Goal: Task Accomplishment & Management: Manage account settings

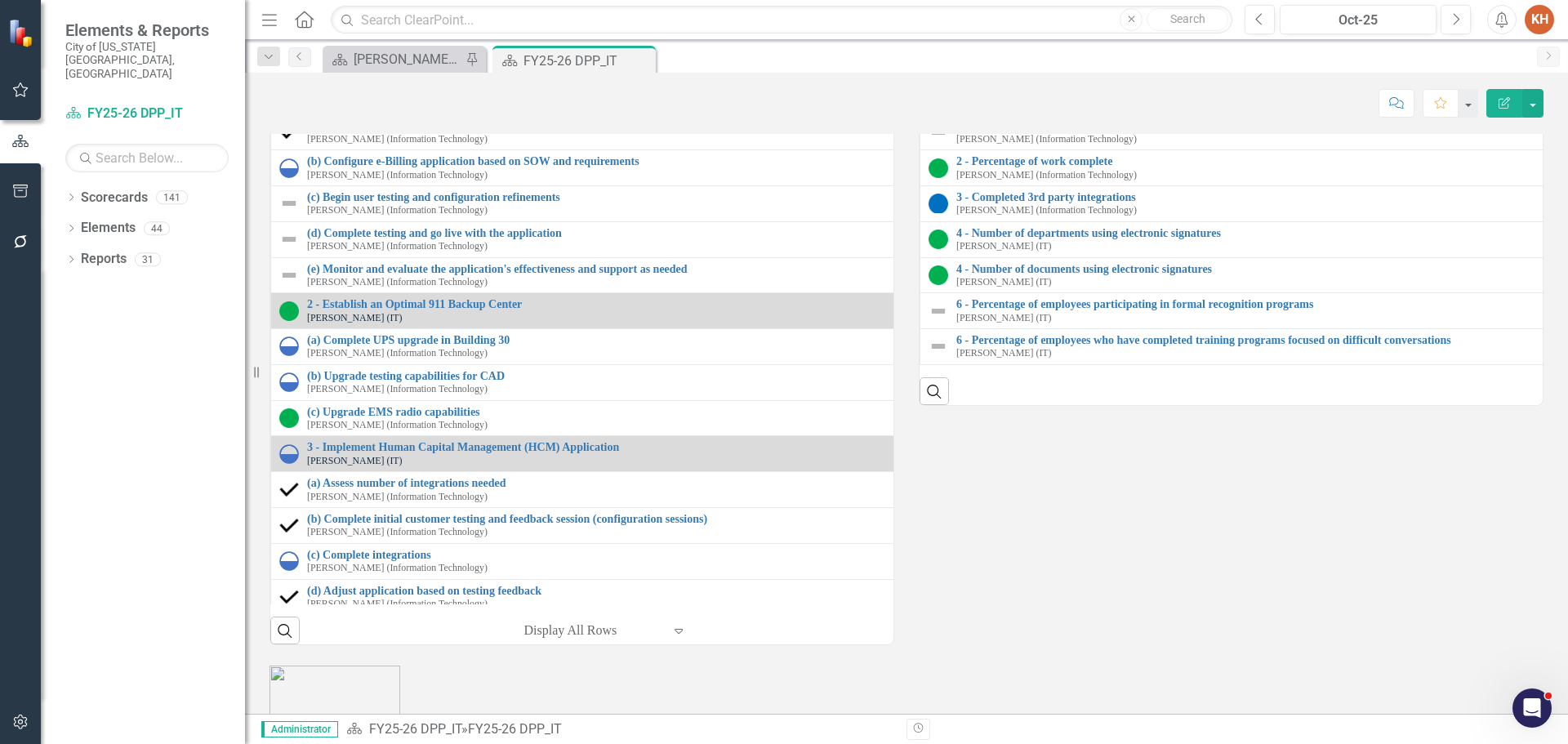
scroll to position [2042, 0]
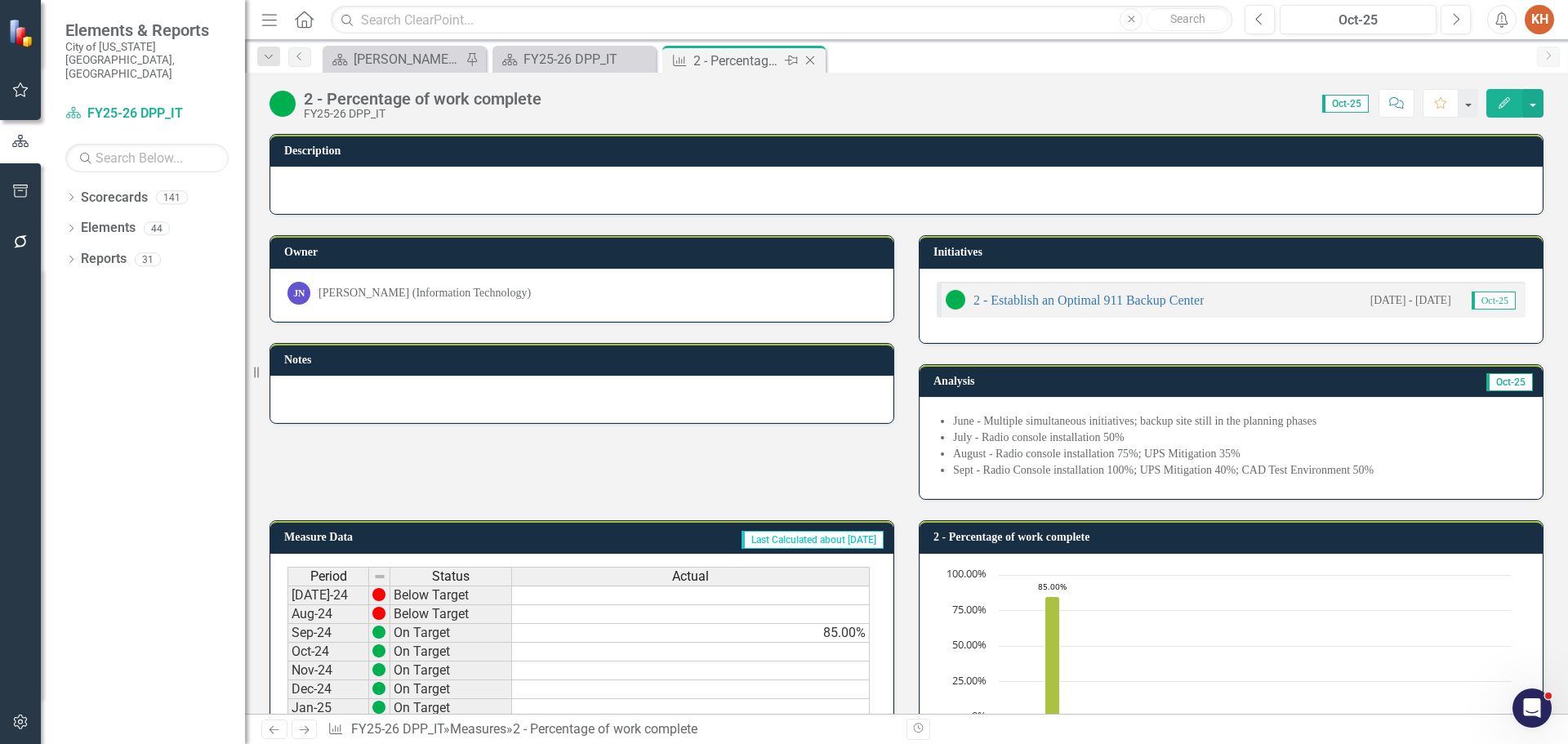
click at [810, 57] on icon "Close" at bounding box center [811, 61] width 17 height 13
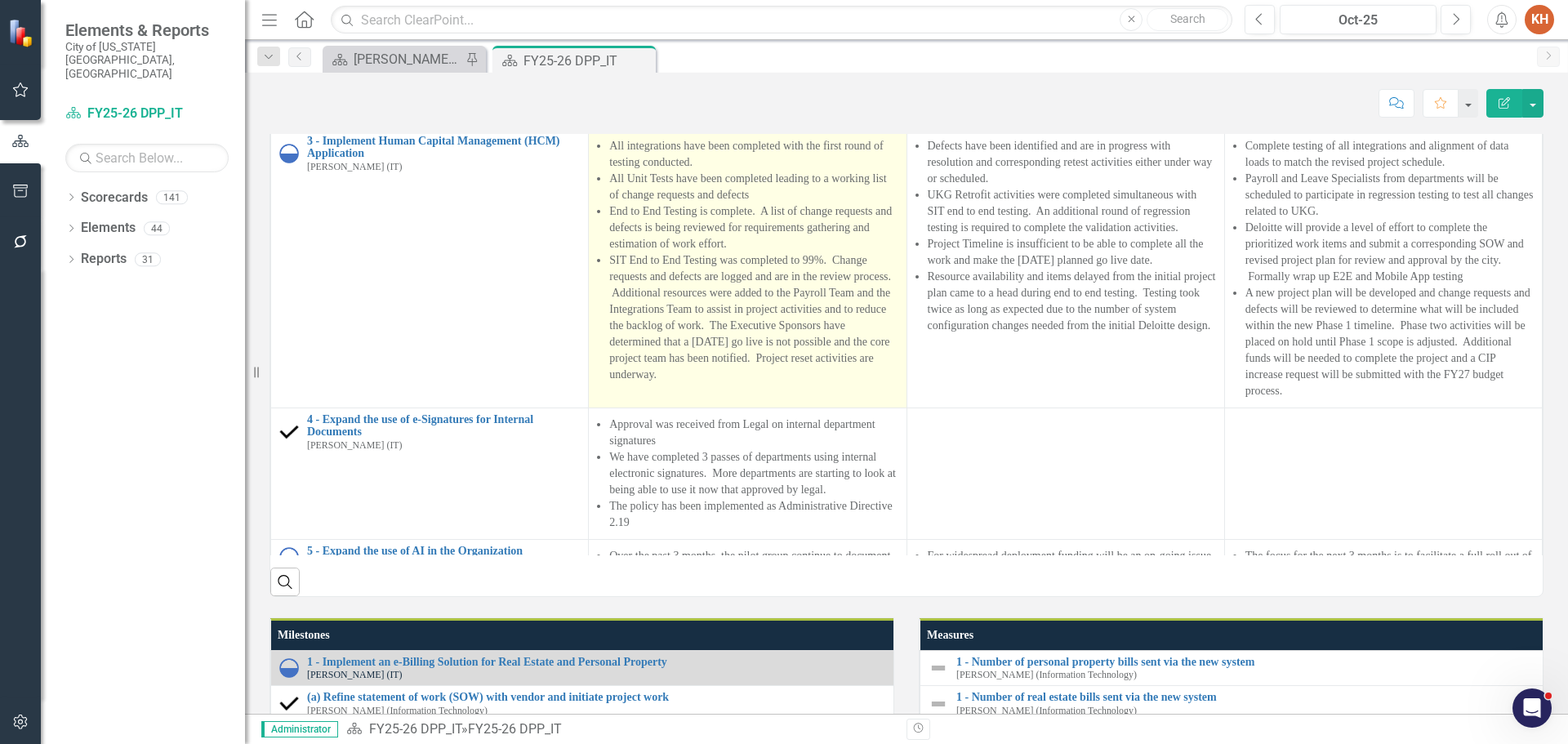
scroll to position [326, 0]
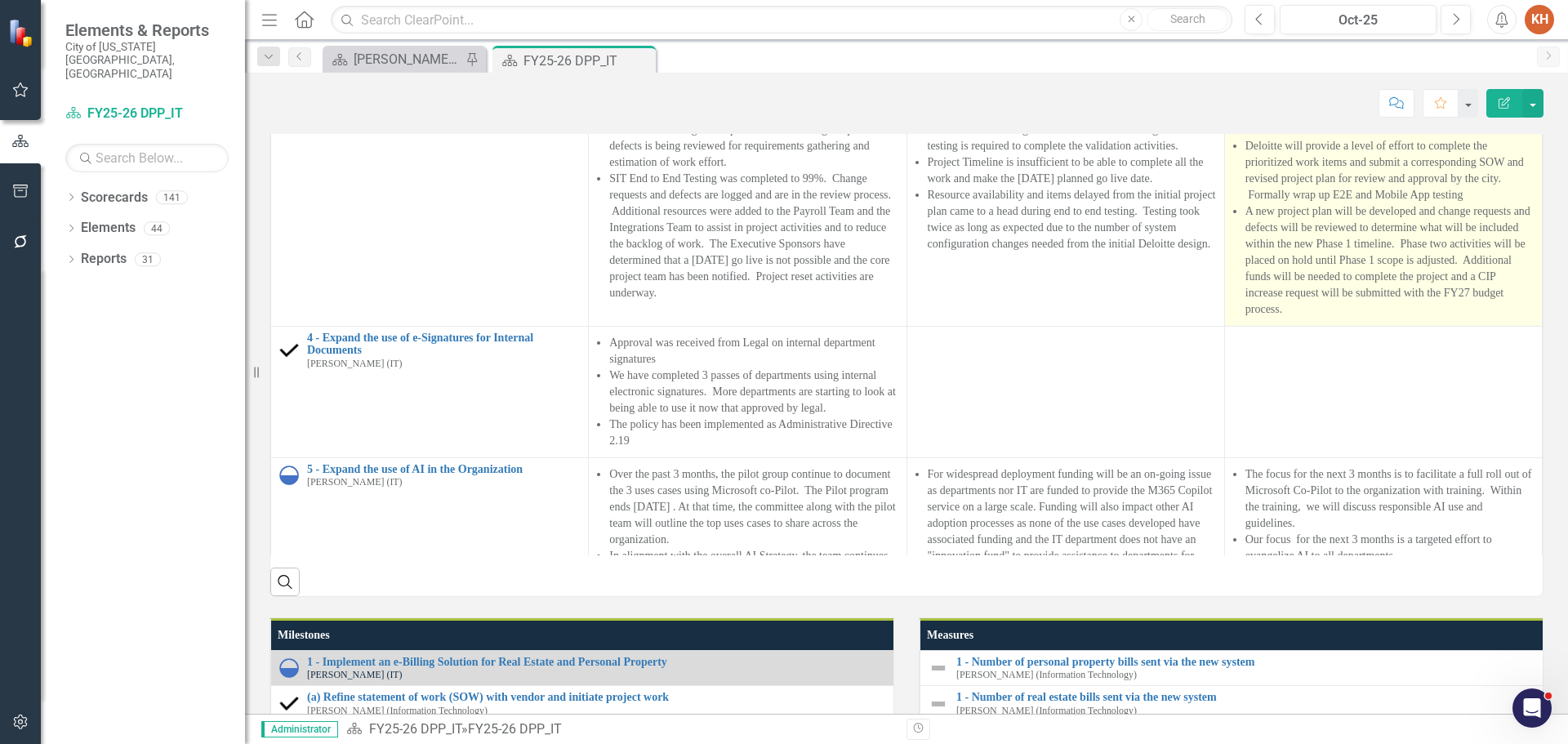
click at [1358, 204] on li "Deloitte will provide a level of effort to complete the prioritized work items …" at bounding box center [1389, 170] width 288 height 65
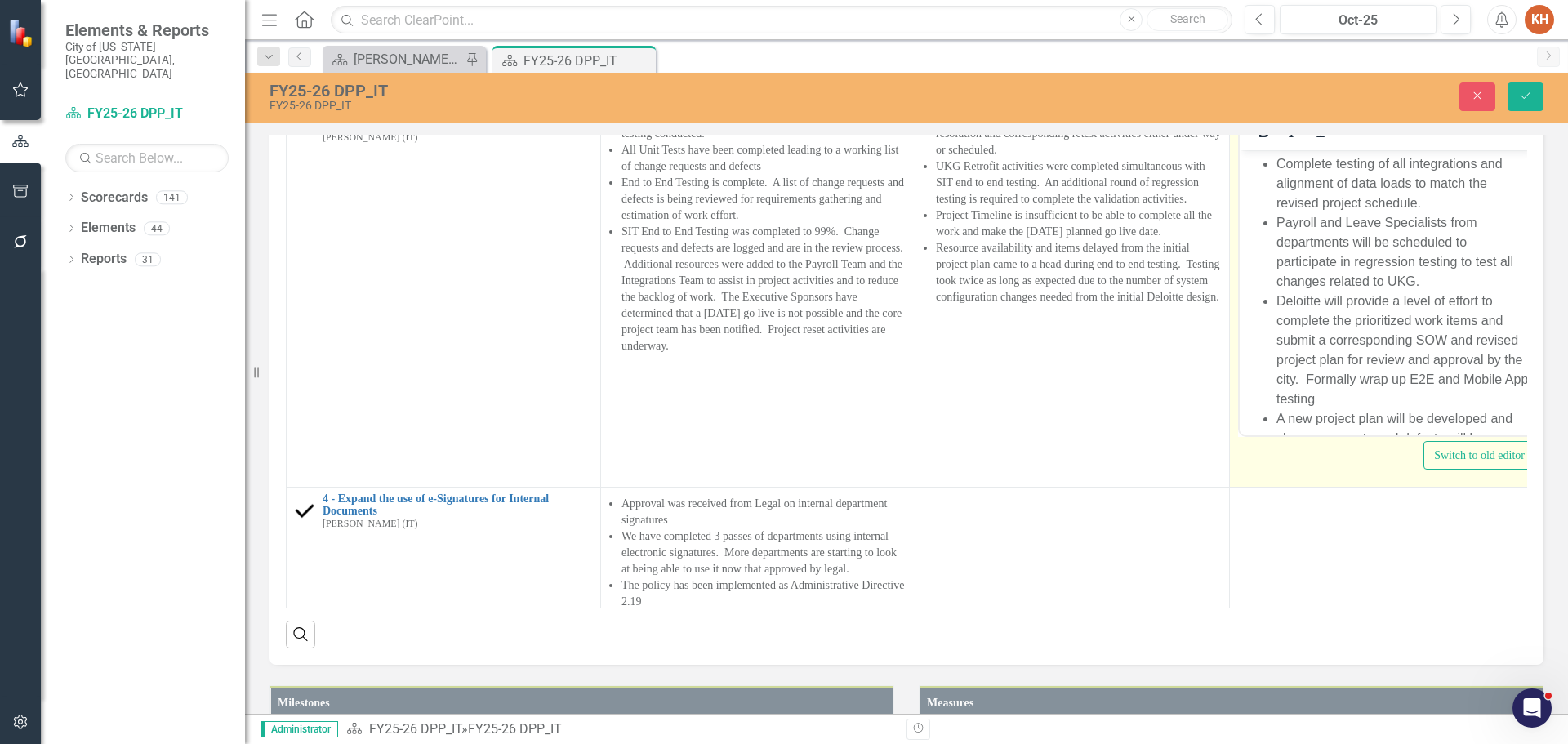
scroll to position [0, 0]
click at [1394, 271] on li "Payroll and Leave Specialists from departments will be scheduled to participate…" at bounding box center [1403, 251] width 253 height 78
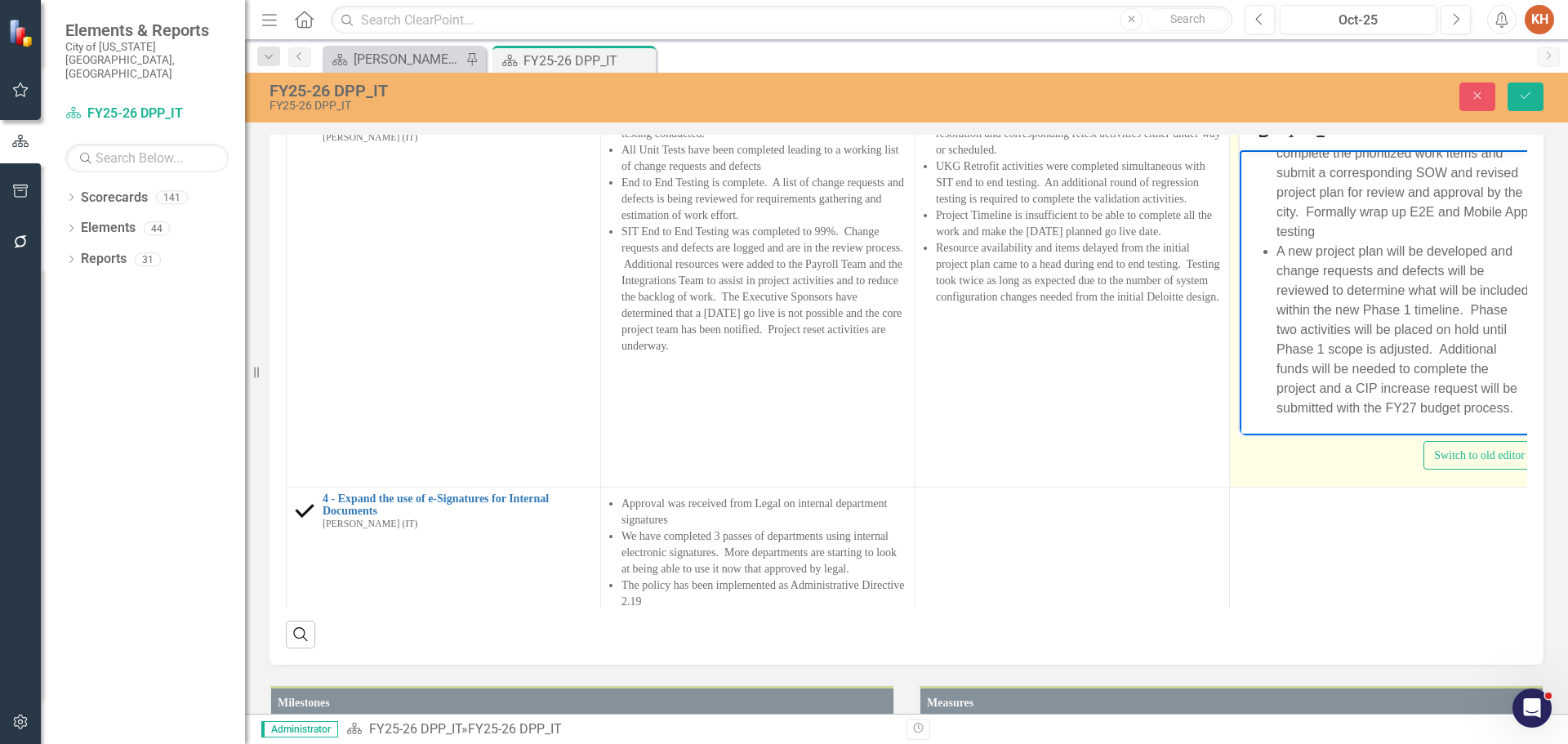
scroll to position [105, 0]
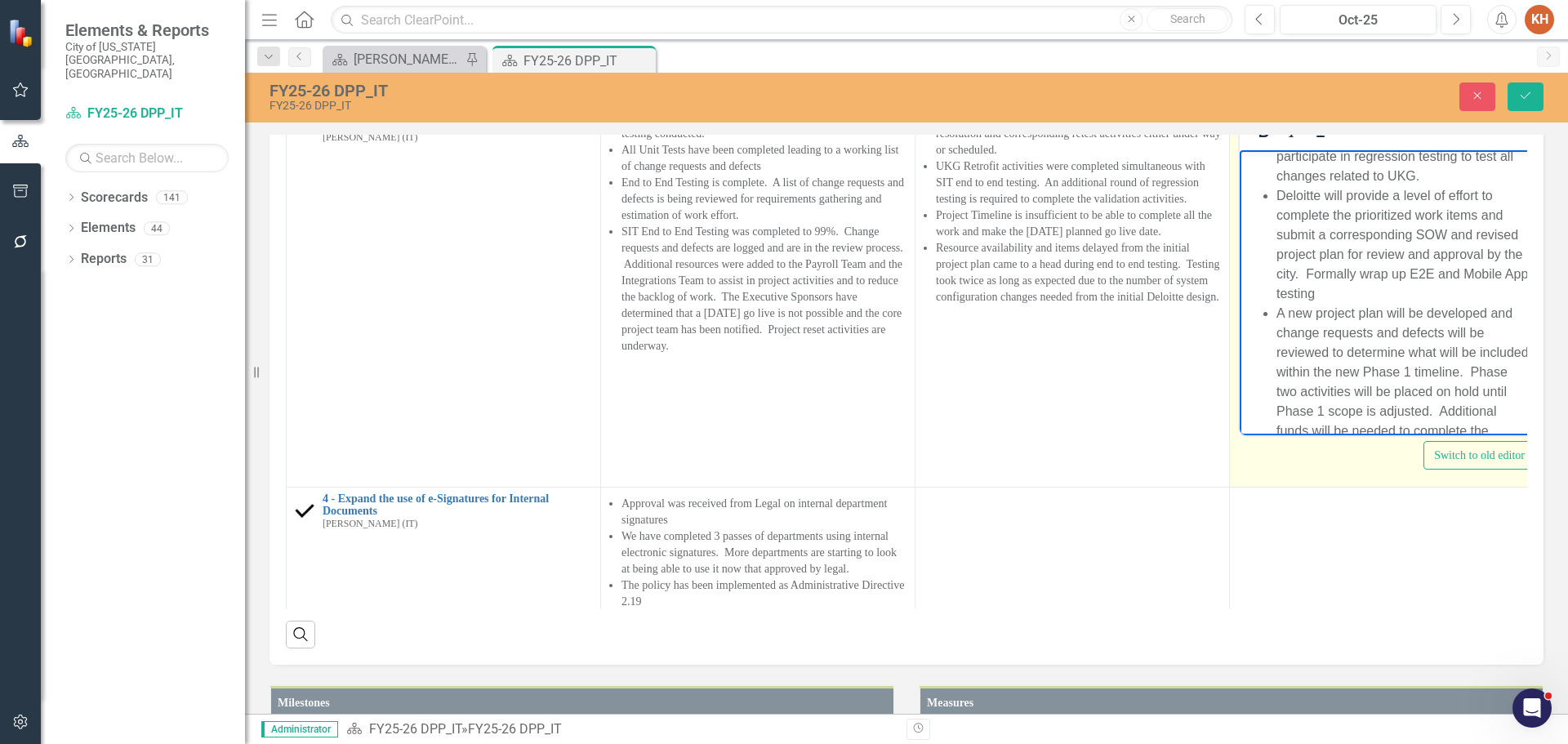
click at [1392, 277] on li "Deloitte will provide a level of effort to complete the prioritized work items …" at bounding box center [1403, 244] width 253 height 118
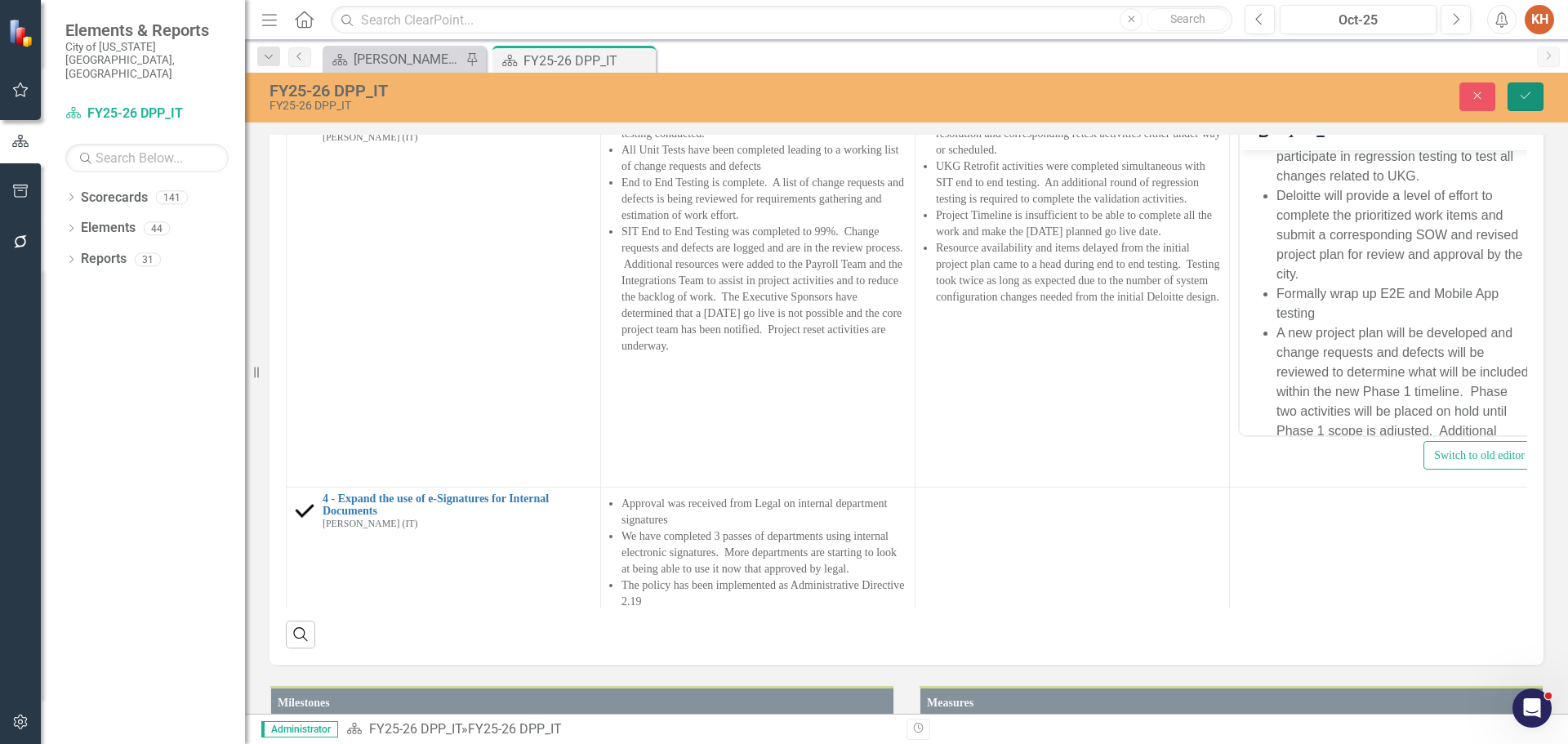
click at [1518, 100] on button "Save" at bounding box center [1525, 97] width 36 height 28
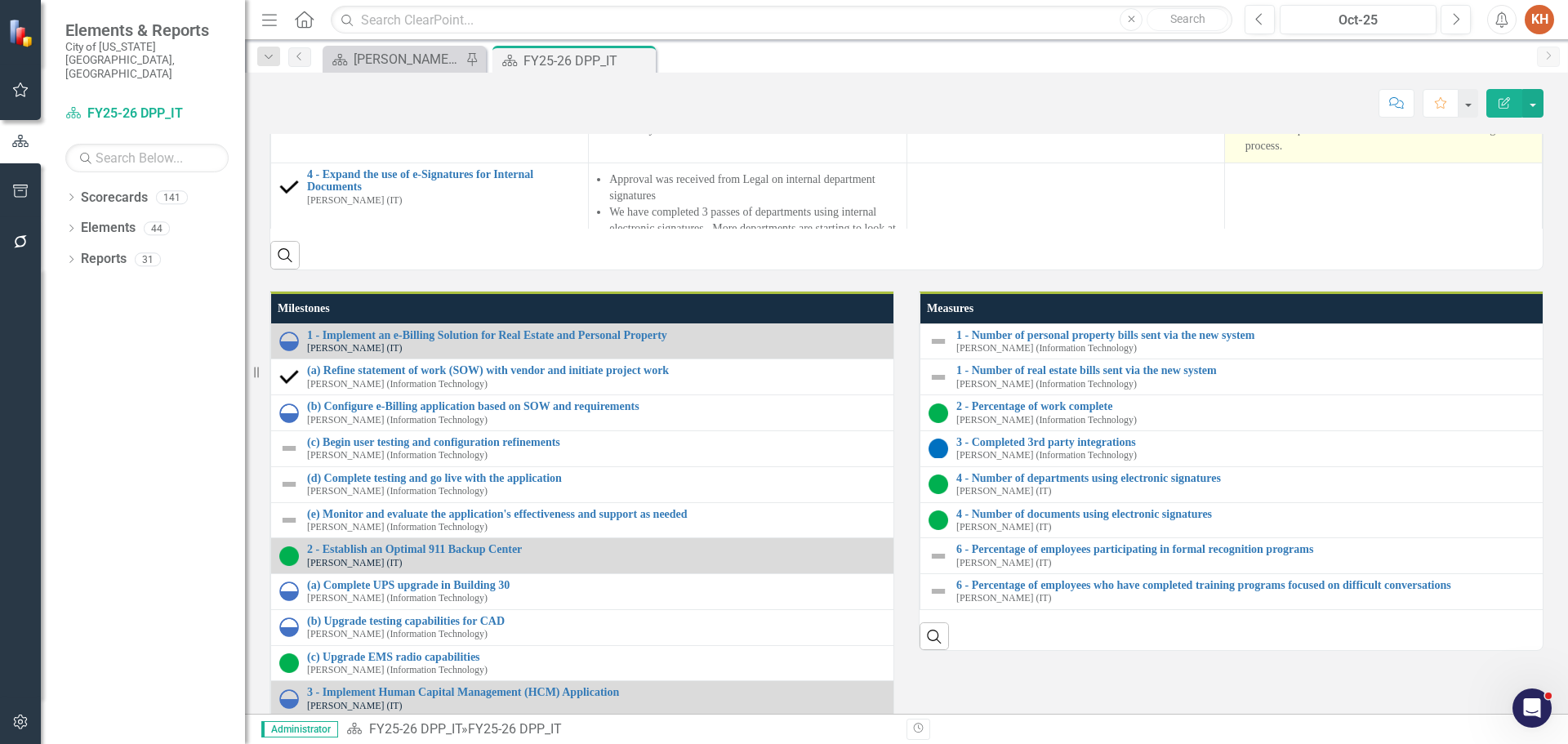
scroll to position [245, 0]
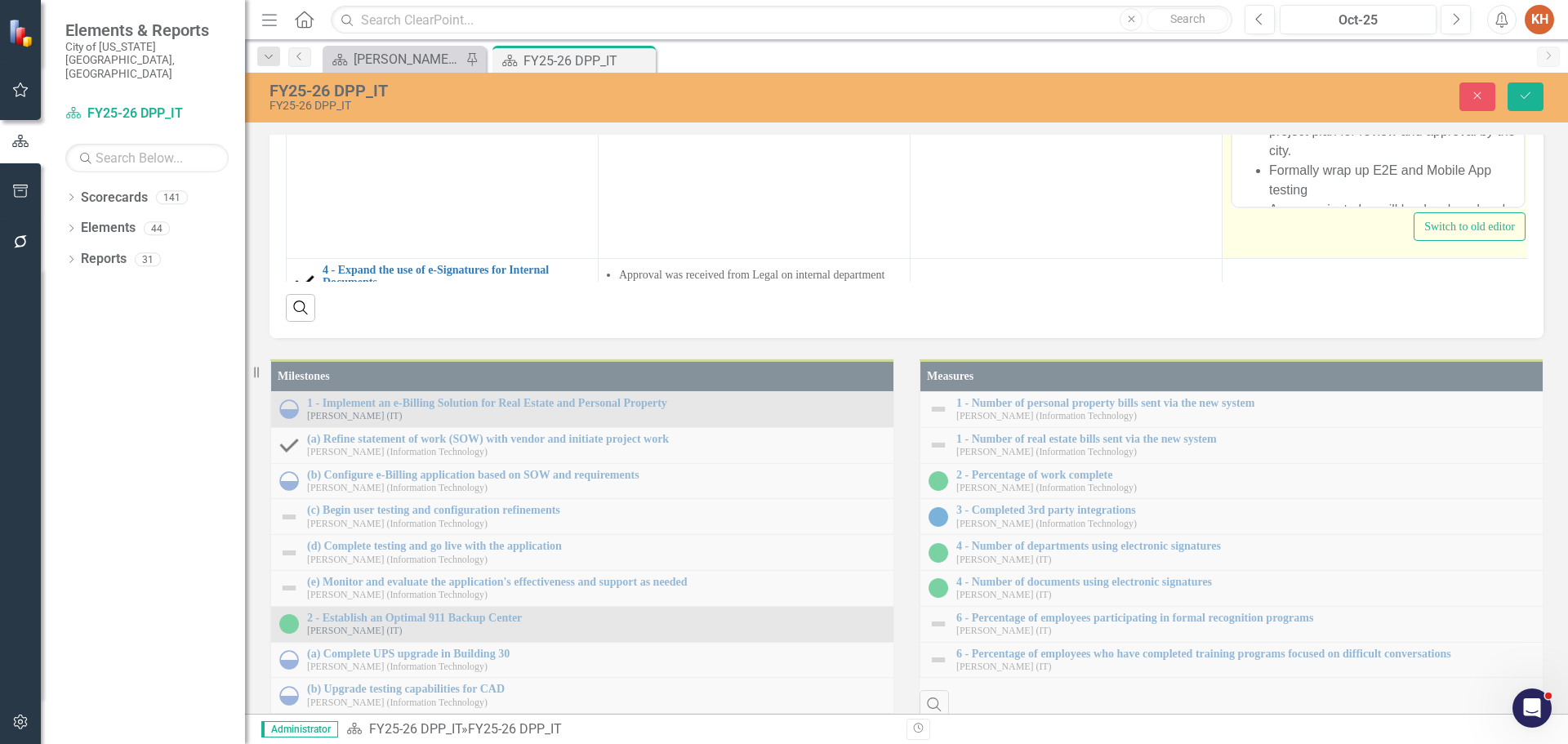
scroll to position [0, 0]
click at [1380, 170] on li "Formally wrap up E2E and Mobile App testing" at bounding box center [1394, 180] width 250 height 39
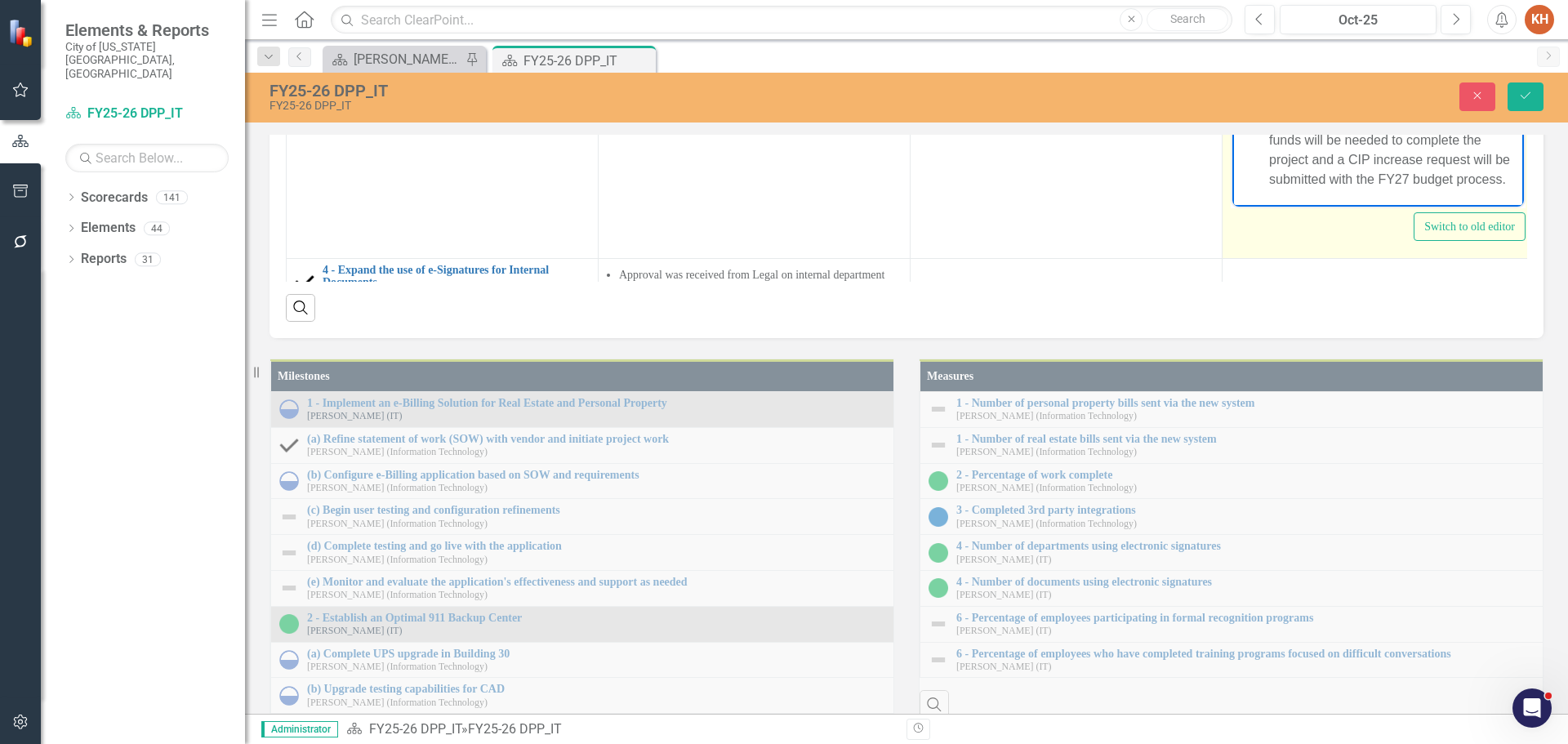
click at [1271, 0] on li "and Mobile App testing" at bounding box center [1394, 3] width 250 height 19
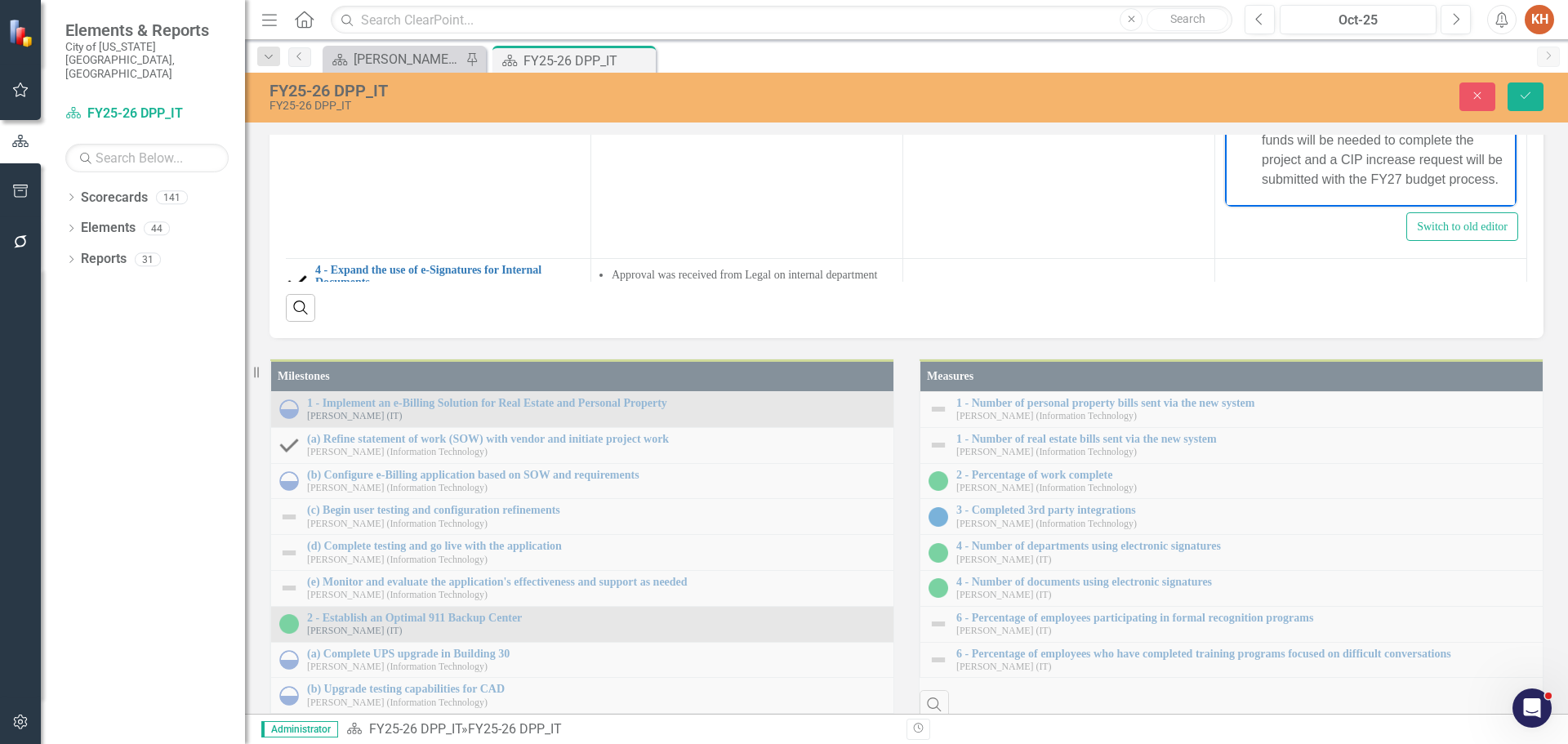
scroll to position [245, 32]
click at [1313, 80] on li "A new project plan will be developed and change requests and defects will be re…" at bounding box center [1388, 101] width 250 height 176
click at [1530, 99] on icon "Save" at bounding box center [1526, 96] width 15 height 12
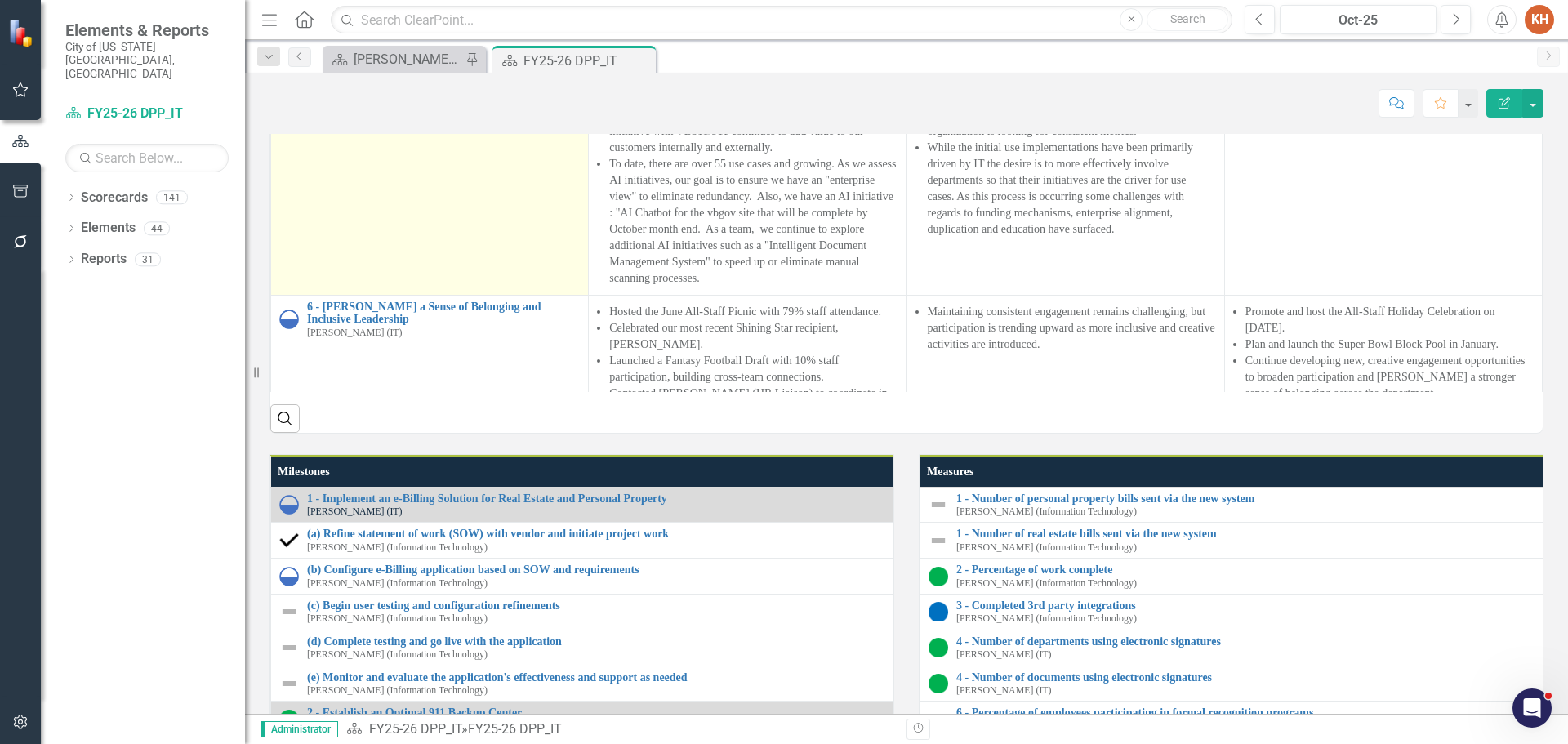
scroll to position [736, 0]
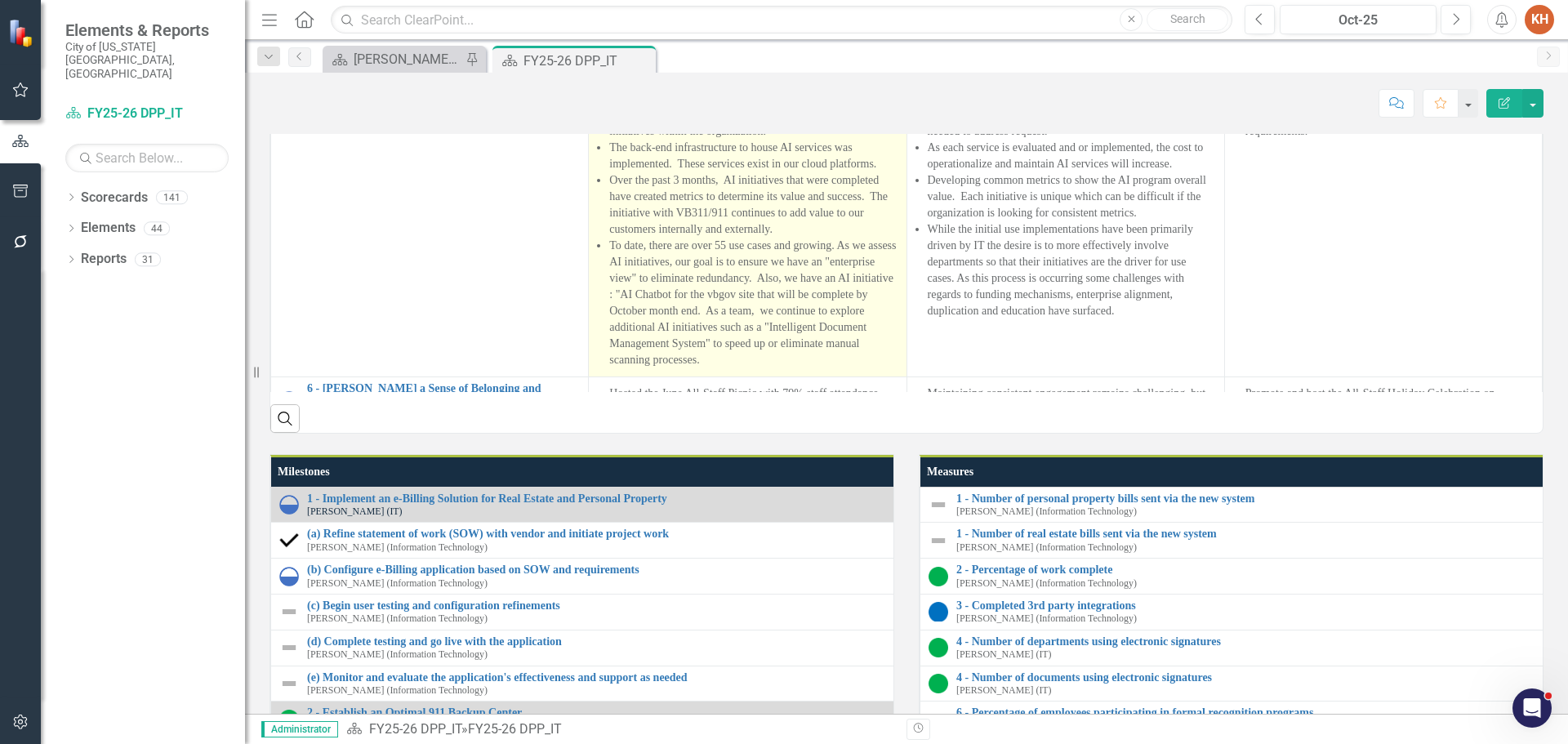
click at [683, 107] on li "In alignment with the overall AI Strategy, the team continues to build toward m…" at bounding box center [753, 49] width 288 height 114
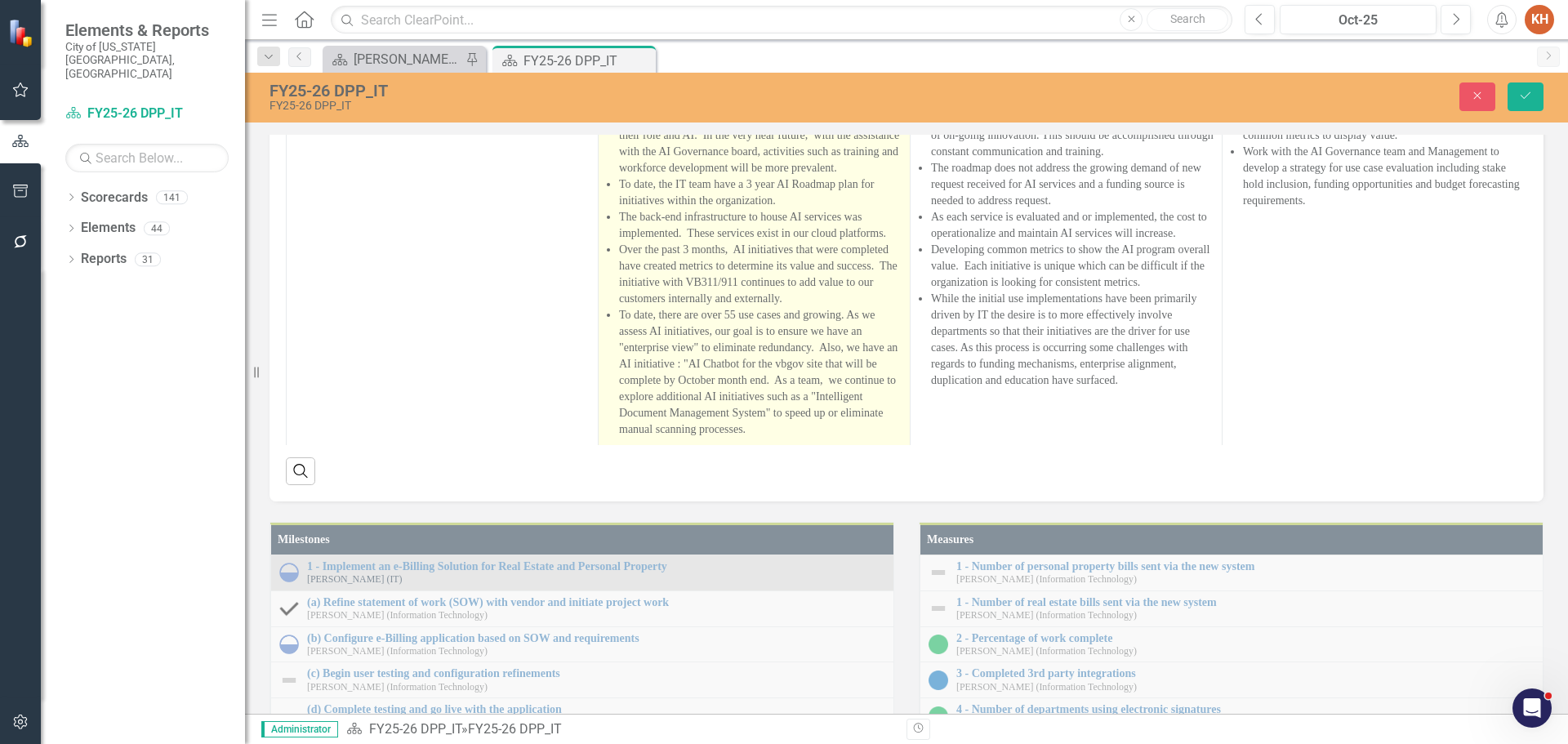
click at [683, 62] on li "Over the past 3 months, the pilot group continue to document the 3 uses cases u…" at bounding box center [761, 22] width 283 height 82
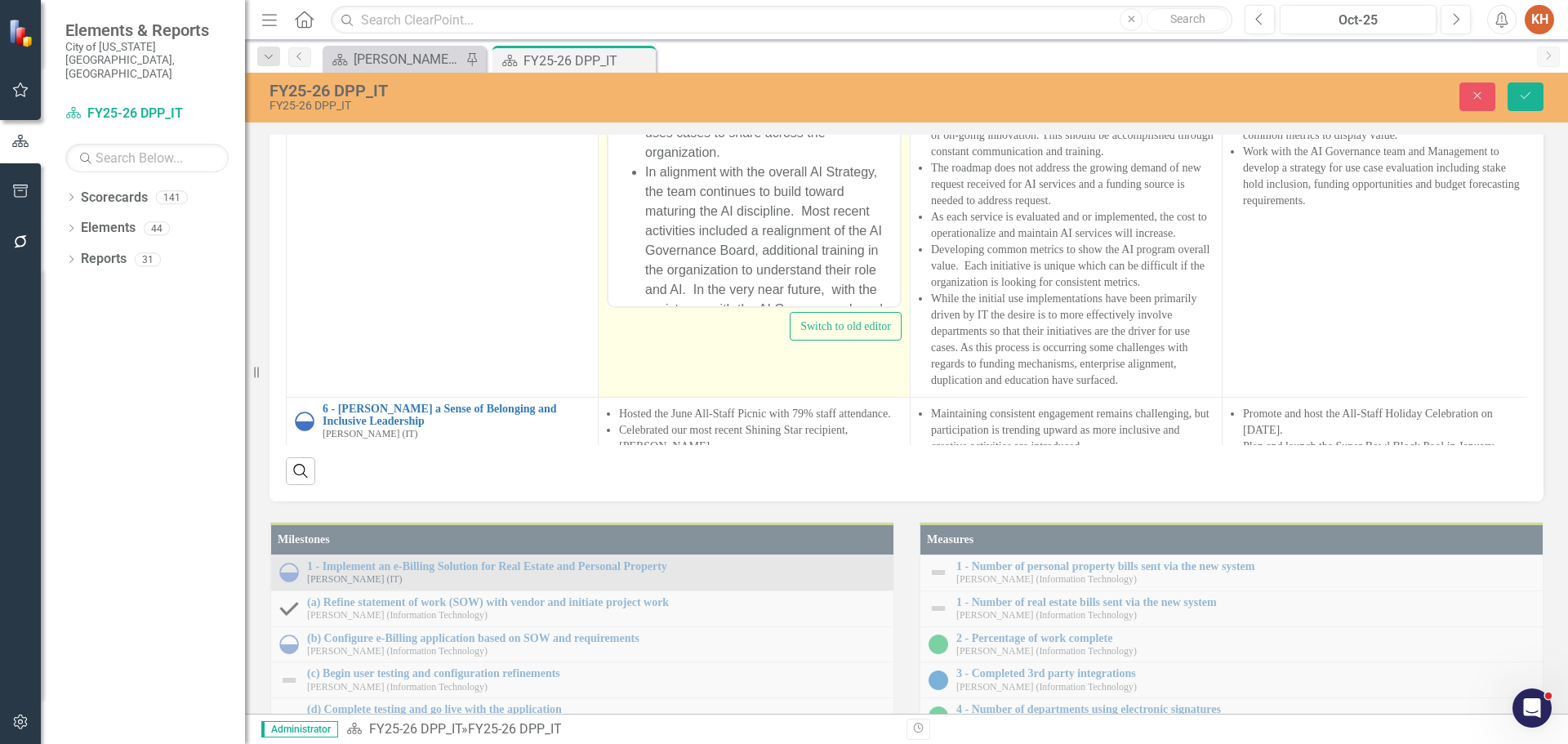
scroll to position [0, 0]
click at [742, 169] on li "In alignment with the overall AI Strategy, the team continues to build toward m…" at bounding box center [771, 260] width 250 height 196
click at [721, 169] on li "In alignment with the overall AI Strategy, the team continues to build toward m…" at bounding box center [771, 260] width 250 height 196
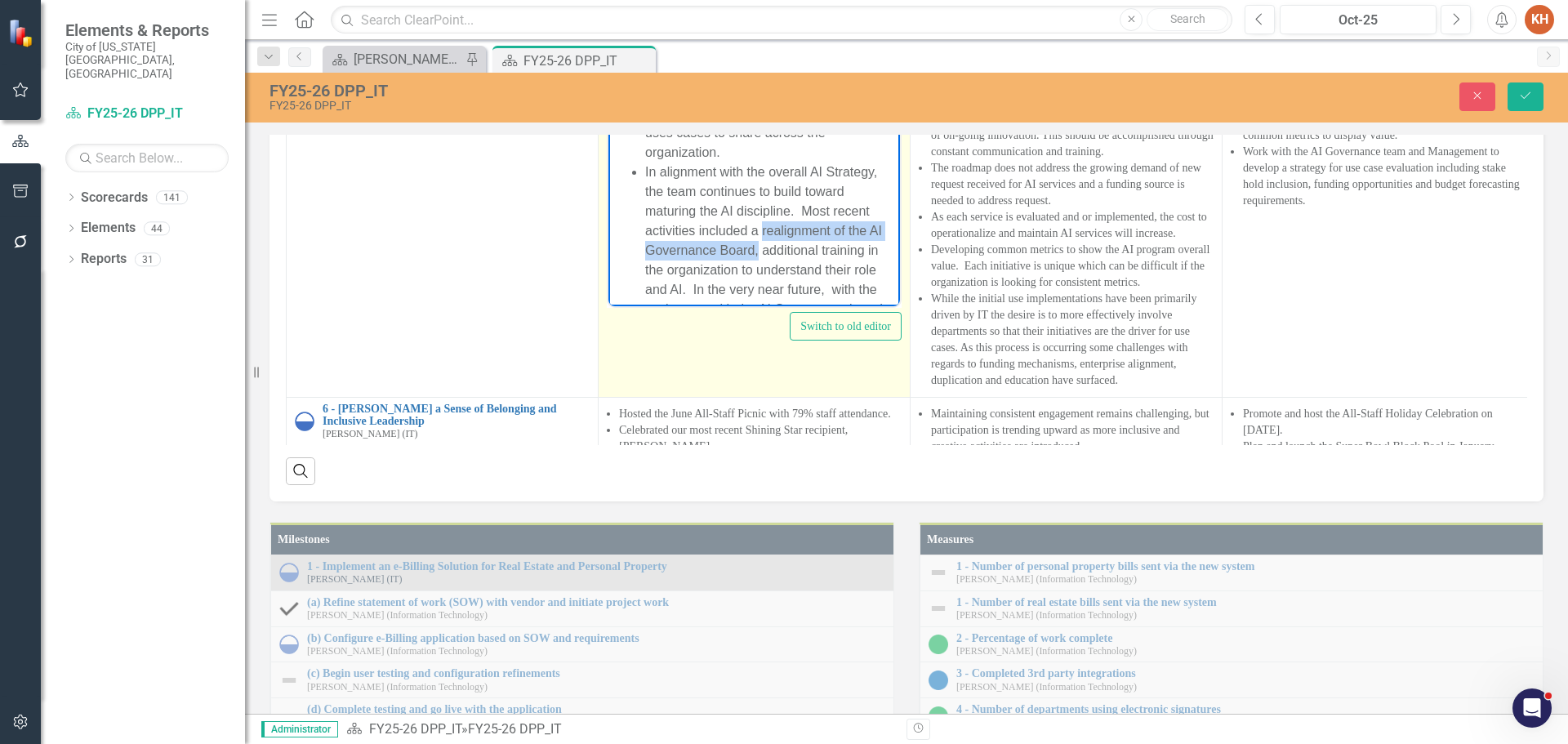
drag, startPoint x: 761, startPoint y: 226, endPoint x: 757, endPoint y: 245, distance: 19.4
click at [757, 245] on li "In alignment with the overall AI Strategy, the team continues to build toward m…" at bounding box center [771, 260] width 250 height 196
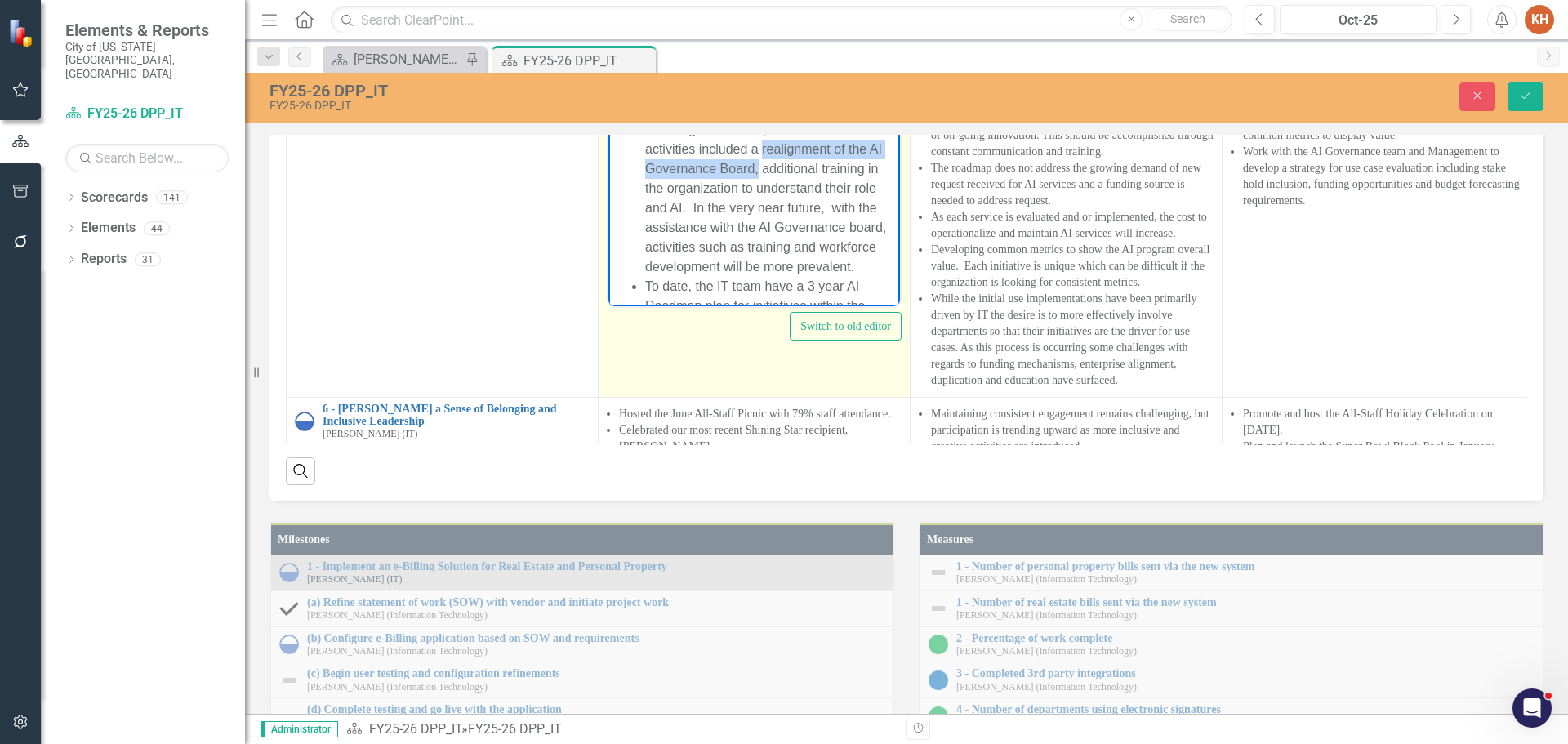
scroll to position [164, 0]
click at [734, 219] on li "To date, the IT team have a 3 year AI Roadmap plan for initiatives within the o…" at bounding box center [771, 224] width 250 height 58
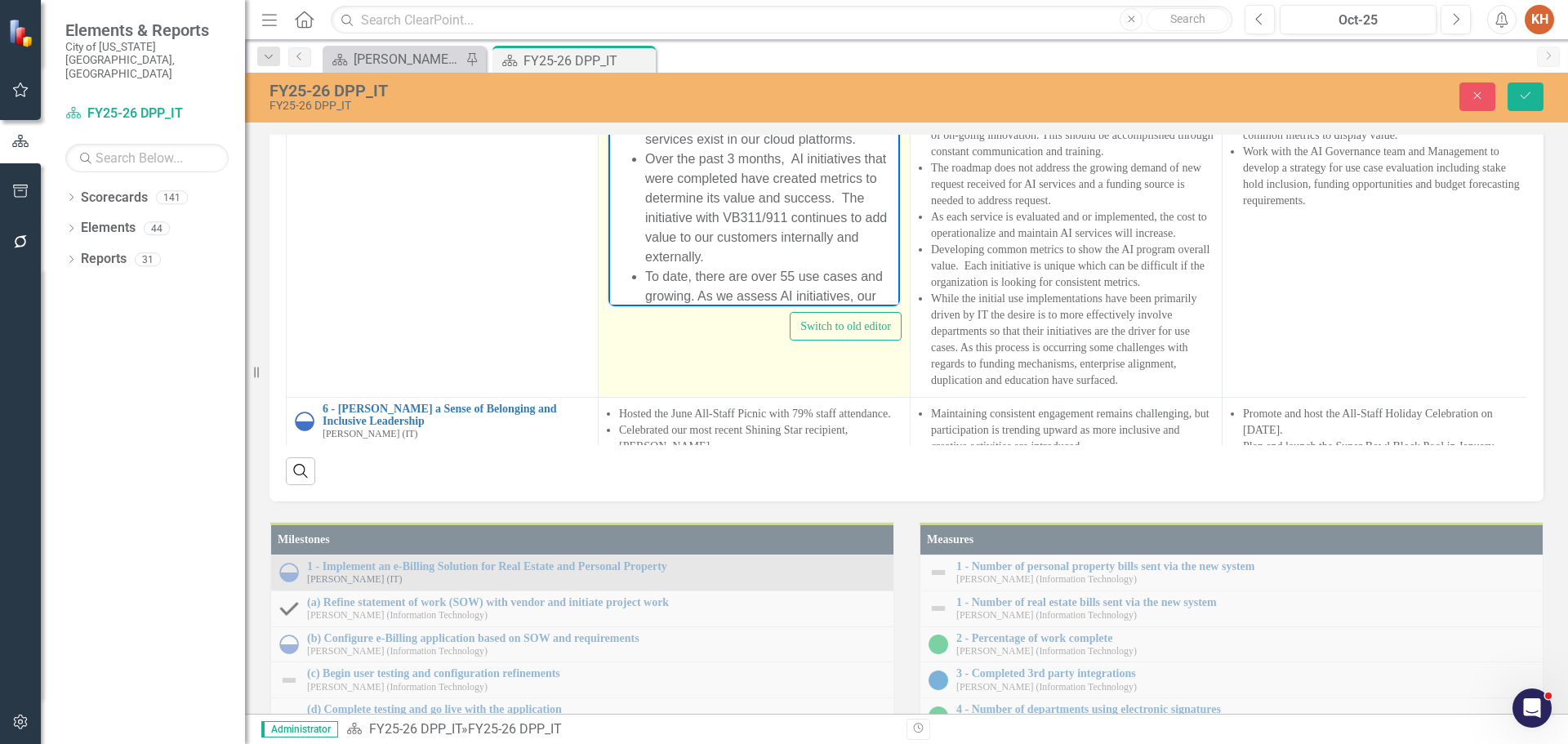
drag, startPoint x: 695, startPoint y: 230, endPoint x: 718, endPoint y: 230, distance: 23.0
click at [695, 230] on li "Over the past 3 months, AI initiatives that were completed have created metrics…" at bounding box center [771, 207] width 250 height 118
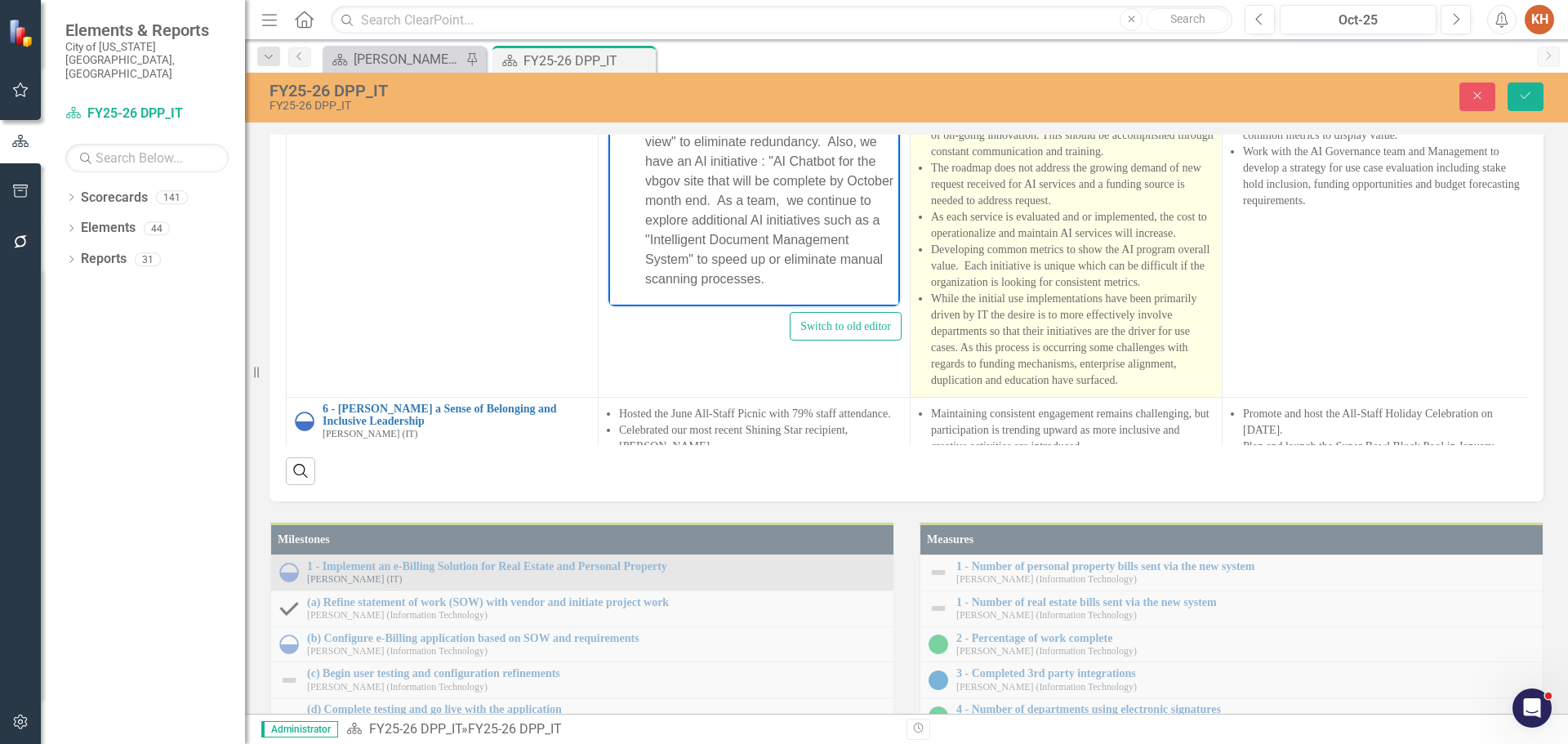
click at [992, 160] on li "The organization must realize the AI initiative is a partnership and everyone p…" at bounding box center [1072, 127] width 283 height 65
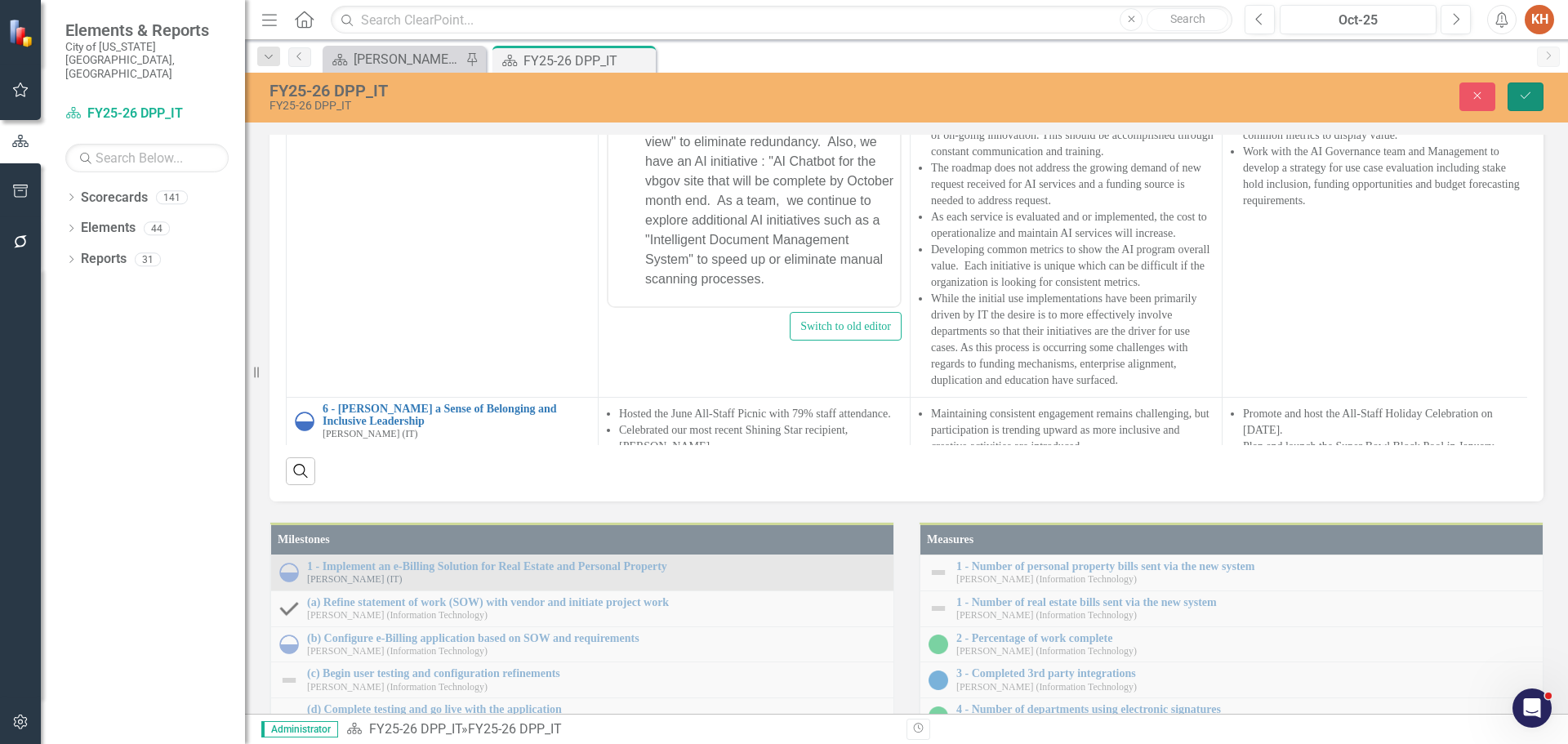
click at [1525, 93] on icon "Save" at bounding box center [1526, 96] width 15 height 12
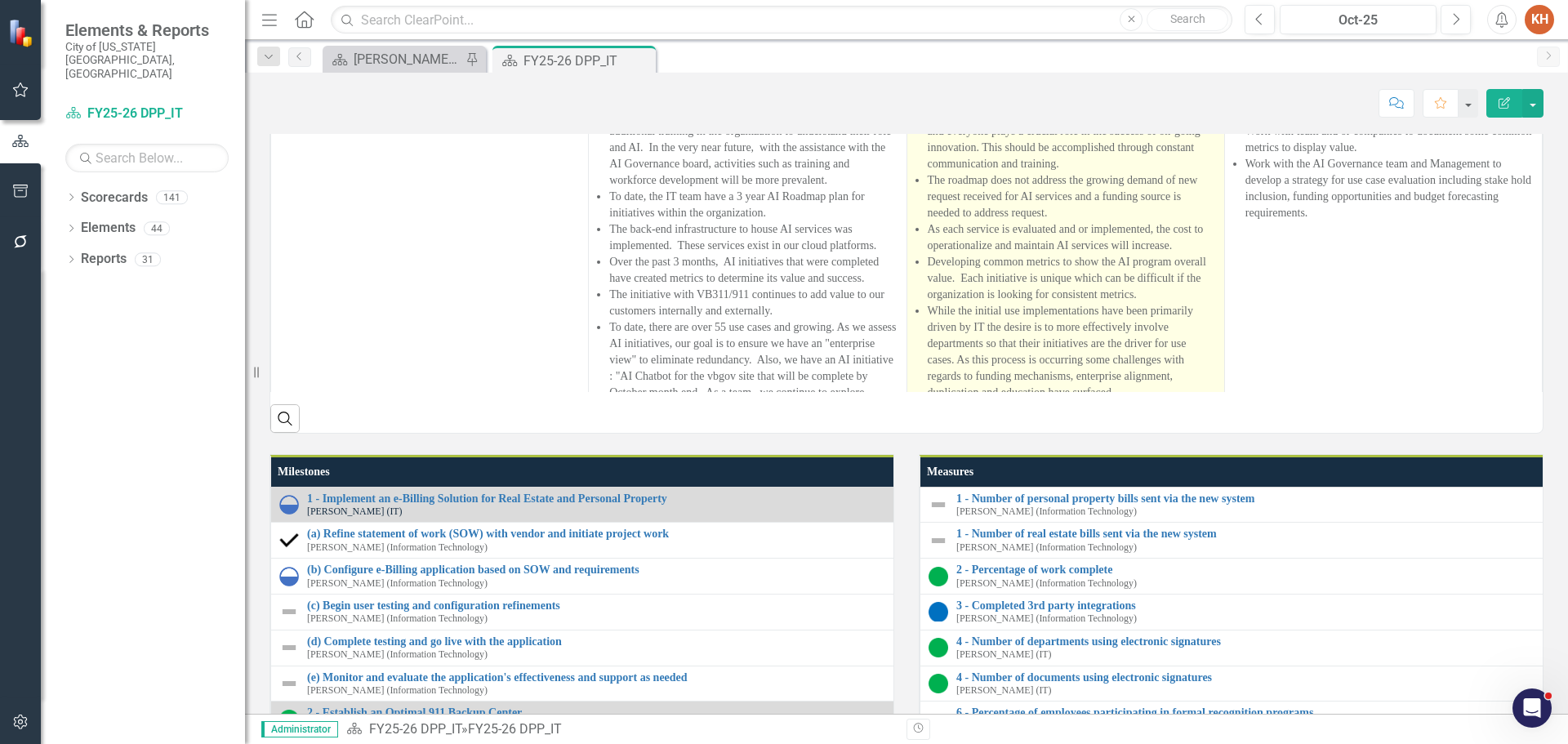
scroll to position [736, 0]
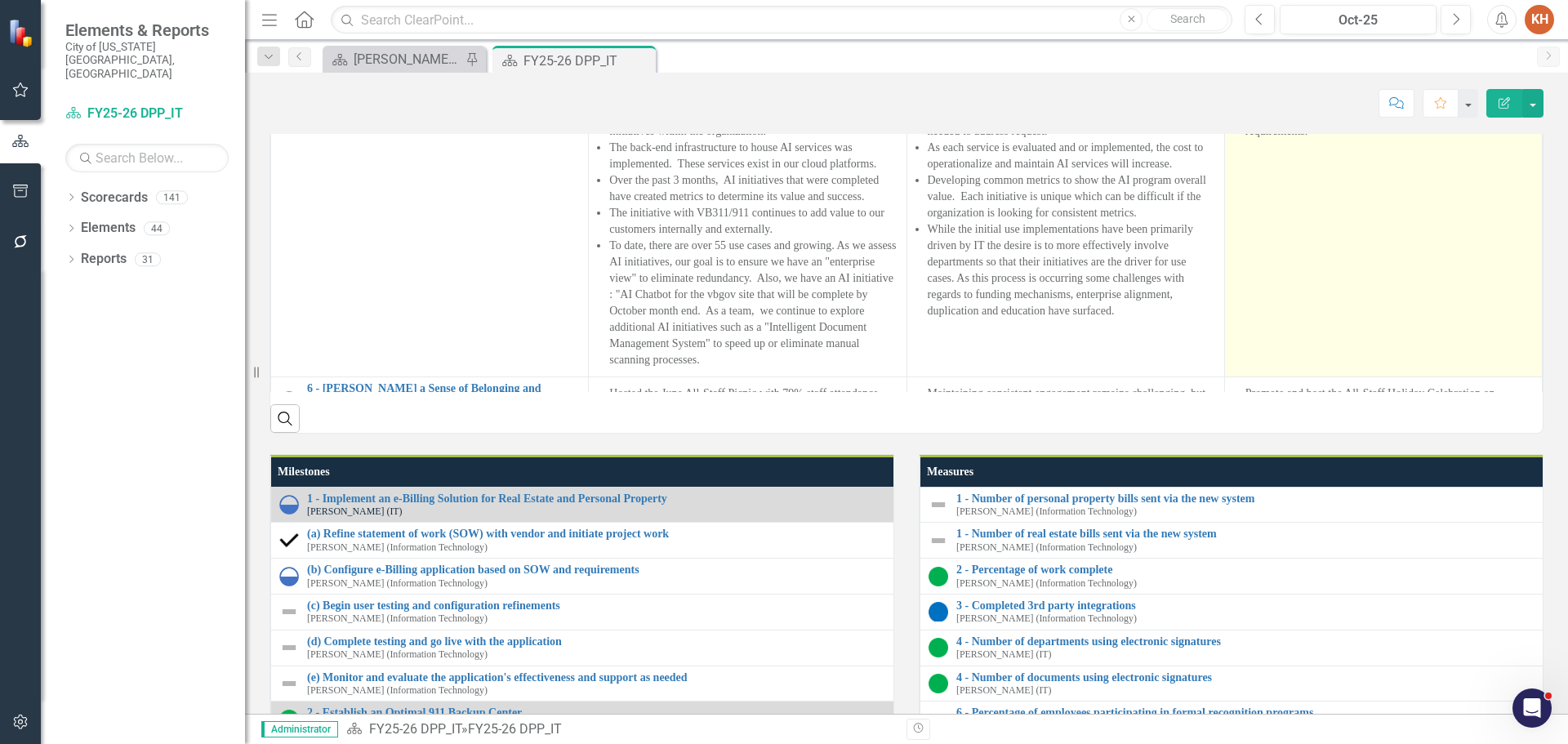
click at [1290, 139] on li "Work with the AI Governance team and Management to develop a strategy for use c…" at bounding box center [1389, 107] width 288 height 65
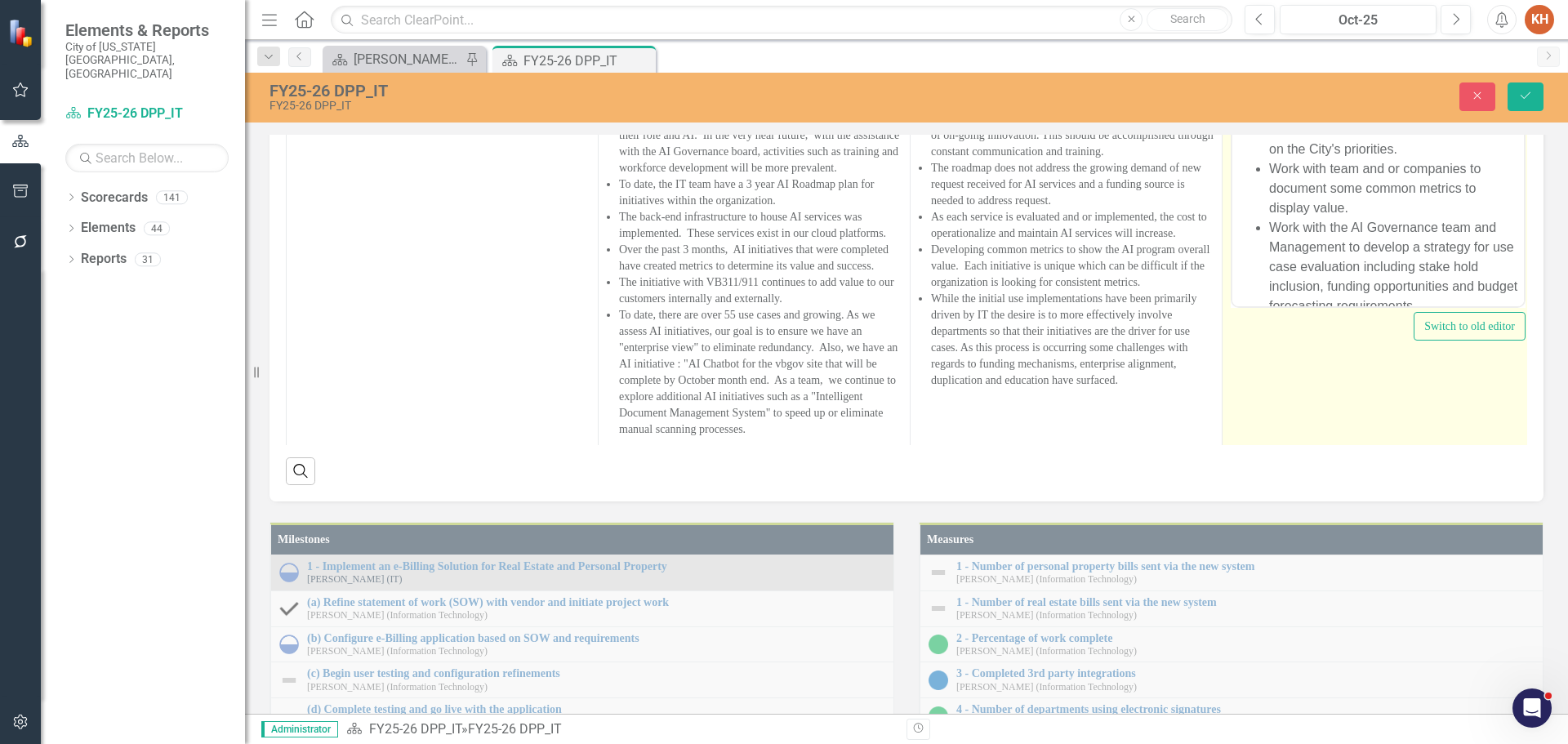
scroll to position [109, 0]
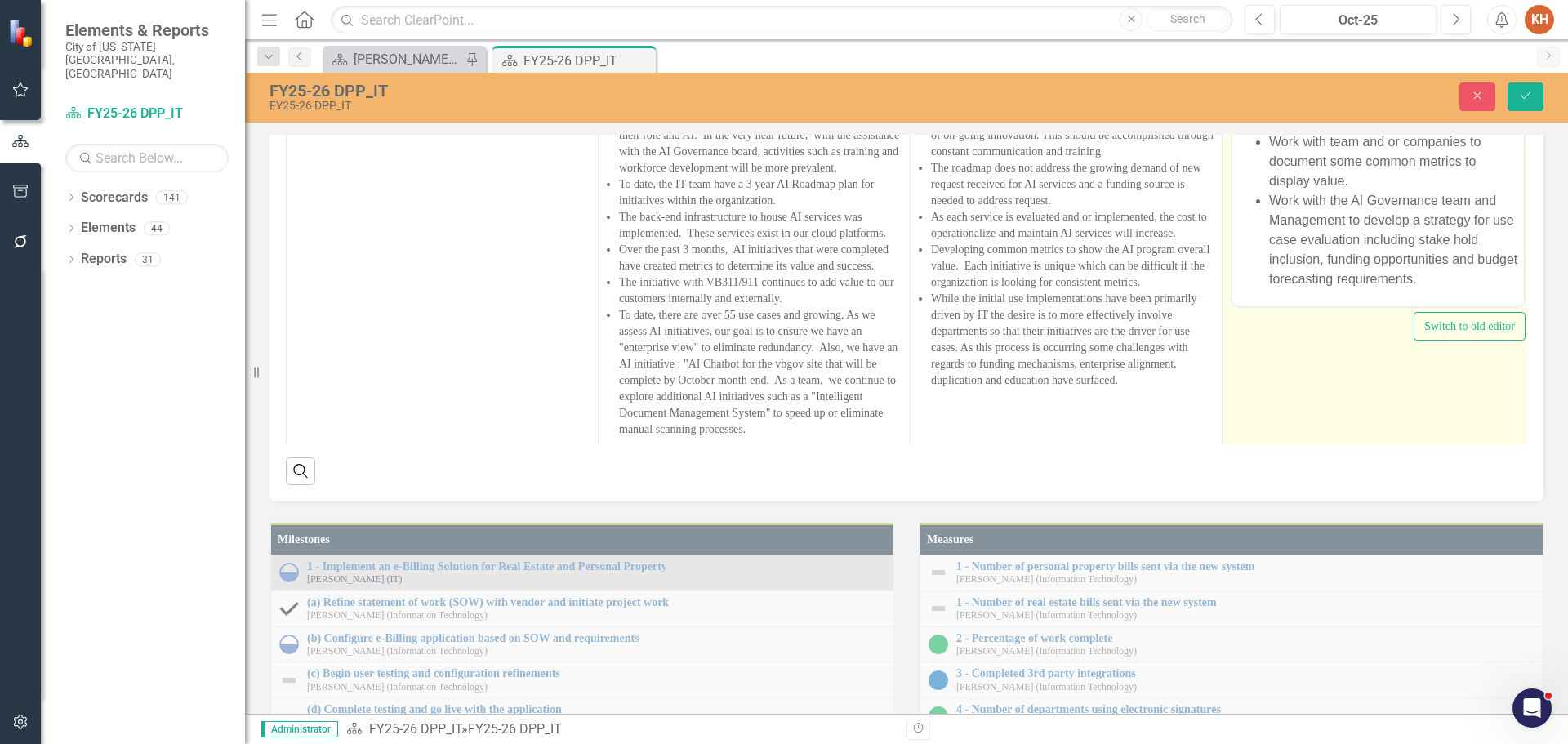
click at [1491, 244] on li "Work with the AI Governance team and Management to develop a strategy for use c…" at bounding box center [1394, 239] width 250 height 98
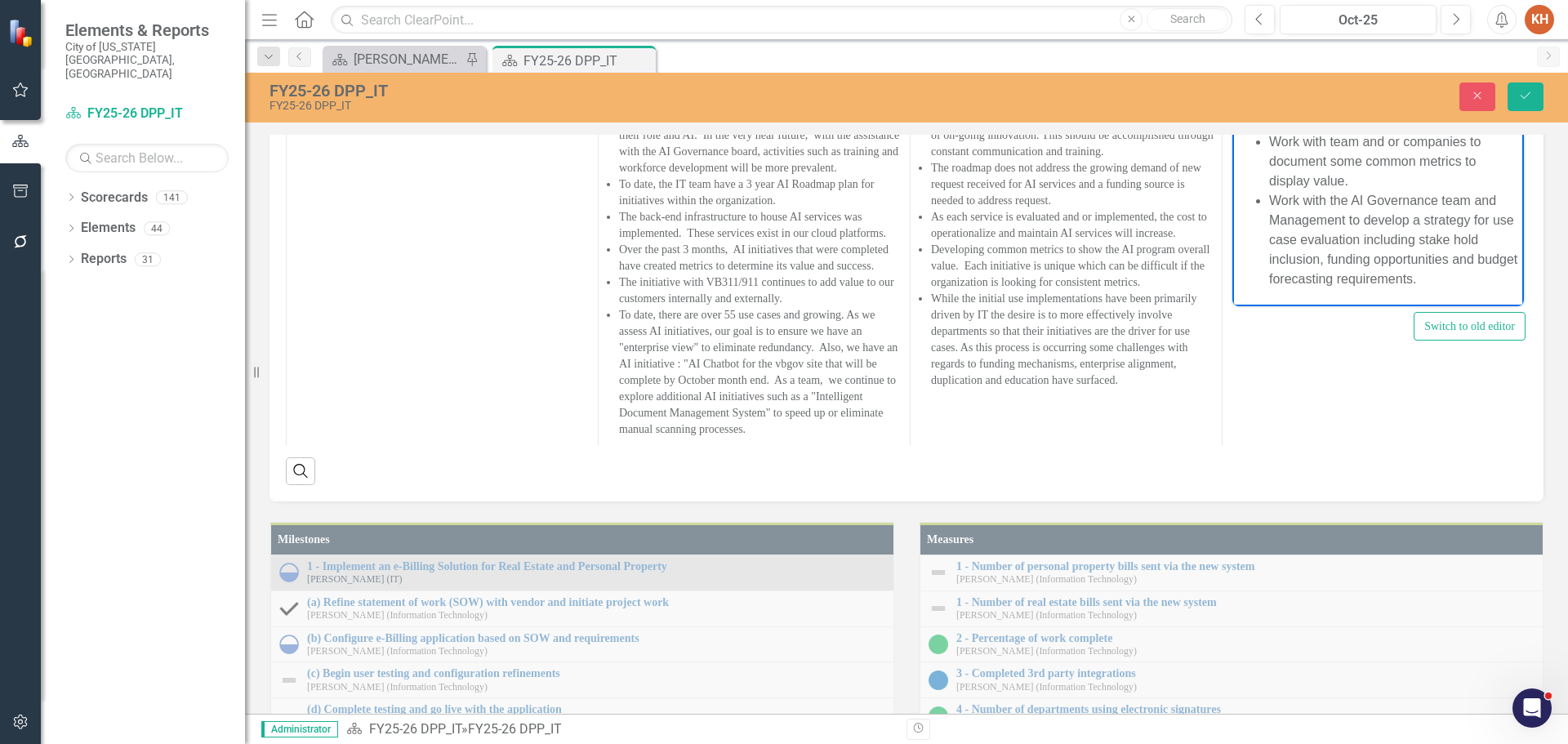
scroll to position [736, 1]
click at [1525, 97] on icon "Save" at bounding box center [1526, 96] width 15 height 12
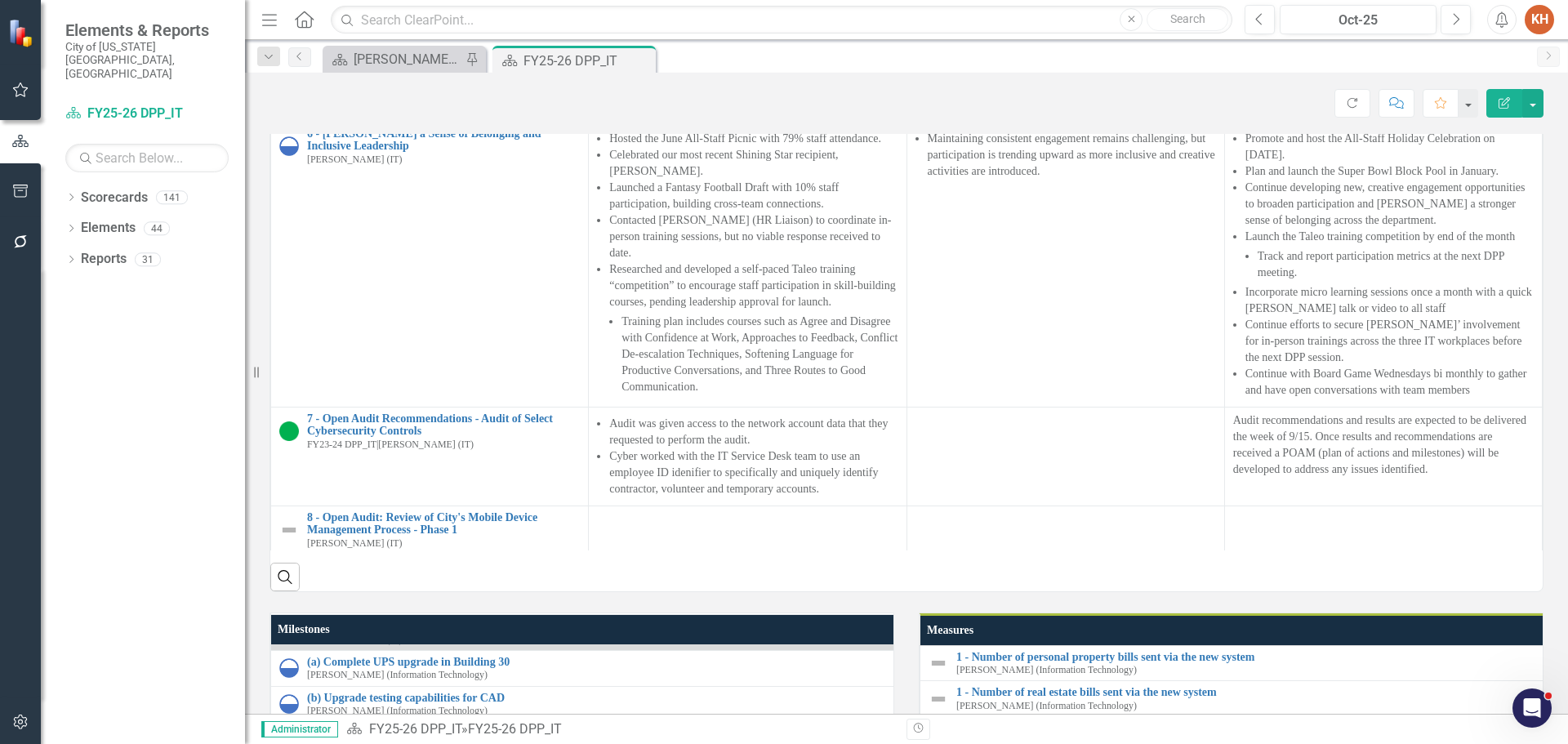
scroll to position [1557, 0]
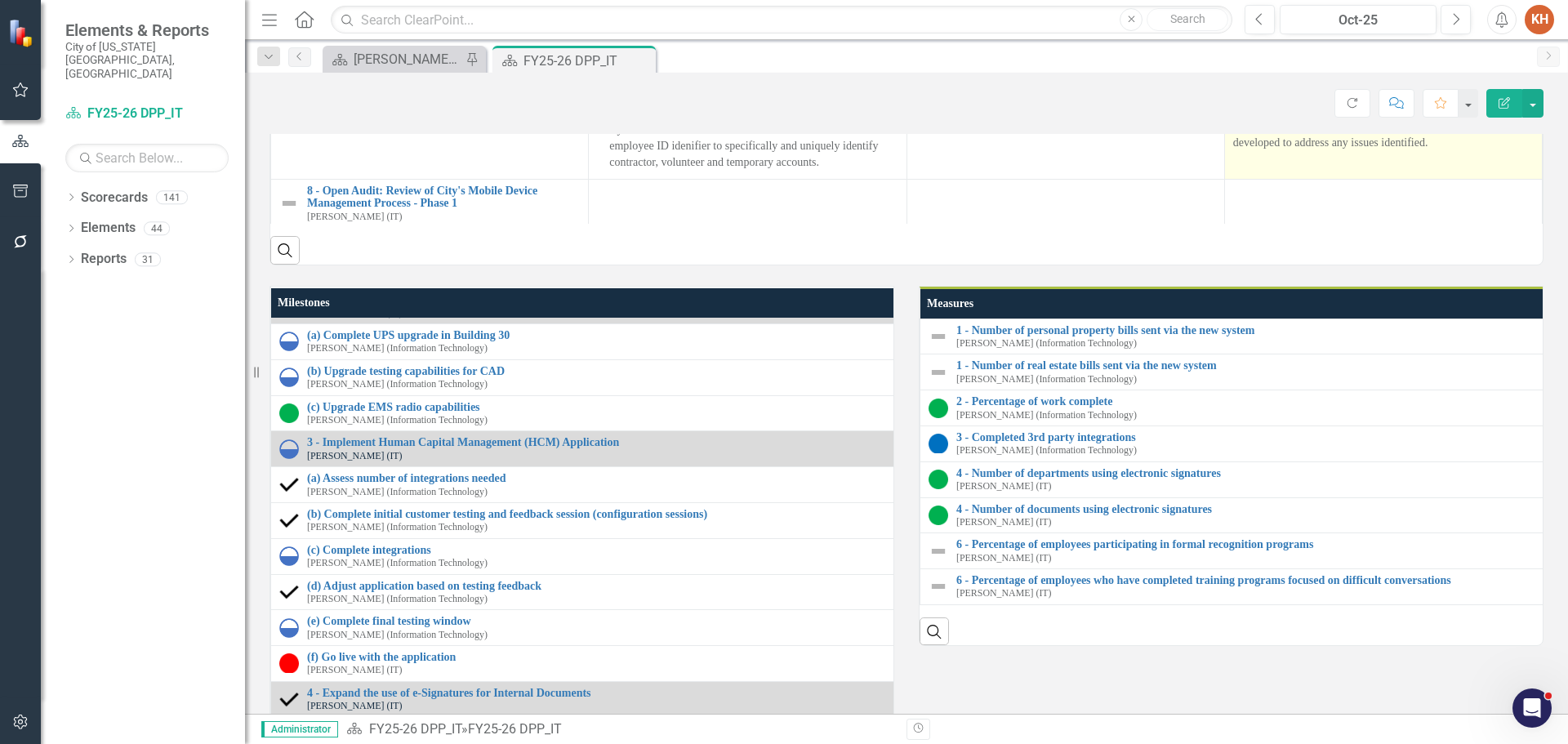
click at [1275, 151] on p "Audit recommendations and results are expected to be delivered the week of 9/15…" at bounding box center [1383, 119] width 301 height 65
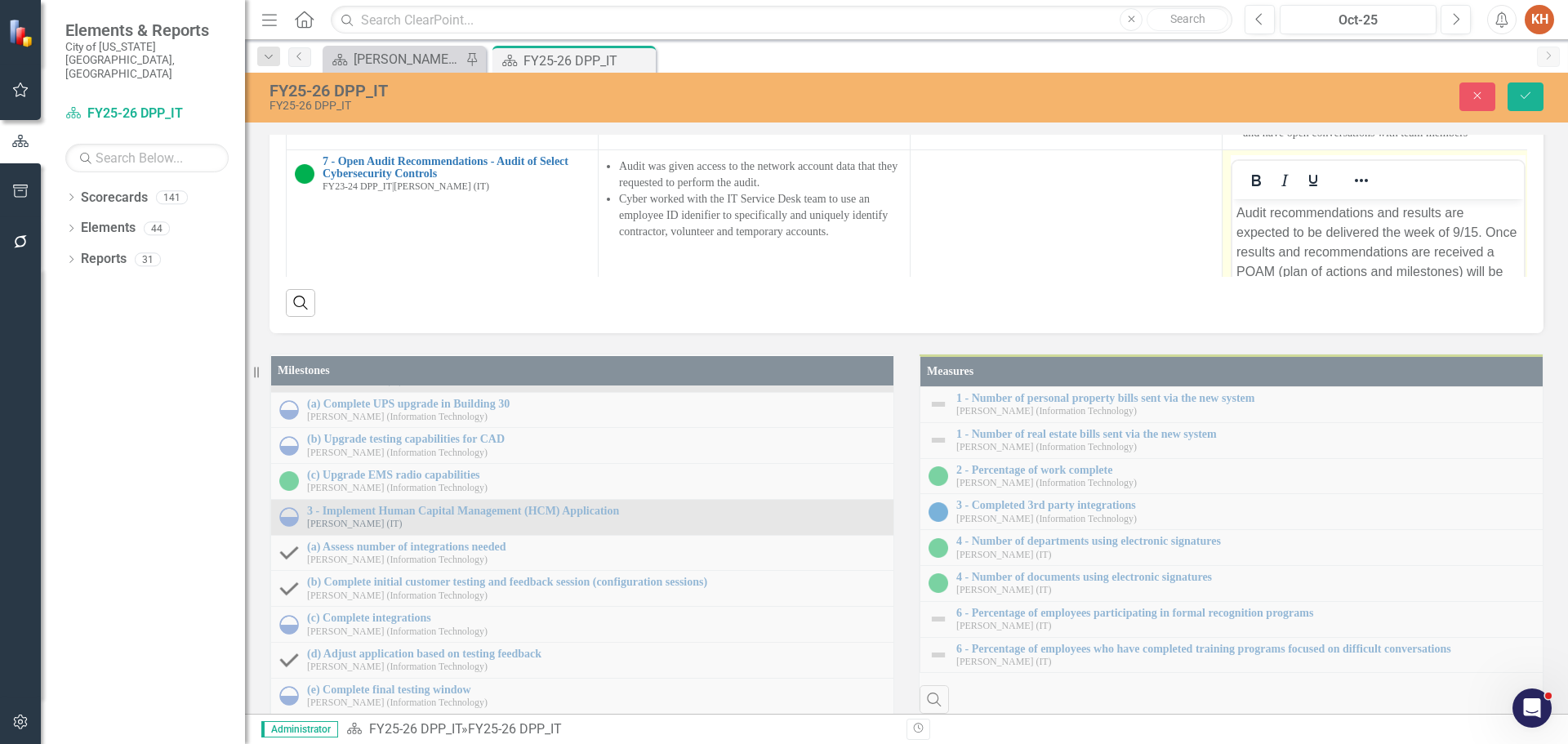
scroll to position [0, 0]
click at [1329, 239] on p "Audit recommendations and results are expected to be delivered the week of 9/15…" at bounding box center [1378, 251] width 283 height 98
click at [1349, 270] on p "Audit recommendations and results are expected to be delivered the week of 9/15…" at bounding box center [1378, 251] width 283 height 98
click at [1361, 190] on icon "Reveal or hide additional toolbar items" at bounding box center [1361, 180] width 19 height 19
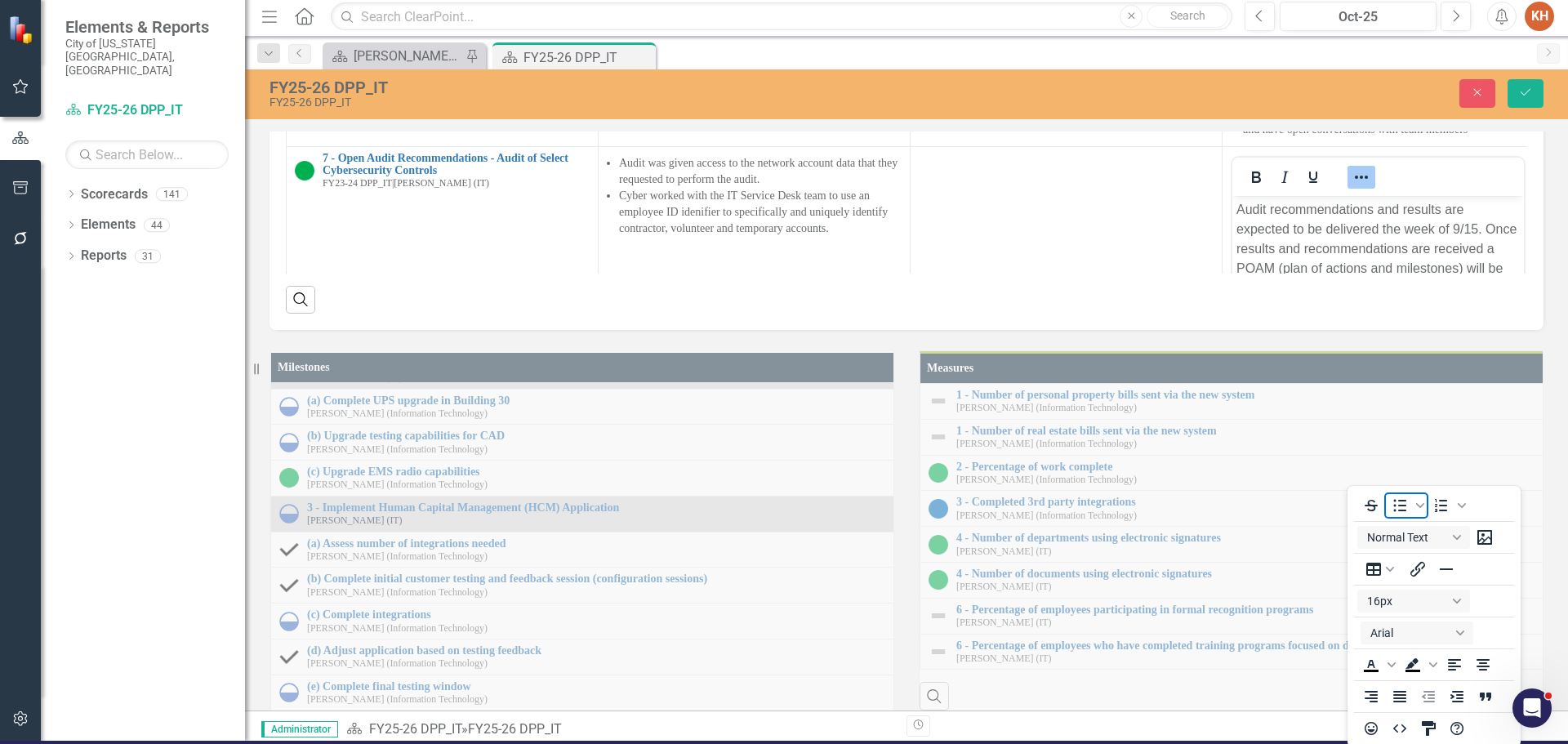
click at [1401, 501] on icon "Bullet list" at bounding box center [1401, 505] width 13 height 13
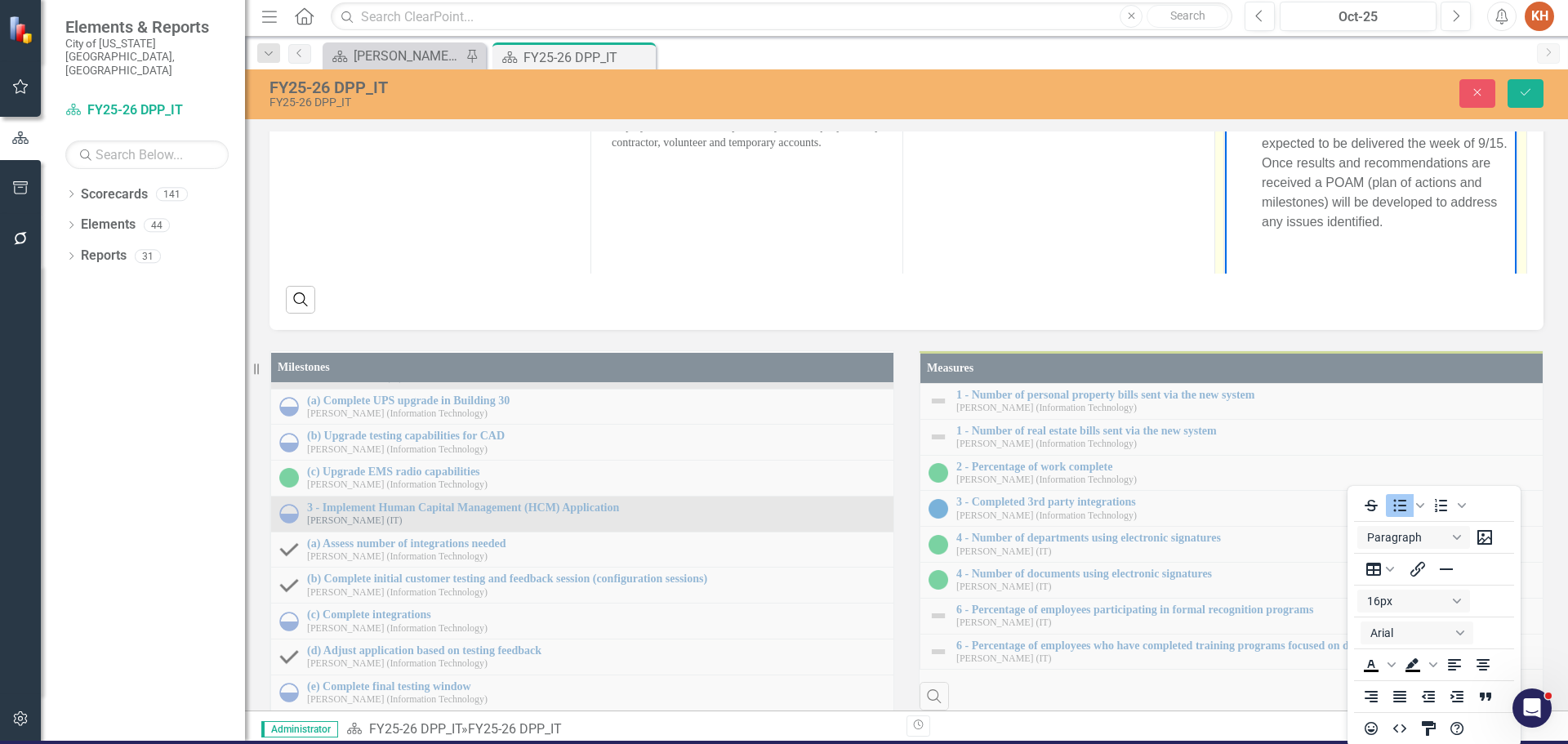
scroll to position [1316, 18]
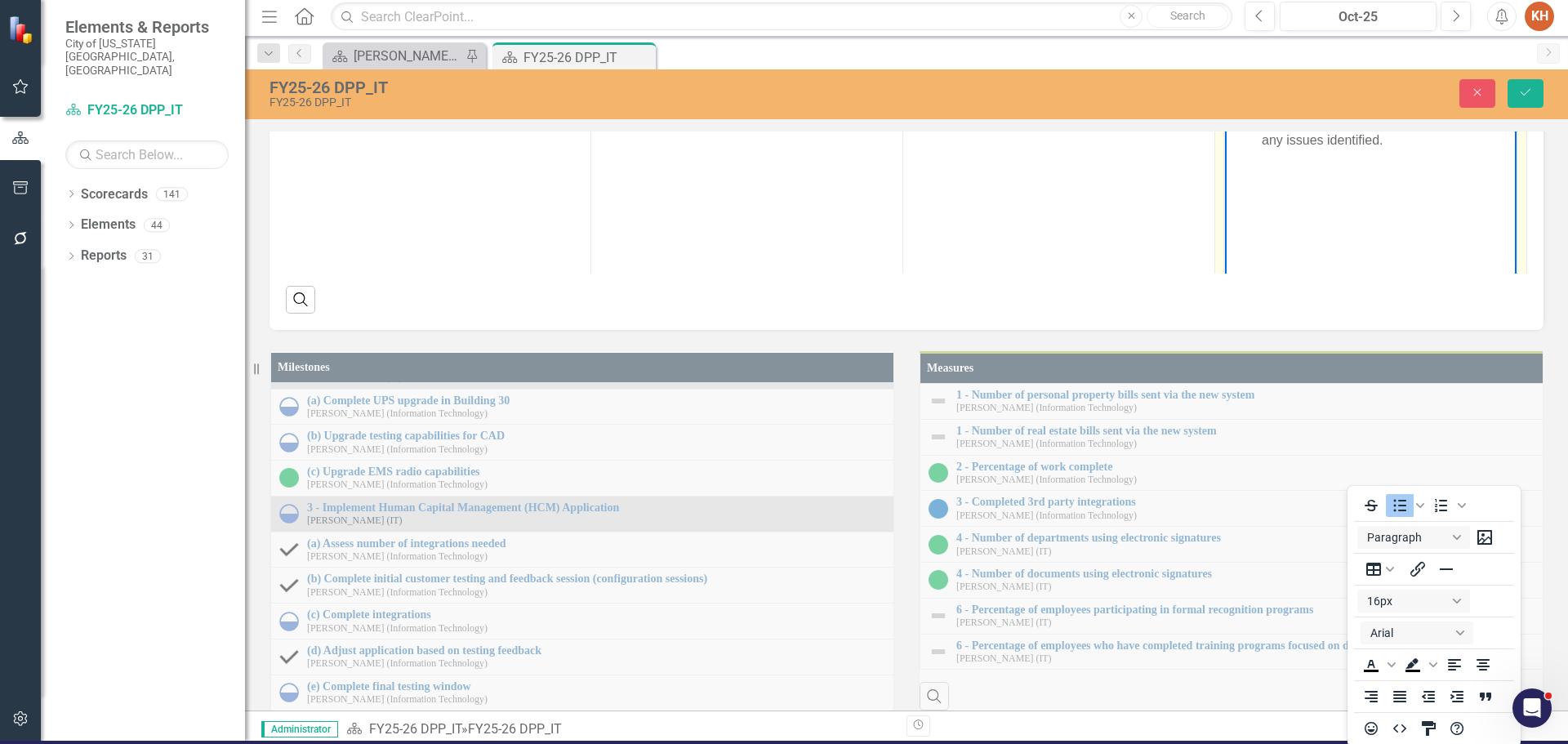
click at [1336, 79] on li "Audit recommendations and results are expected to be delivered the week of 9/15…" at bounding box center [1388, 90] width 250 height 118
click at [1344, 19] on icon "Reveal or hide additional toolbar items" at bounding box center [1353, 9] width 19 height 19
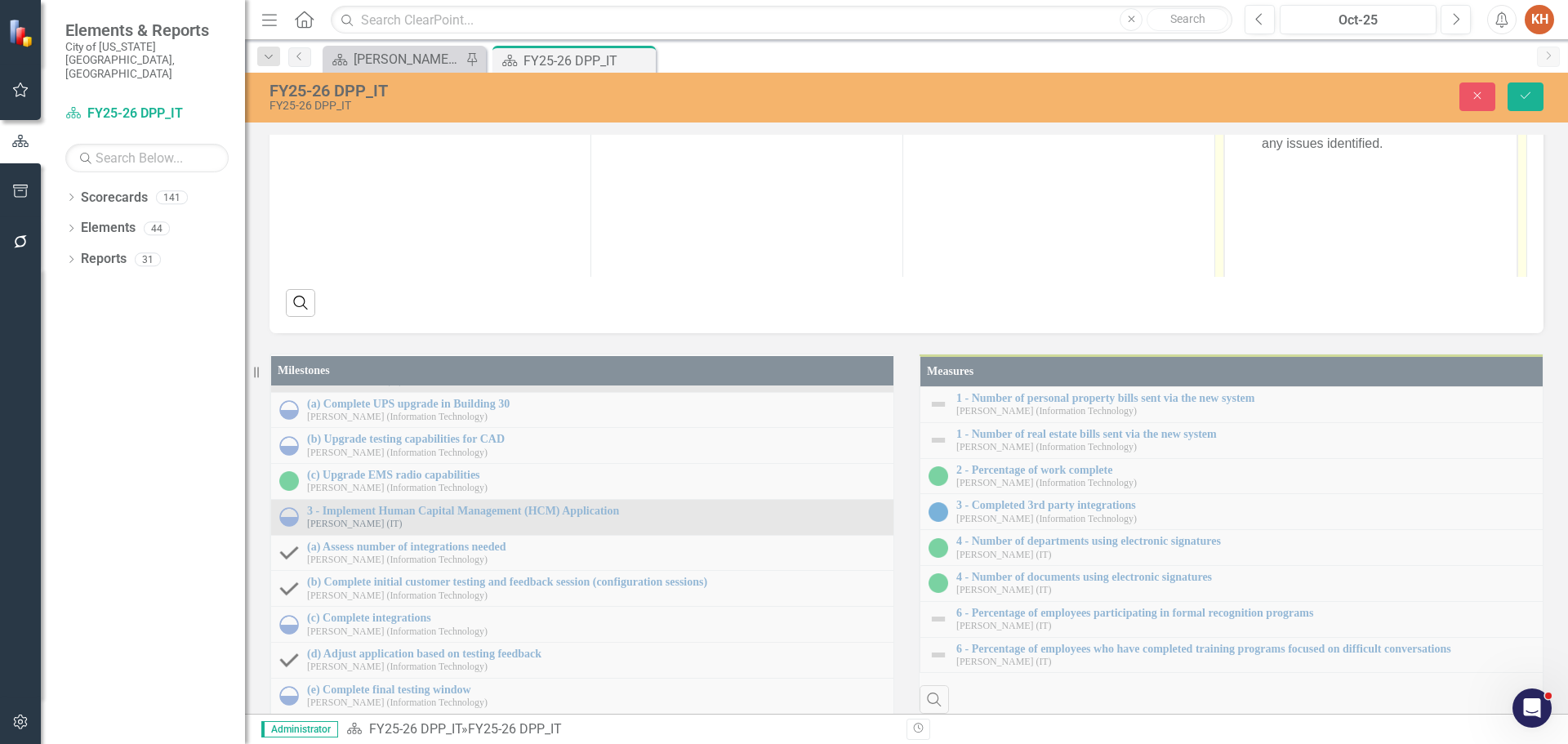
scroll to position [0, 0]
click at [1529, 99] on icon "Save" at bounding box center [1526, 96] width 15 height 12
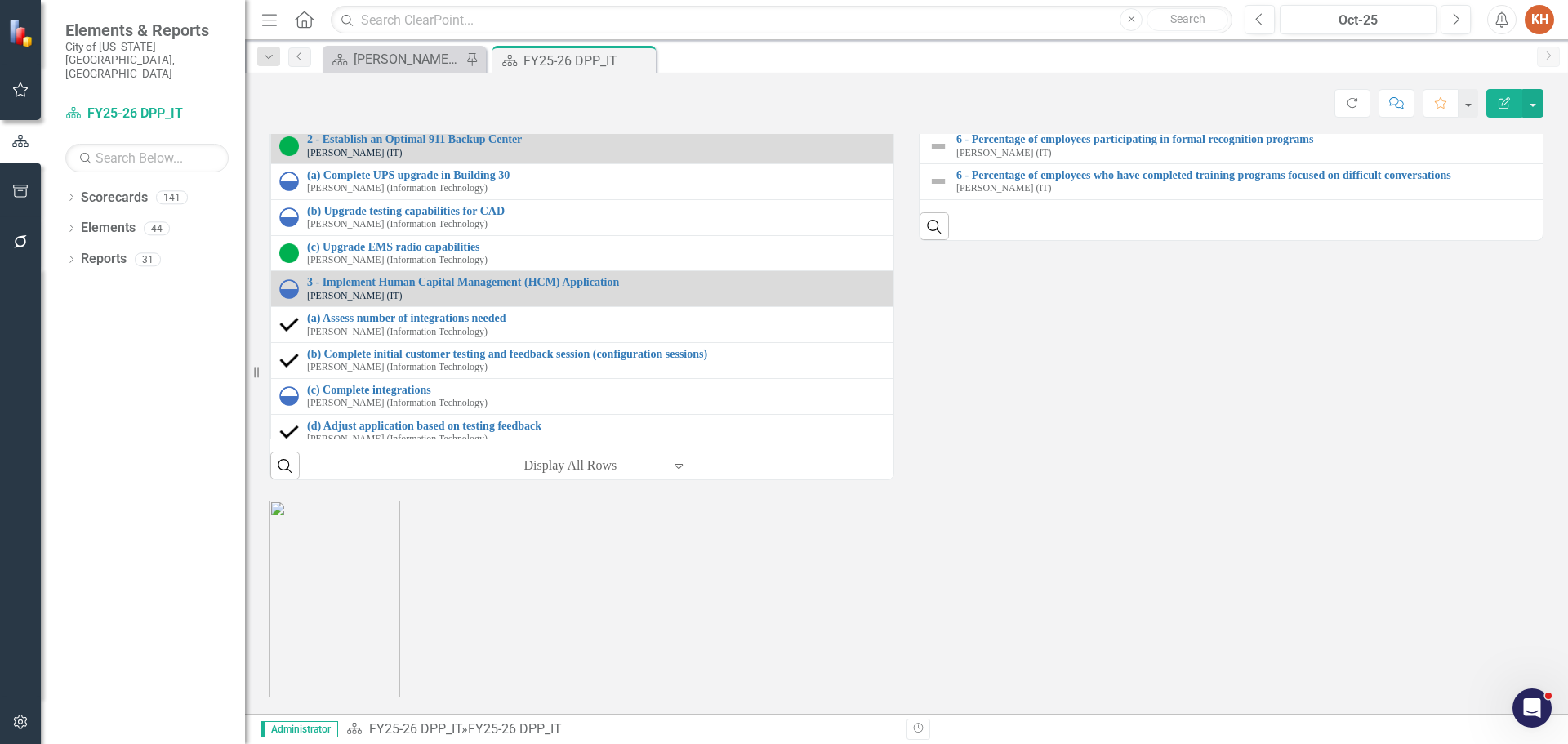
click at [287, 48] on img at bounding box center [289, 38] width 19 height 19
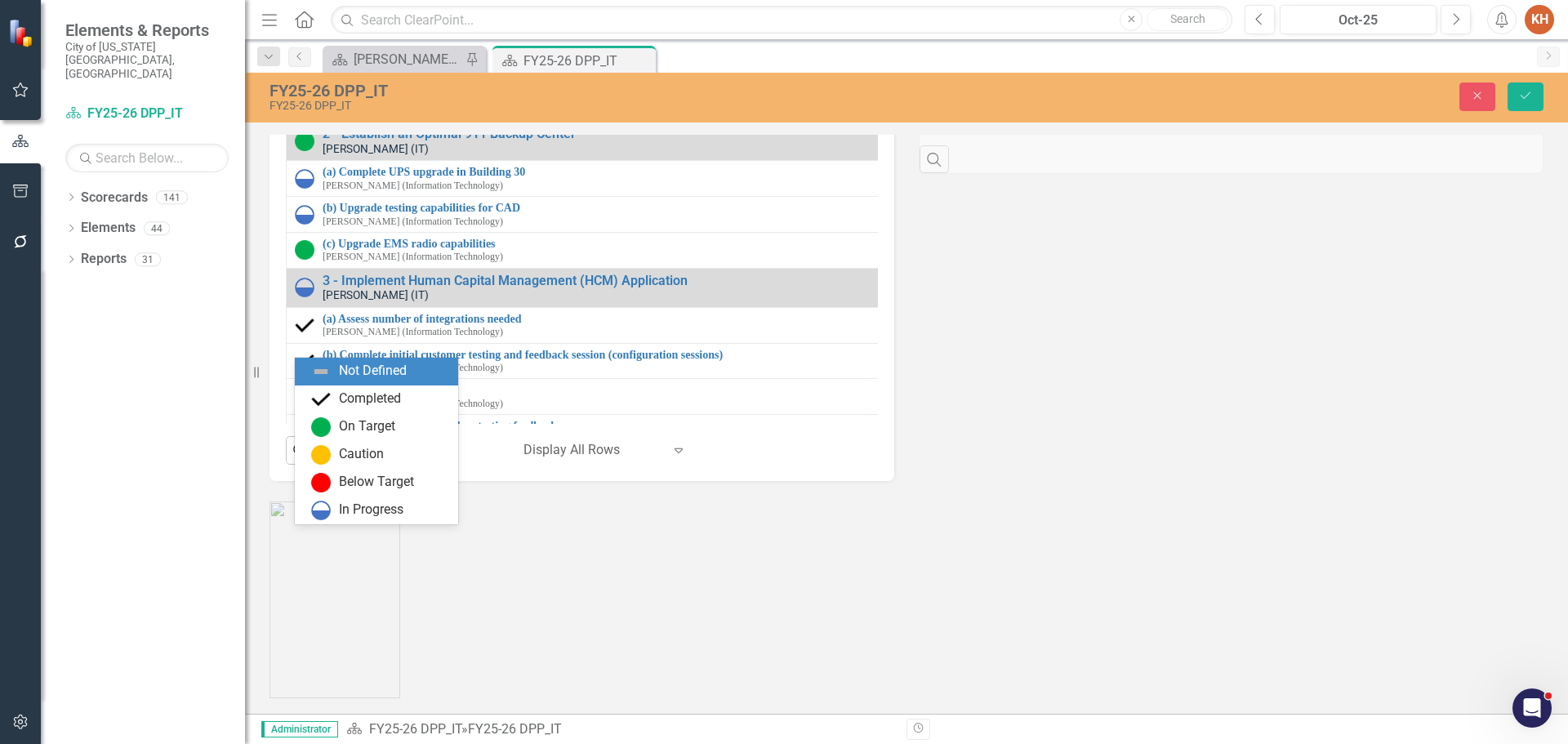
click at [311, 40] on img at bounding box center [309, 29] width 19 height 19
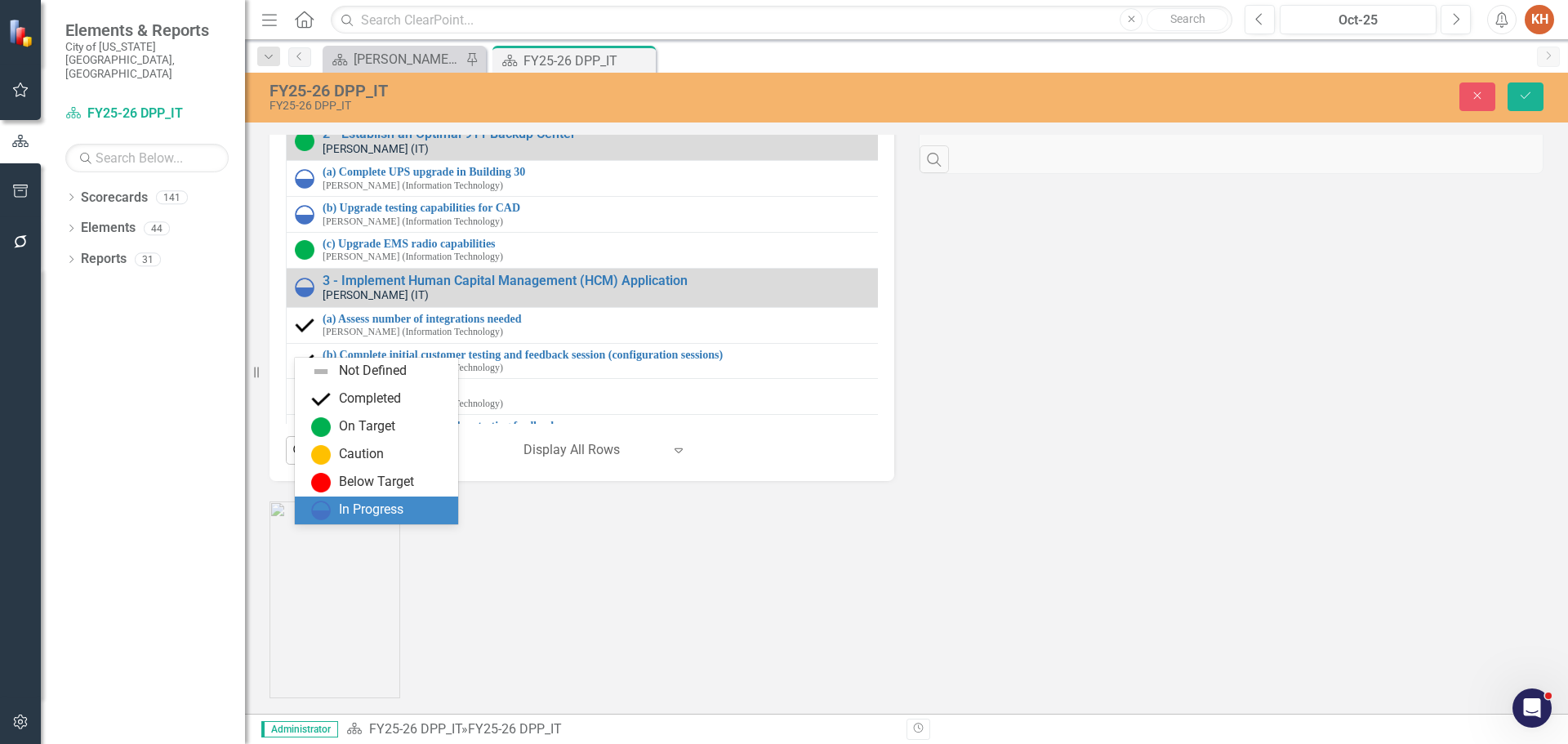
click at [367, 514] on div "In Progress" at bounding box center [371, 510] width 64 height 19
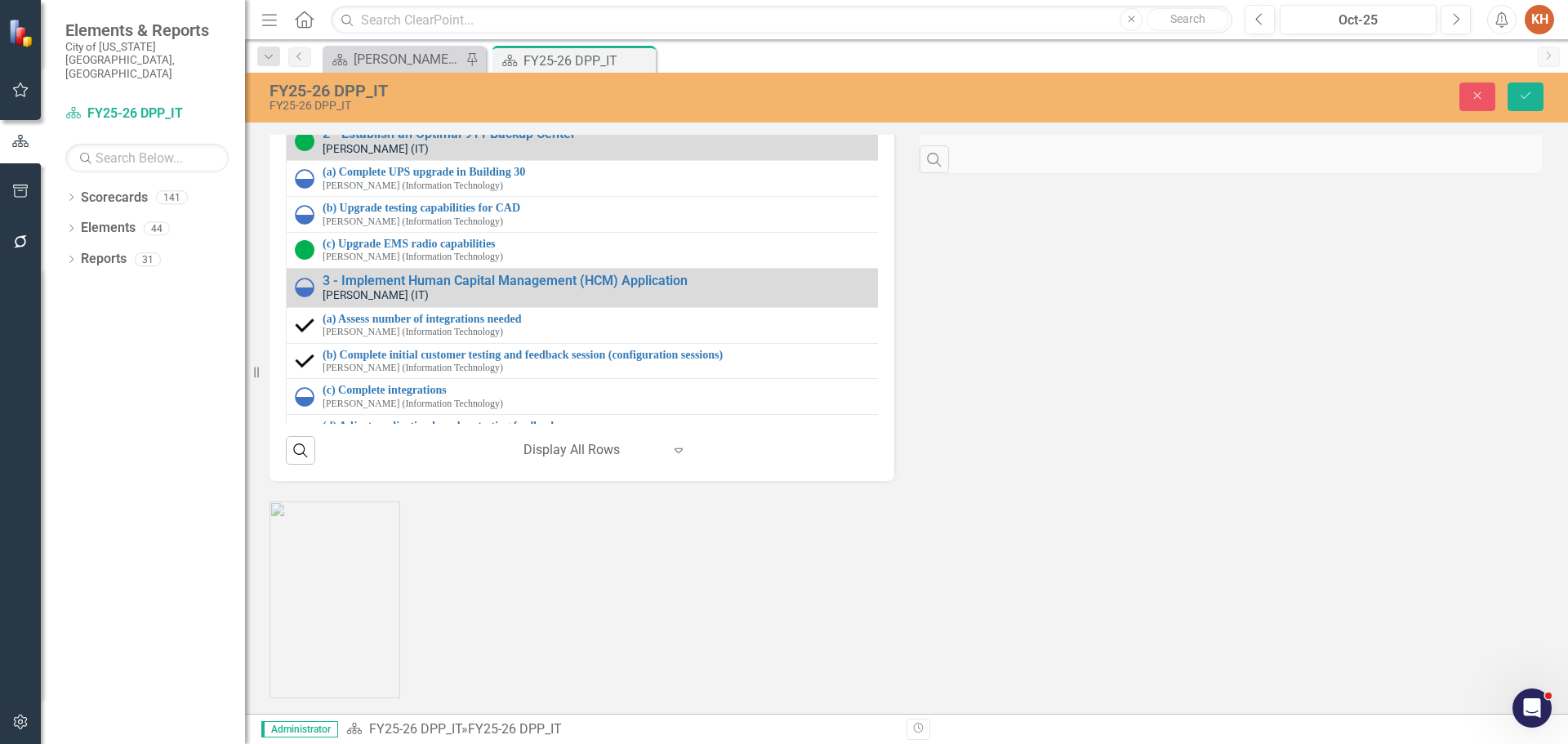
click at [299, 78] on img at bounding box center [304, 67] width 19 height 19
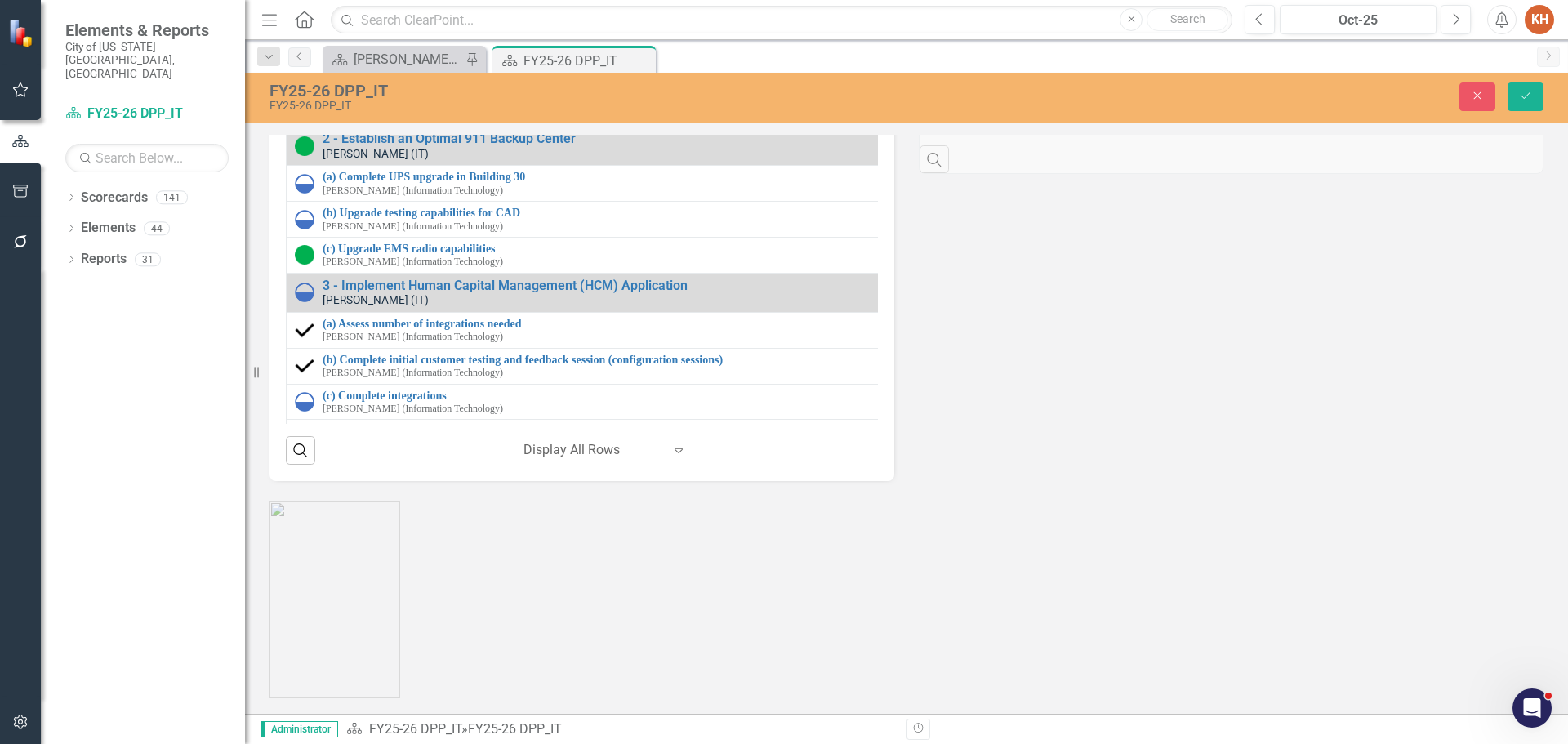
click at [317, 81] on img at bounding box center [309, 70] width 19 height 19
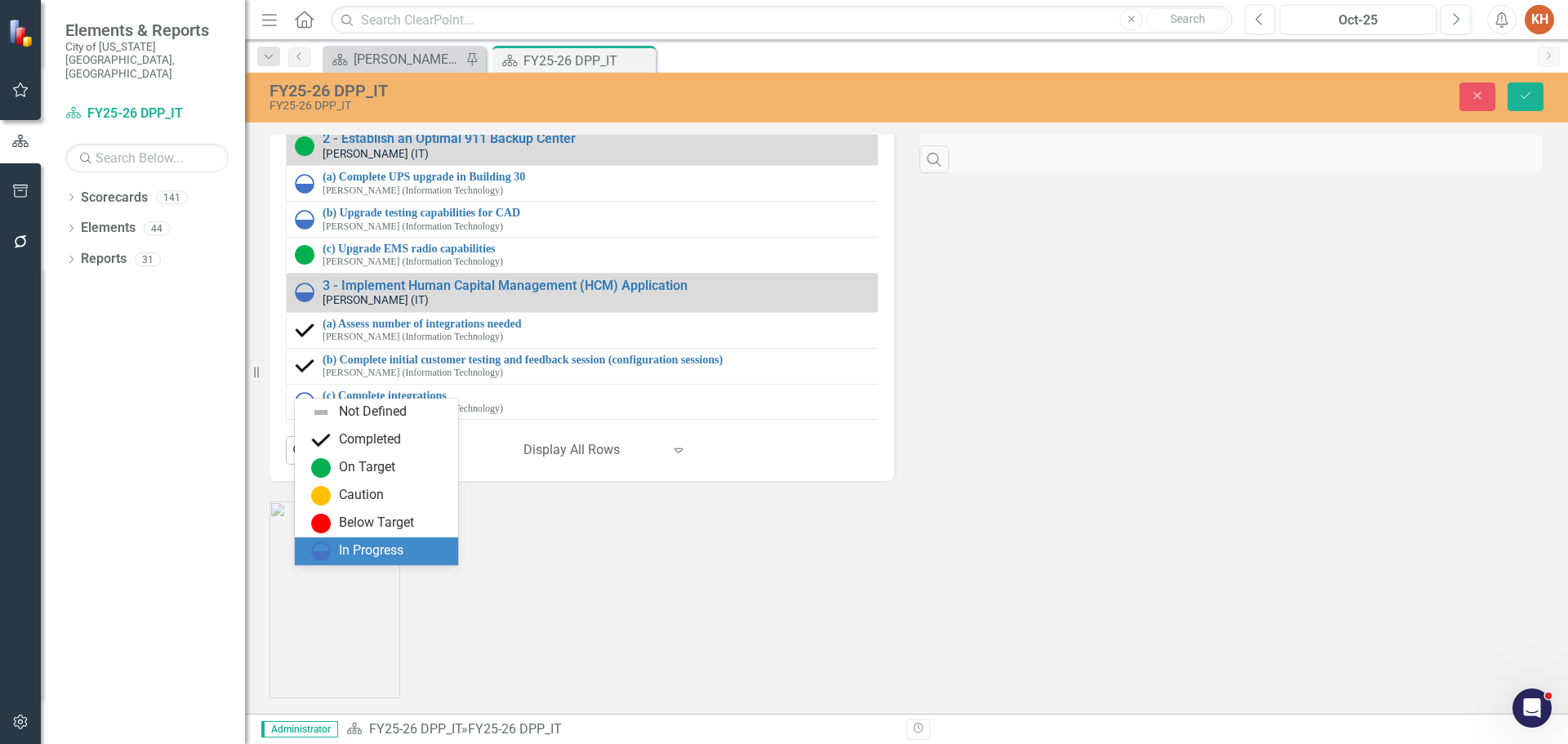
click at [342, 548] on div "In Progress" at bounding box center [371, 551] width 64 height 19
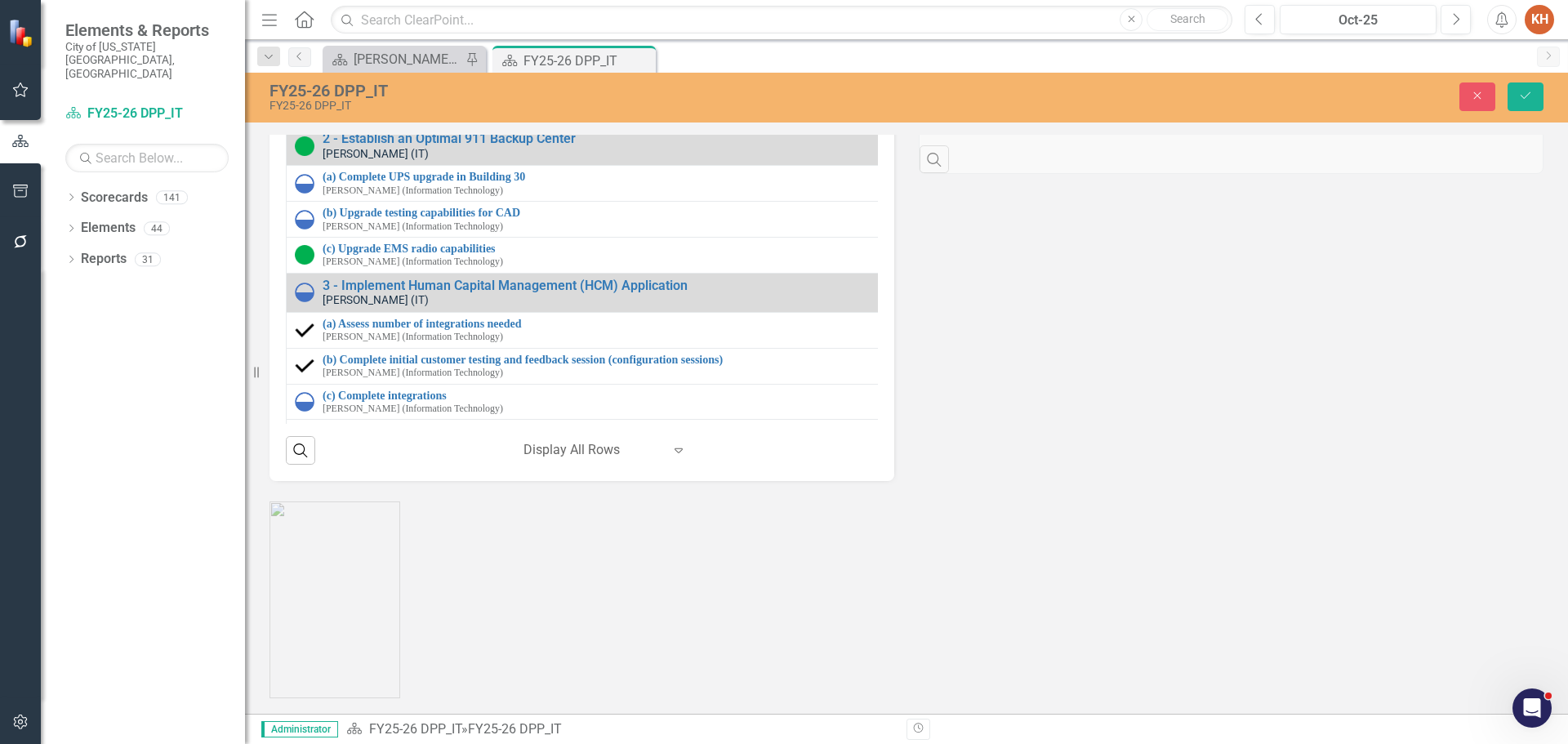
click at [303, 119] on img at bounding box center [304, 108] width 19 height 19
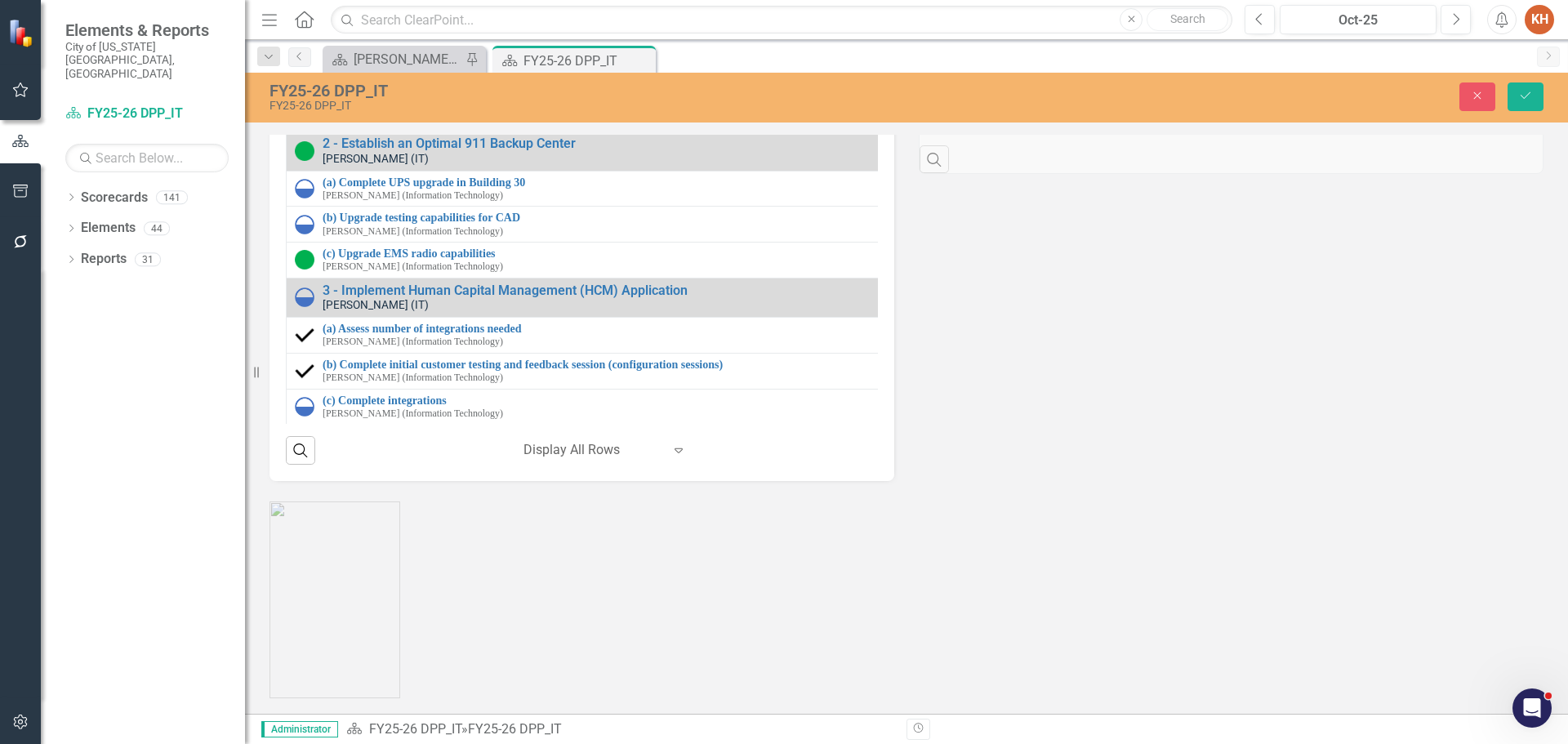
click at [1106, 481] on div "Strategic Initiatives Lists Edit Report Select Report Link View Page Milestones…" at bounding box center [907, 137] width 1299 height 688
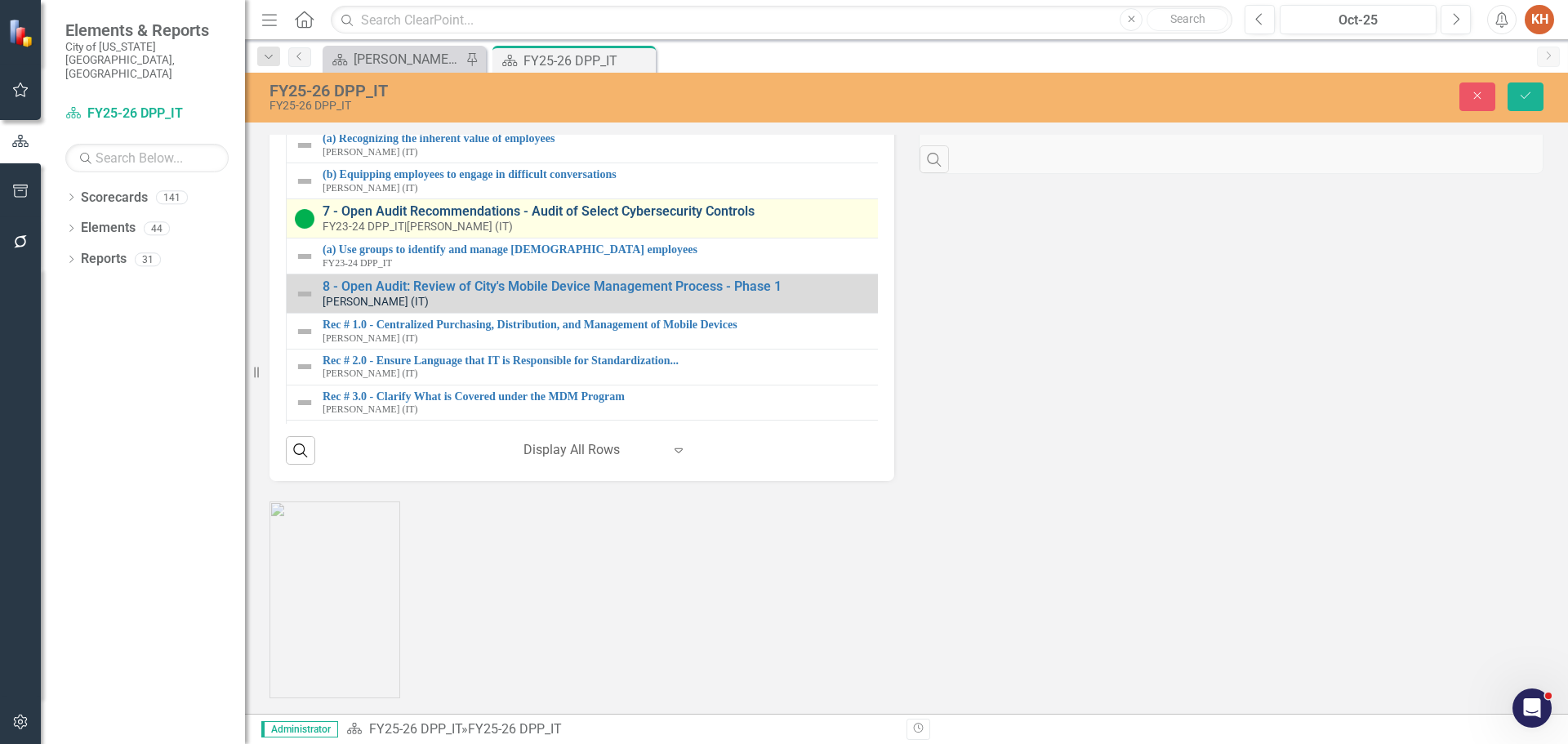
scroll to position [862, 0]
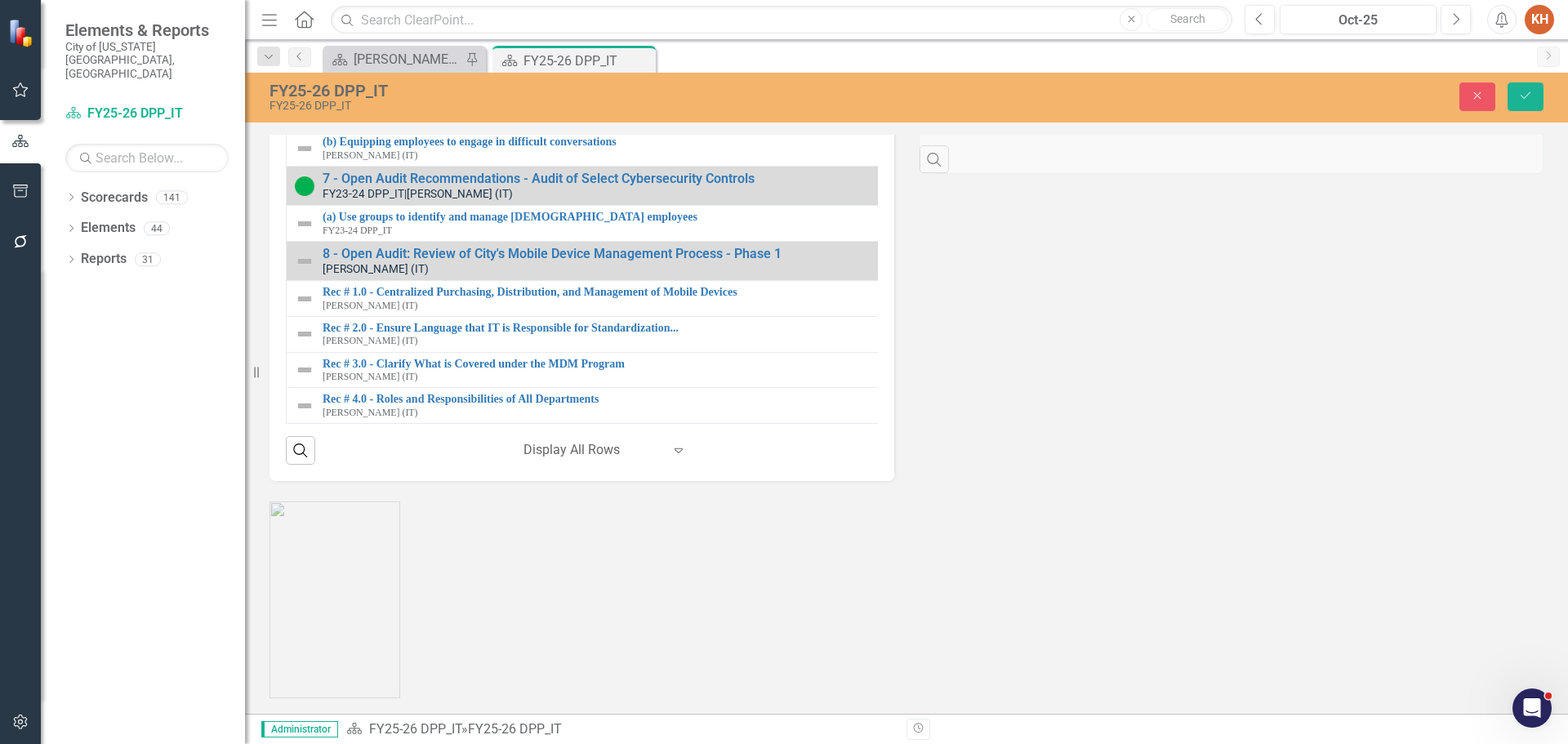
click at [308, 123] on img at bounding box center [304, 112] width 19 height 19
click at [317, 121] on img at bounding box center [309, 110] width 19 height 19
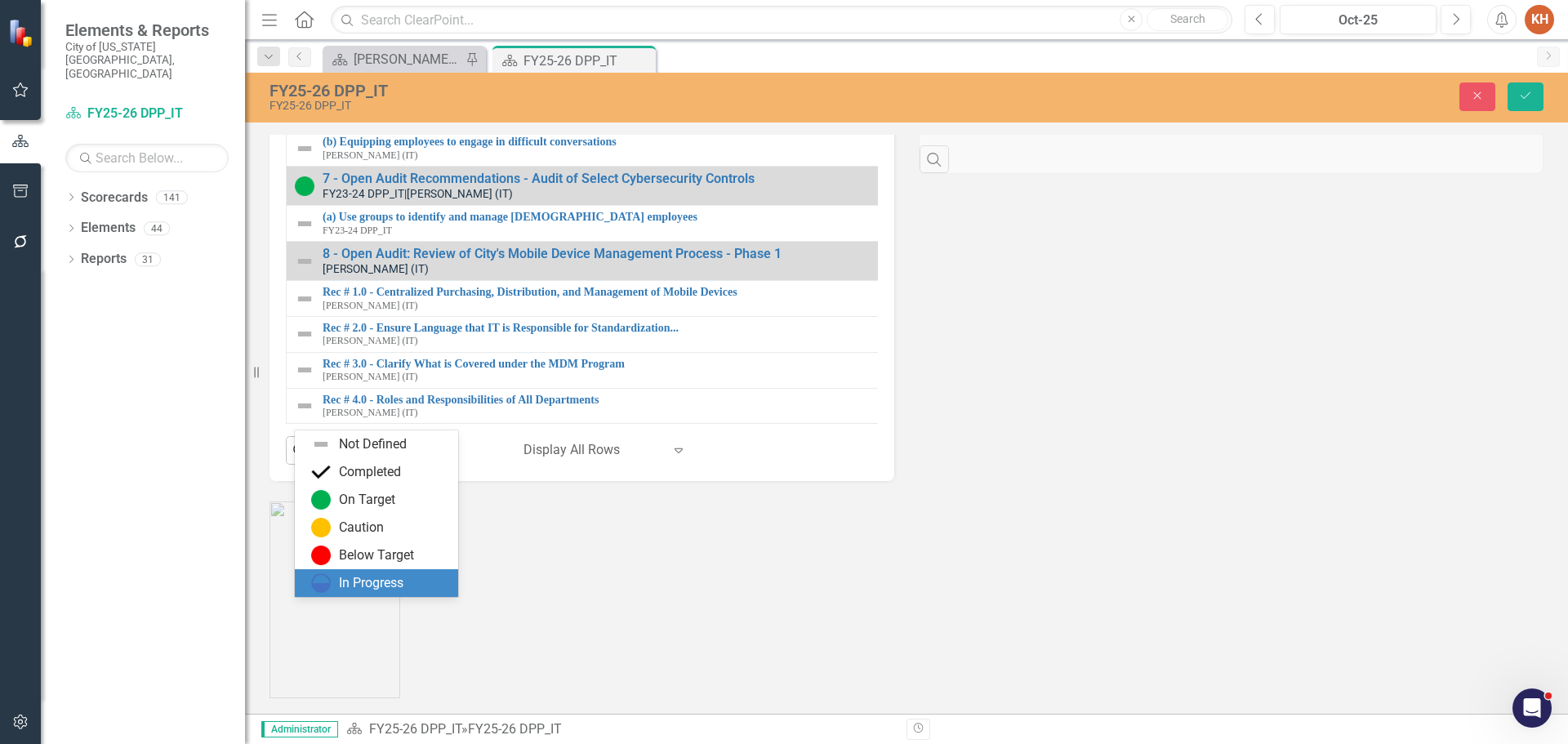
drag, startPoint x: 350, startPoint y: 585, endPoint x: 341, endPoint y: 568, distance: 19.2
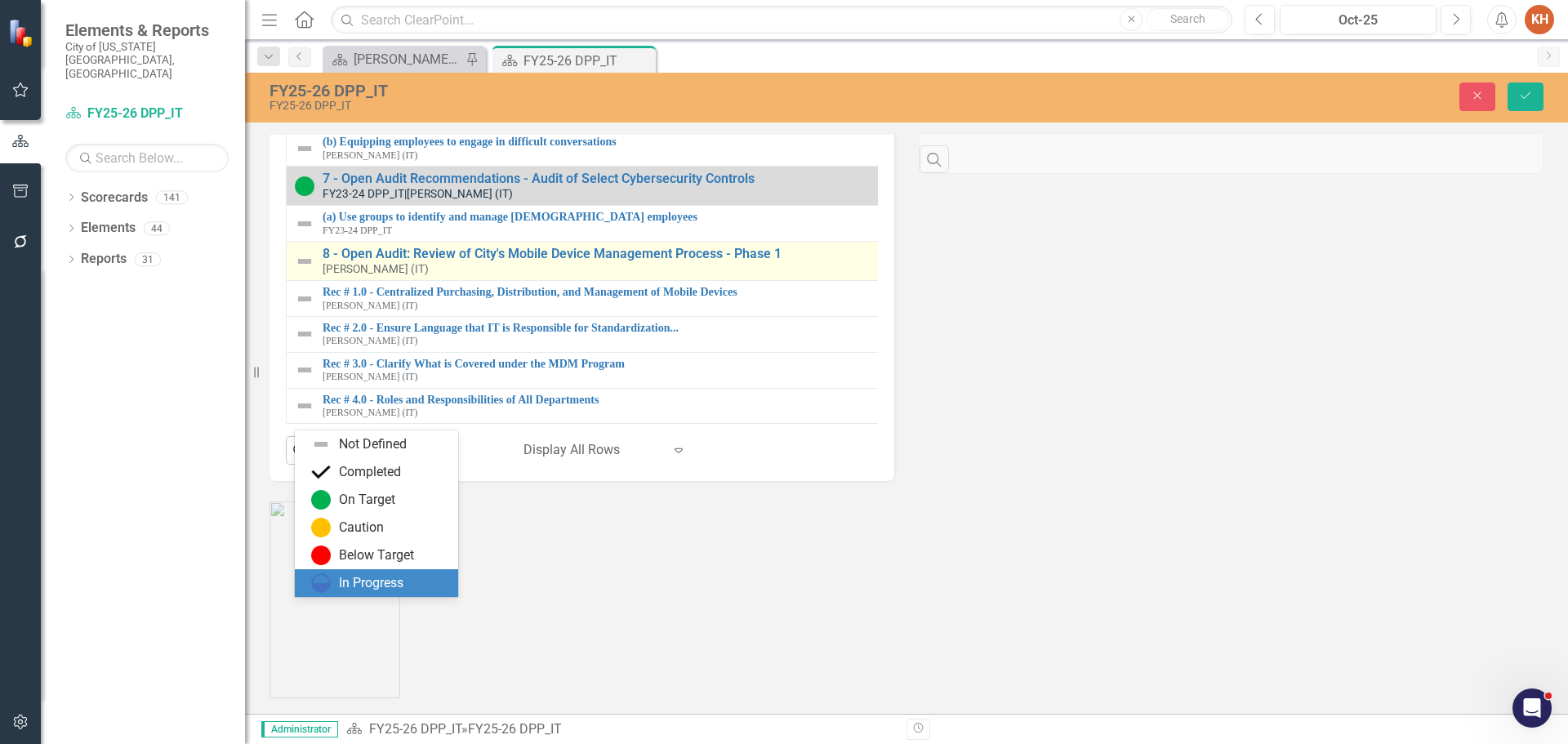
click at [349, 585] on div "In Progress" at bounding box center [371, 584] width 64 height 19
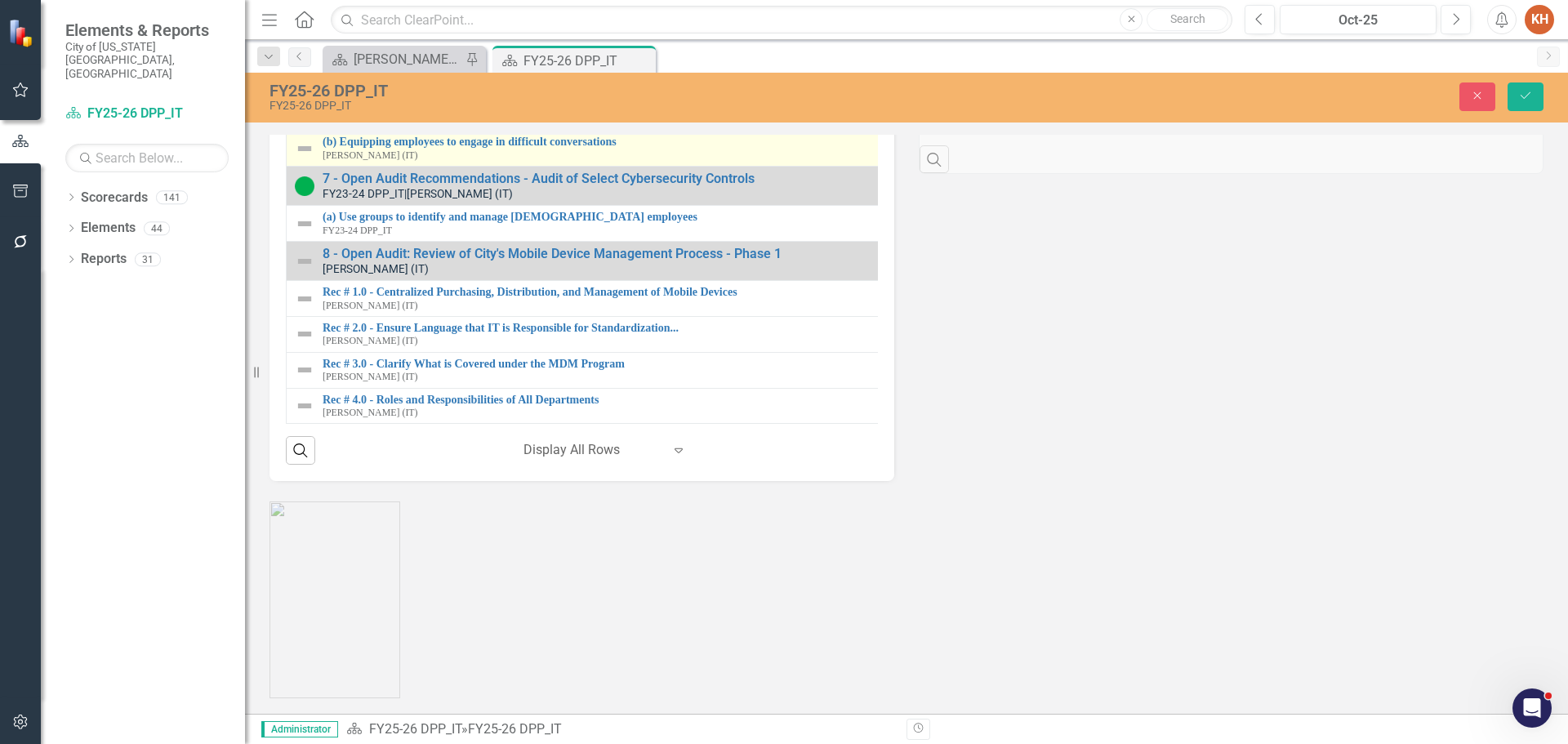
click at [301, 159] on img at bounding box center [304, 148] width 19 height 19
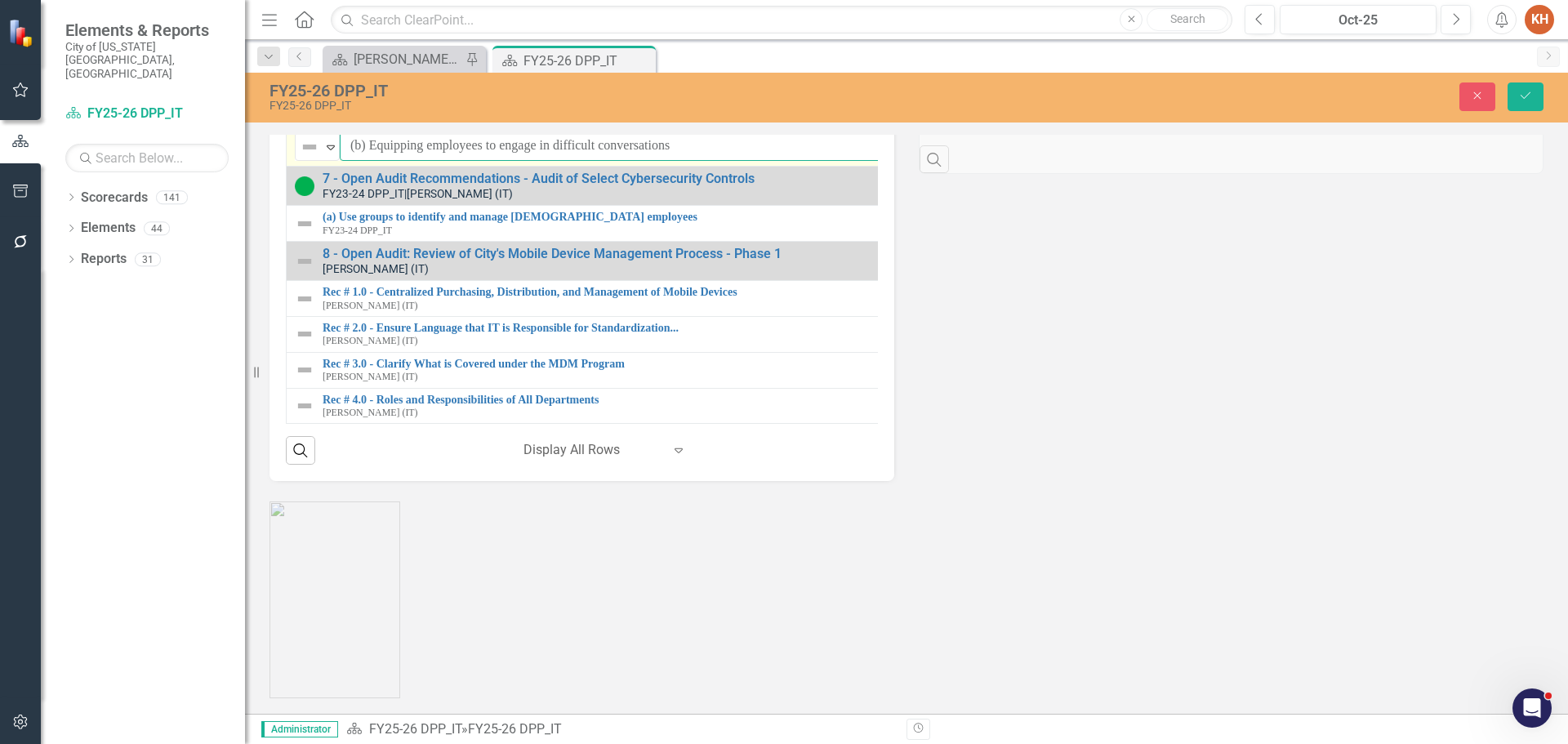
click at [352, 161] on input "(b) Equipping employees to engage in difficult conversations" at bounding box center [948, 146] width 1218 height 30
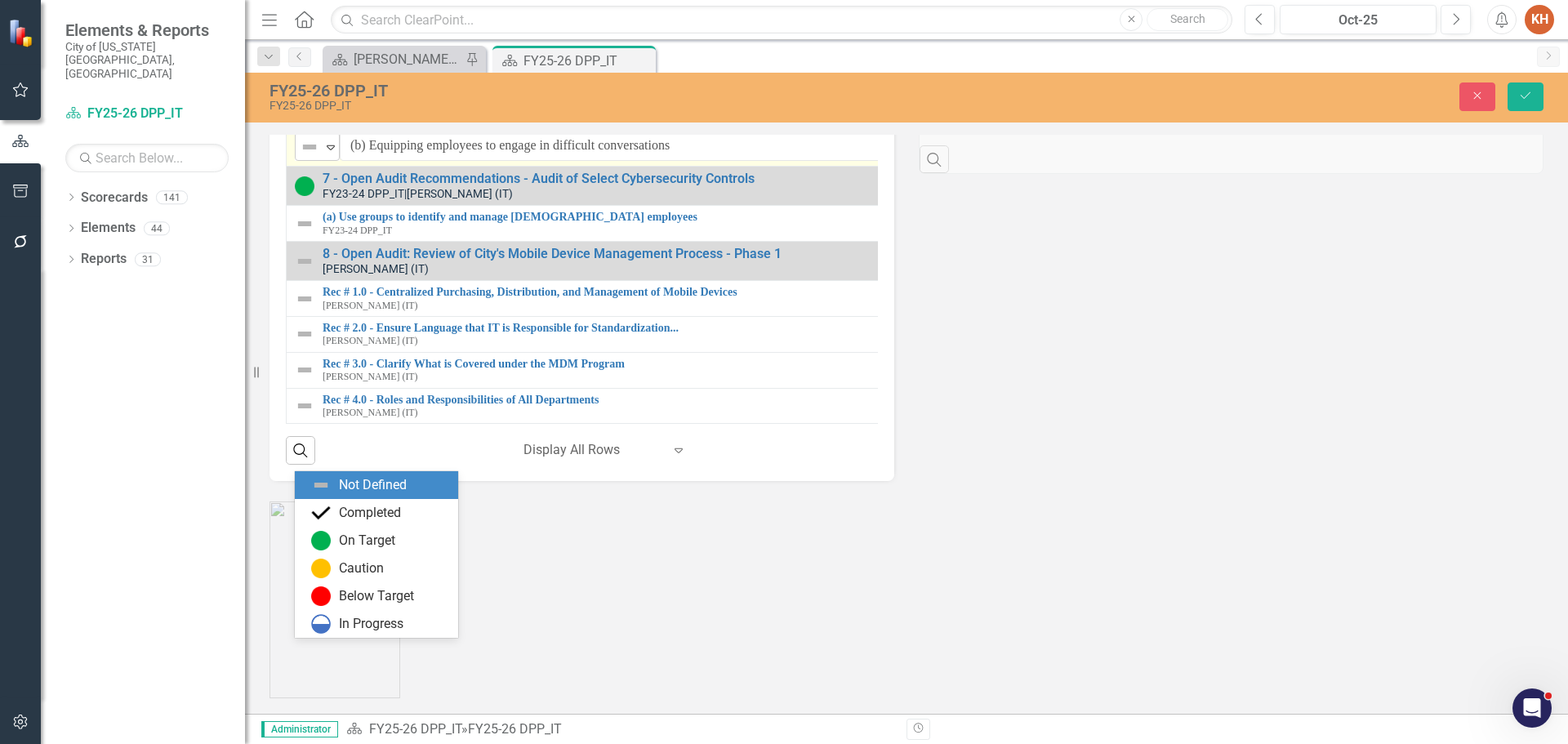
click at [319, 157] on img at bounding box center [309, 146] width 19 height 19
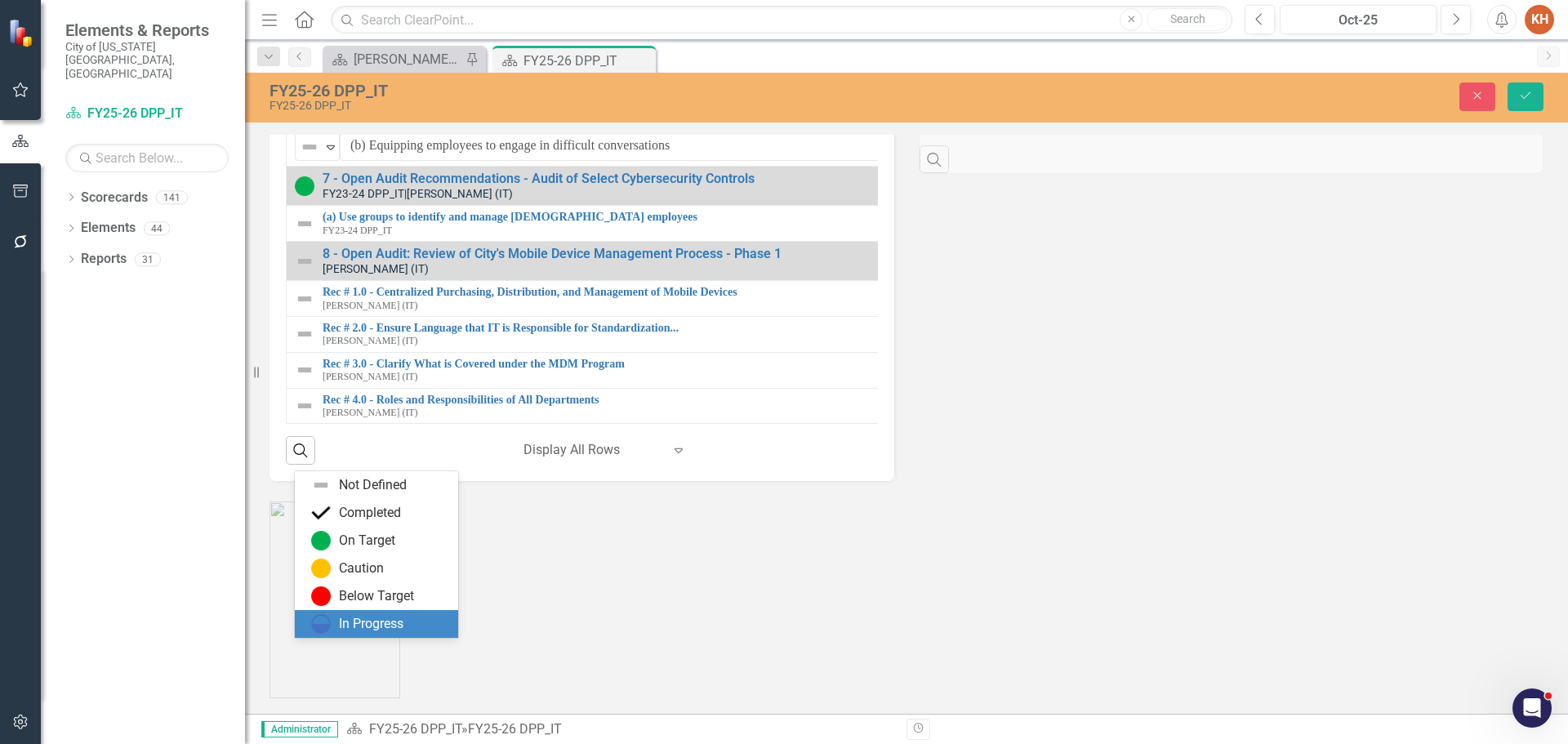
click at [360, 624] on div "In Progress" at bounding box center [371, 625] width 64 height 19
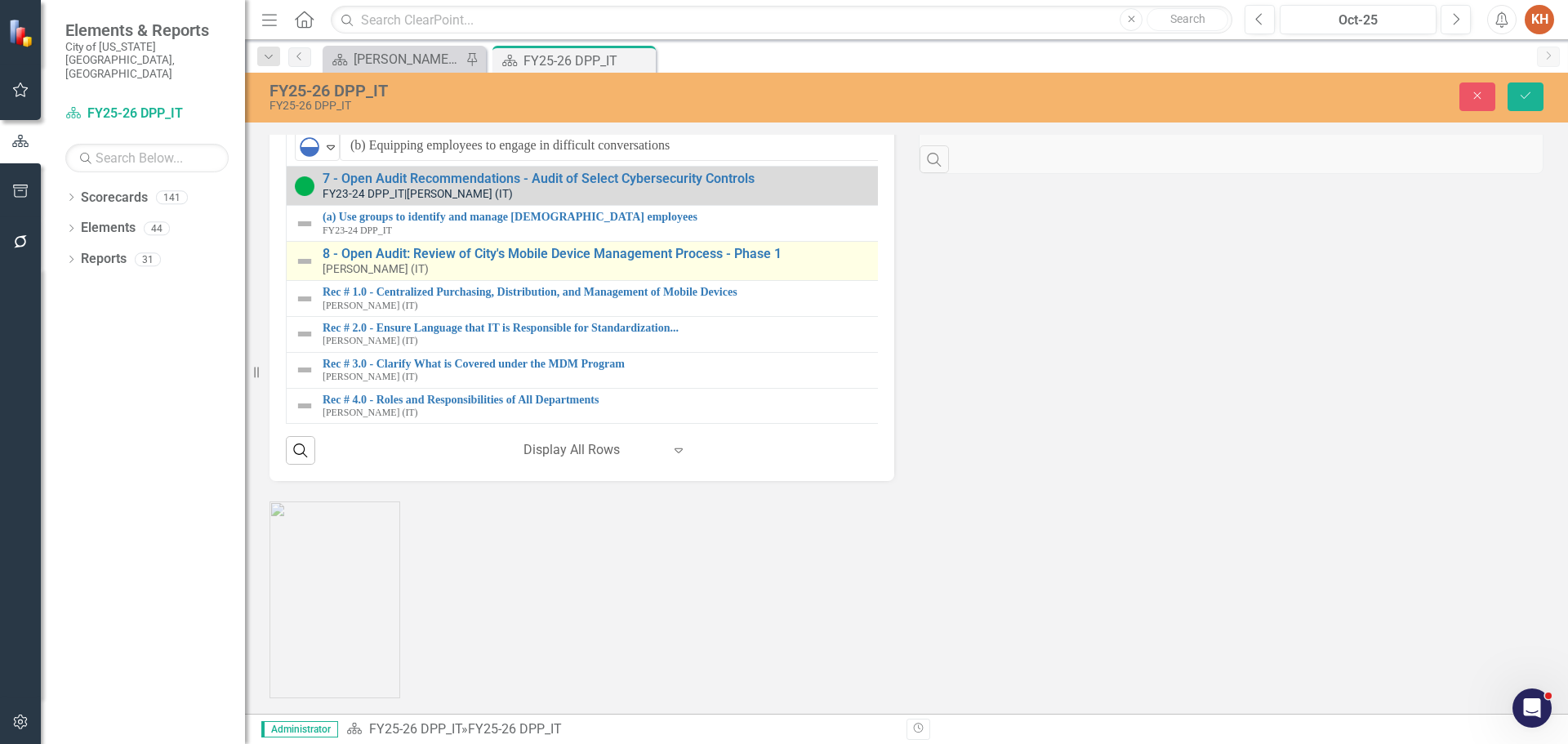
scroll to position [872, 0]
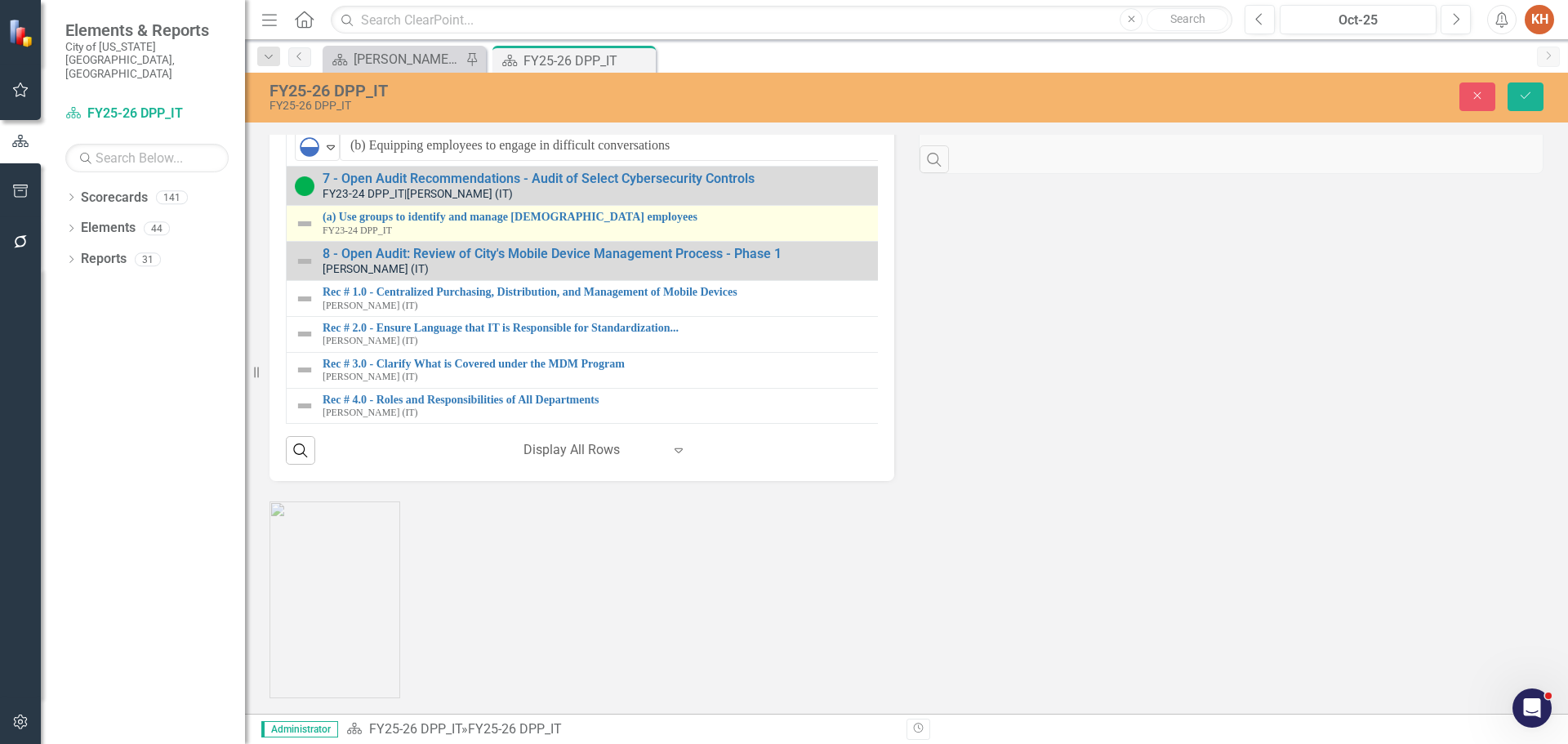
click at [294, 242] on td "(a) Use groups to identify and manage temporary employees FY23-24 DPP_IT Link M…" at bounding box center [927, 224] width 1282 height 36
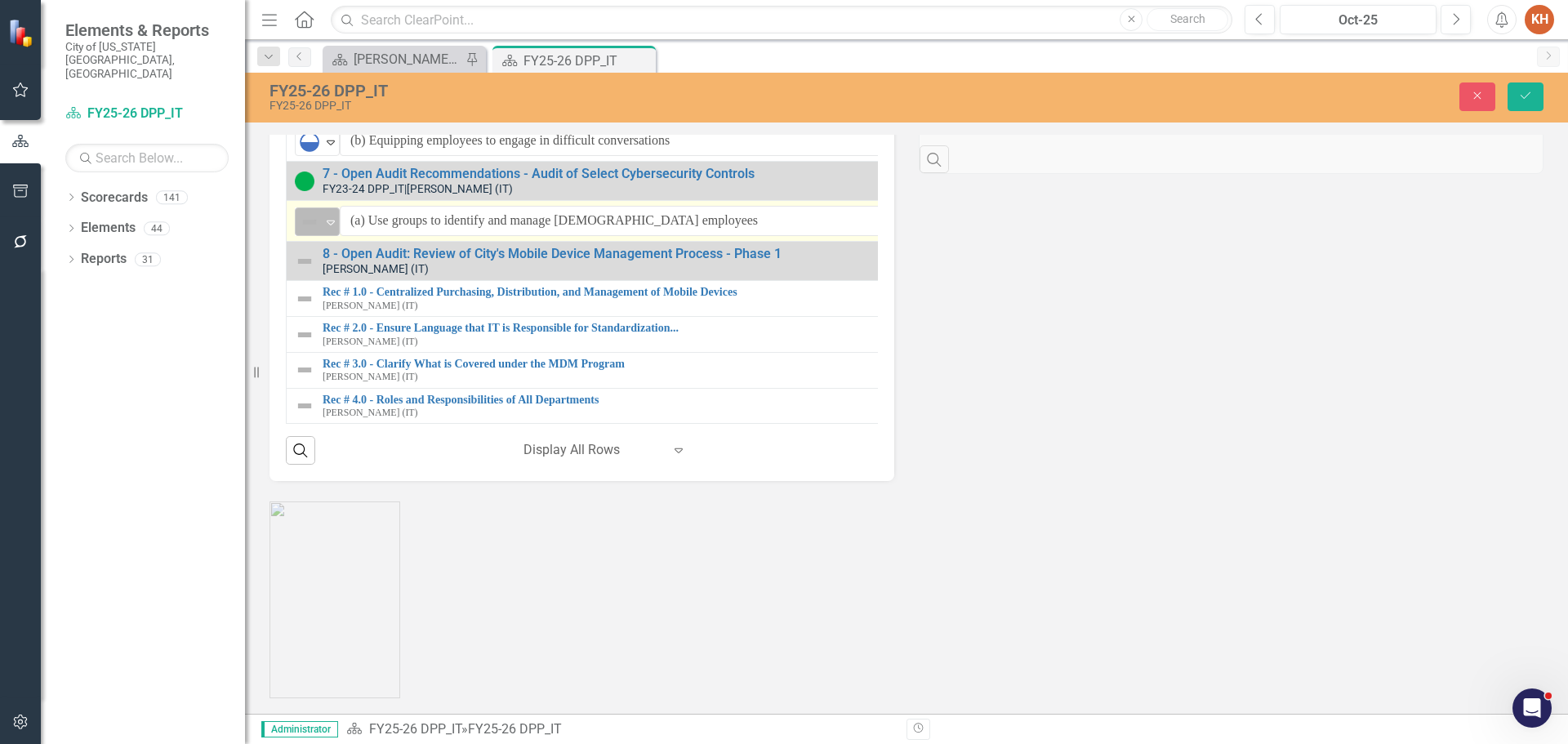
click at [318, 232] on img at bounding box center [309, 221] width 19 height 19
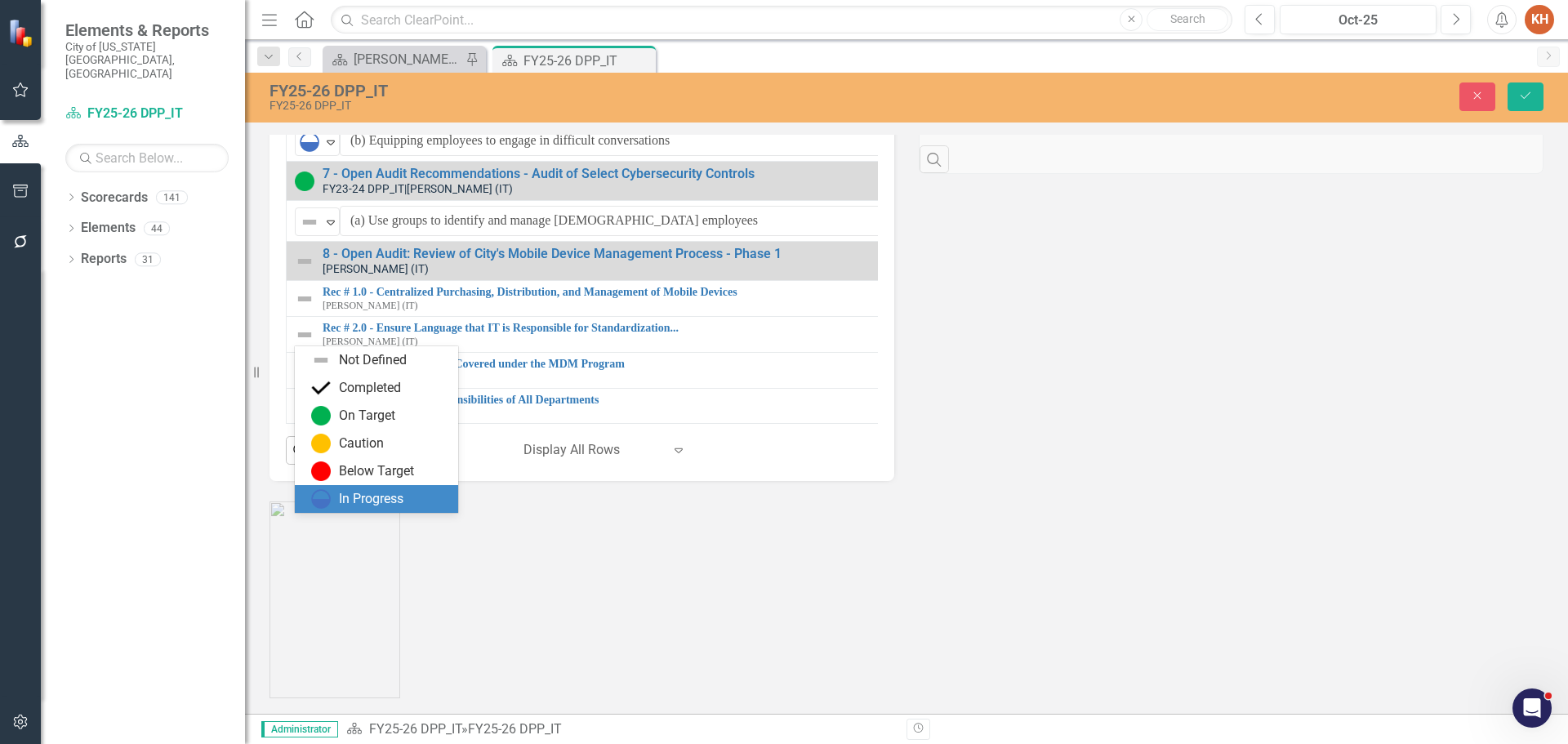
click at [340, 497] on div "In Progress" at bounding box center [371, 499] width 64 height 19
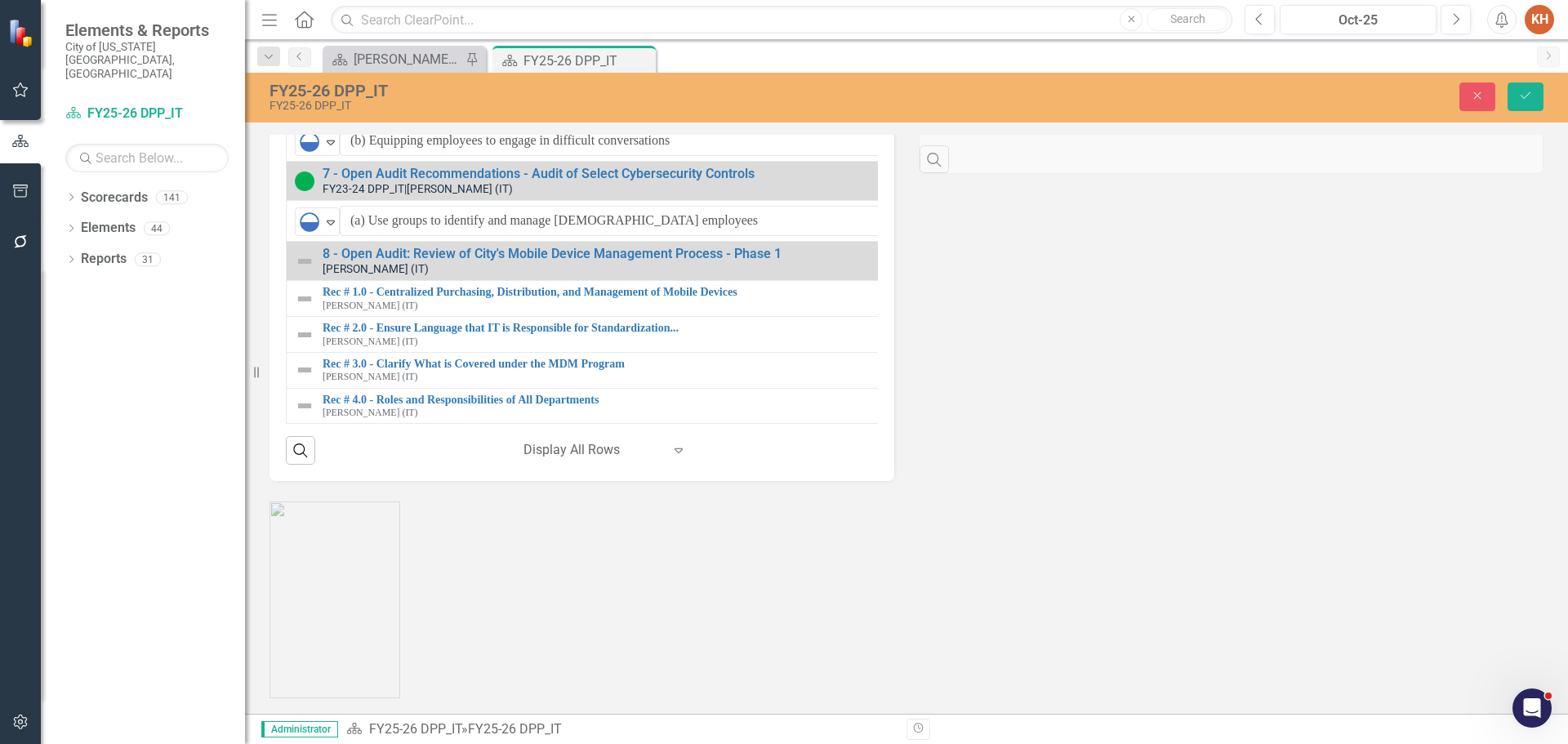
scroll to position [2360, 0]
click at [1526, 100] on icon "Save" at bounding box center [1526, 96] width 15 height 12
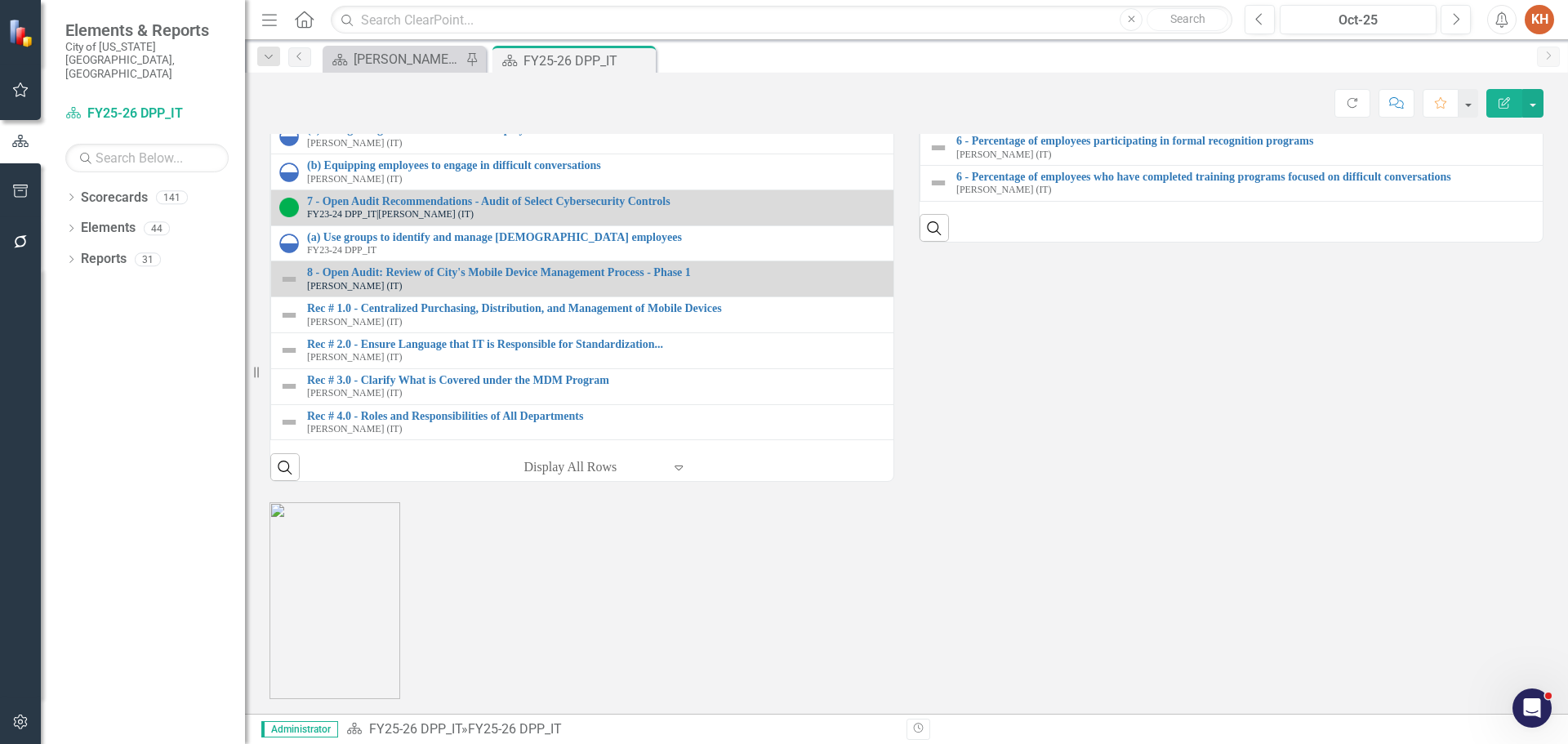
scroll to position [1879, 0]
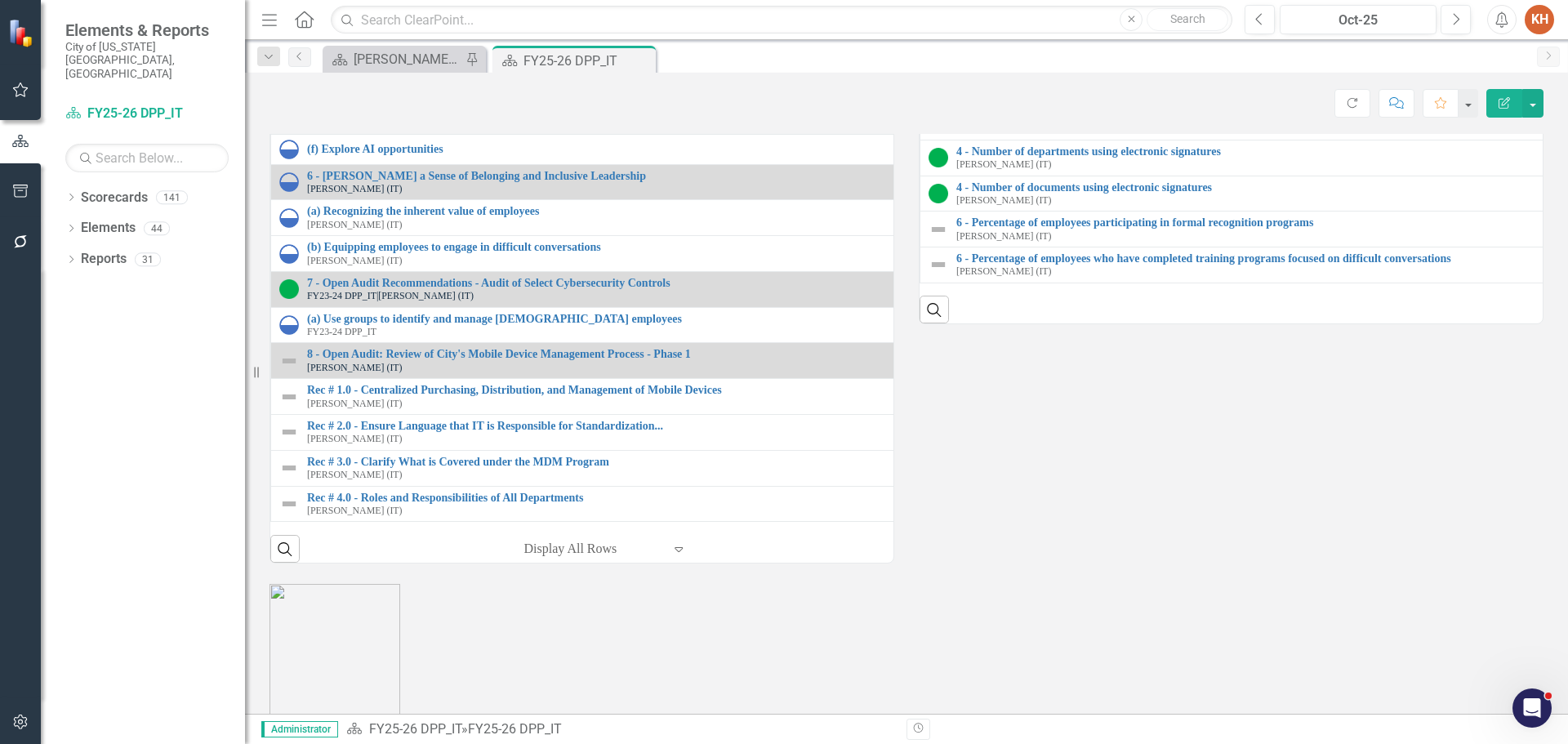
click at [936, 24] on img at bounding box center [938, 14] width 19 height 19
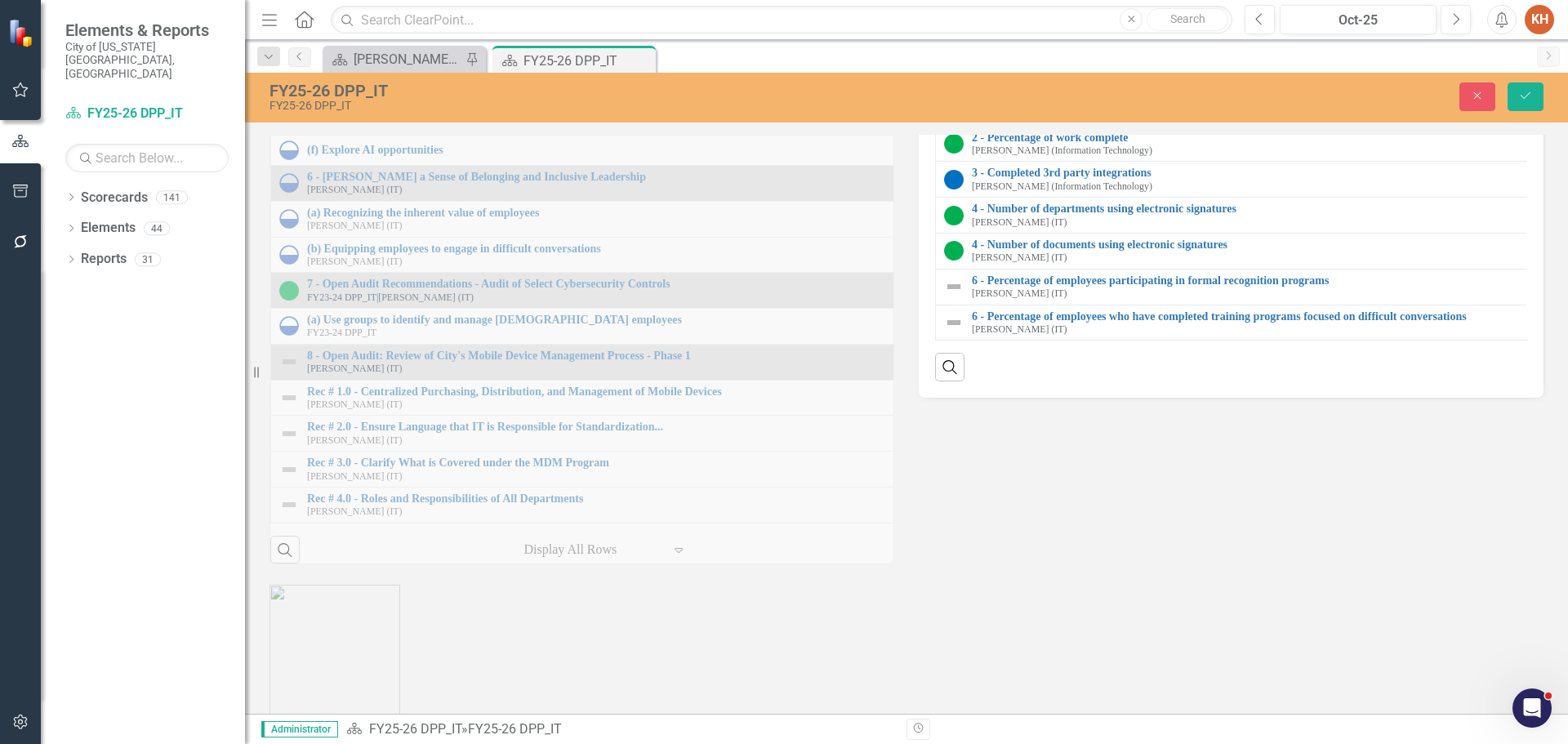
click at [954, 79] on img at bounding box center [953, 68] width 19 height 19
click at [1470, 97] on icon "Close" at bounding box center [1478, 96] width 15 height 12
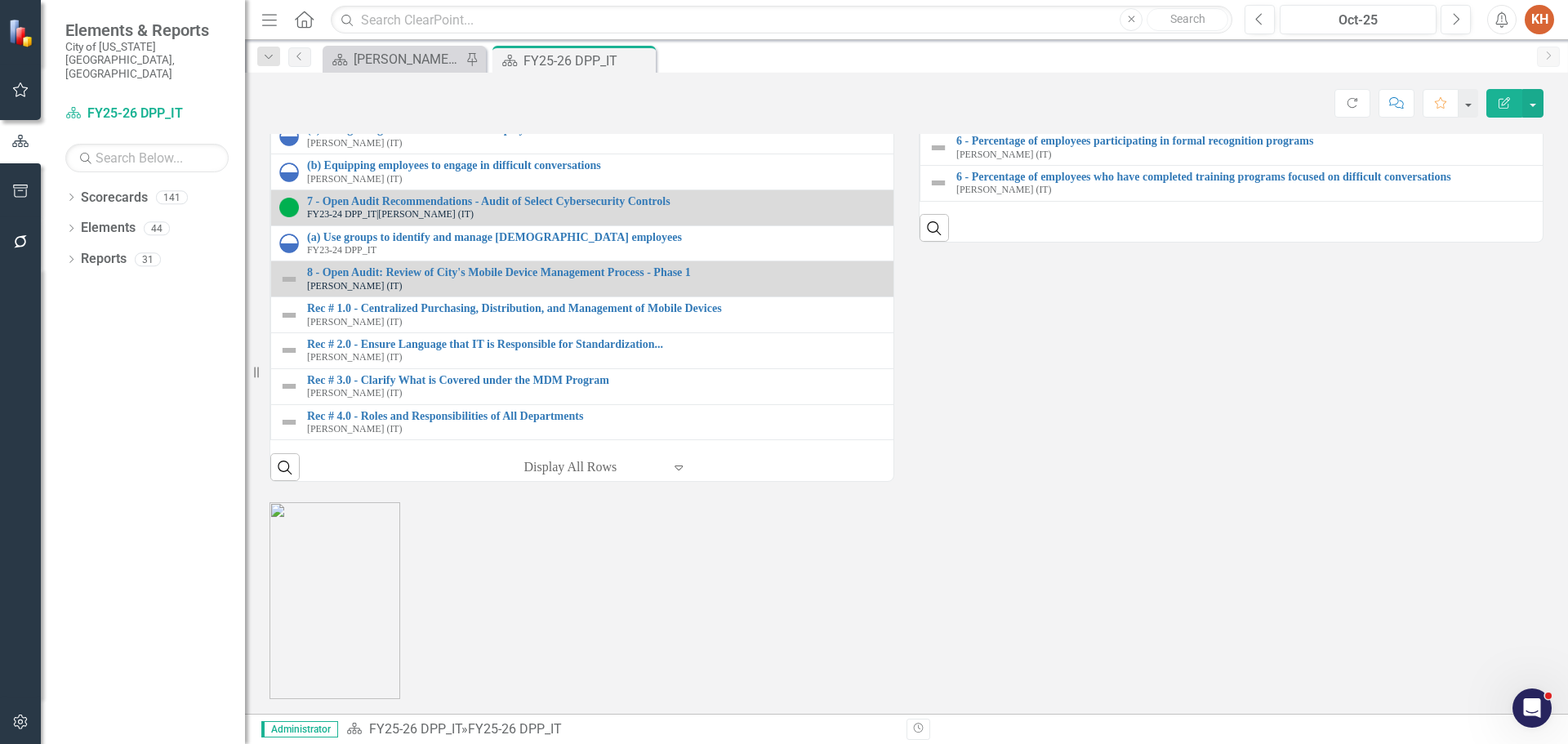
scroll to position [2042, 0]
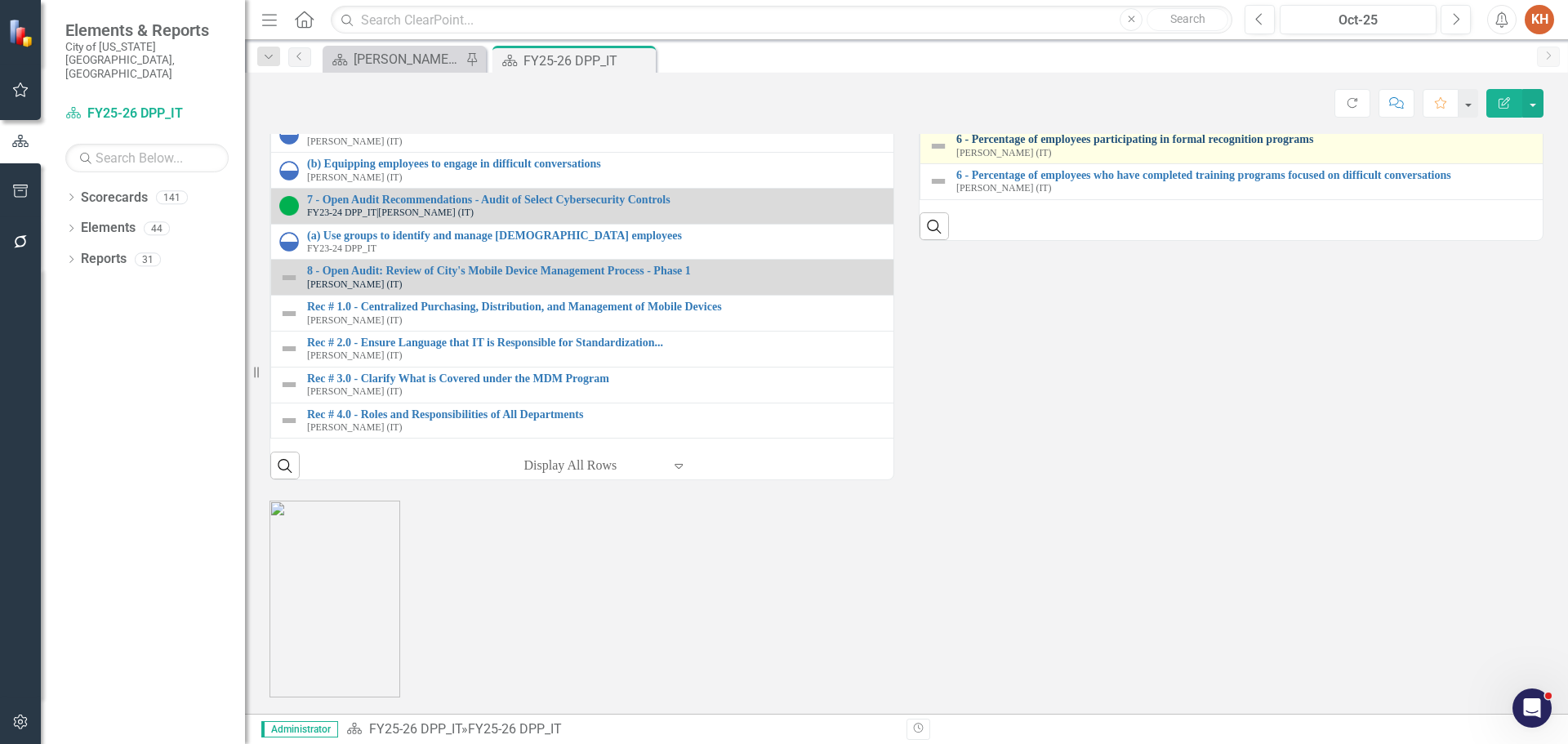
click at [1120, 145] on link "6 - Percentage of employees participating in formal recognition programs" at bounding box center [1576, 139] width 1240 height 13
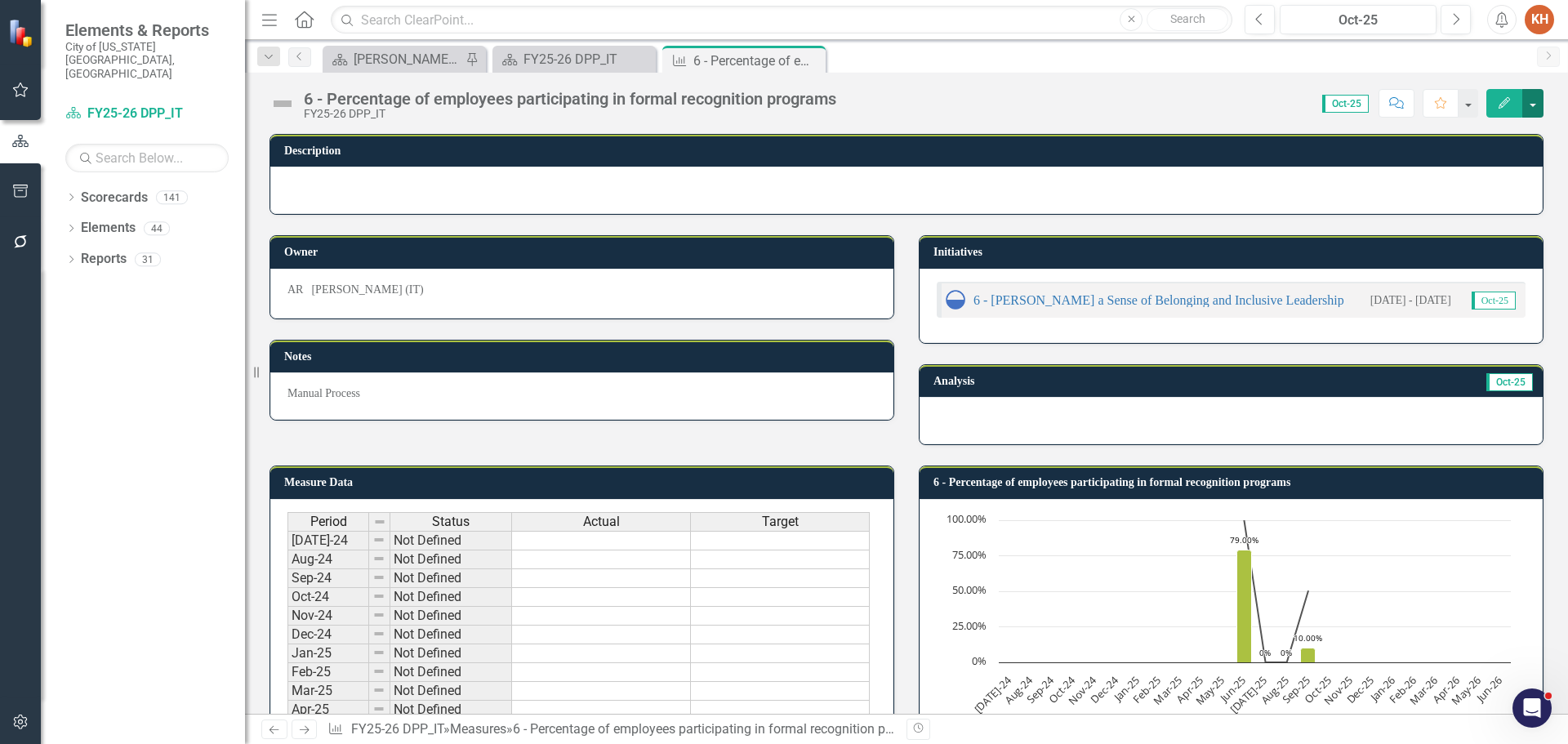
click at [1532, 104] on button "button" at bounding box center [1533, 104] width 21 height 28
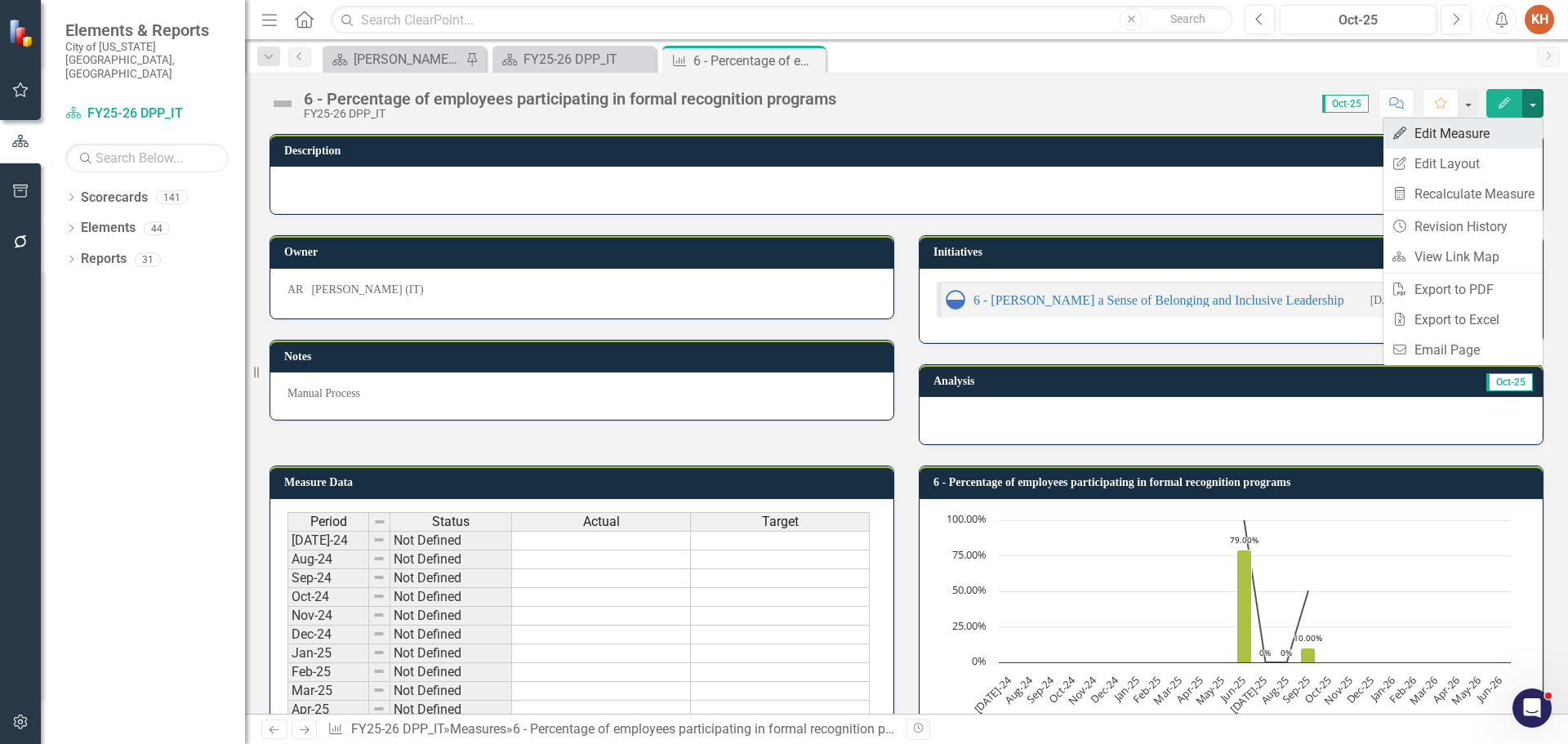
click at [1470, 132] on link "Edit Edit Measure" at bounding box center [1463, 134] width 159 height 30
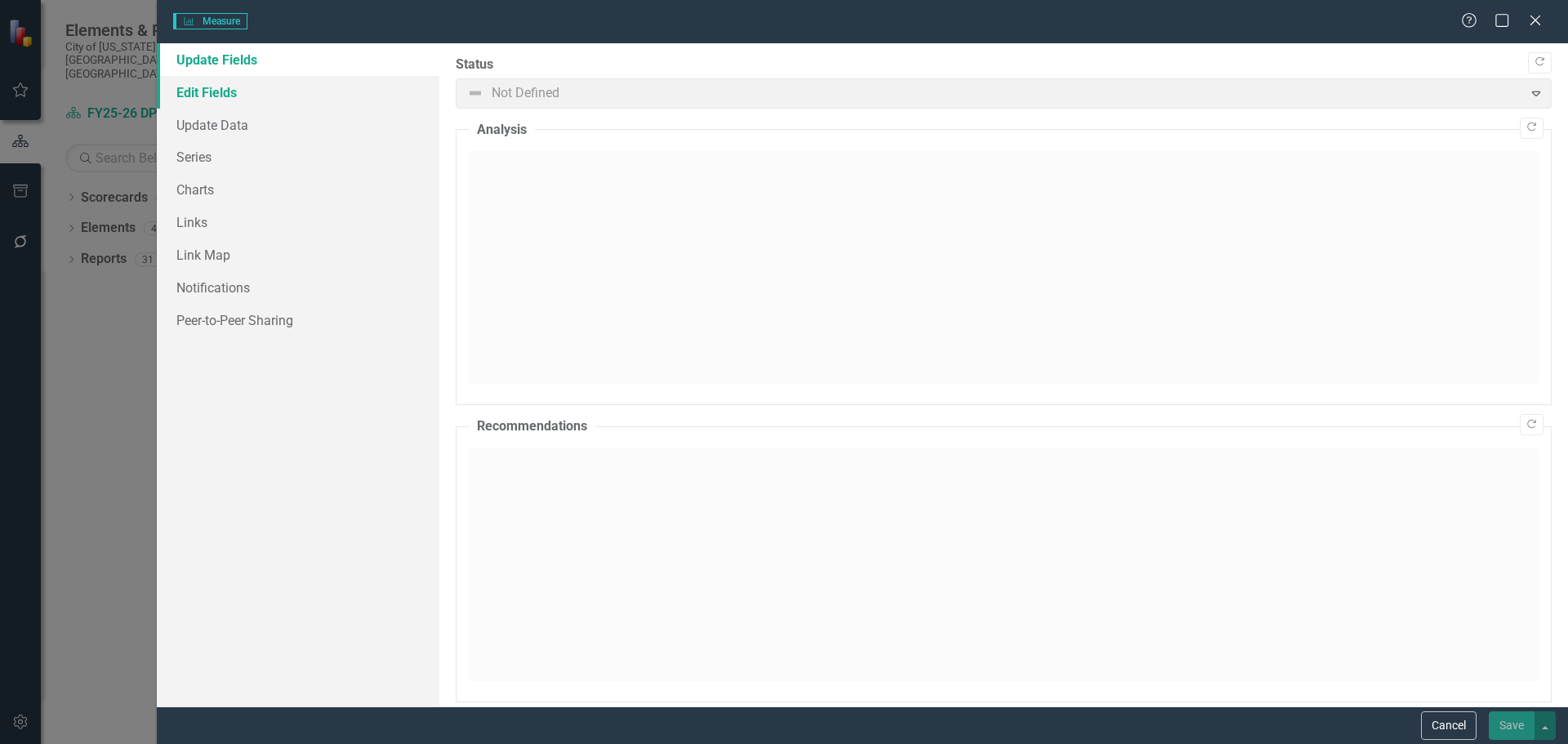
click at [219, 84] on link "Edit Fields" at bounding box center [298, 92] width 283 height 33
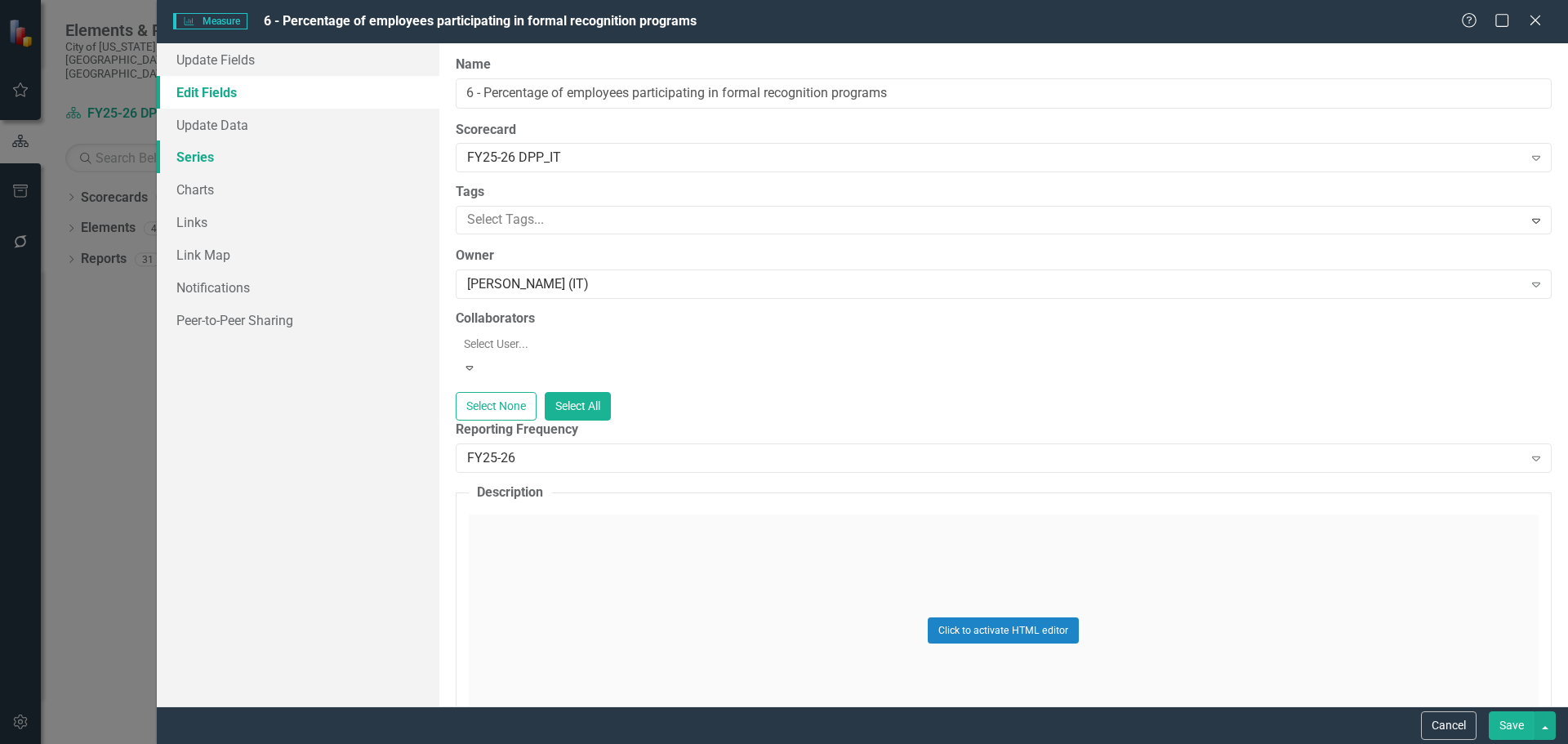
click at [240, 144] on link "Series" at bounding box center [298, 156] width 283 height 33
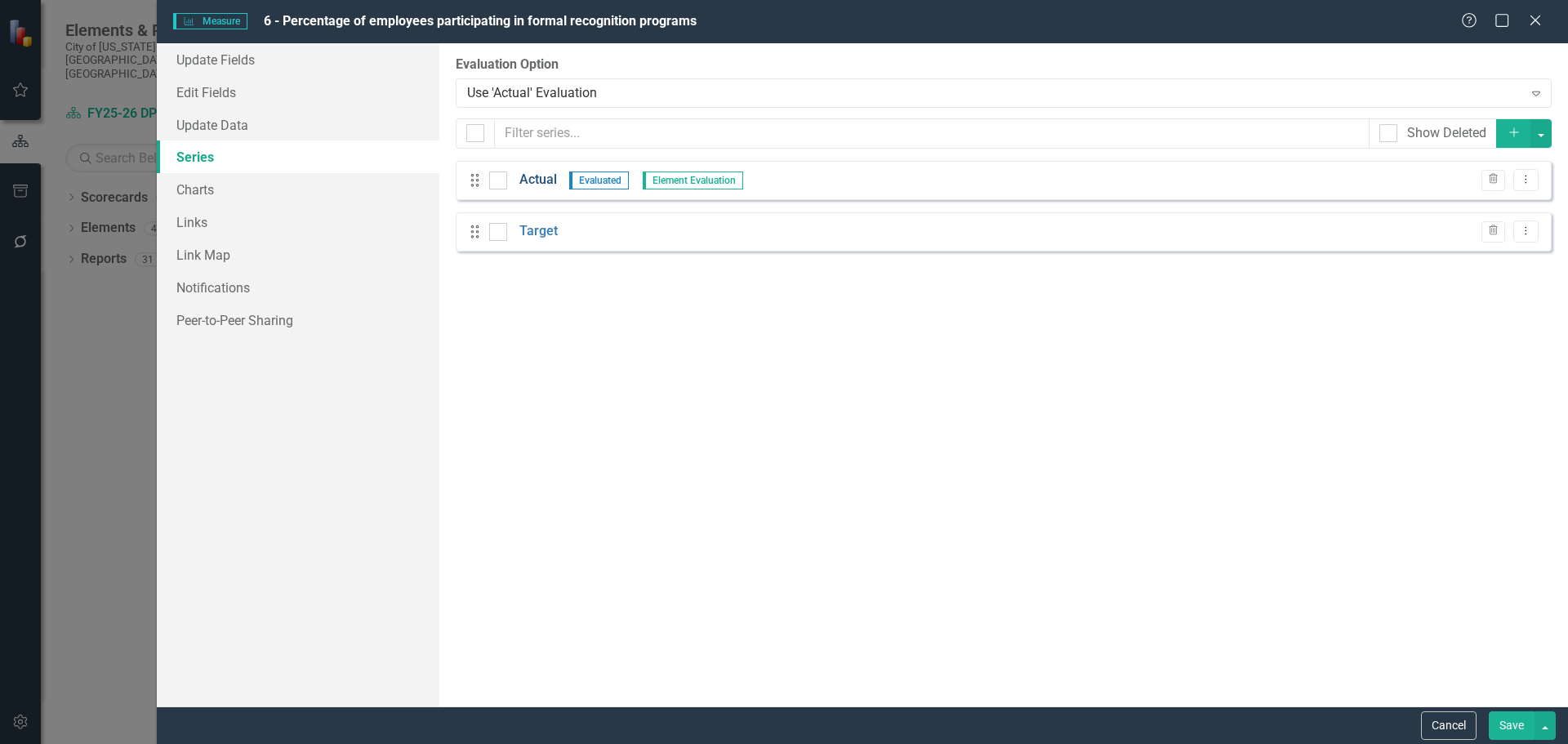
click at [534, 180] on link "Actual" at bounding box center [538, 180] width 38 height 19
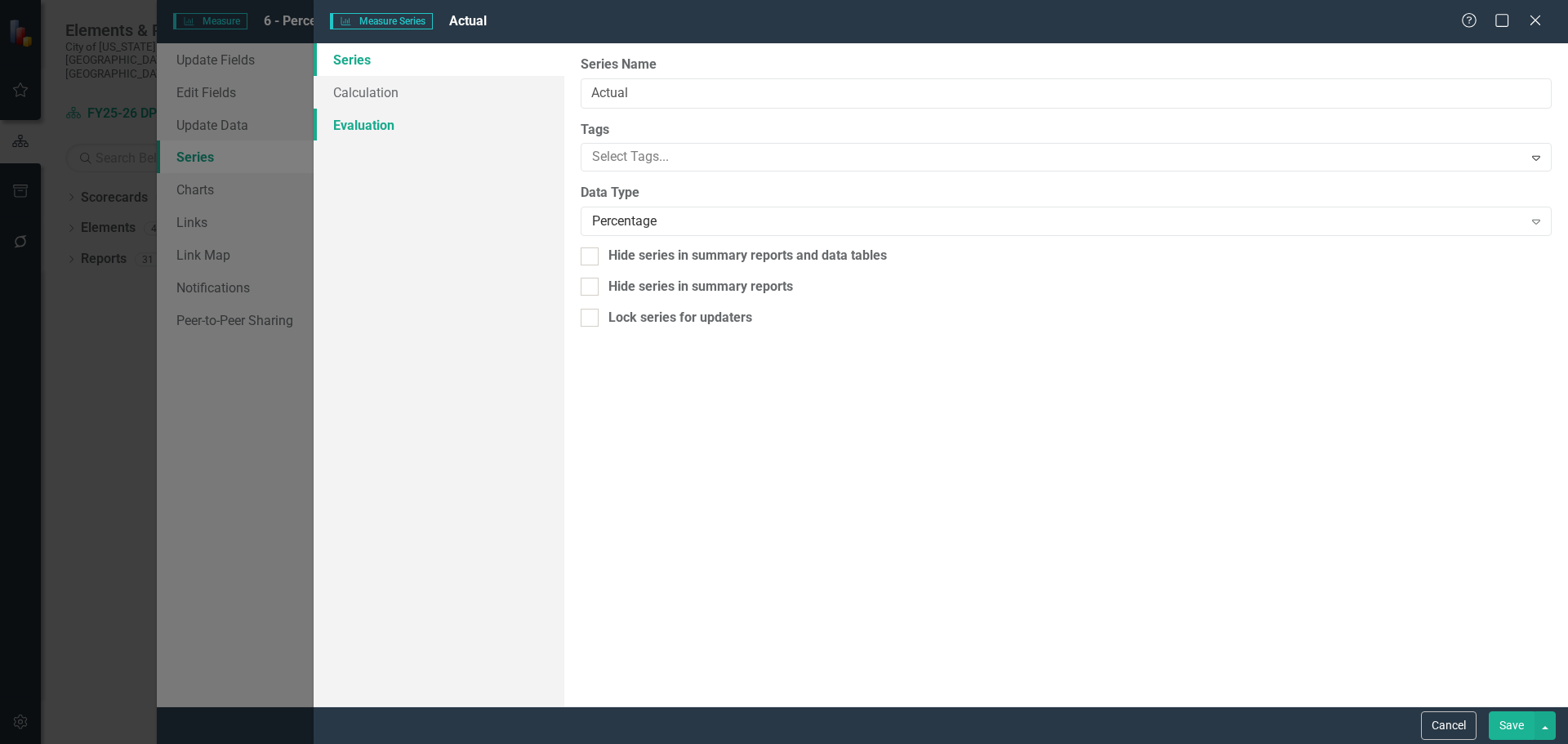
click at [369, 128] on link "Evaluation" at bounding box center [439, 124] width 250 height 33
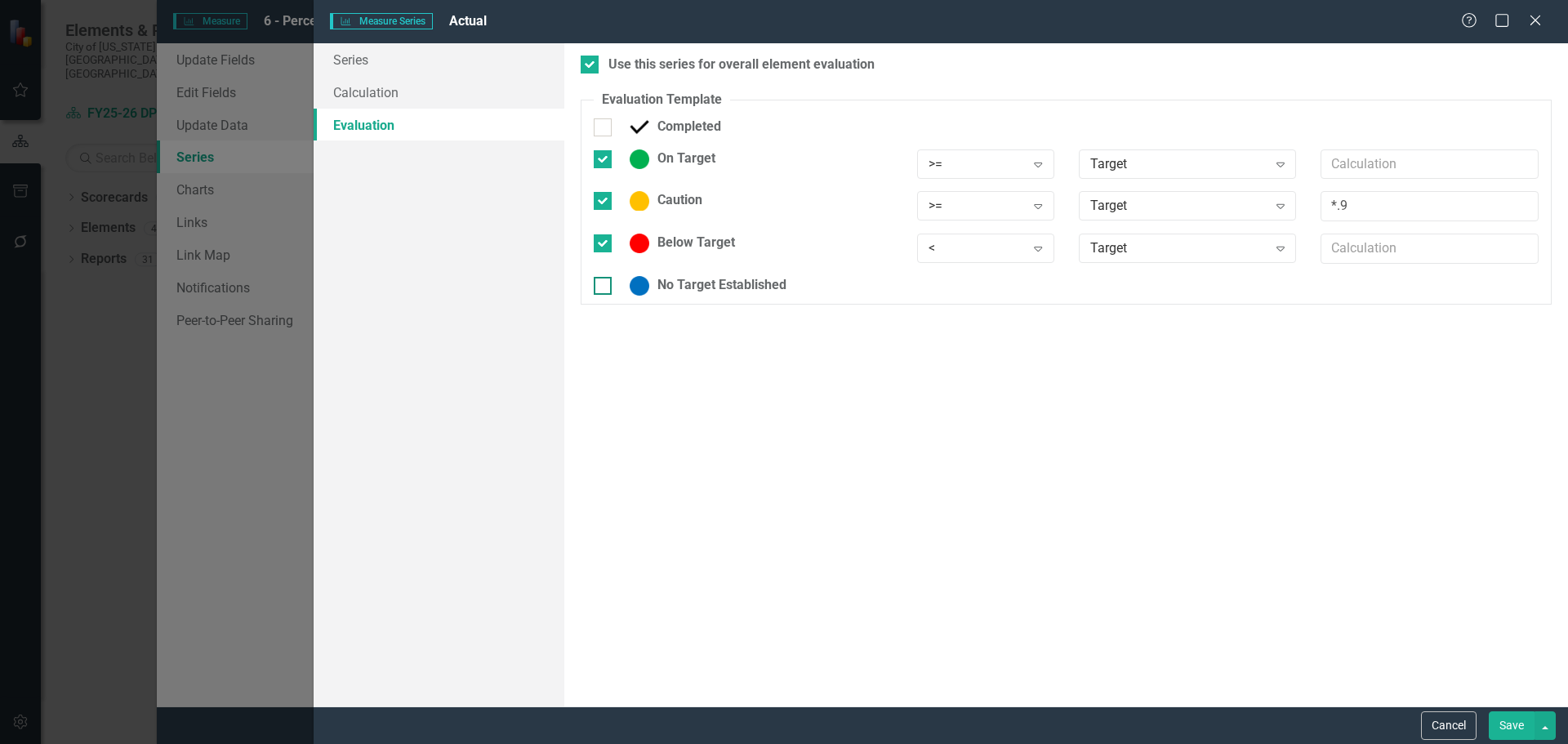
click at [601, 285] on input "No Target Established" at bounding box center [599, 282] width 11 height 11
checkbox input "true"
click at [585, 63] on input "Use this series for overall element evaluation" at bounding box center [586, 61] width 11 height 11
checkbox input "false"
click at [371, 53] on link "Series" at bounding box center [439, 59] width 250 height 33
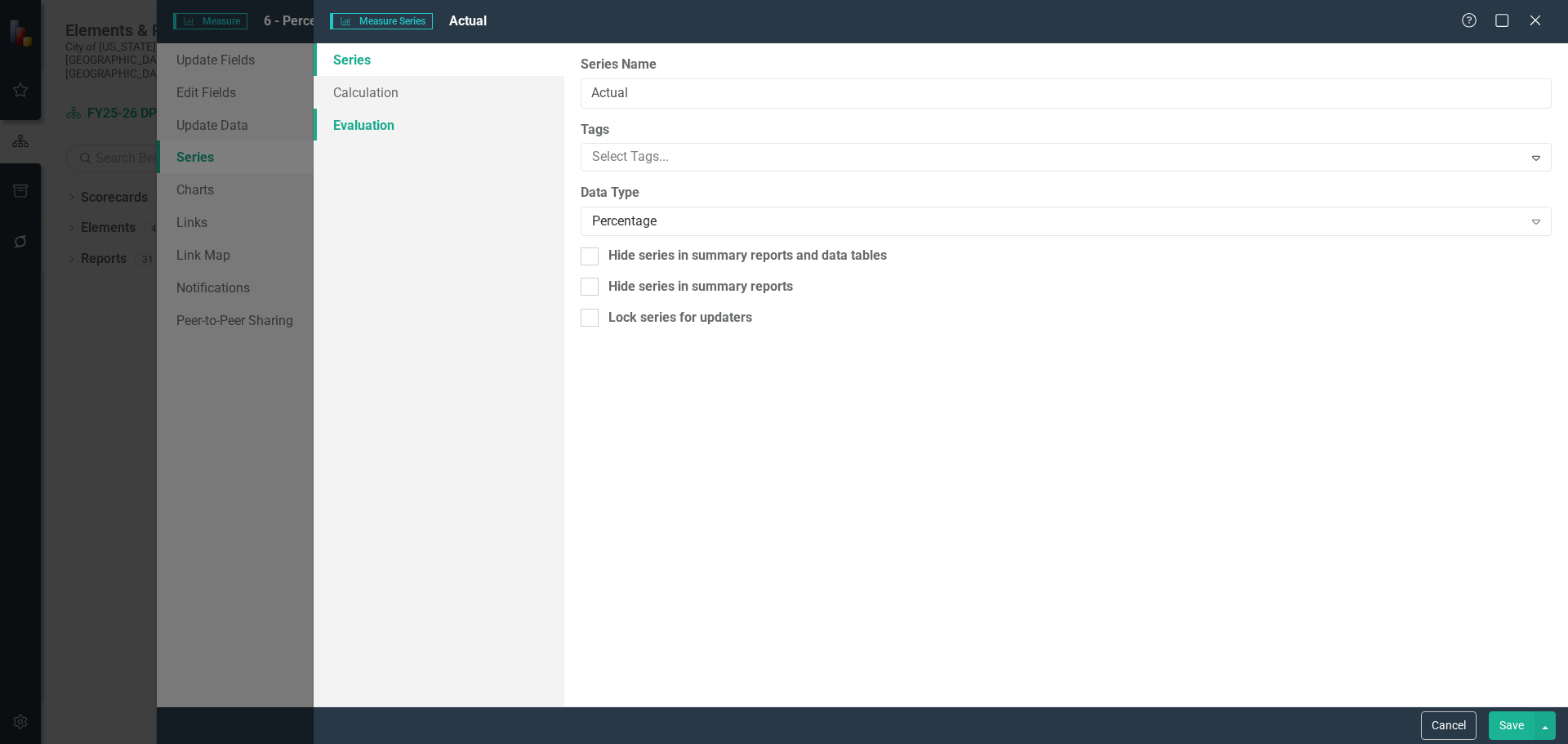
click at [415, 133] on link "Evaluation" at bounding box center [439, 124] width 250 height 33
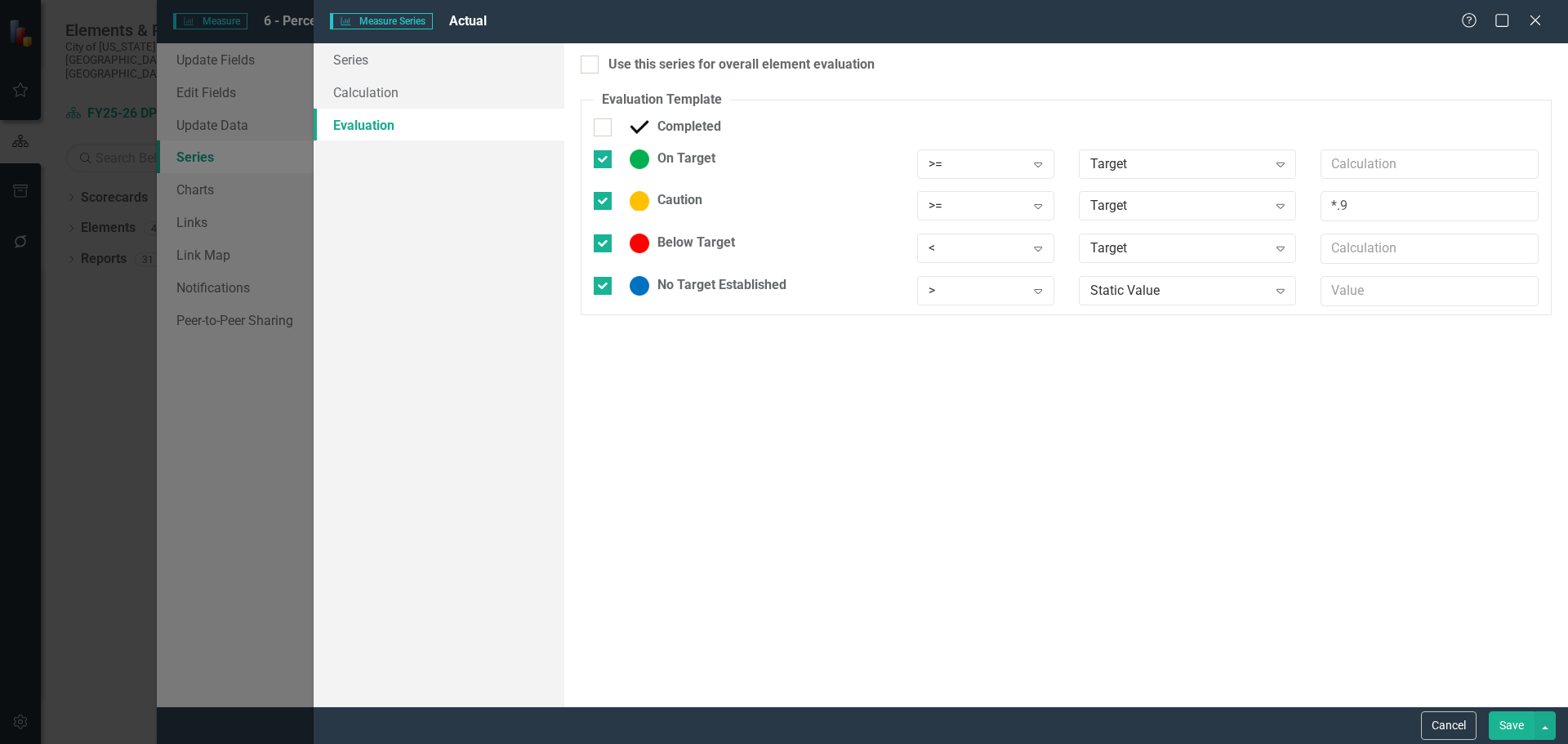
click at [1528, 721] on button "Save" at bounding box center [1512, 726] width 46 height 28
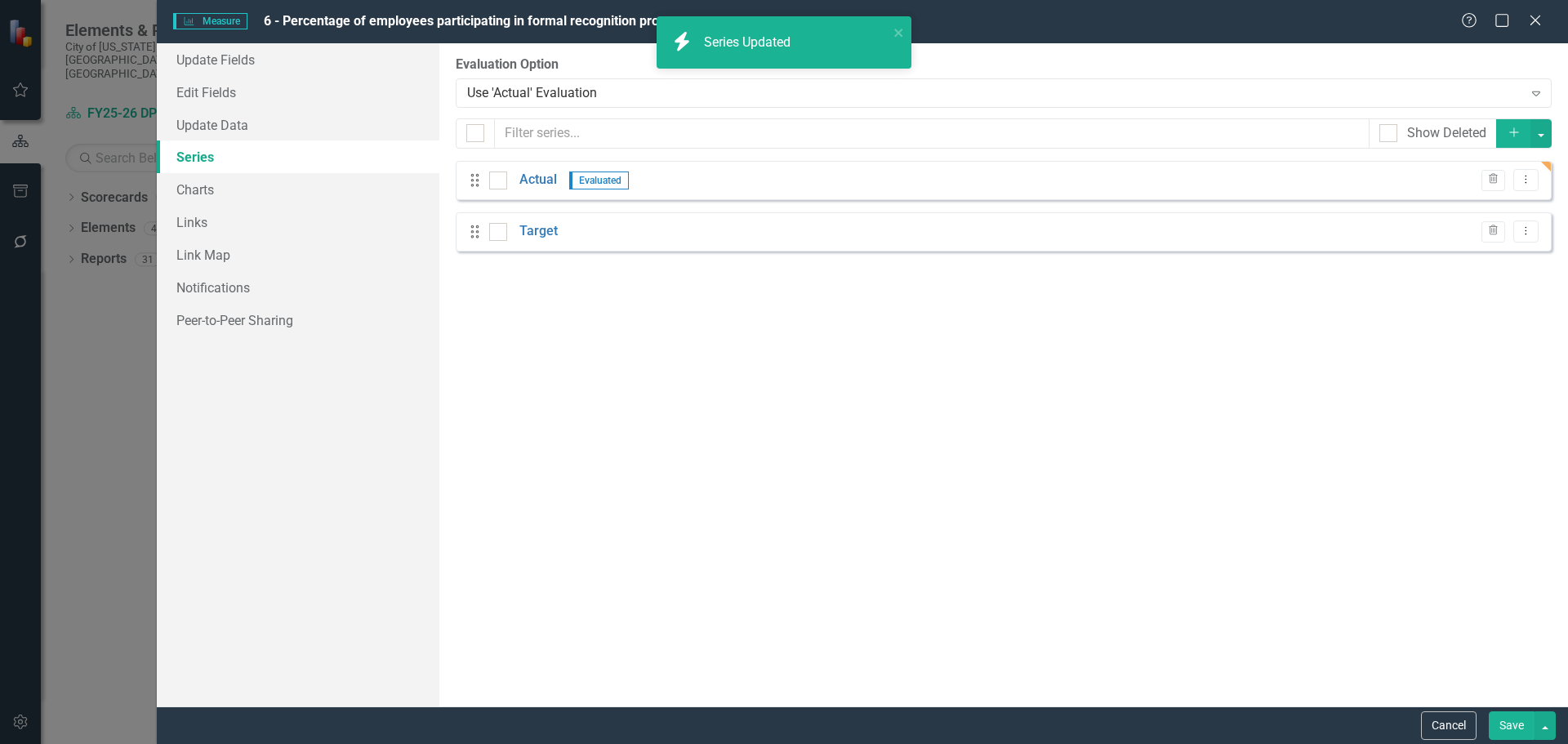
click at [1510, 725] on button "Save" at bounding box center [1512, 726] width 46 height 28
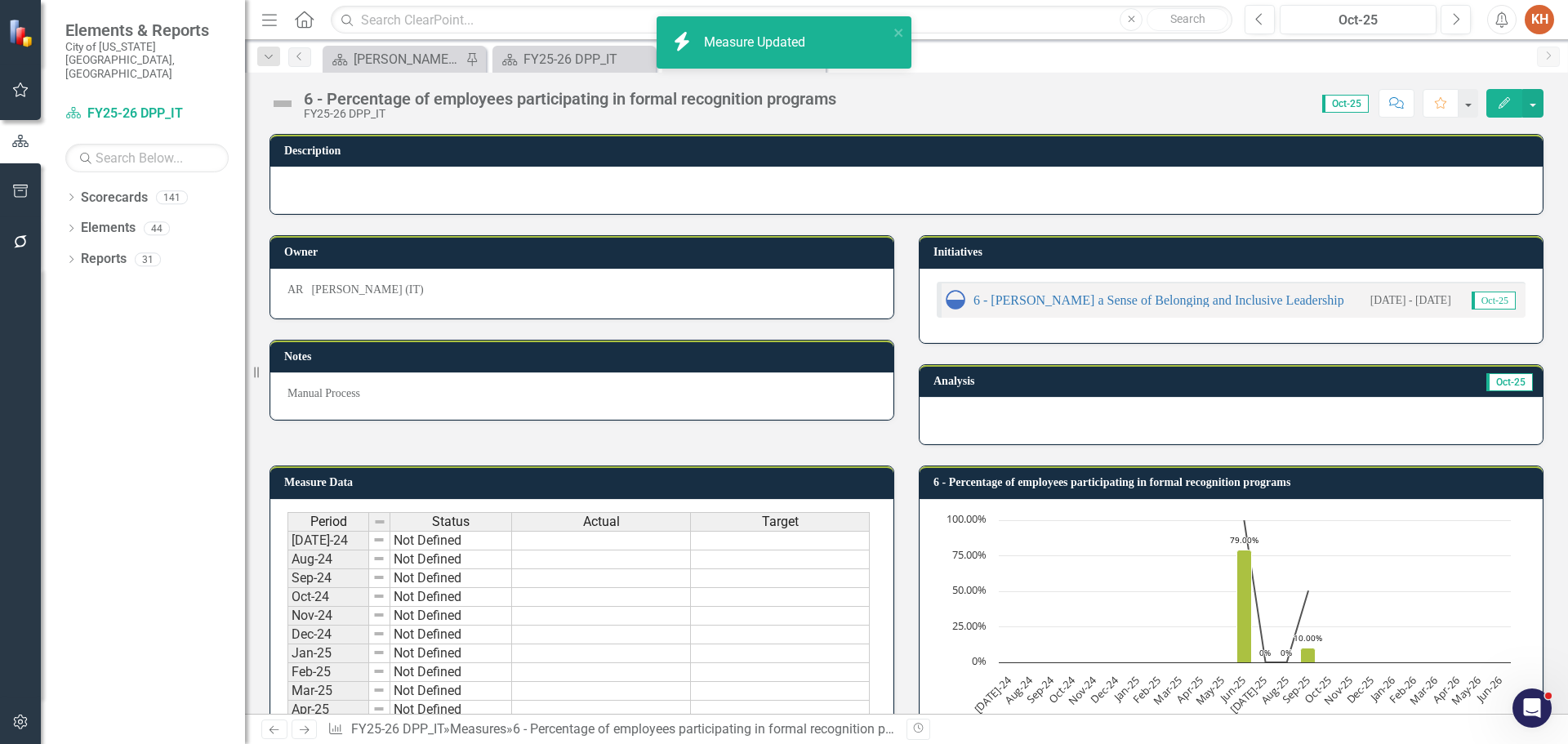
click at [280, 104] on img at bounding box center [282, 104] width 26 height 26
click at [280, 103] on img at bounding box center [282, 104] width 26 height 26
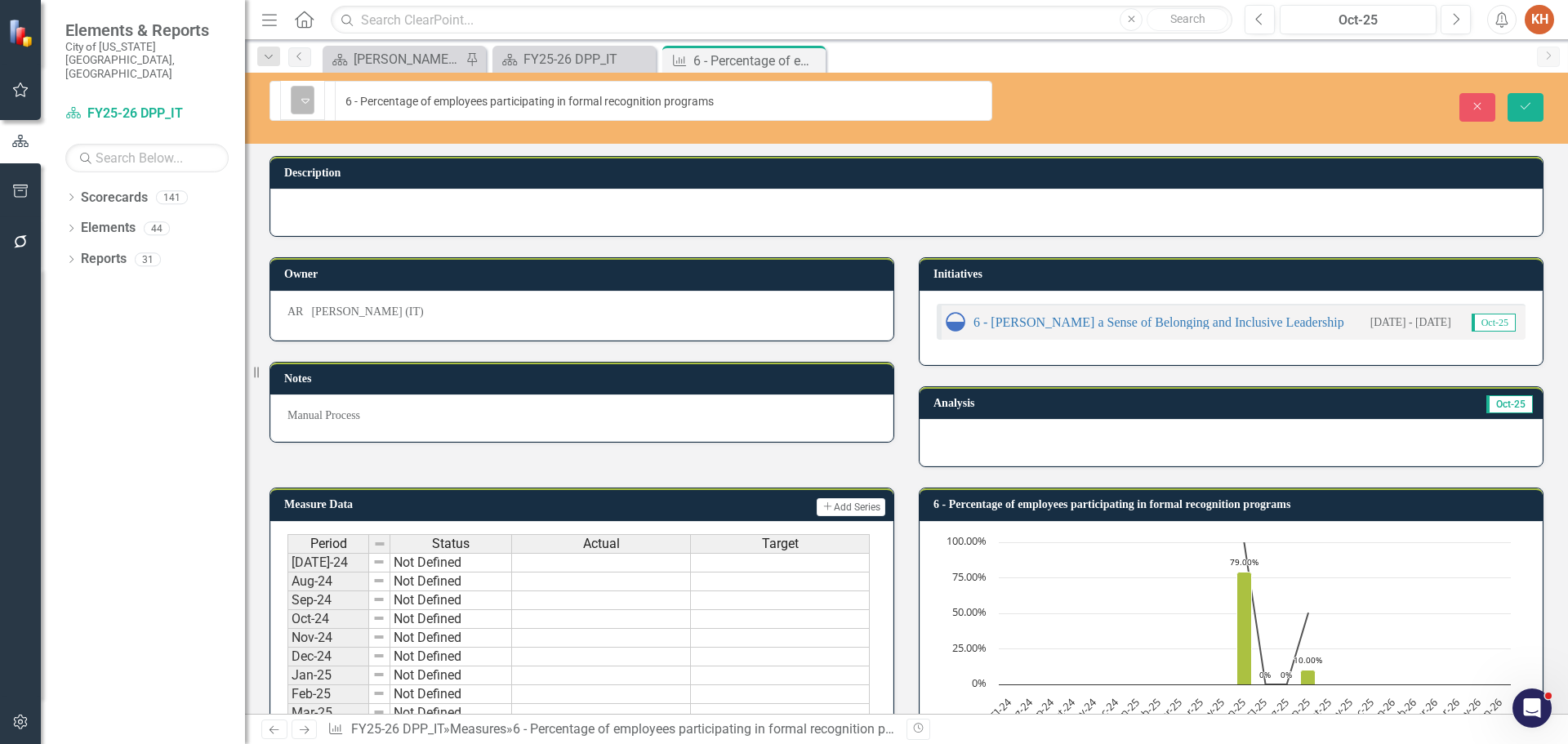
click at [304, 99] on icon "Expand" at bounding box center [306, 101] width 17 height 13
click at [1528, 100] on icon "Save" at bounding box center [1526, 106] width 15 height 12
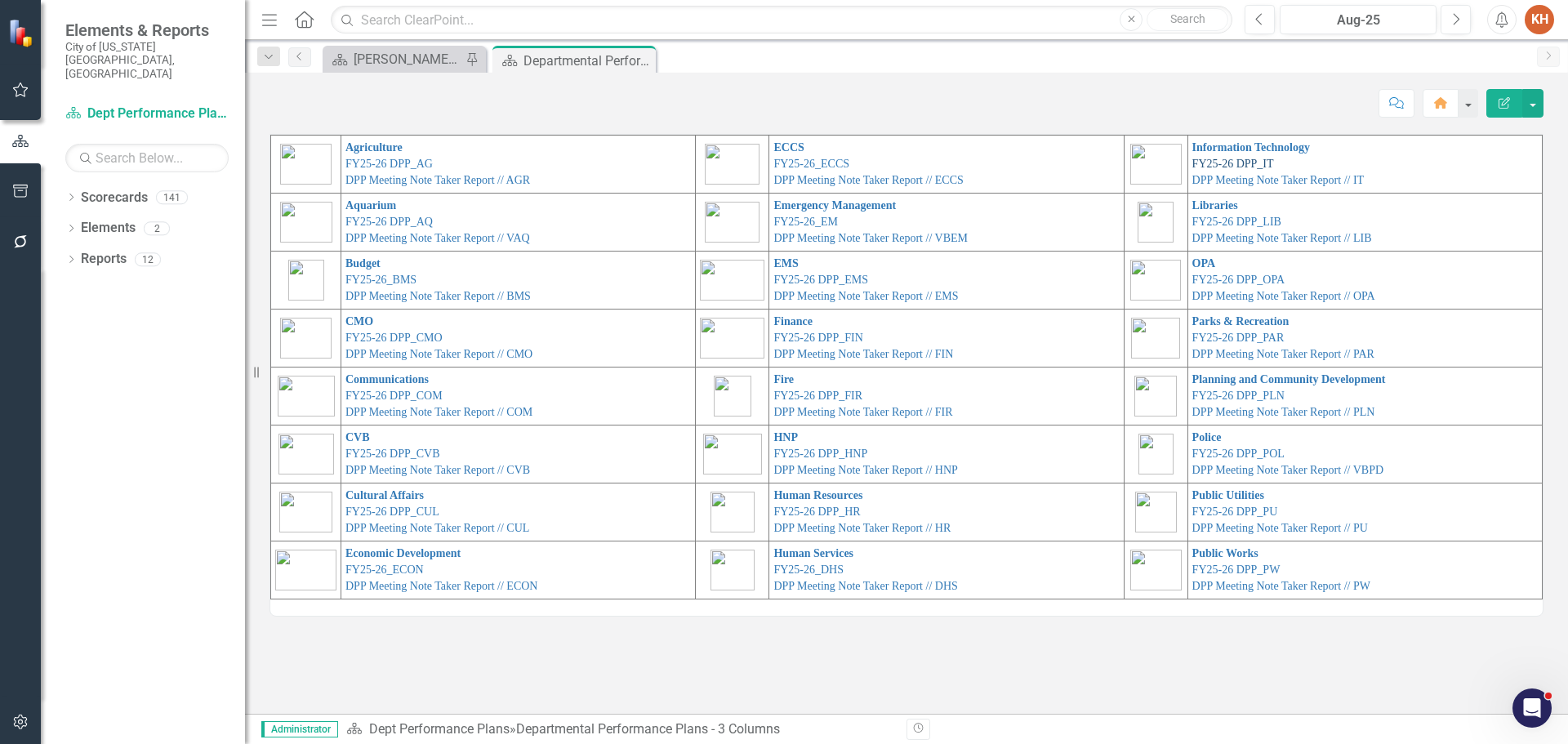
click at [1234, 163] on link "FY25-26 DPP_IT" at bounding box center [1233, 164] width 82 height 13
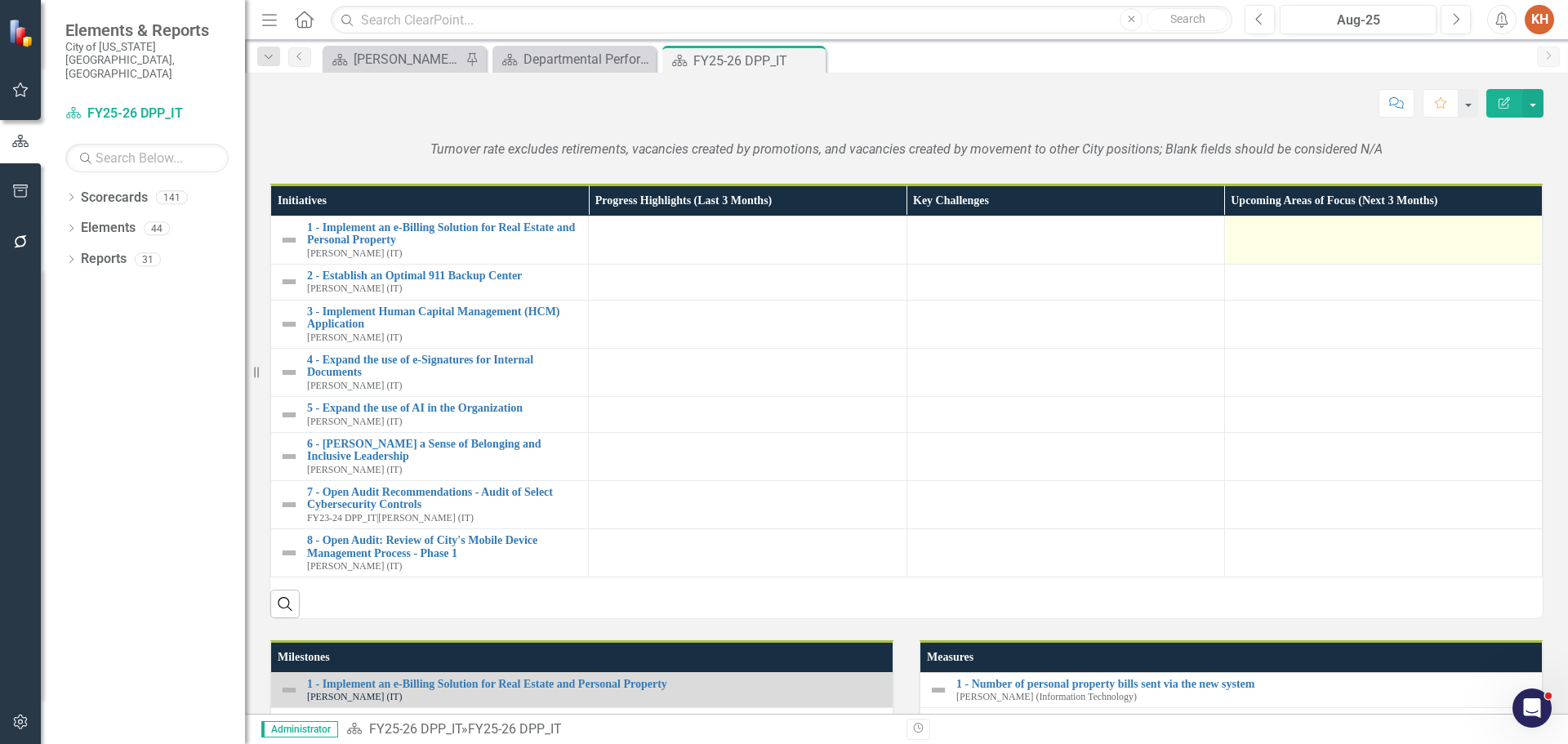
scroll to position [680, 0]
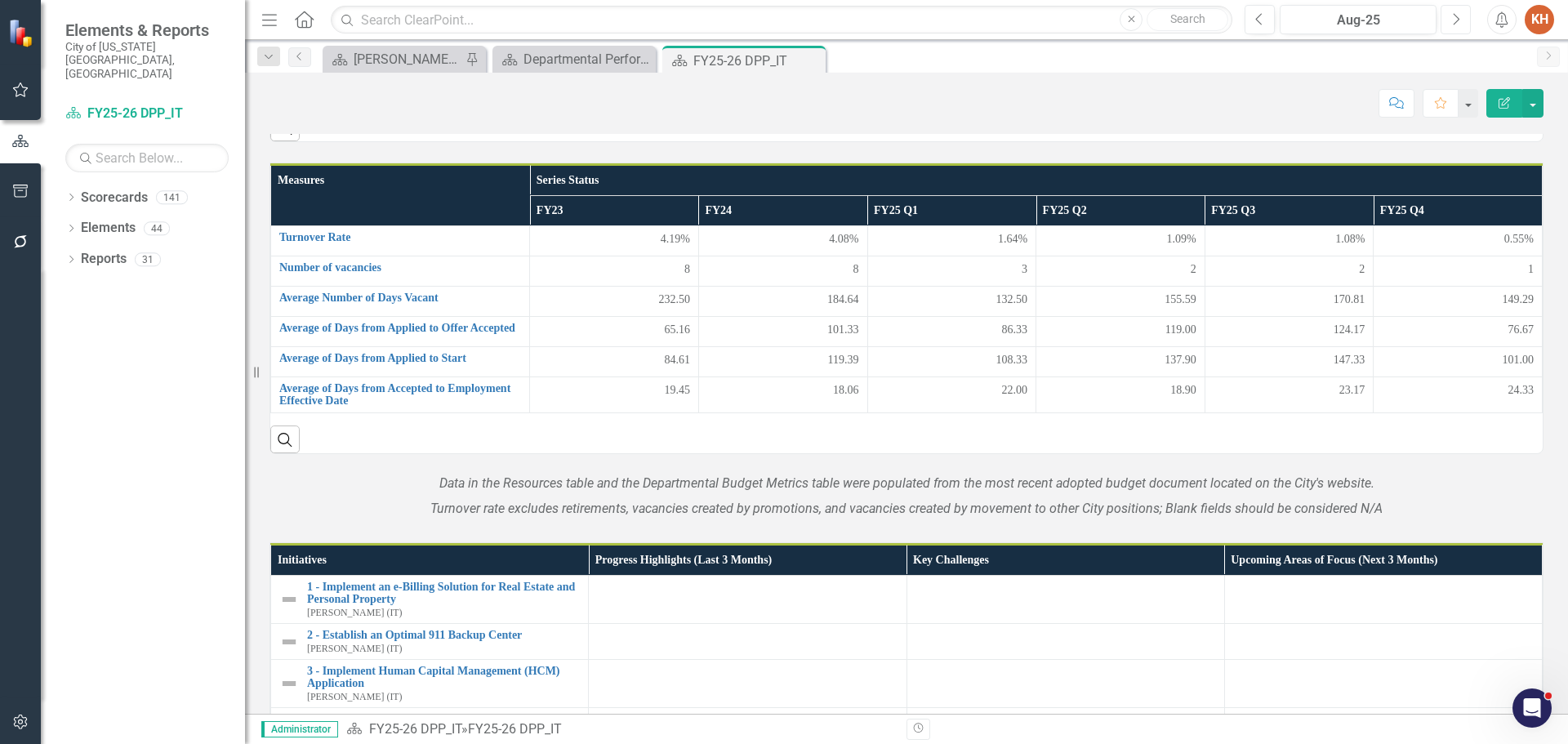
click at [1462, 17] on button "Next" at bounding box center [1456, 19] width 30 height 29
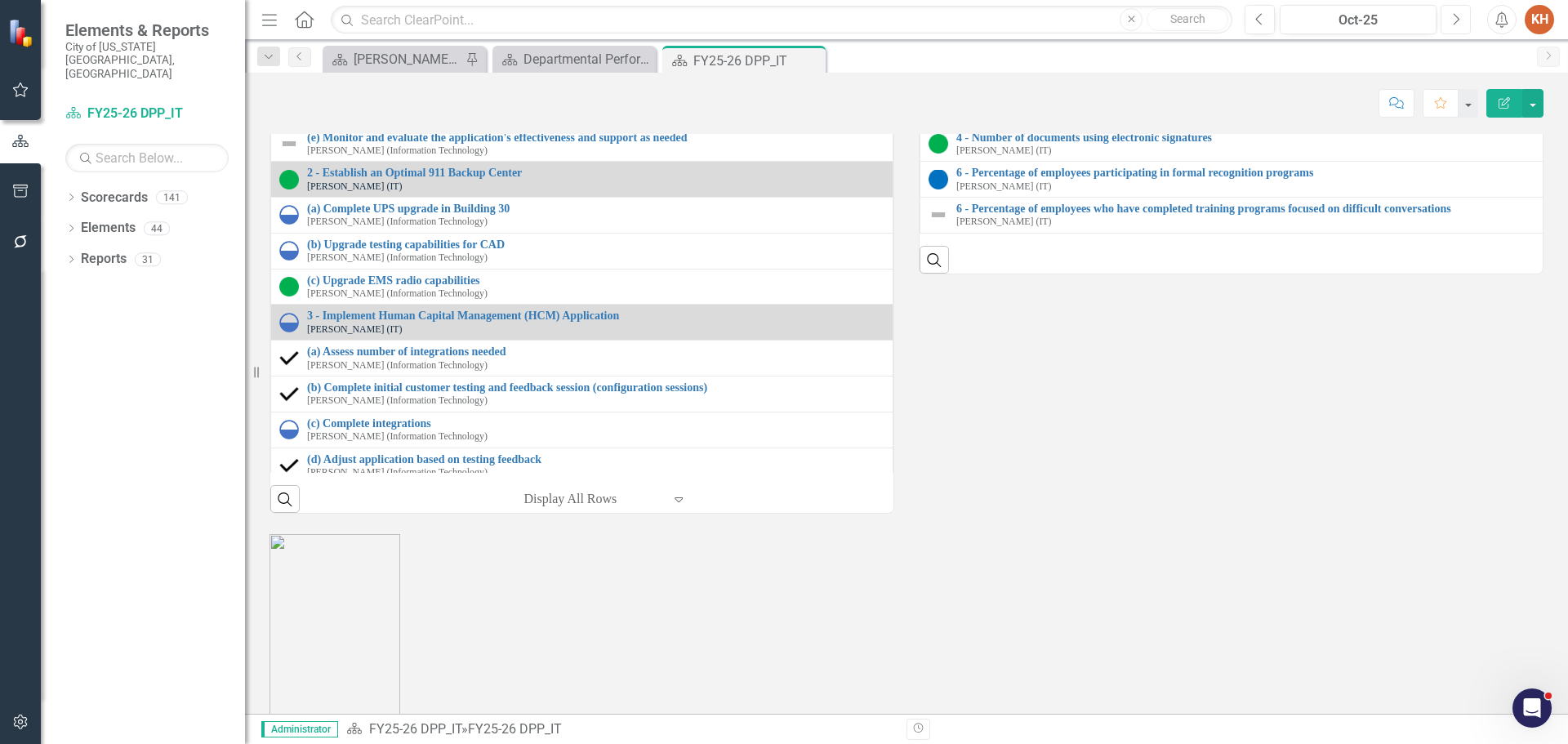
scroll to position [2011, 0]
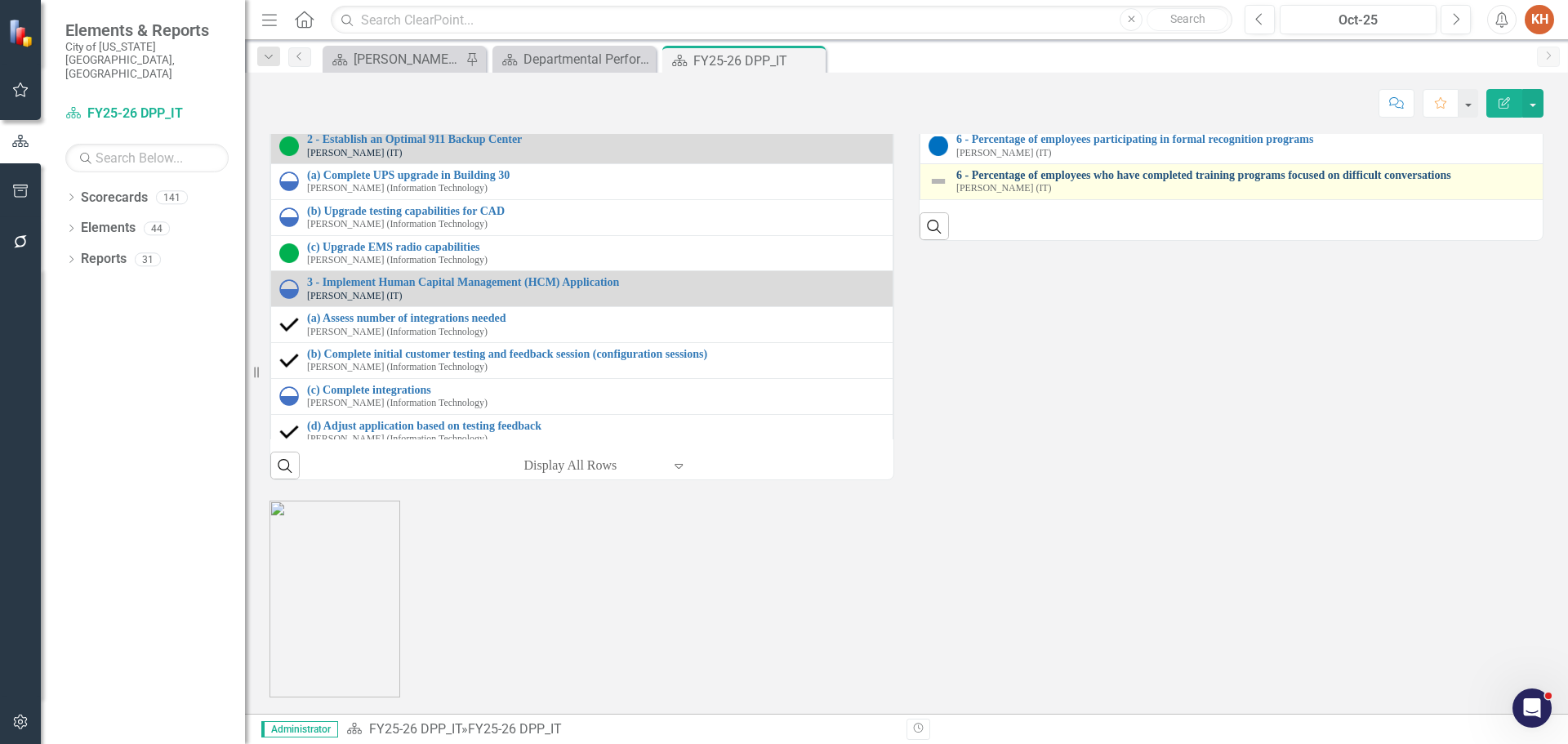
click at [1002, 181] on link "6 - Percentage of employees who have completed training programs focused on dif…" at bounding box center [1247, 175] width 581 height 13
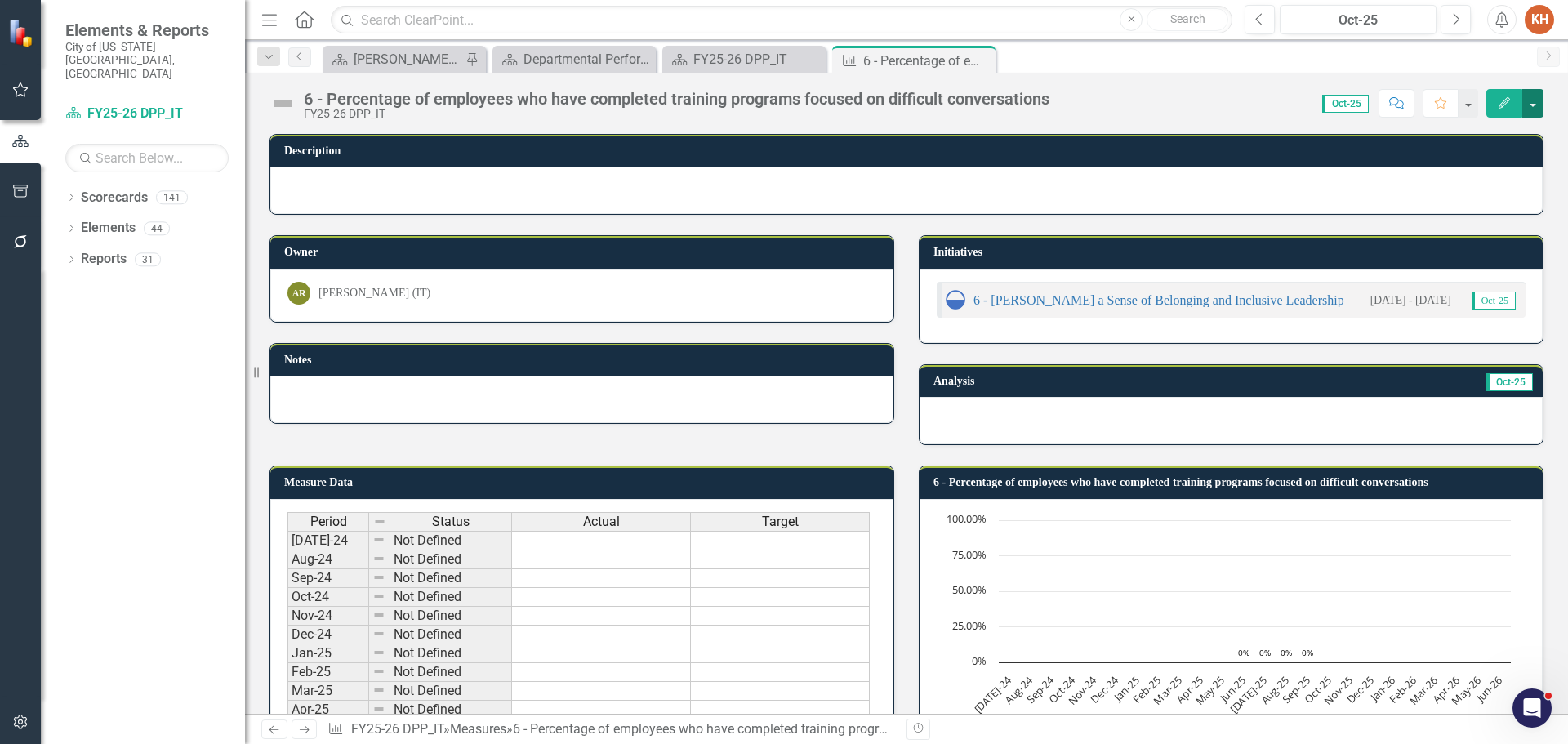
click at [1535, 104] on button "button" at bounding box center [1533, 104] width 21 height 28
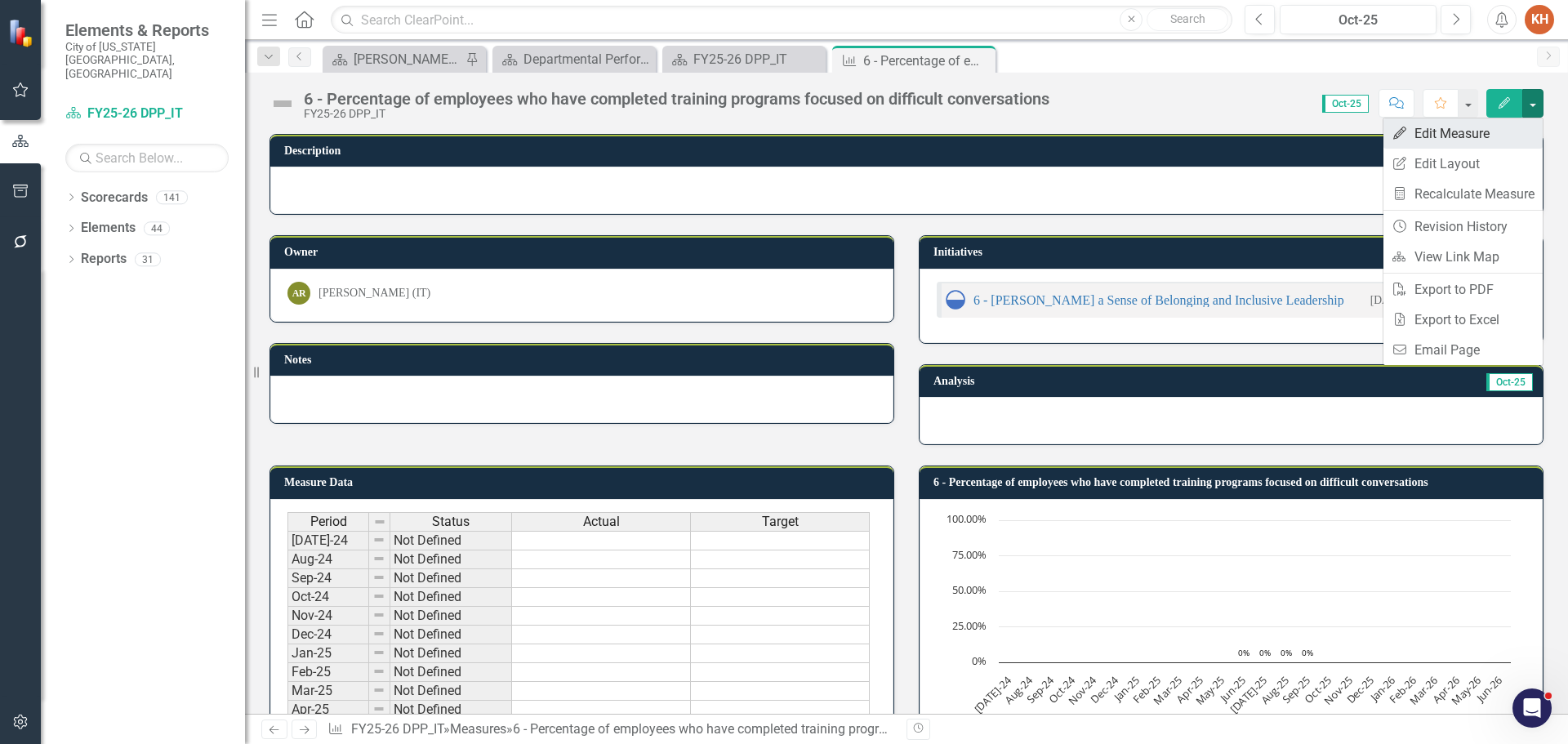
click at [1488, 134] on link "Edit Edit Measure" at bounding box center [1463, 134] width 159 height 30
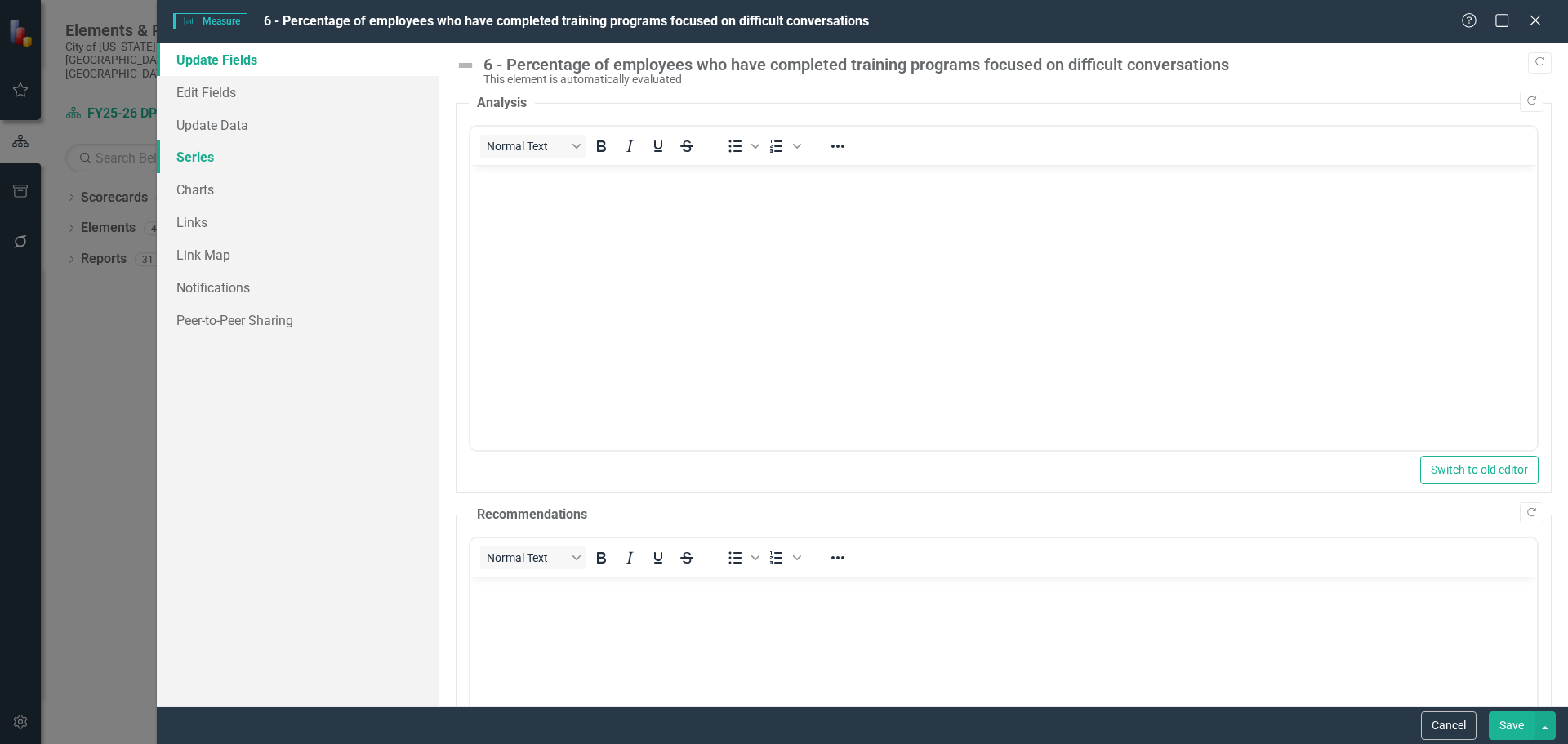
click at [215, 154] on link "Series" at bounding box center [298, 156] width 283 height 33
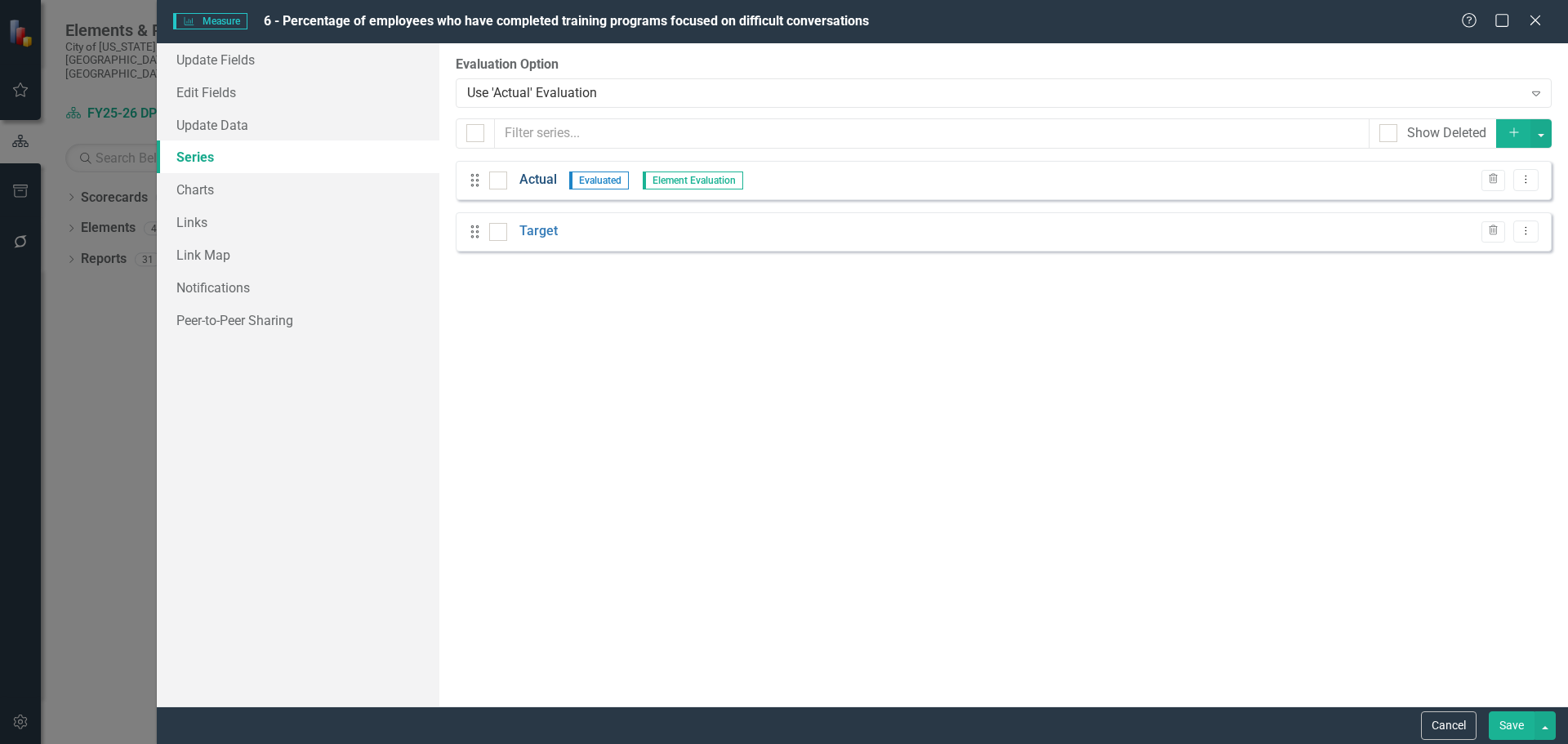
click at [530, 177] on link "Actual" at bounding box center [538, 180] width 38 height 19
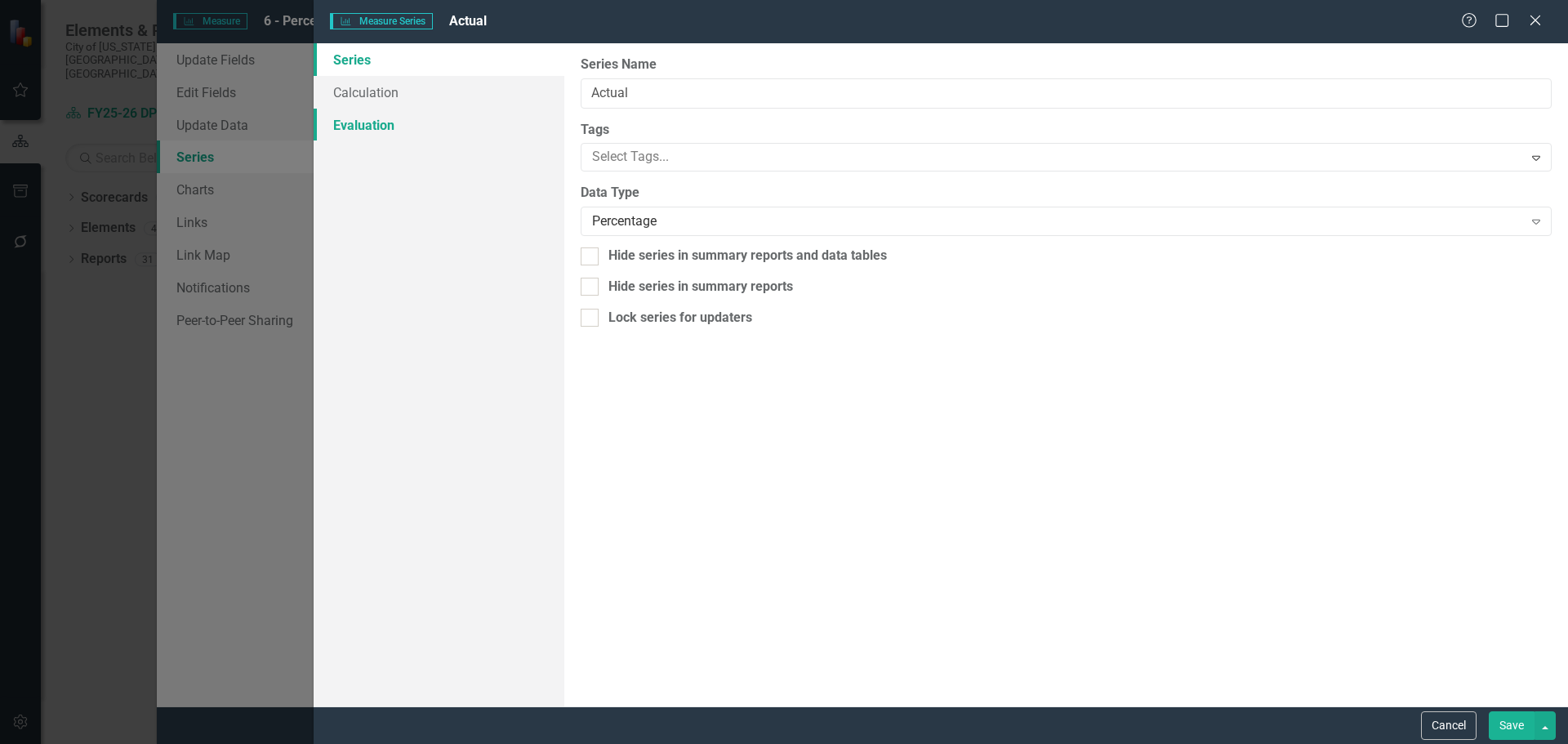
click at [372, 134] on link "Evaluation" at bounding box center [439, 124] width 250 height 33
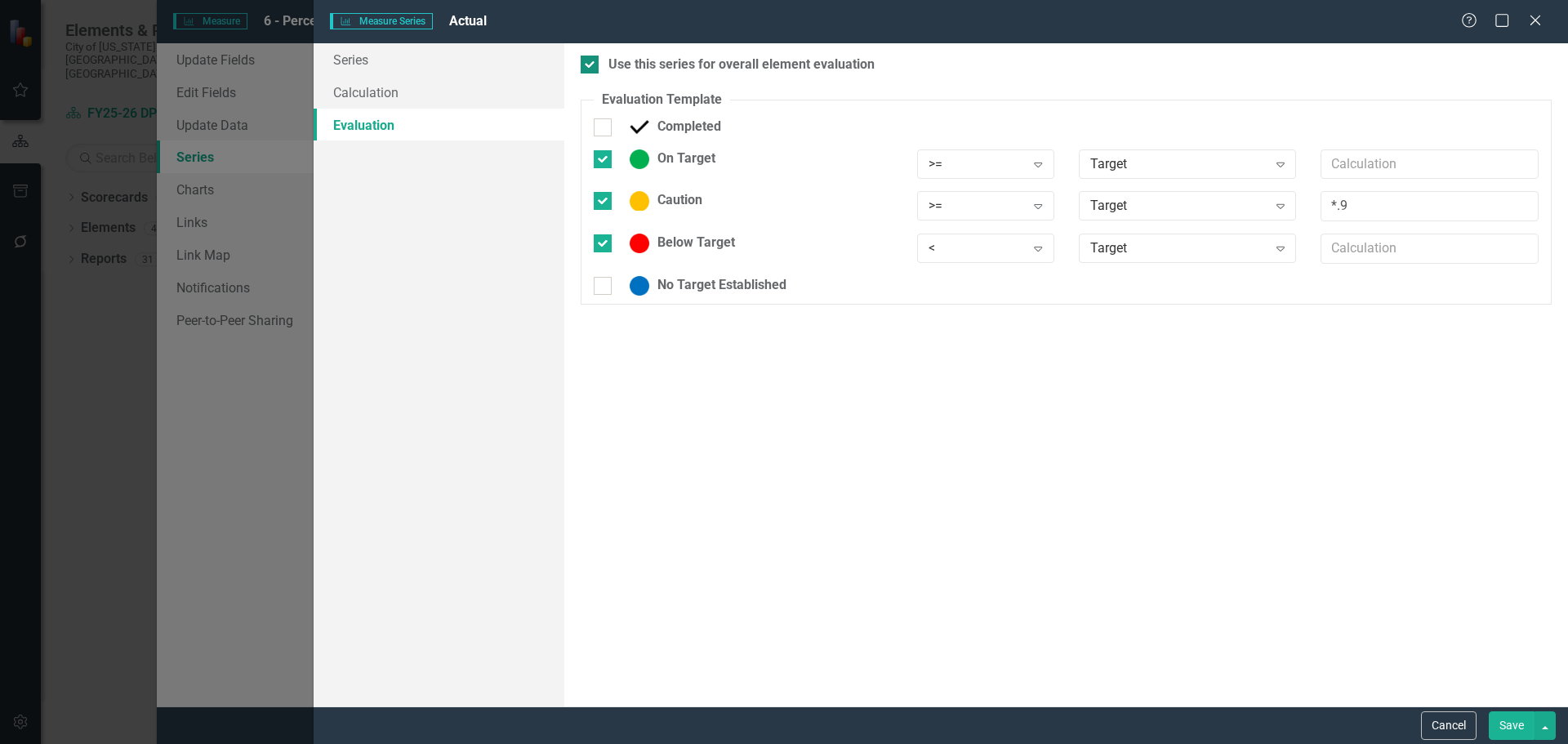
drag, startPoint x: 584, startPoint y: 57, endPoint x: 591, endPoint y: 66, distance: 11.4
click at [587, 59] on input "Use this series for overall element evaluation" at bounding box center [586, 61] width 11 height 11
checkbox input "false"
click at [602, 281] on input "No Target Established" at bounding box center [599, 282] width 11 height 11
checkbox input "true"
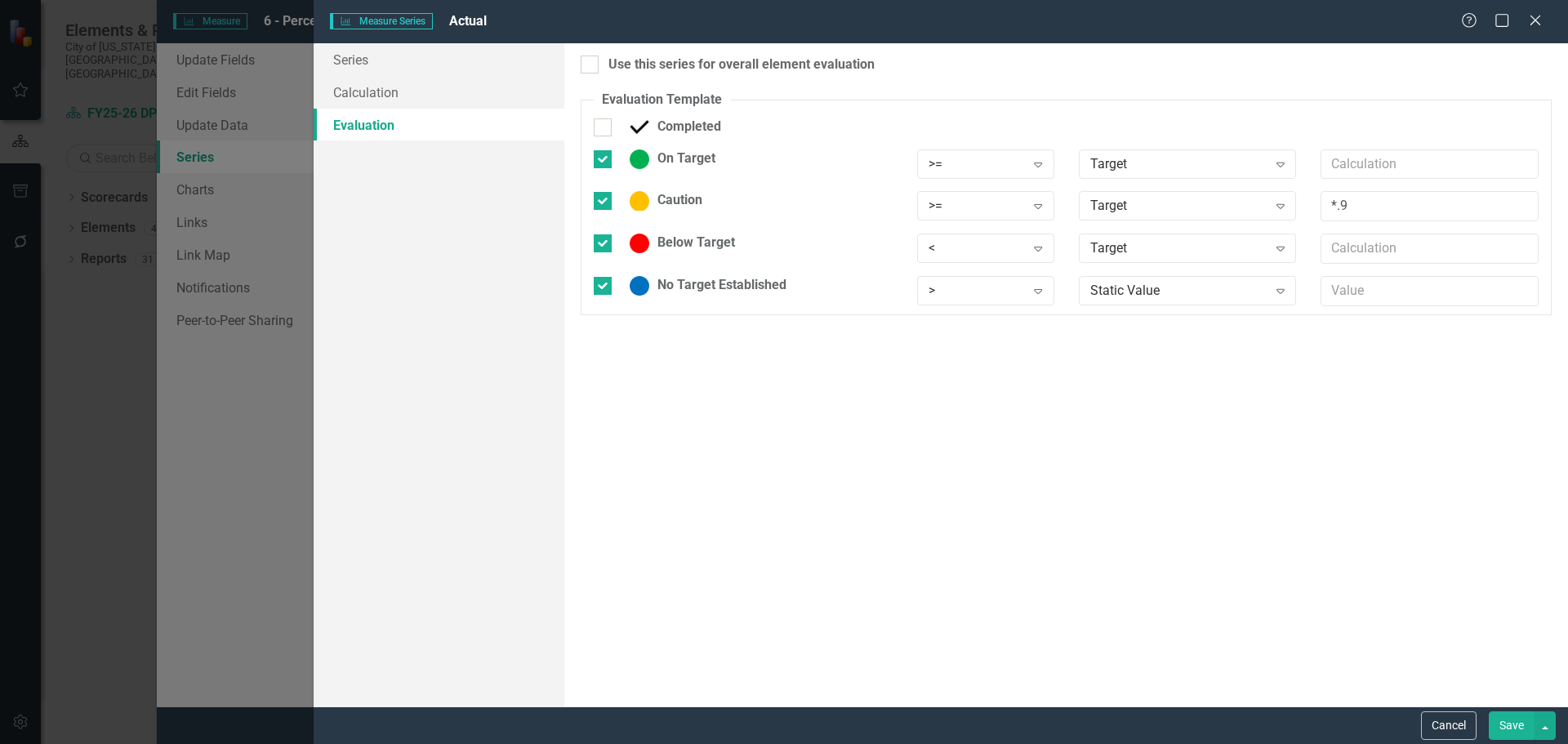
click at [1525, 721] on button "Save" at bounding box center [1512, 726] width 46 height 28
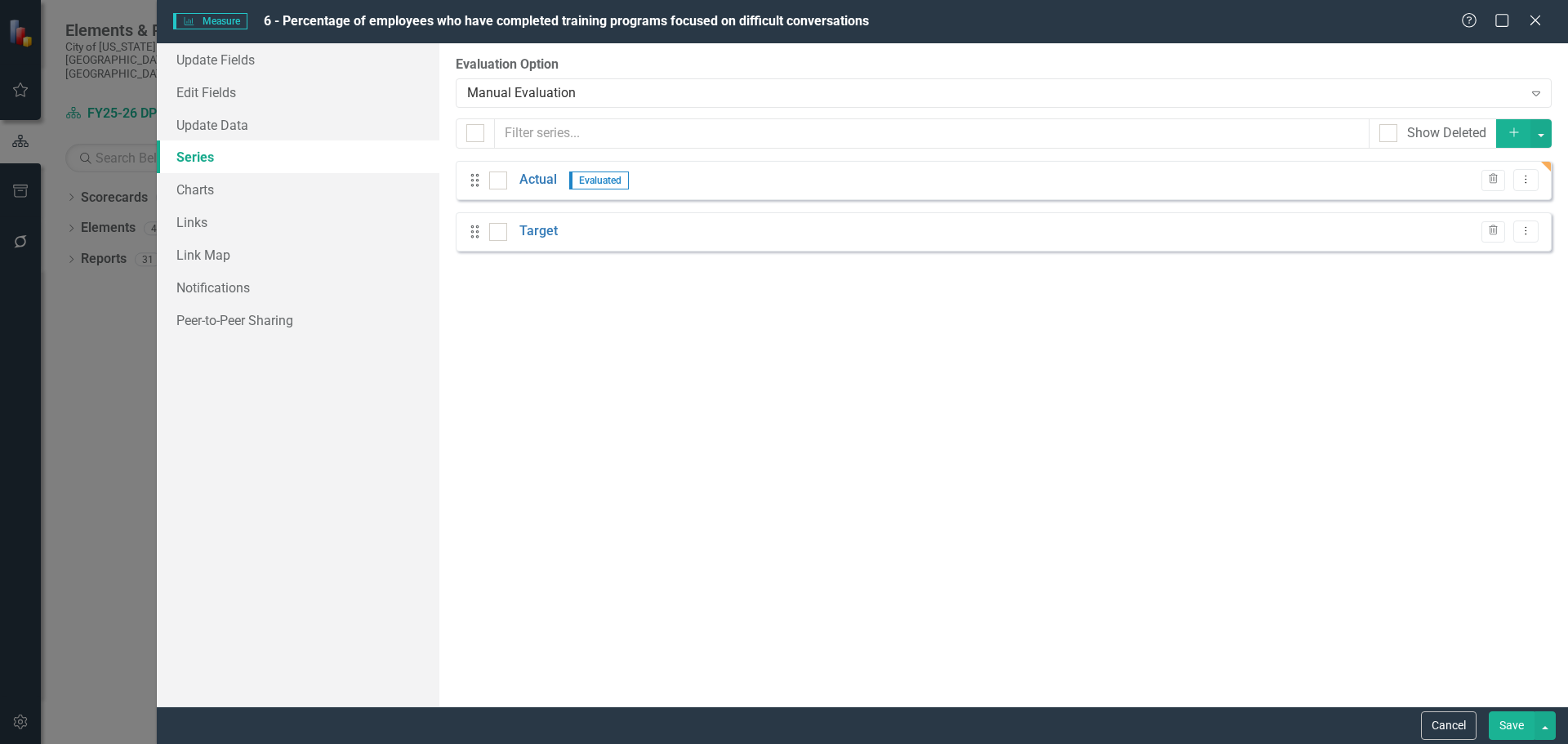
click at [1500, 721] on button "Save" at bounding box center [1512, 726] width 46 height 28
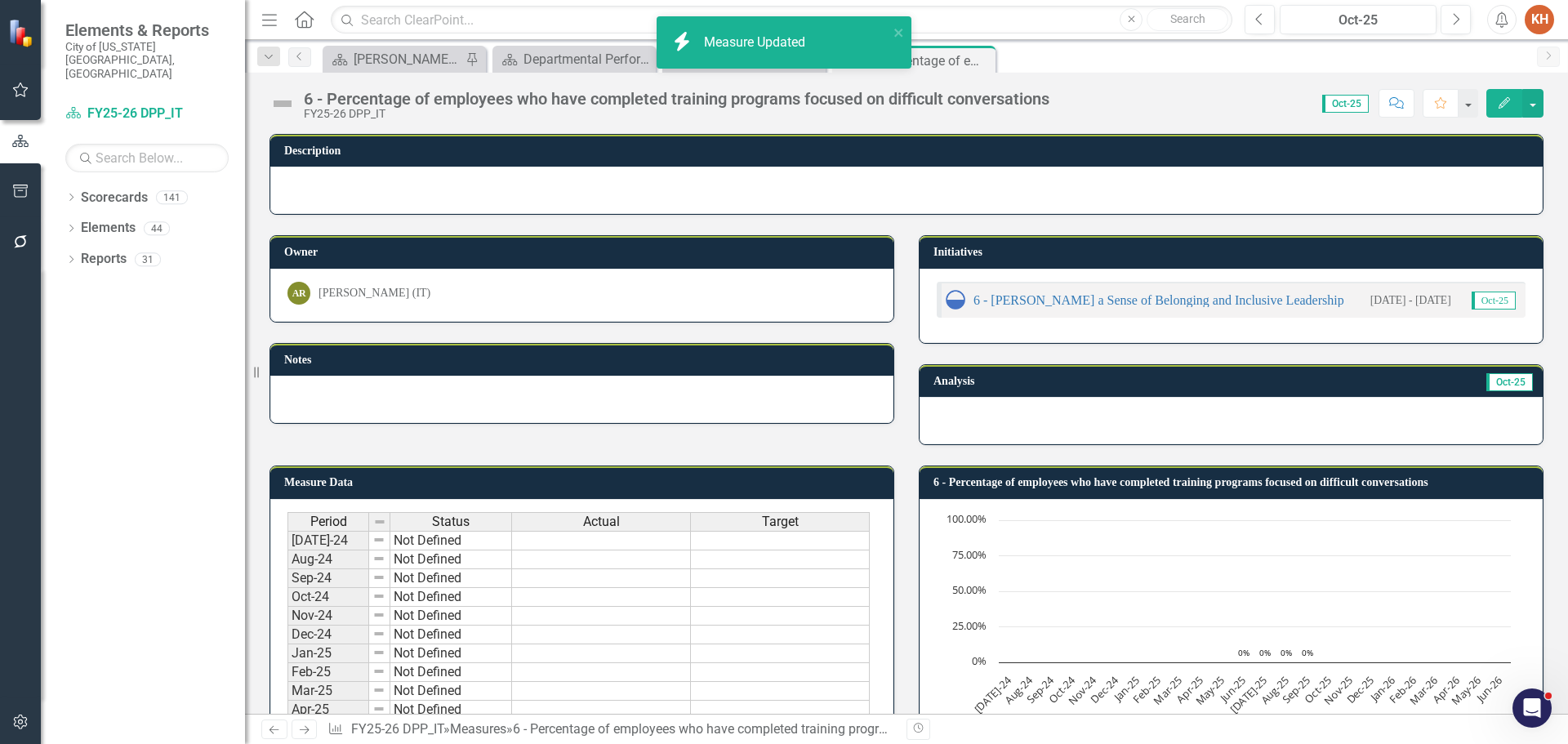
click at [281, 103] on img at bounding box center [282, 104] width 26 height 26
click at [280, 104] on img at bounding box center [282, 104] width 26 height 26
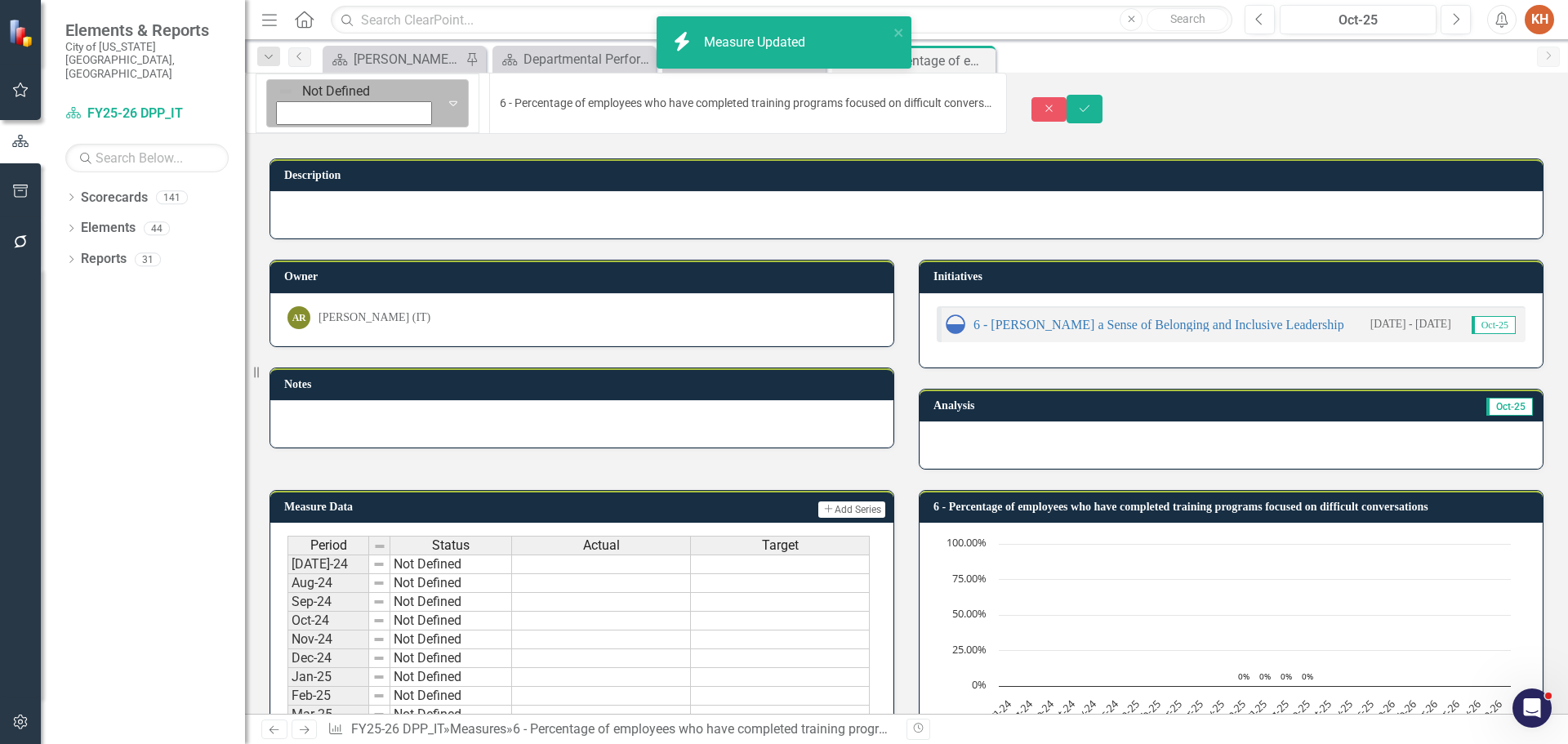
click at [284, 99] on img at bounding box center [286, 92] width 17 height 17
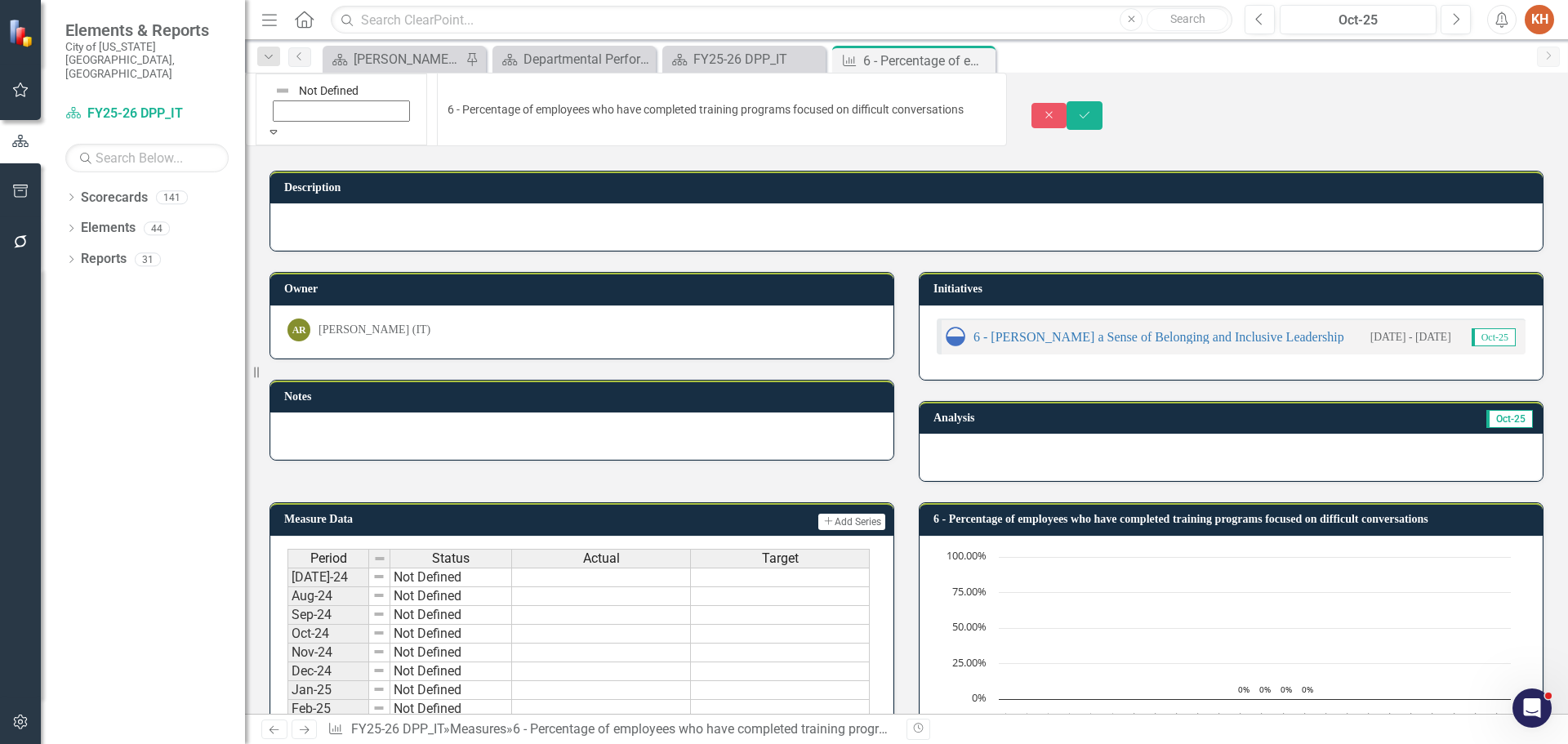
click at [1103, 101] on button "Save" at bounding box center [1085, 115] width 36 height 28
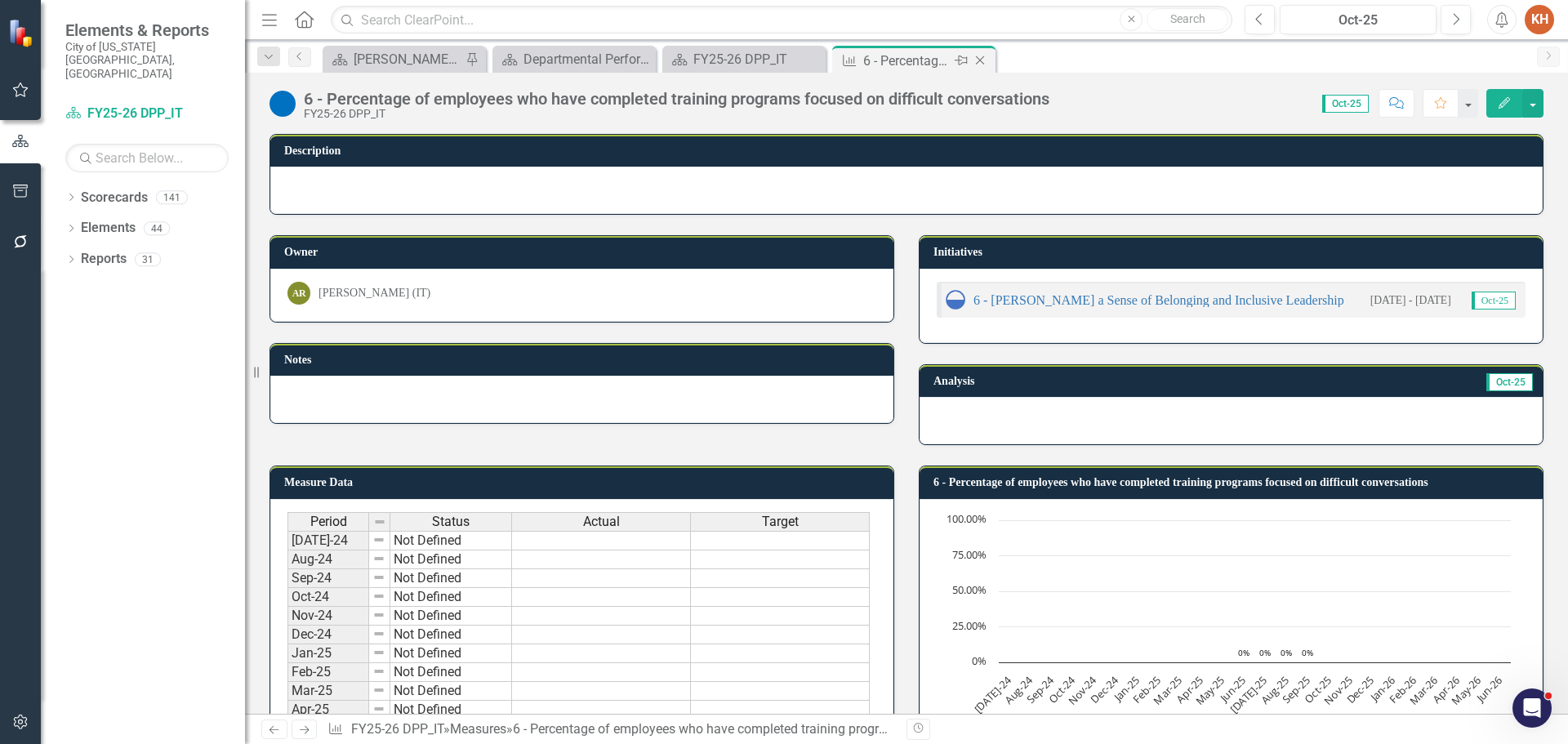
click at [979, 58] on icon "Close" at bounding box center [980, 61] width 17 height 13
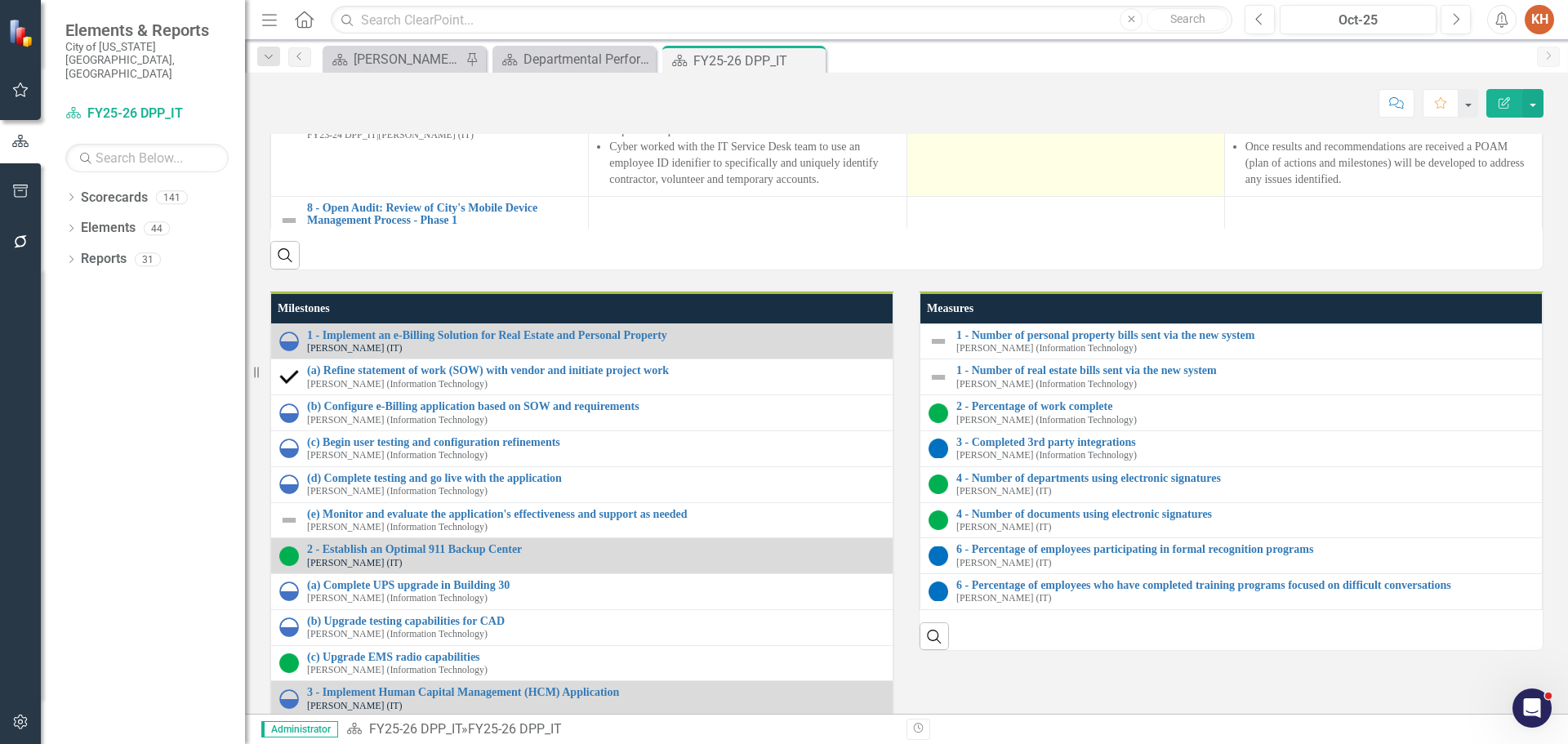
scroll to position [1716, 0]
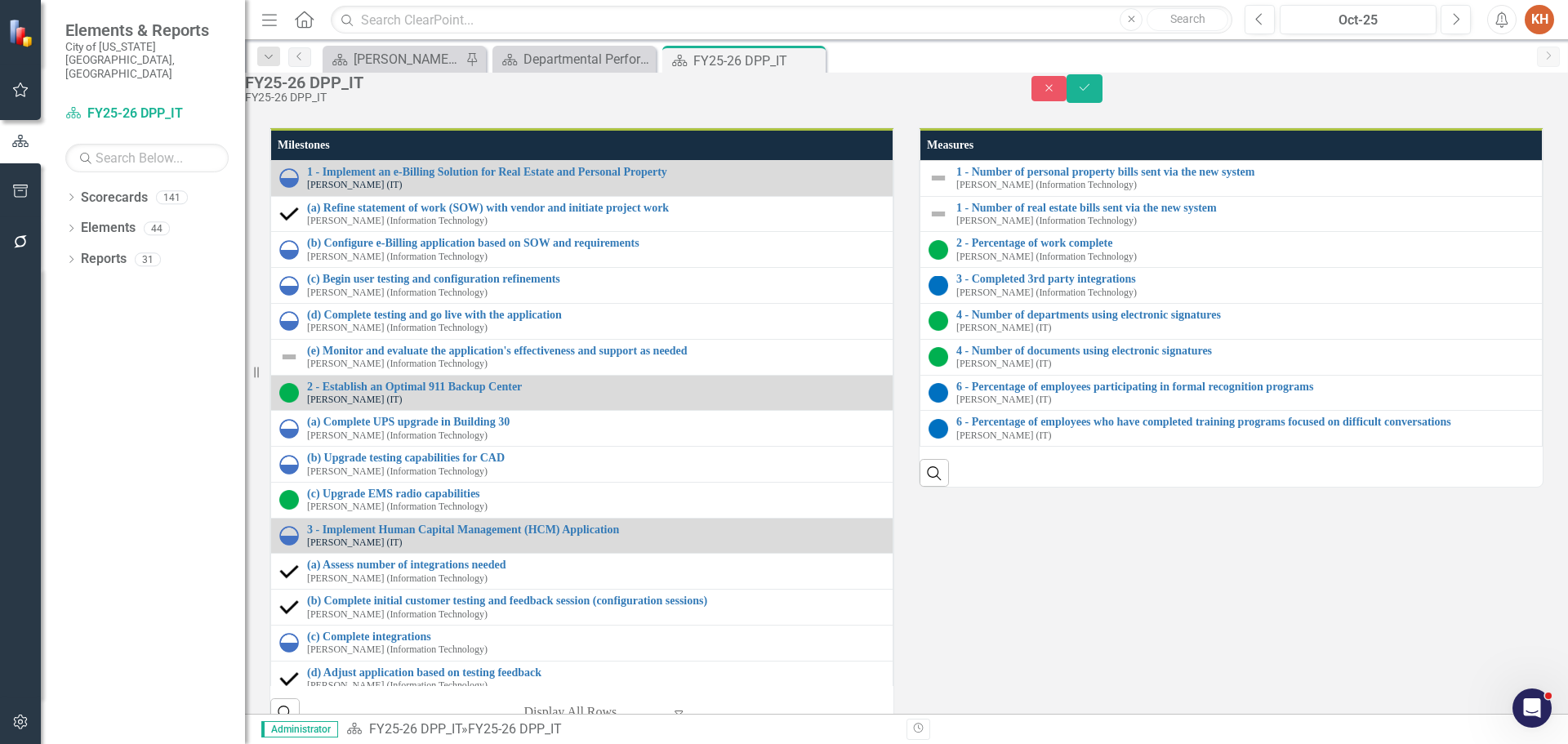
scroll to position [0, 0]
click at [1058, 48] on body "Rich Text Area. Press ALT-0 for help." at bounding box center [1065, 108] width 298 height 245
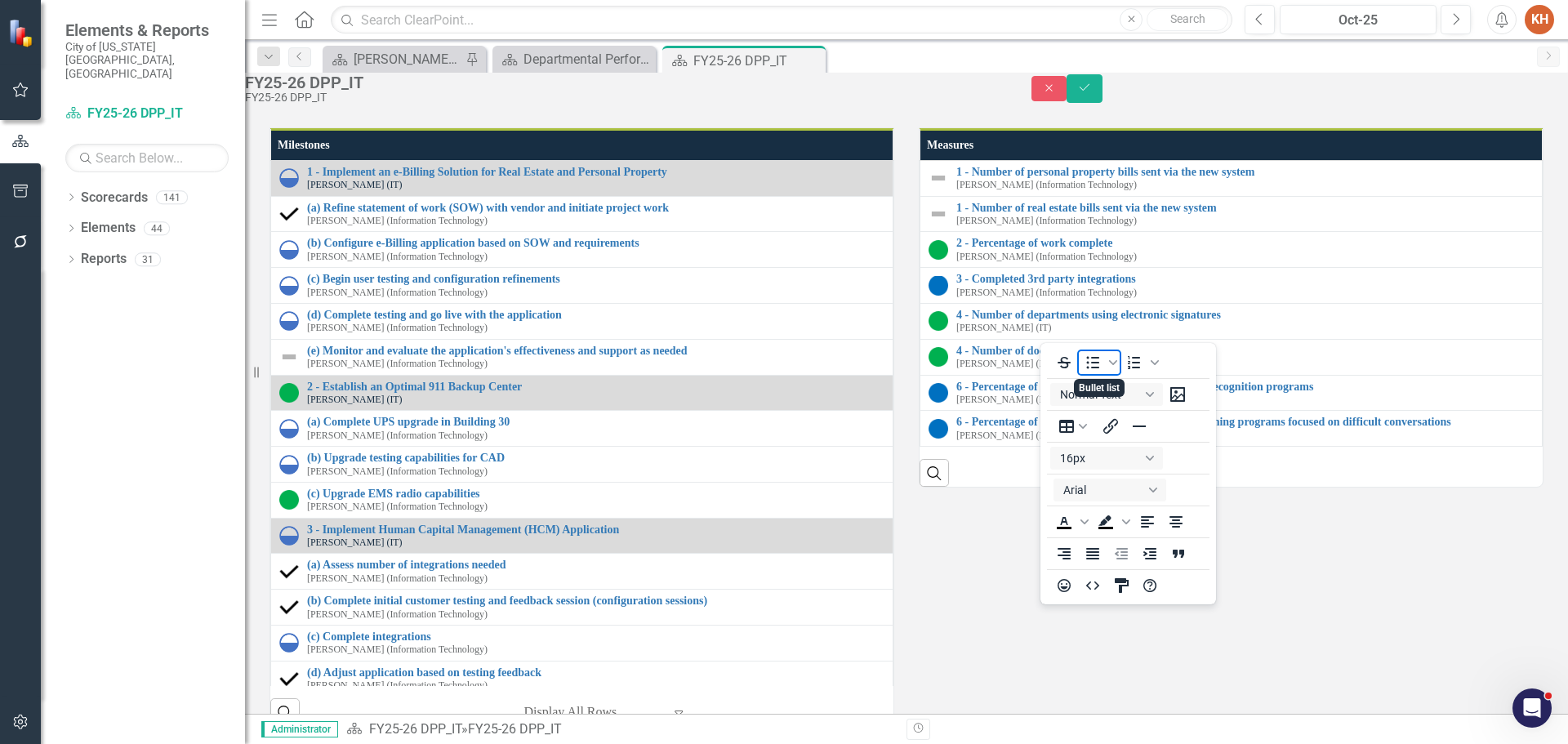
click at [1094, 364] on icon "Bullet list" at bounding box center [1092, 362] width 19 height 19
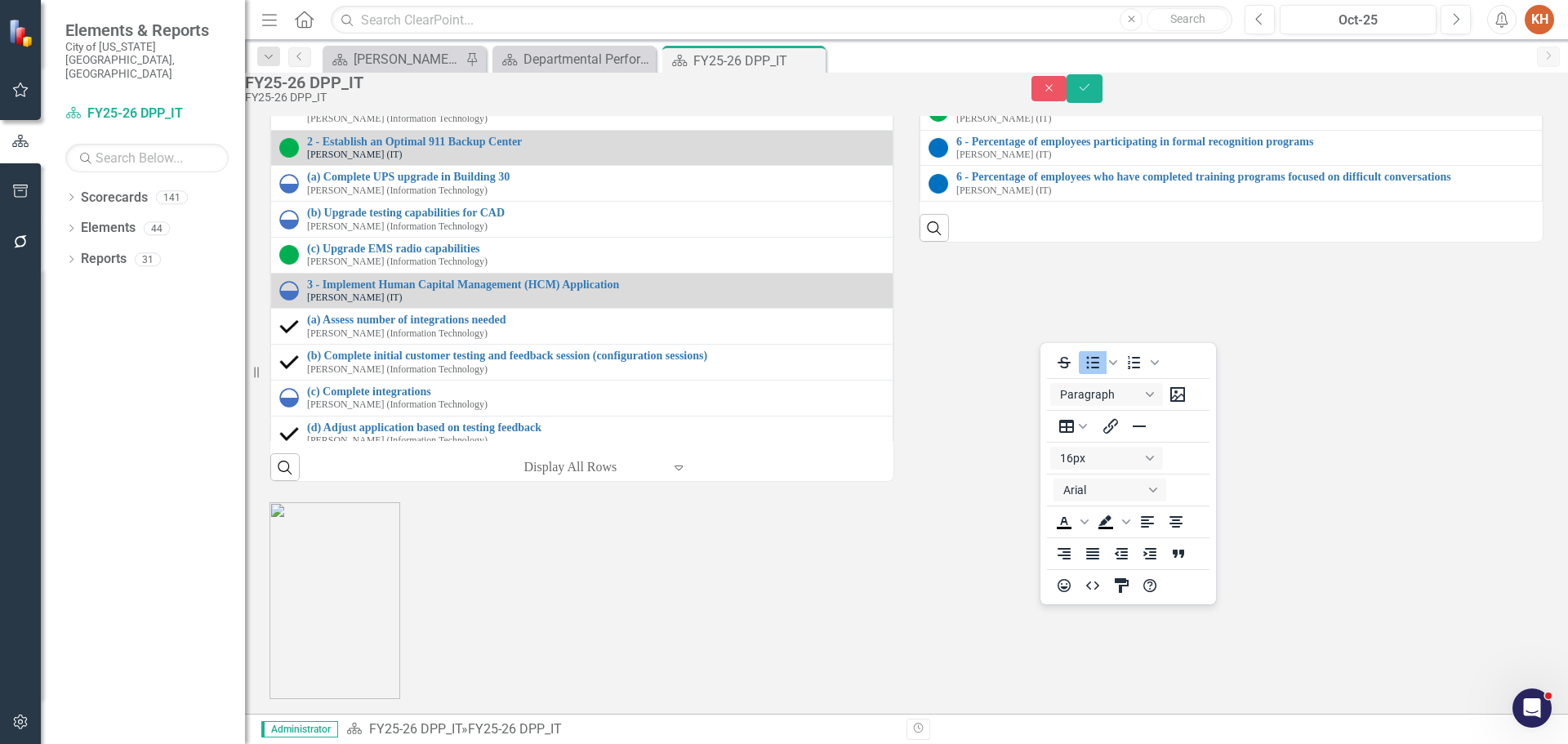
scroll to position [1879, 0]
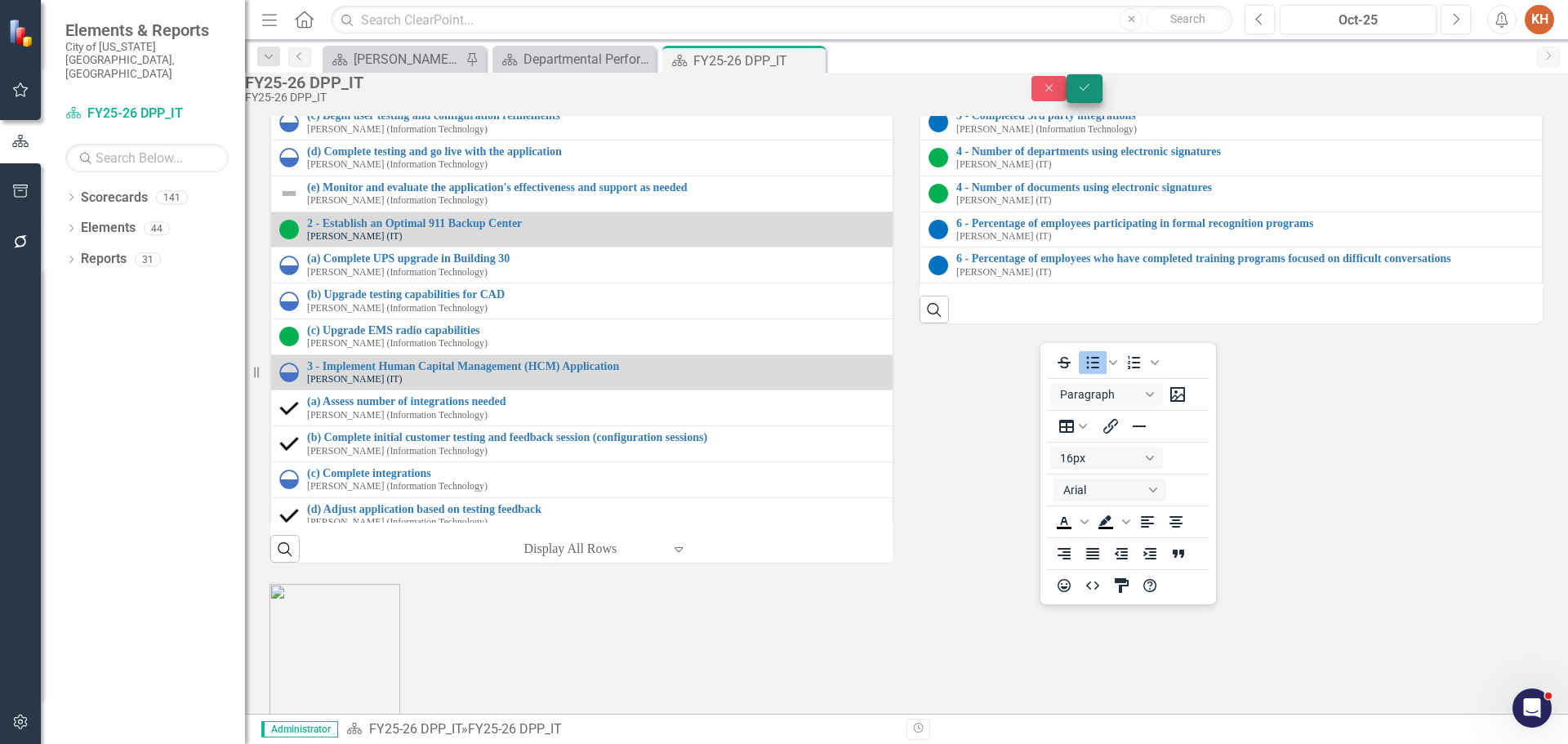
click at [1092, 94] on icon "Save" at bounding box center [1085, 88] width 15 height 12
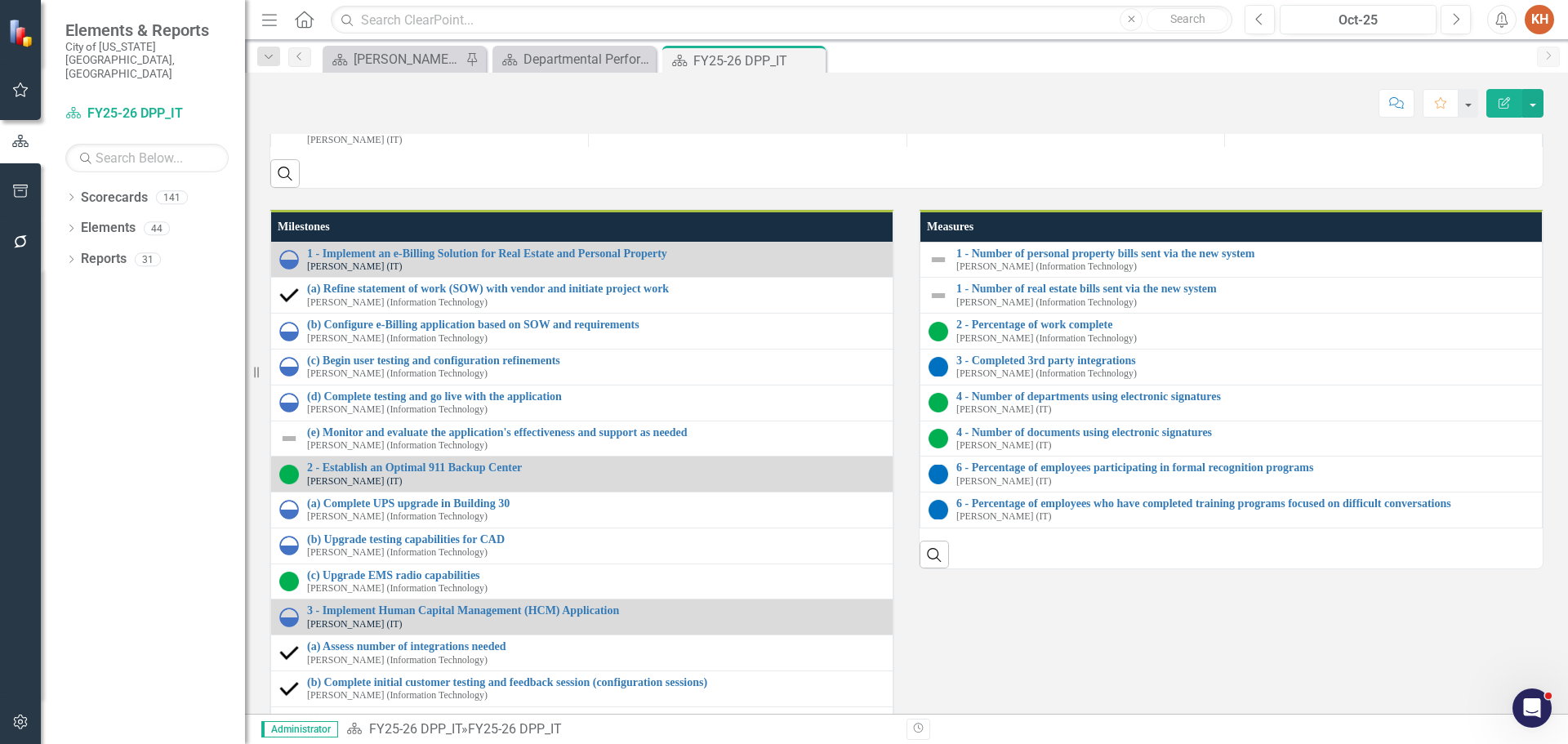
scroll to position [1716, 0]
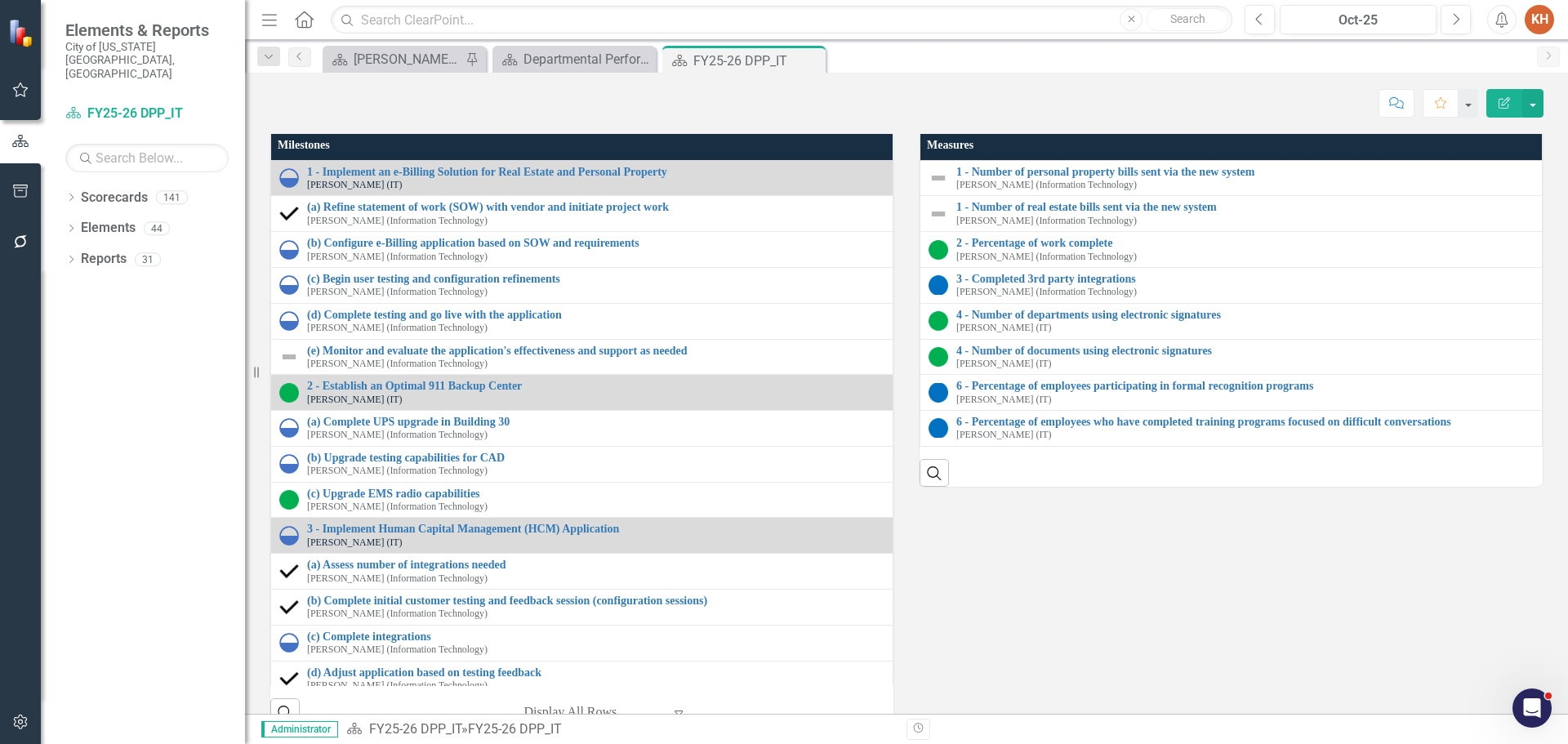
click at [694, 69] on td at bounding box center [747, 45] width 318 height 48
click at [695, 69] on td at bounding box center [747, 45] width 318 height 48
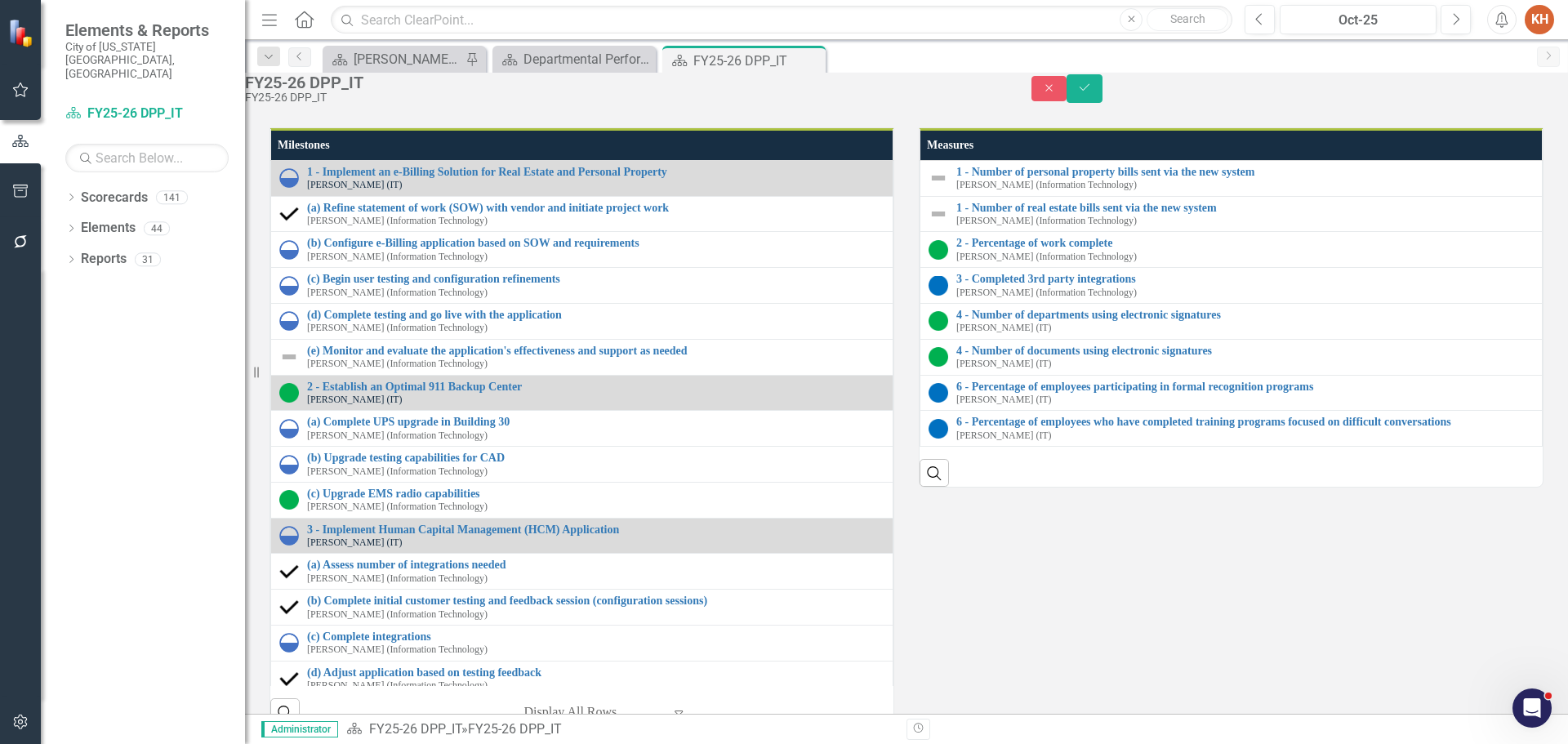
scroll to position [1394, 0]
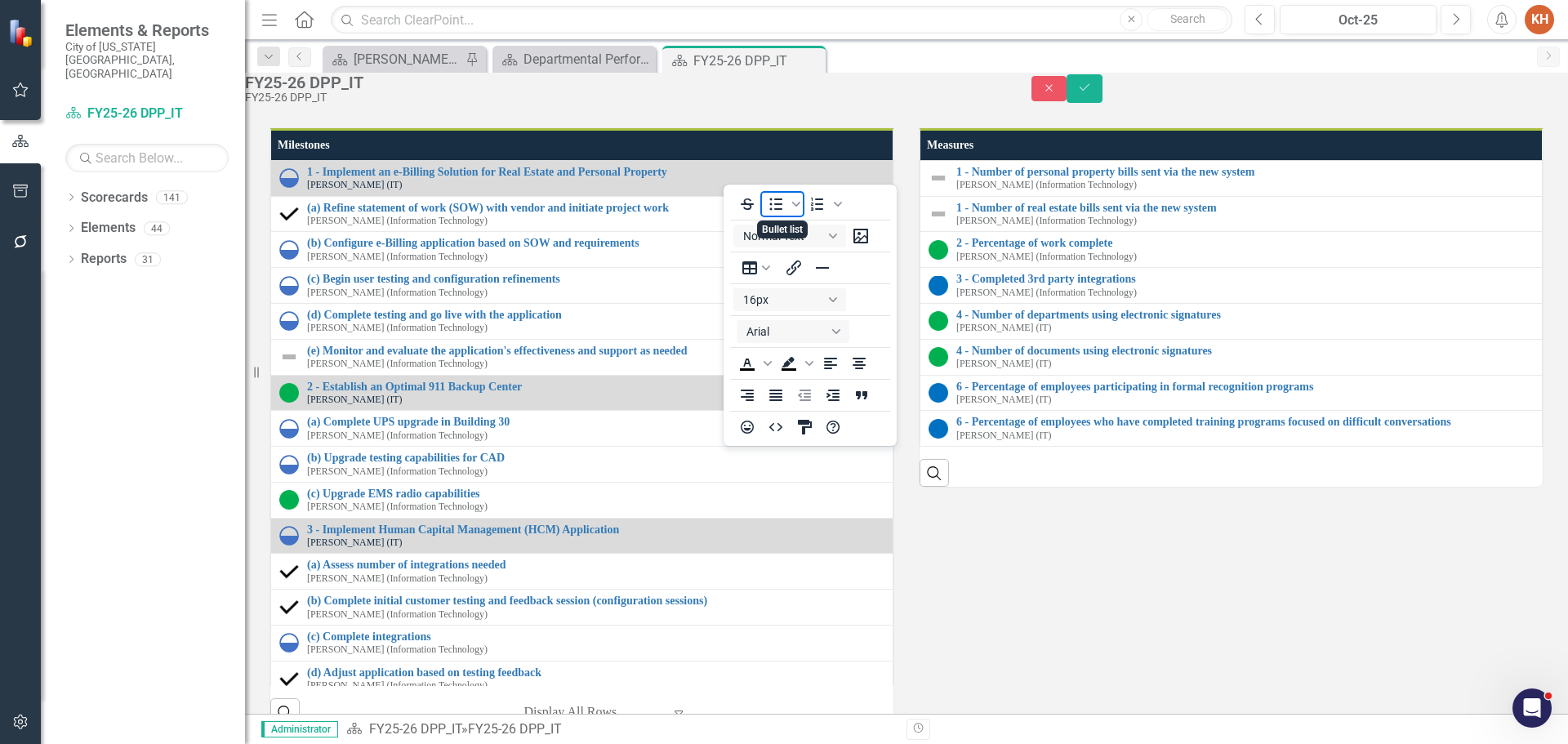
click at [771, 196] on icon "Bullet list" at bounding box center [776, 204] width 19 height 19
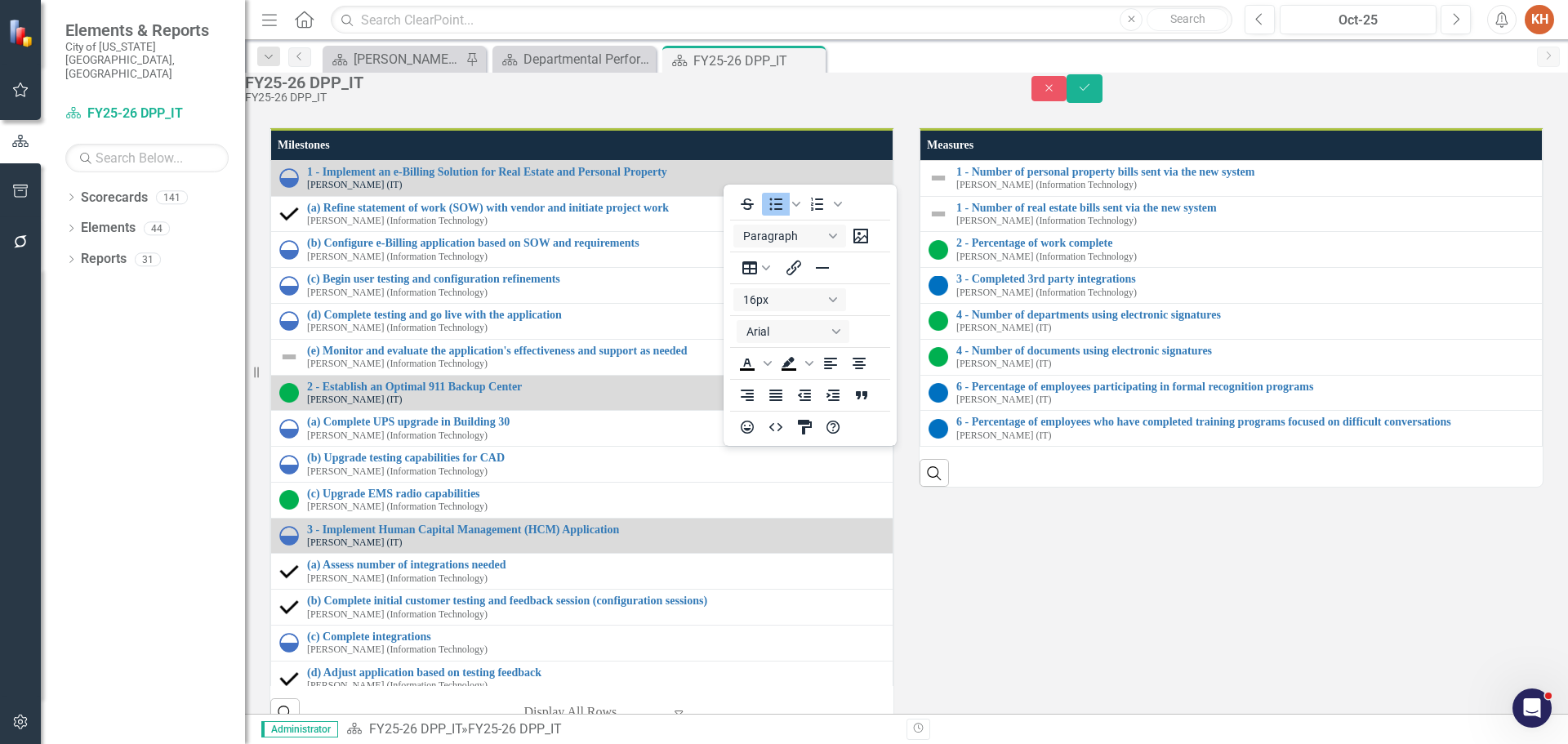
copy li "To be discussed in the DPP Meeting"
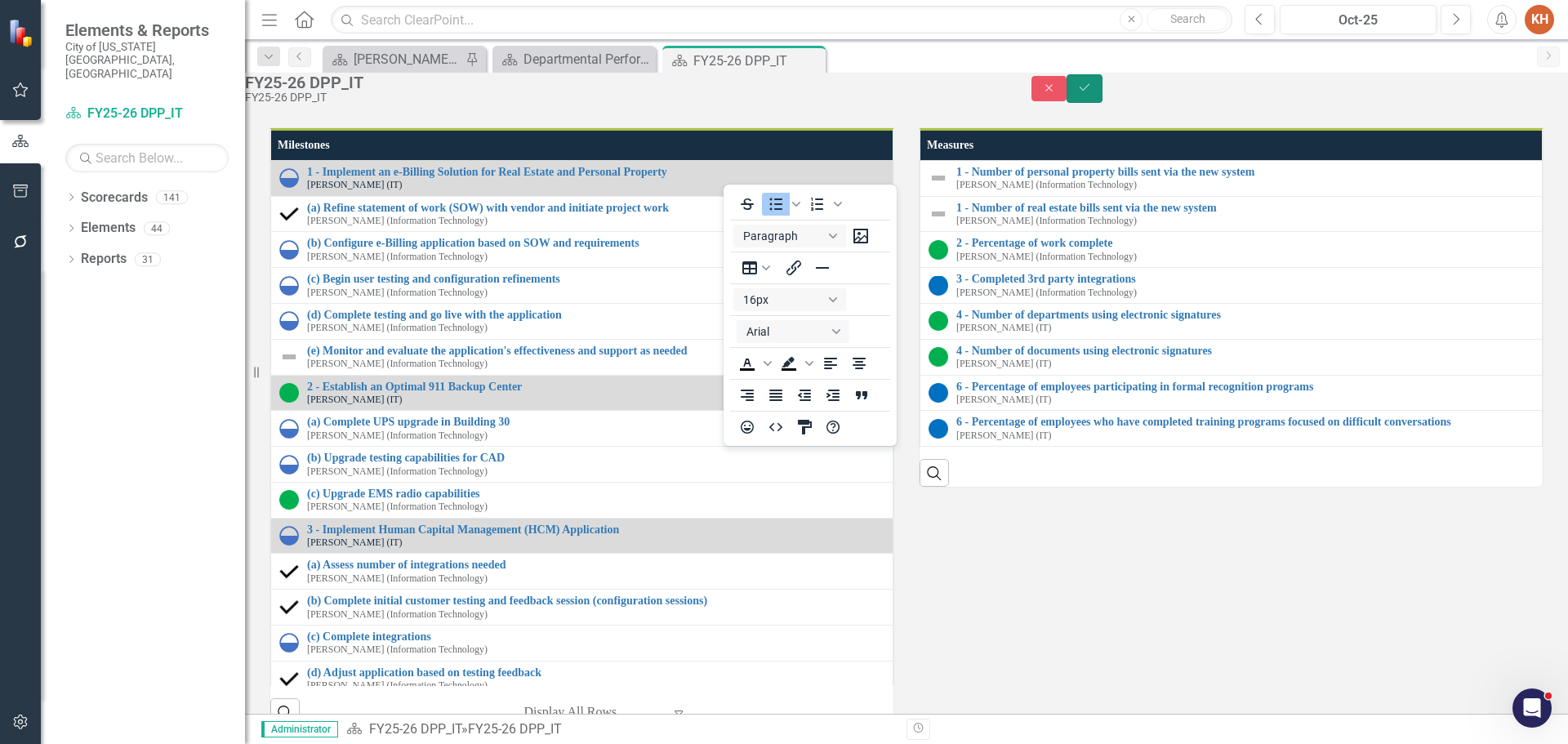
click at [1092, 94] on icon "Save" at bounding box center [1085, 88] width 15 height 12
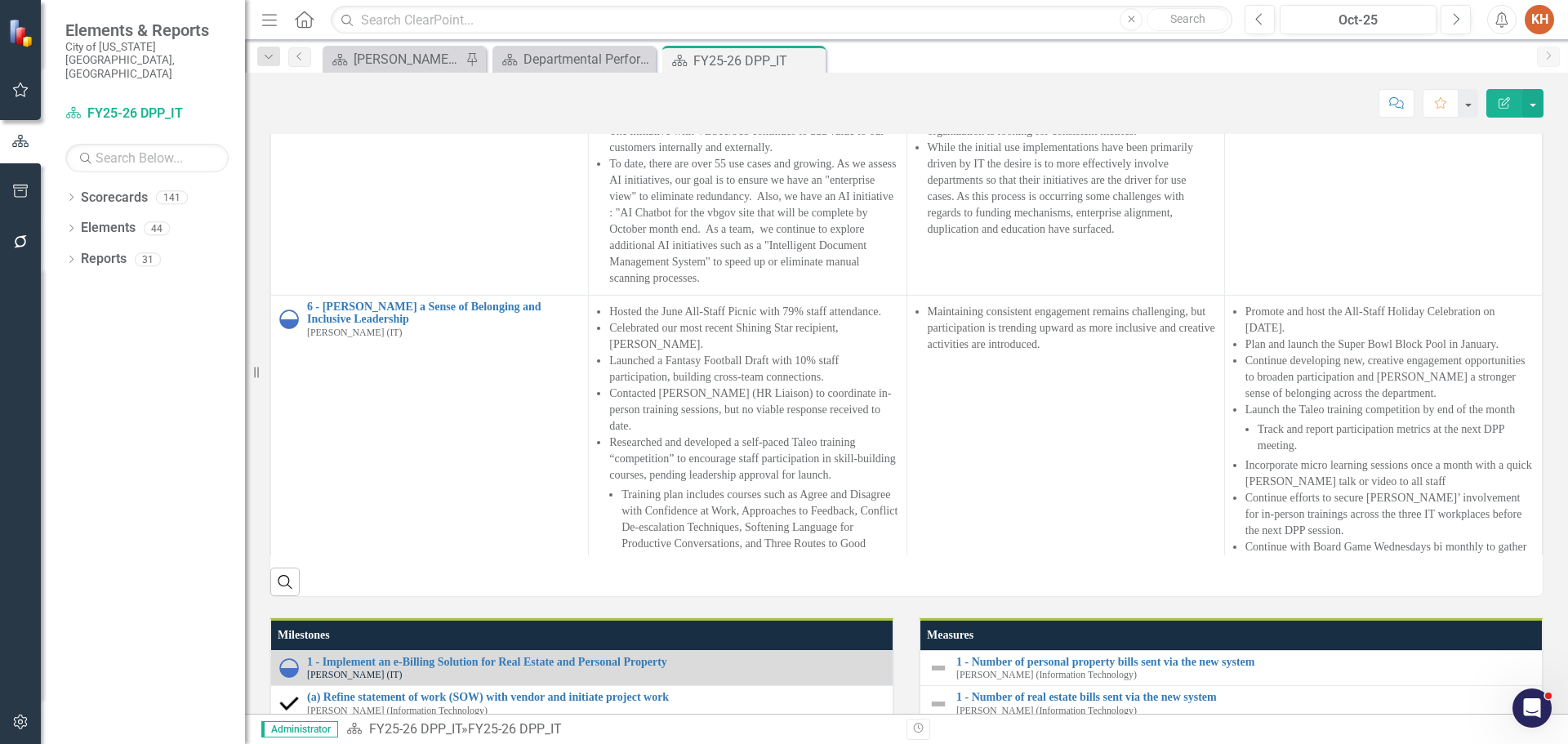
scroll to position [1634, 0]
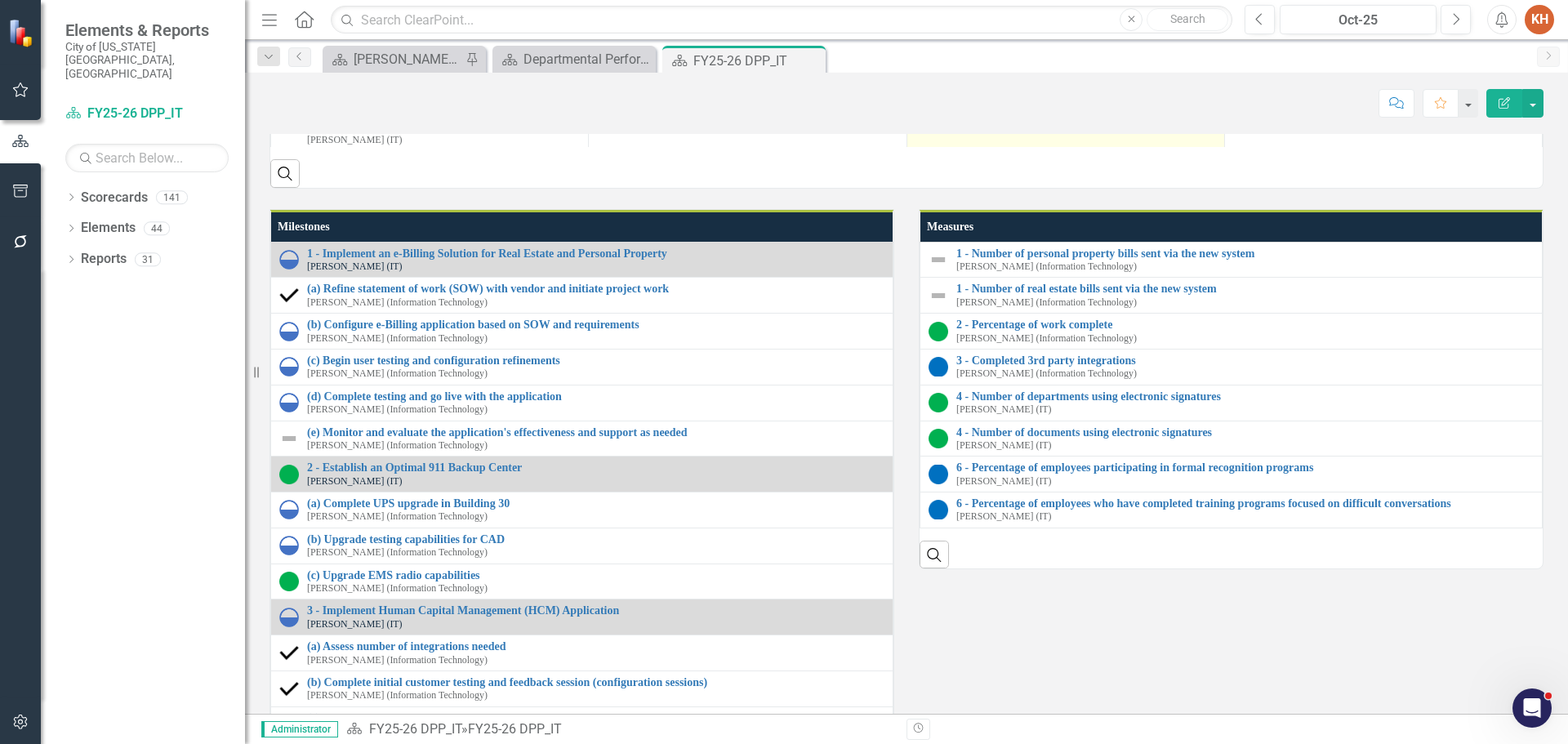
click at [1050, 128] on div at bounding box center [1066, 117] width 301 height 19
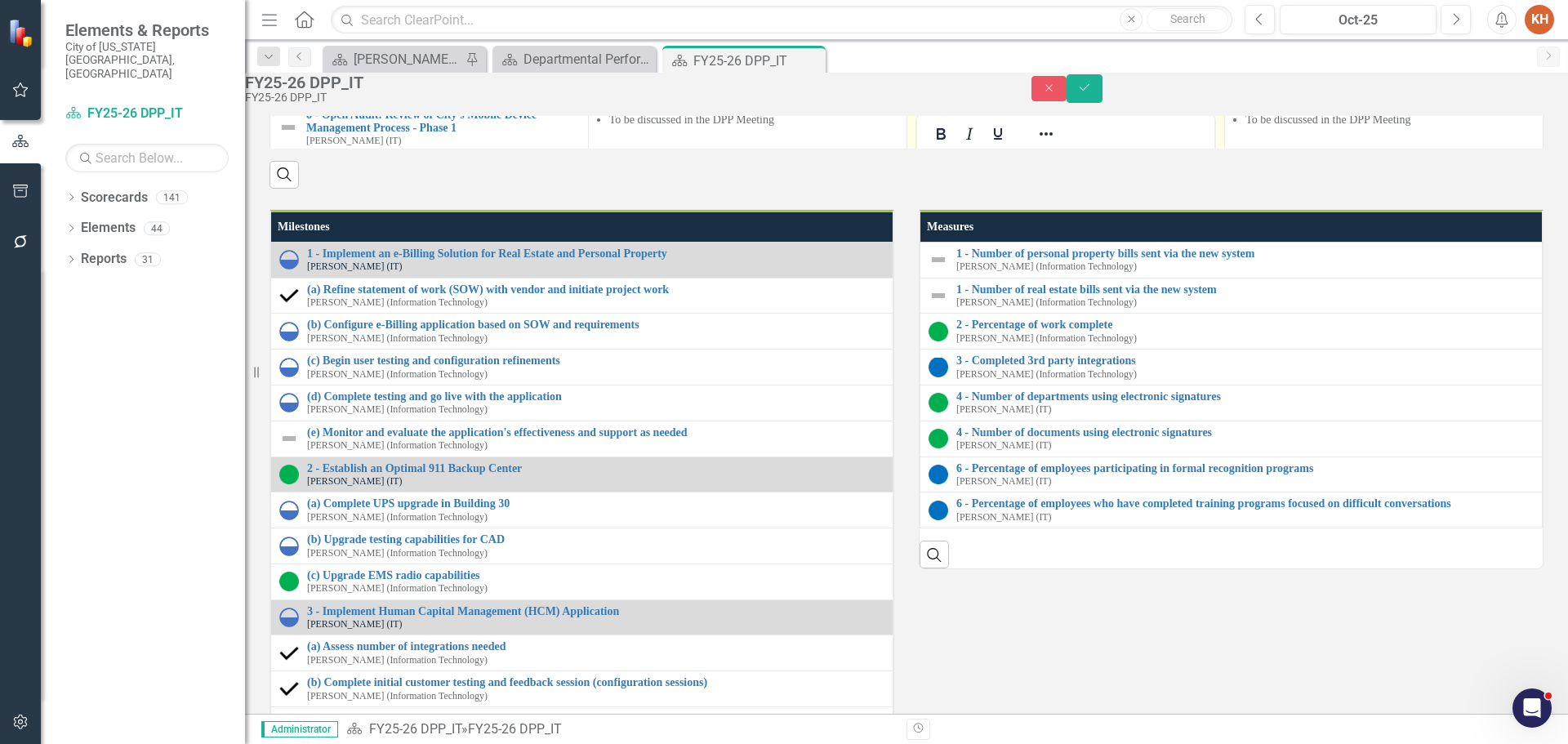
scroll to position [1475, 0]
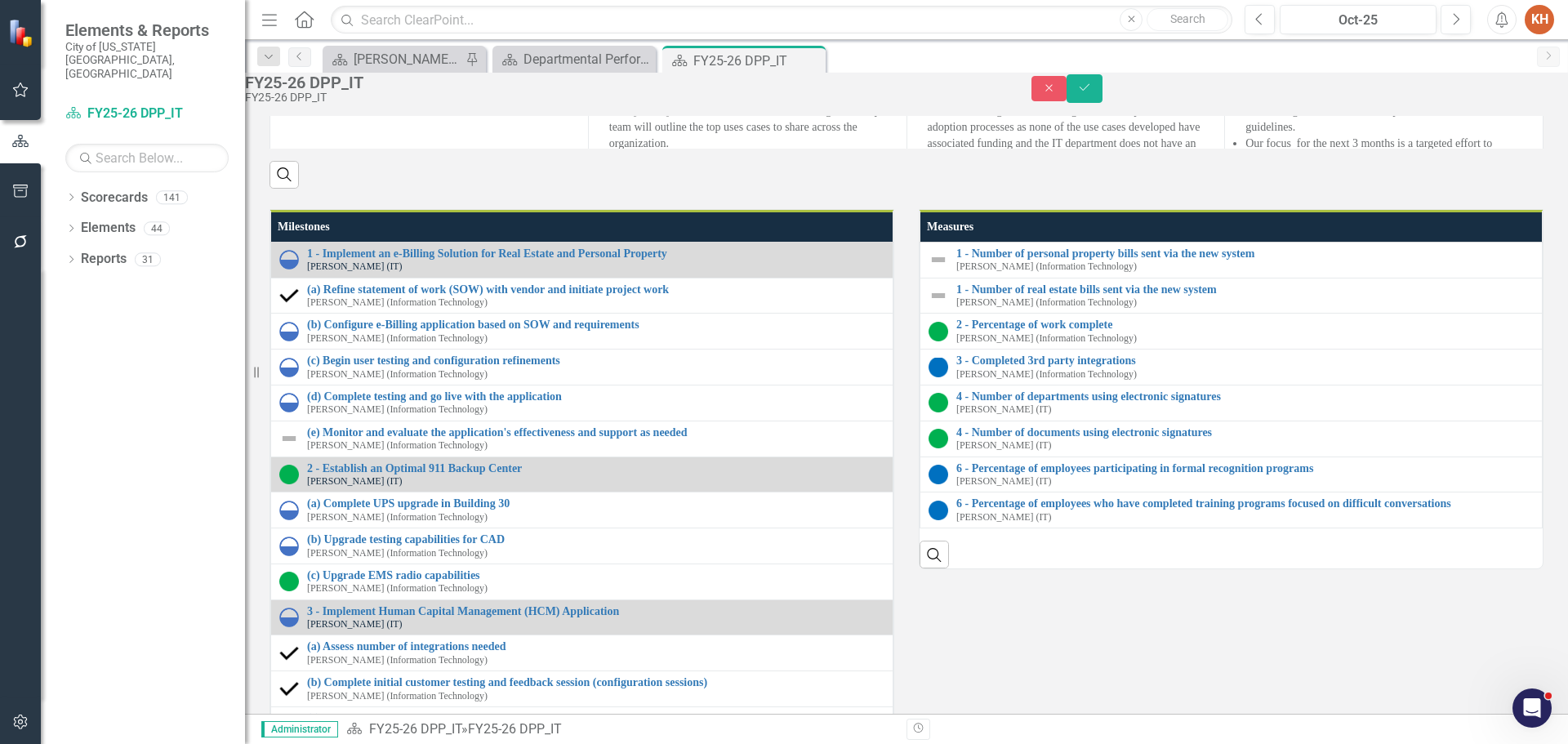
click at [1075, 46] on body "Rich Text Area. Press ALT-0 for help." at bounding box center [1065, 104] width 298 height 245
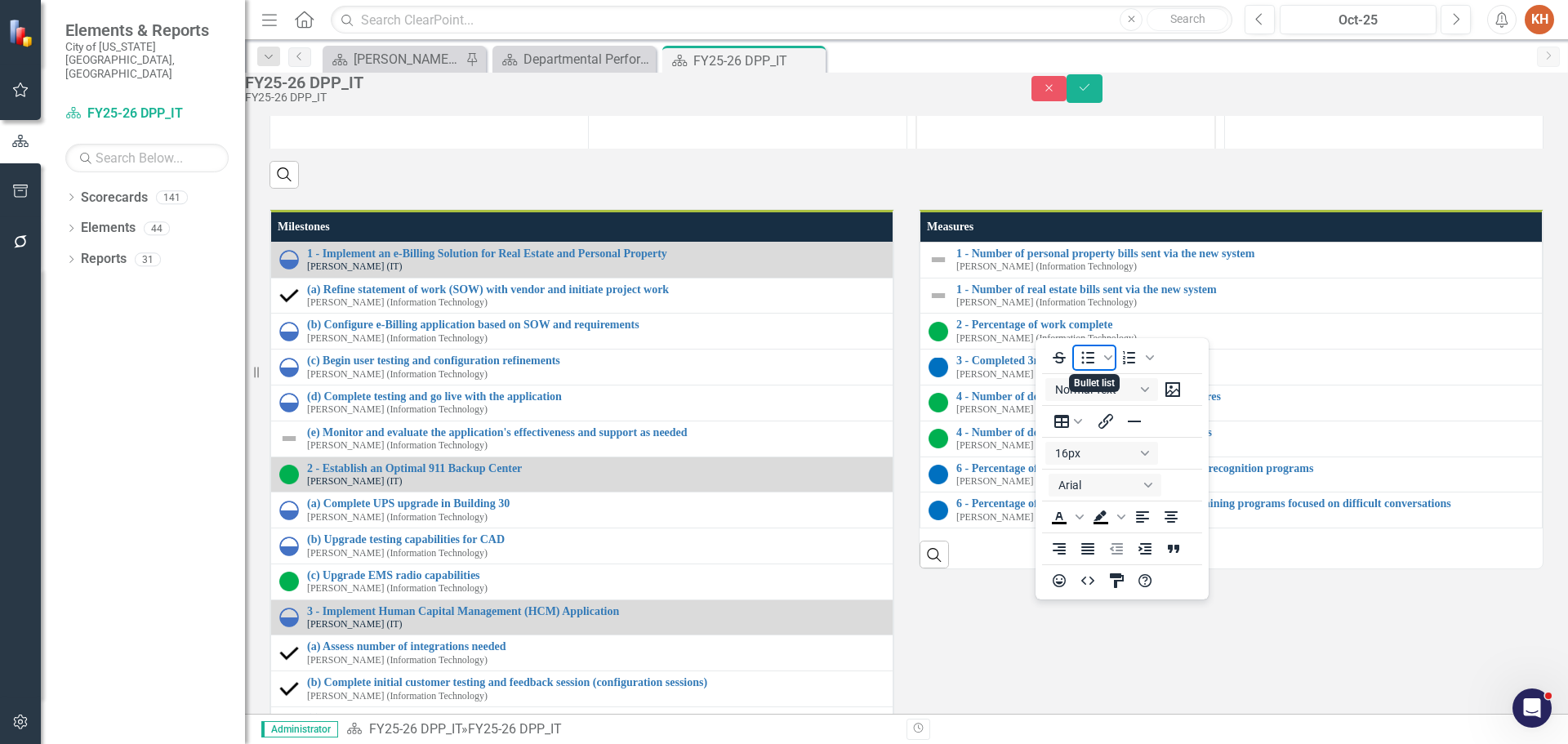
click at [1090, 354] on icon "Bullet list" at bounding box center [1089, 357] width 13 height 13
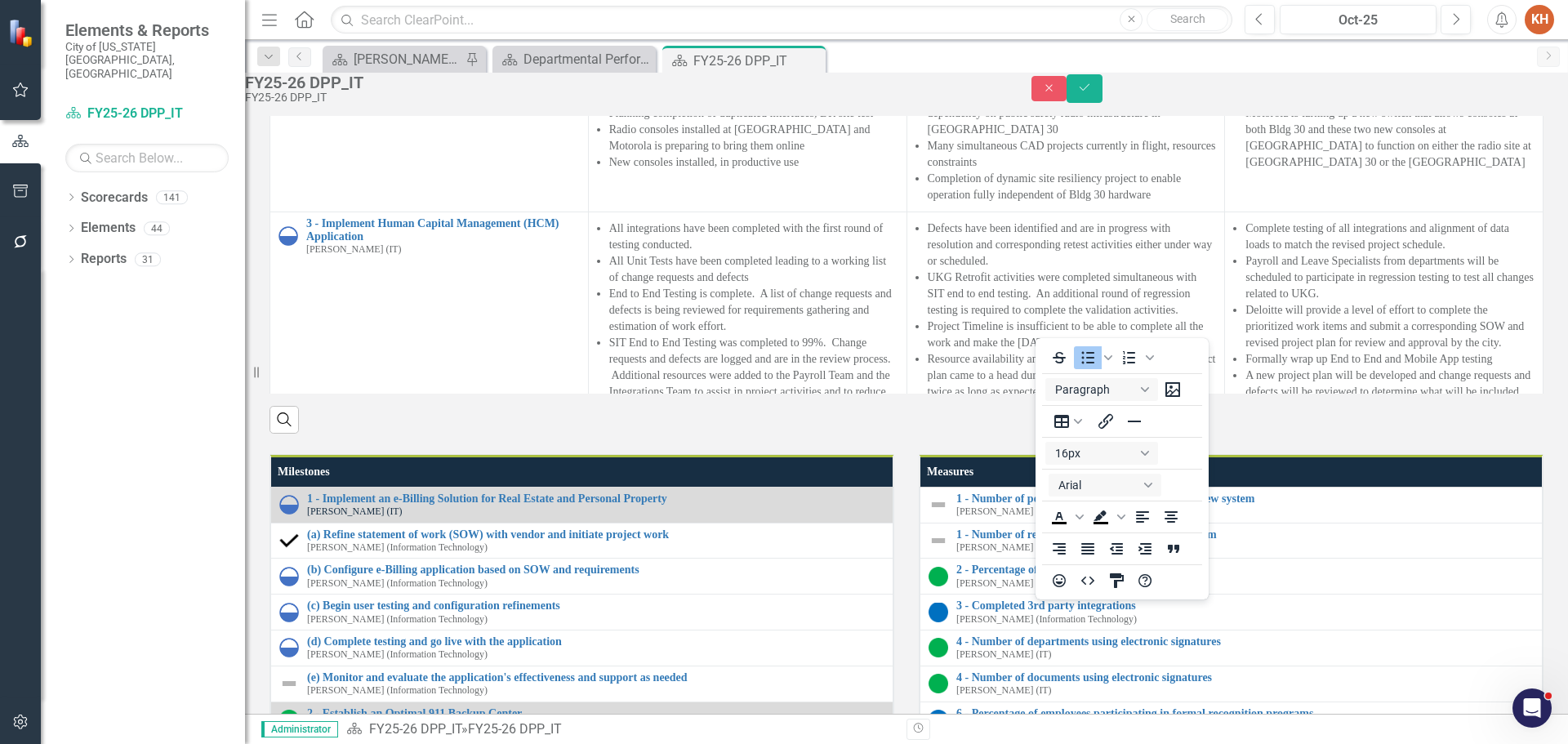
scroll to position [1307, 0]
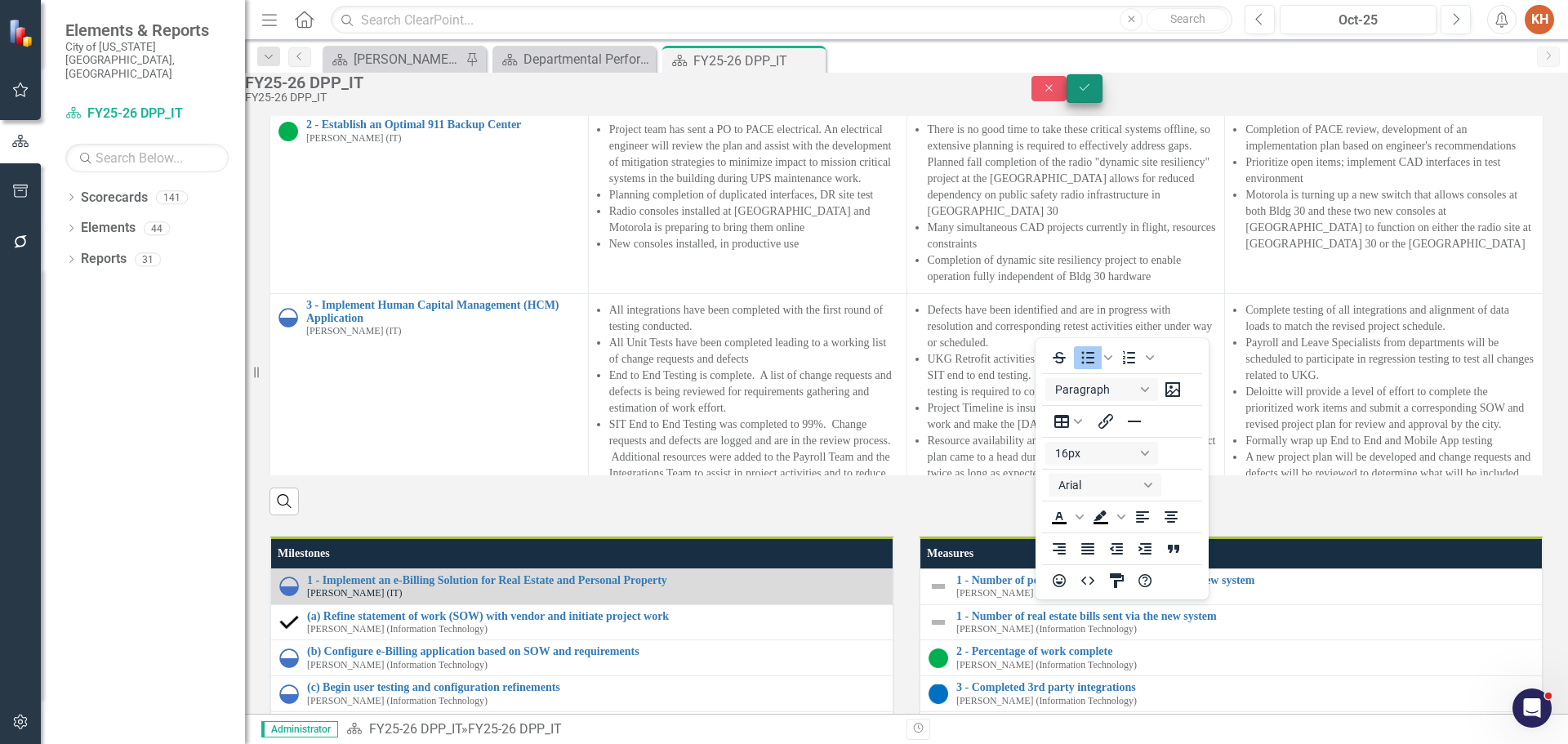
click at [1103, 94] on button "Save" at bounding box center [1085, 89] width 36 height 28
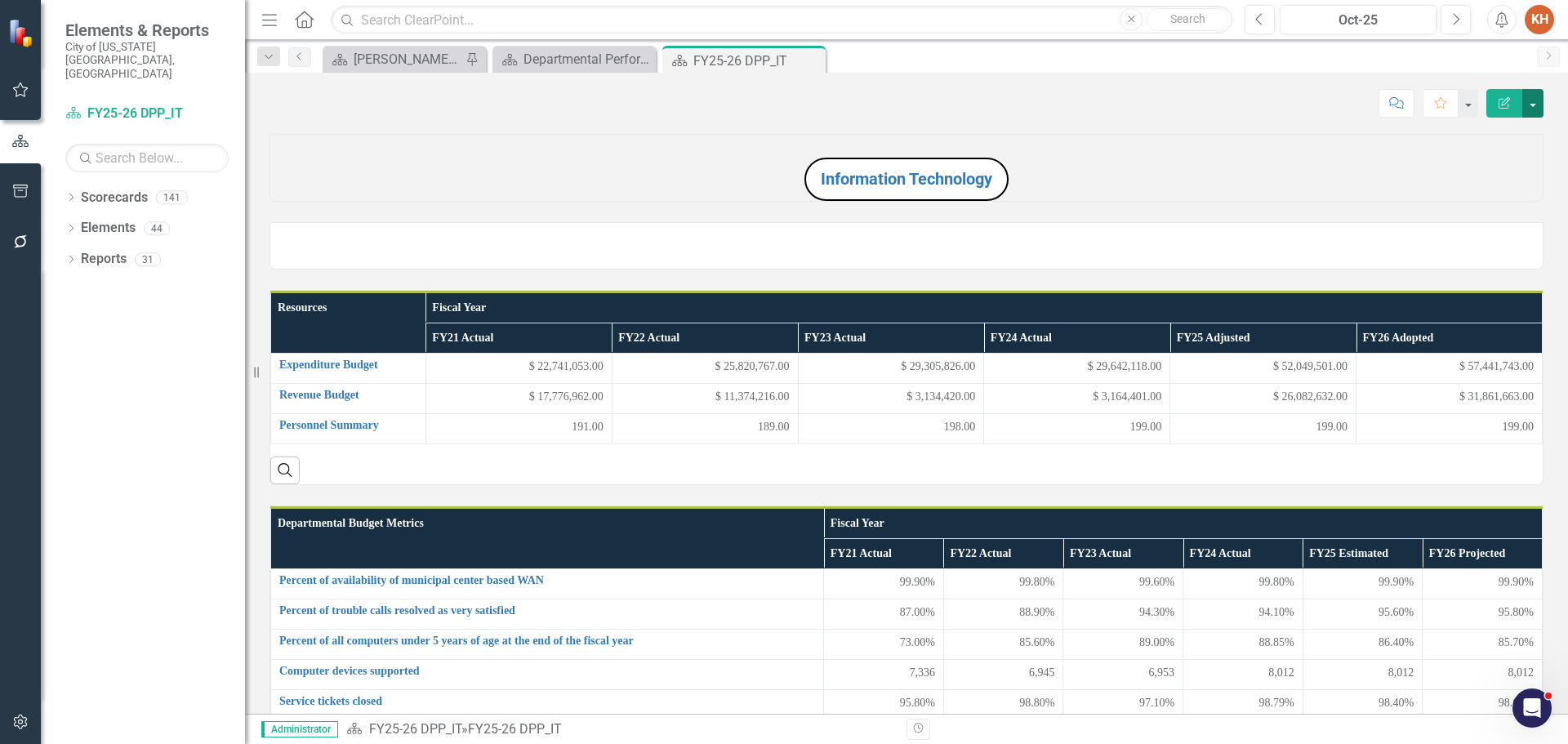
click at [1532, 105] on button "button" at bounding box center [1533, 104] width 21 height 28
click at [1500, 231] on link "PDF Export to PDF" at bounding box center [1477, 229] width 132 height 30
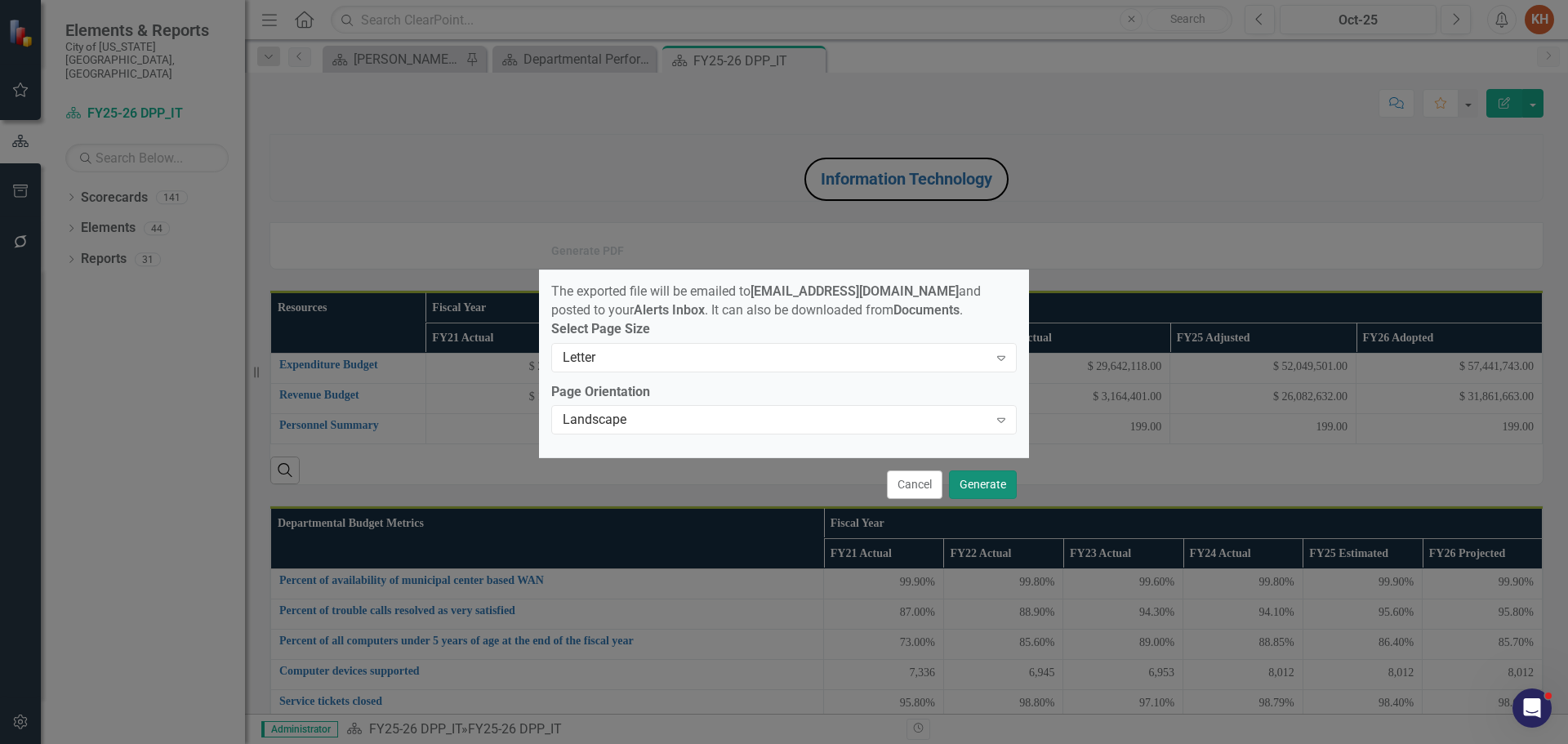
click at [985, 492] on button "Generate" at bounding box center [983, 485] width 68 height 28
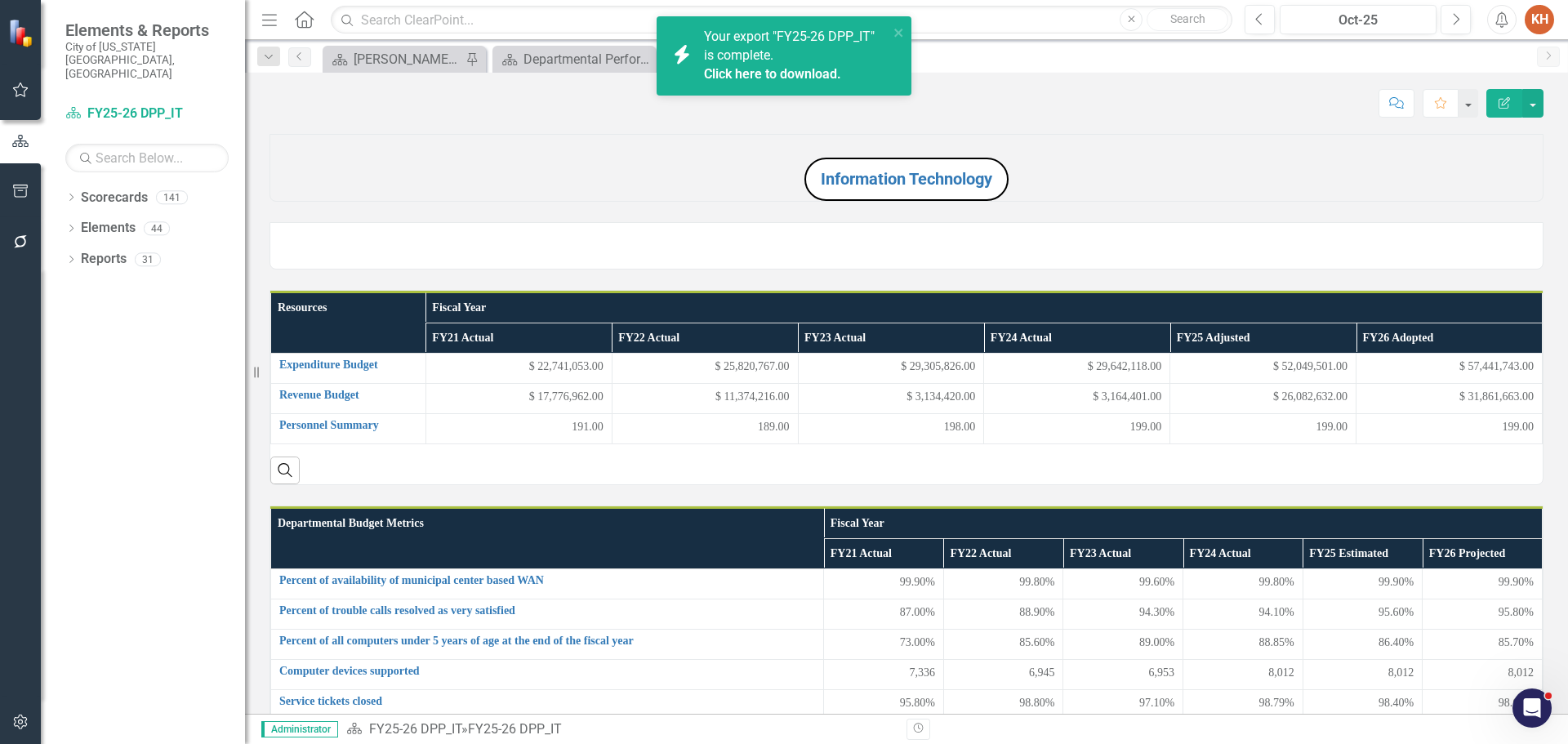
click at [1495, 18] on icon "Alerts" at bounding box center [1501, 20] width 18 height 17
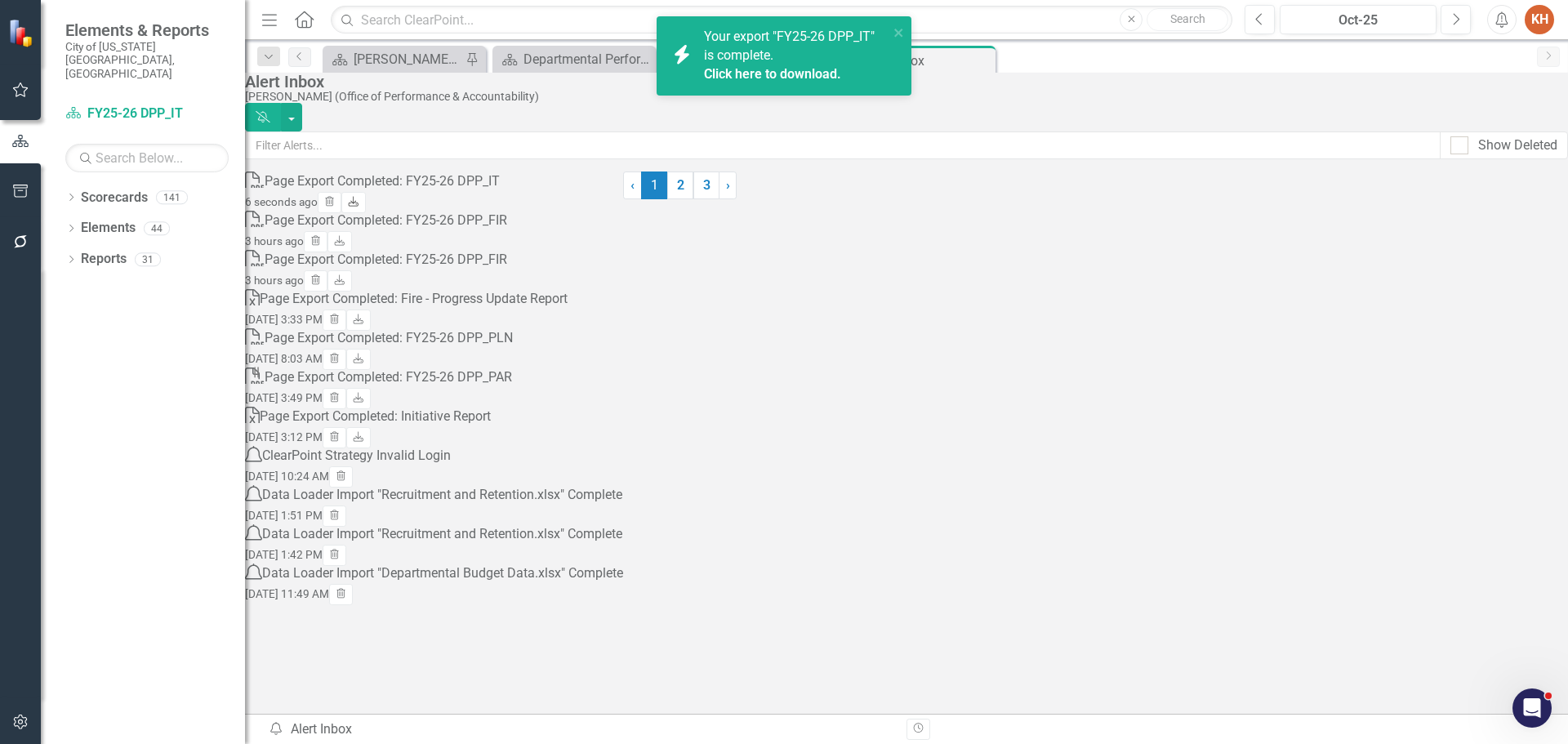
click at [359, 205] on icon "Download" at bounding box center [353, 203] width 13 height 10
click at [1120, 103] on div "[PERSON_NAME] (Office of Performance & Accountability)" at bounding box center [903, 97] width 1315 height 13
click at [899, 22] on div "icon.bolt Your export "FY25-26 DPP_IT" is complete. Click here to download." at bounding box center [784, 56] width 255 height 79
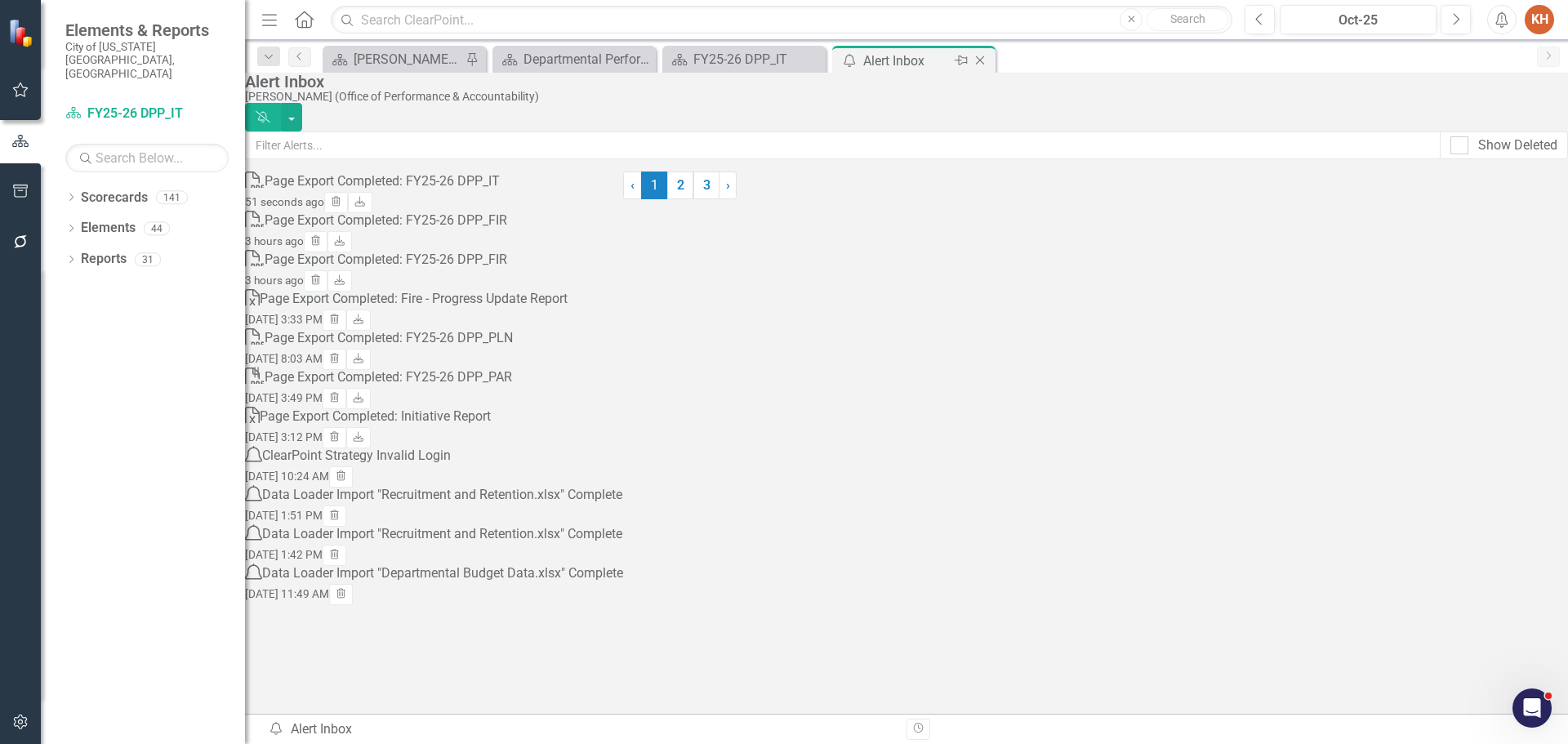
click at [979, 60] on icon "Close" at bounding box center [980, 61] width 17 height 13
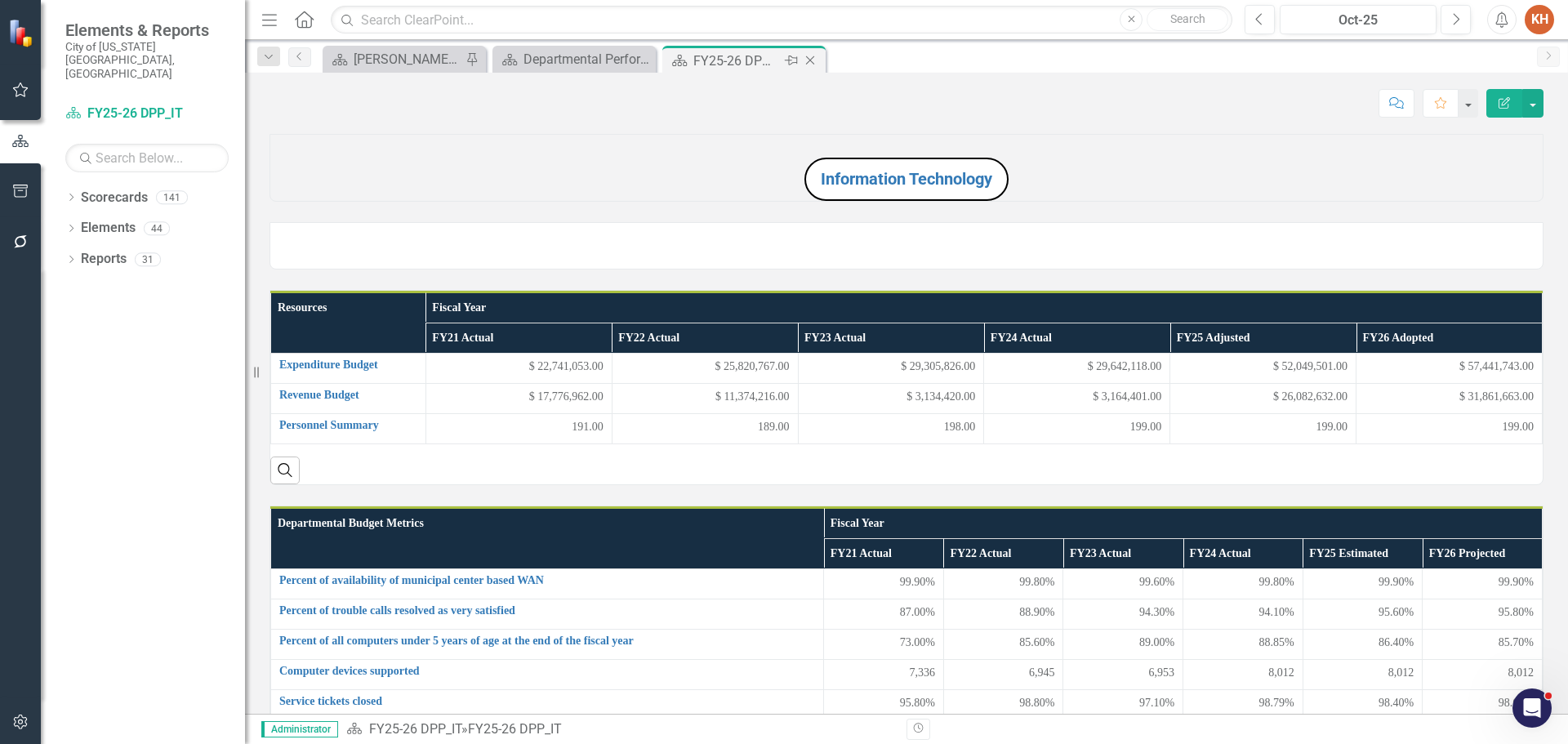
click at [811, 61] on icon "Close" at bounding box center [811, 61] width 17 height 13
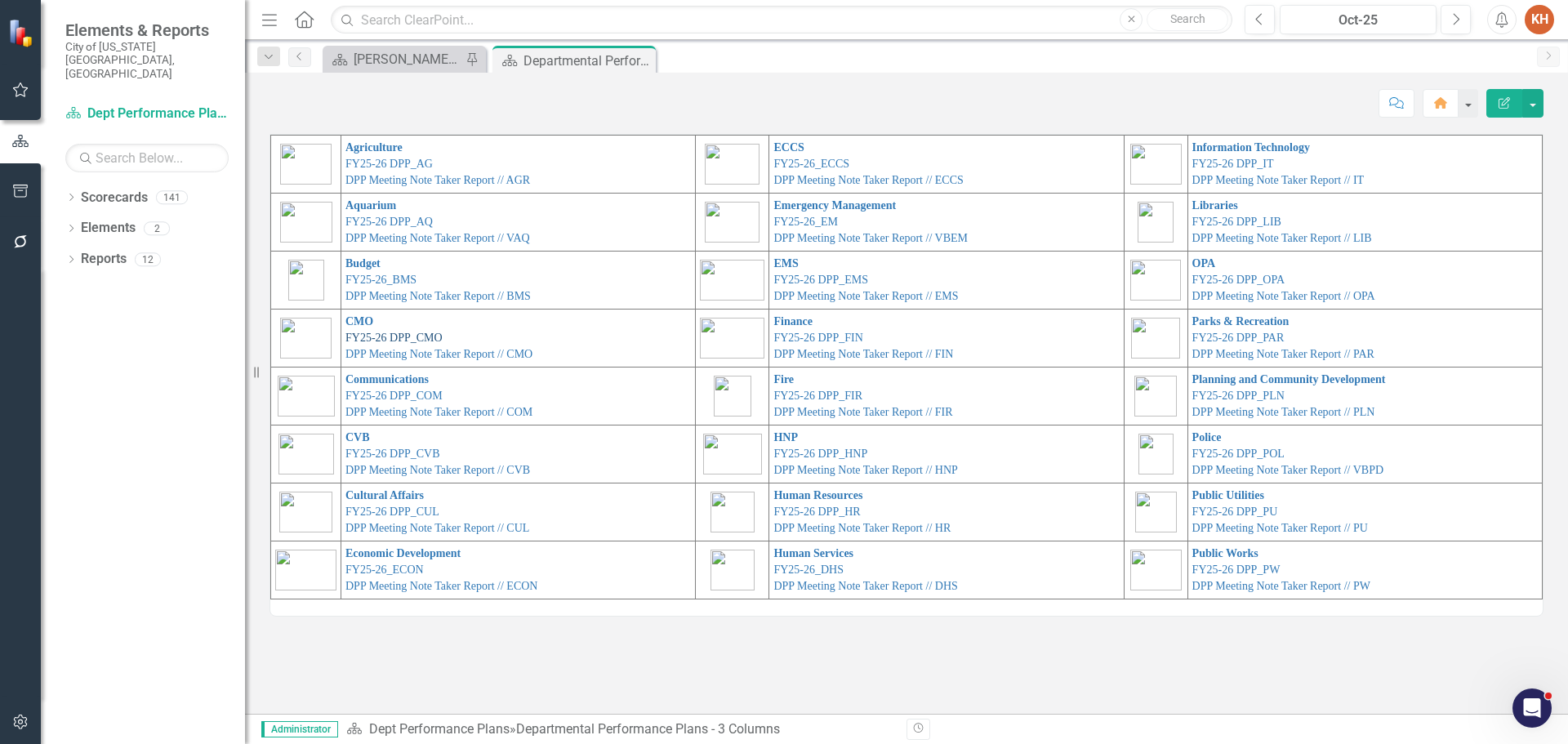
click at [367, 337] on link "FY25-26 DPP_CMO" at bounding box center [394, 337] width 97 height 13
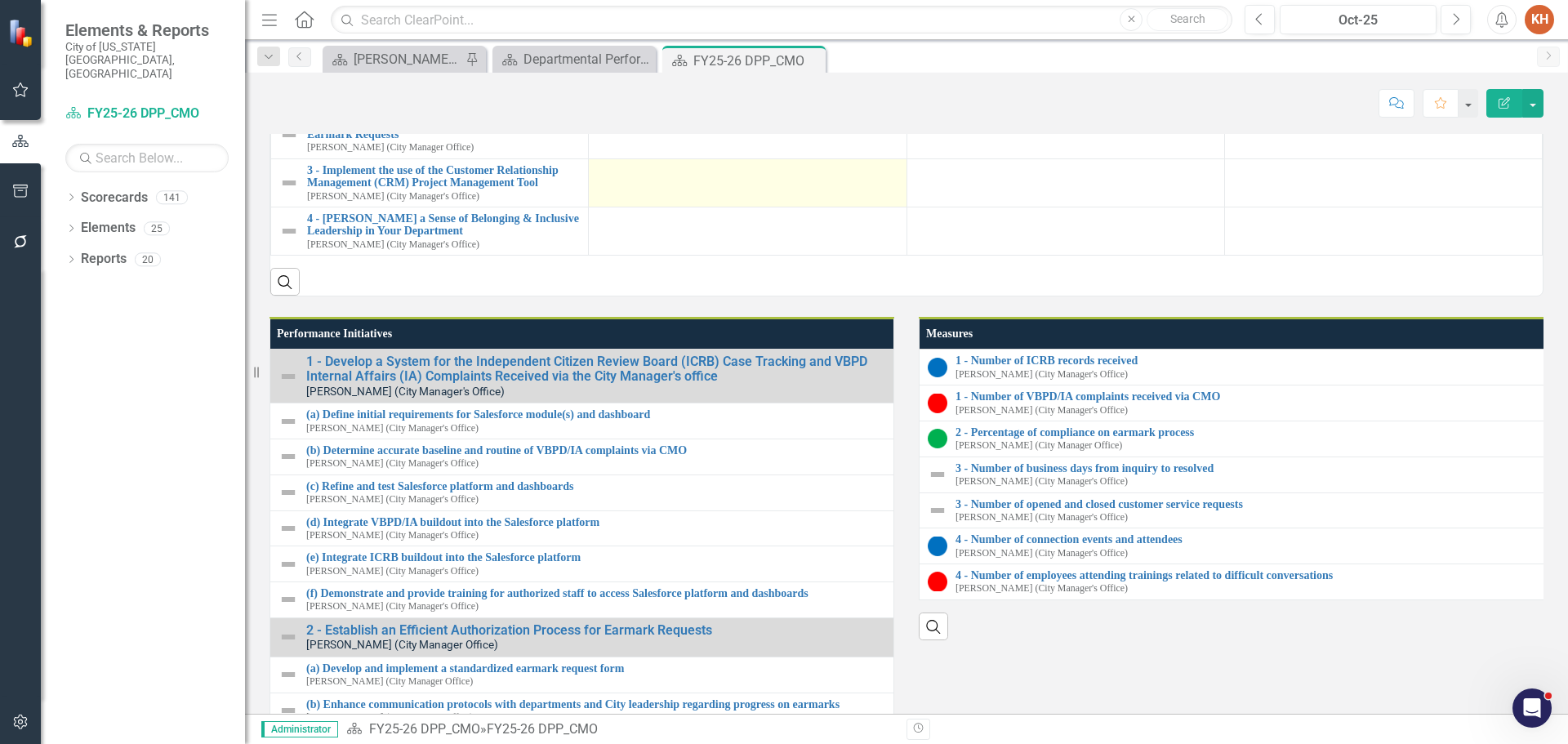
scroll to position [1307, 0]
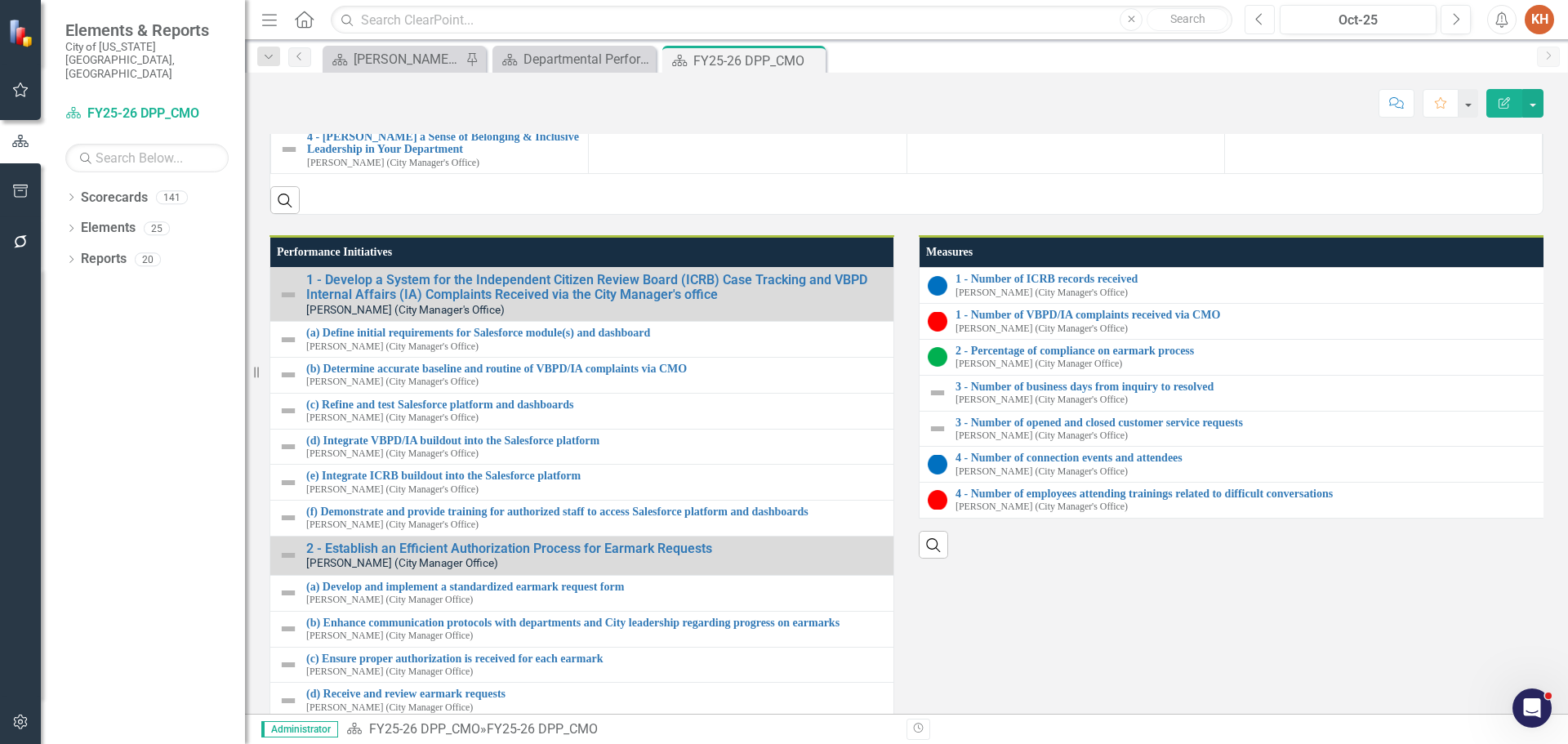
click at [1258, 20] on icon "button" at bounding box center [1260, 19] width 7 height 12
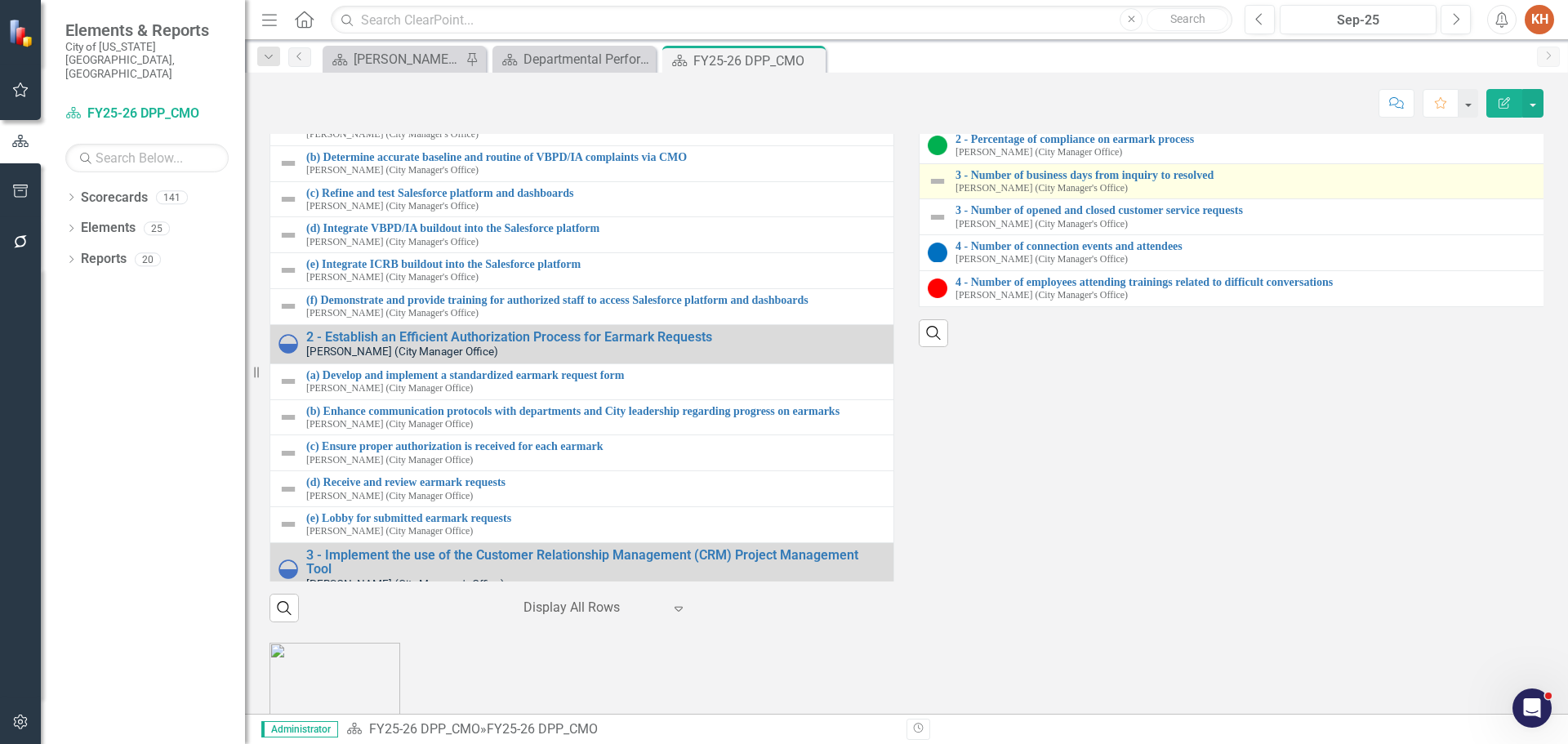
scroll to position [1732, 0]
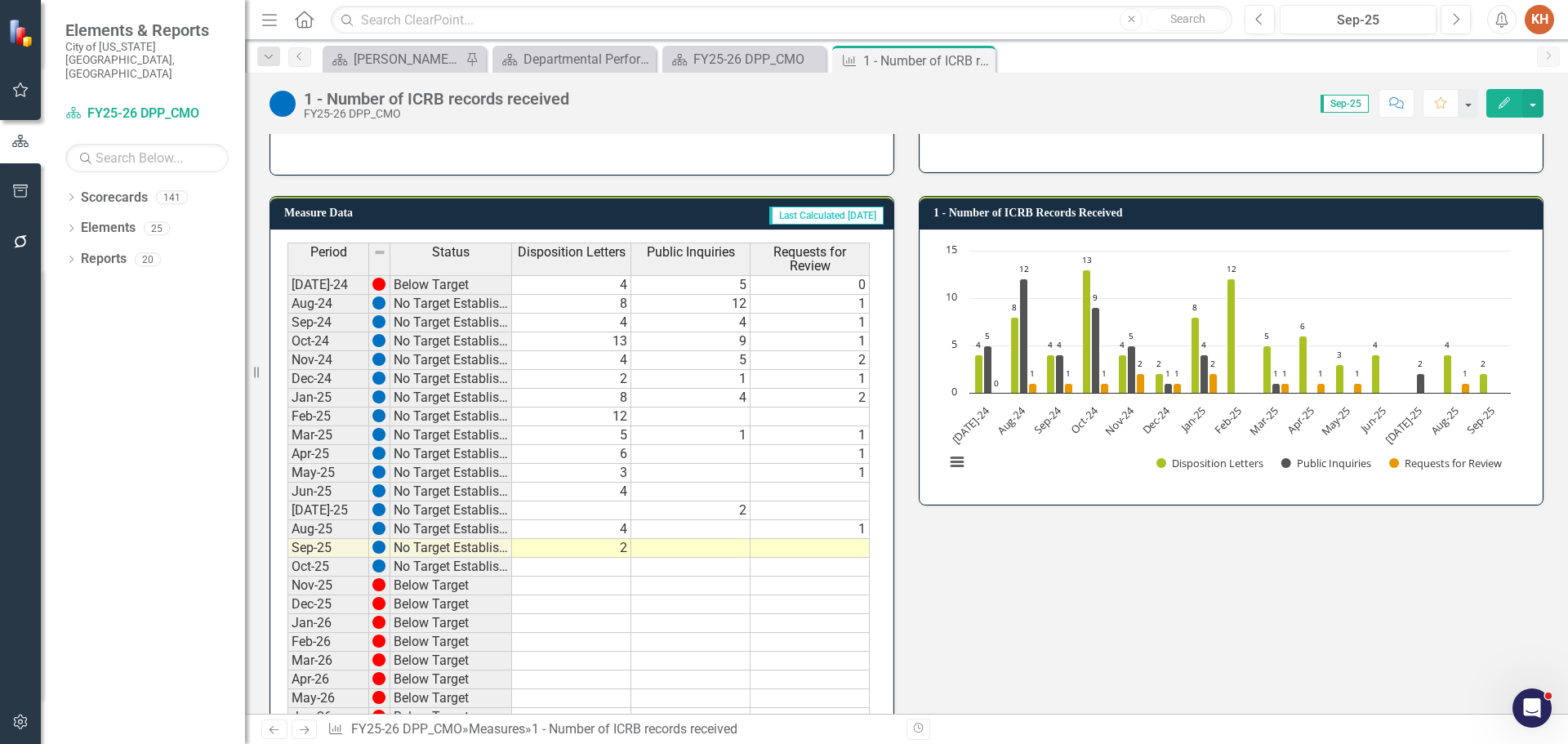
scroll to position [303, 0]
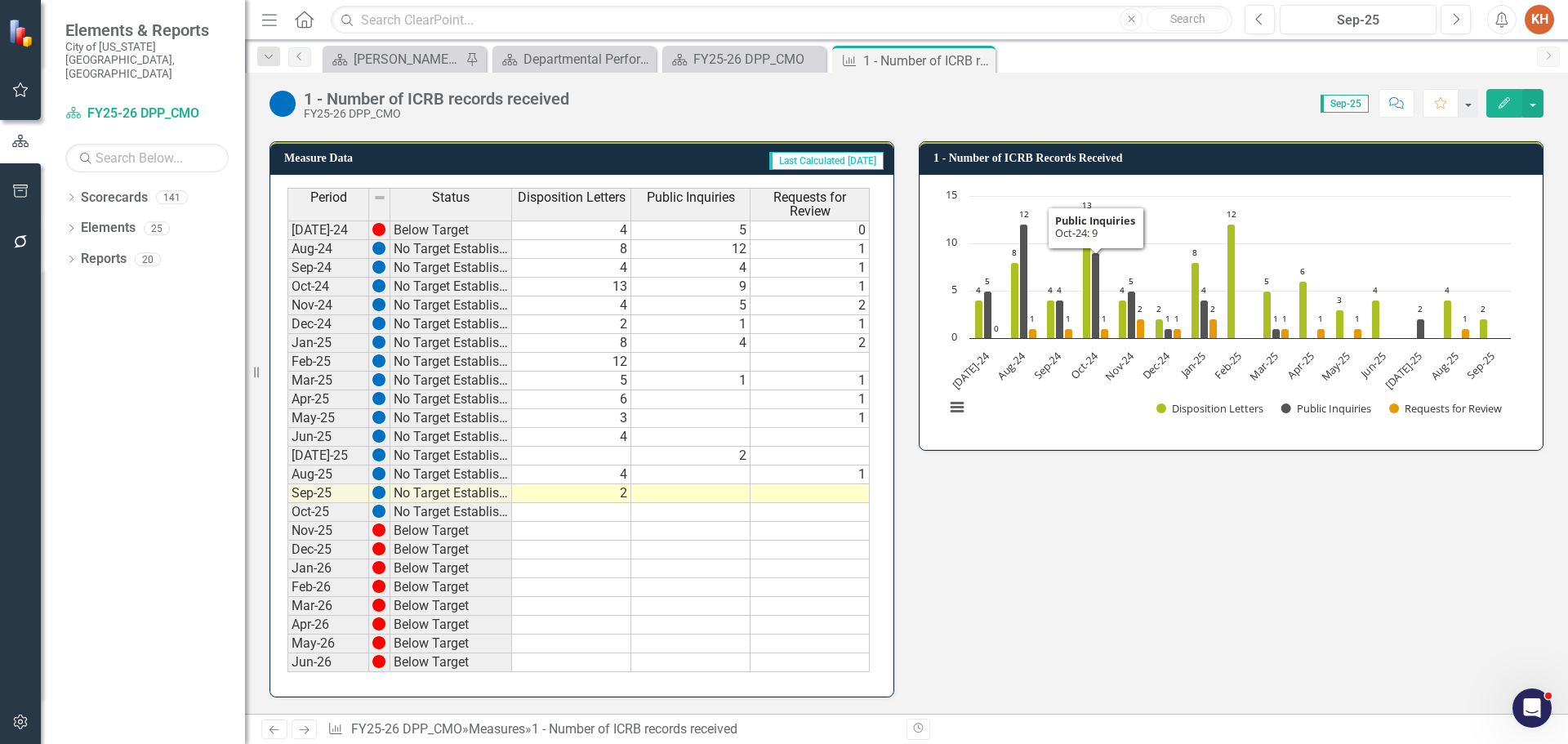
click at [0, 0] on icon "Close" at bounding box center [0, 0] width 0 height 0
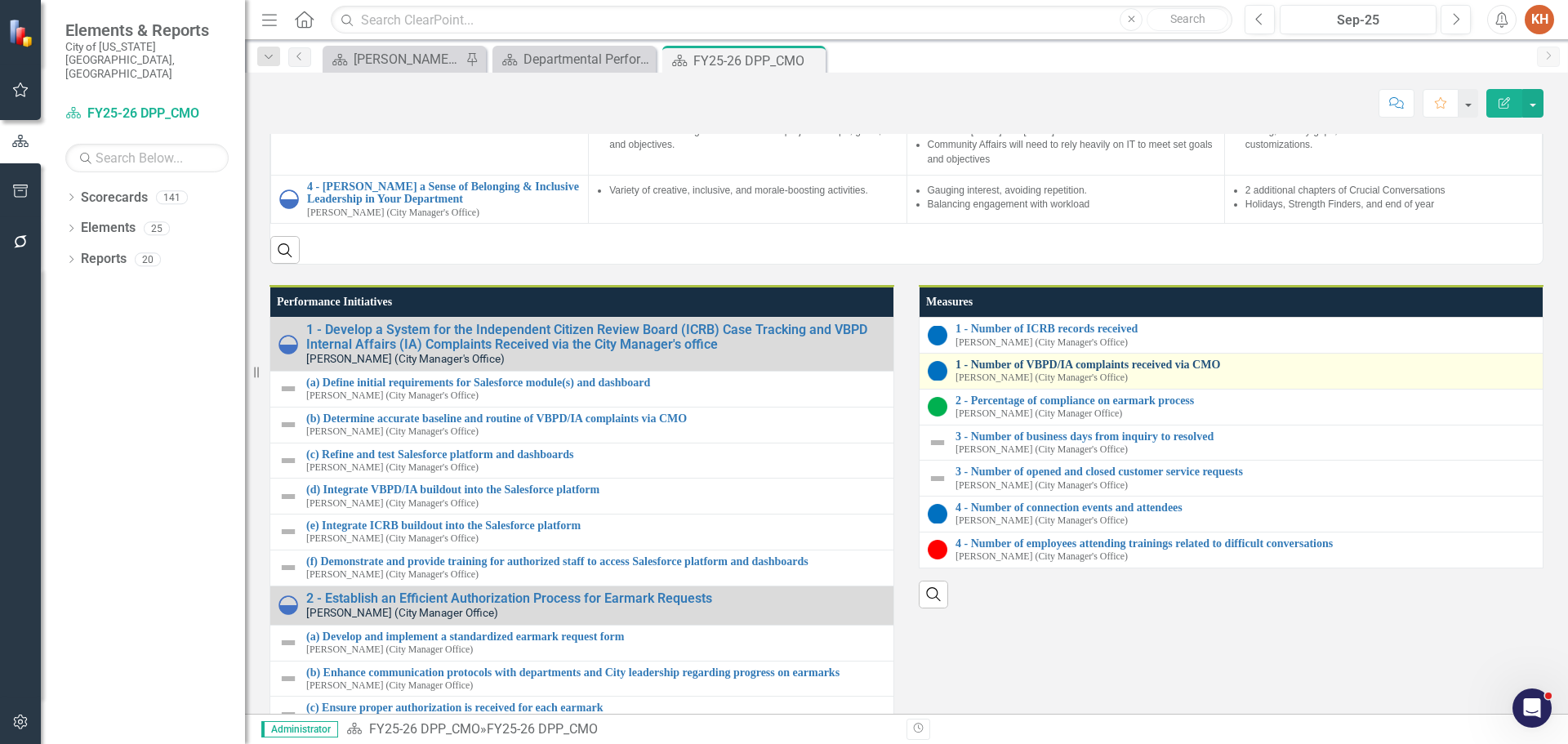
scroll to position [1879, 0]
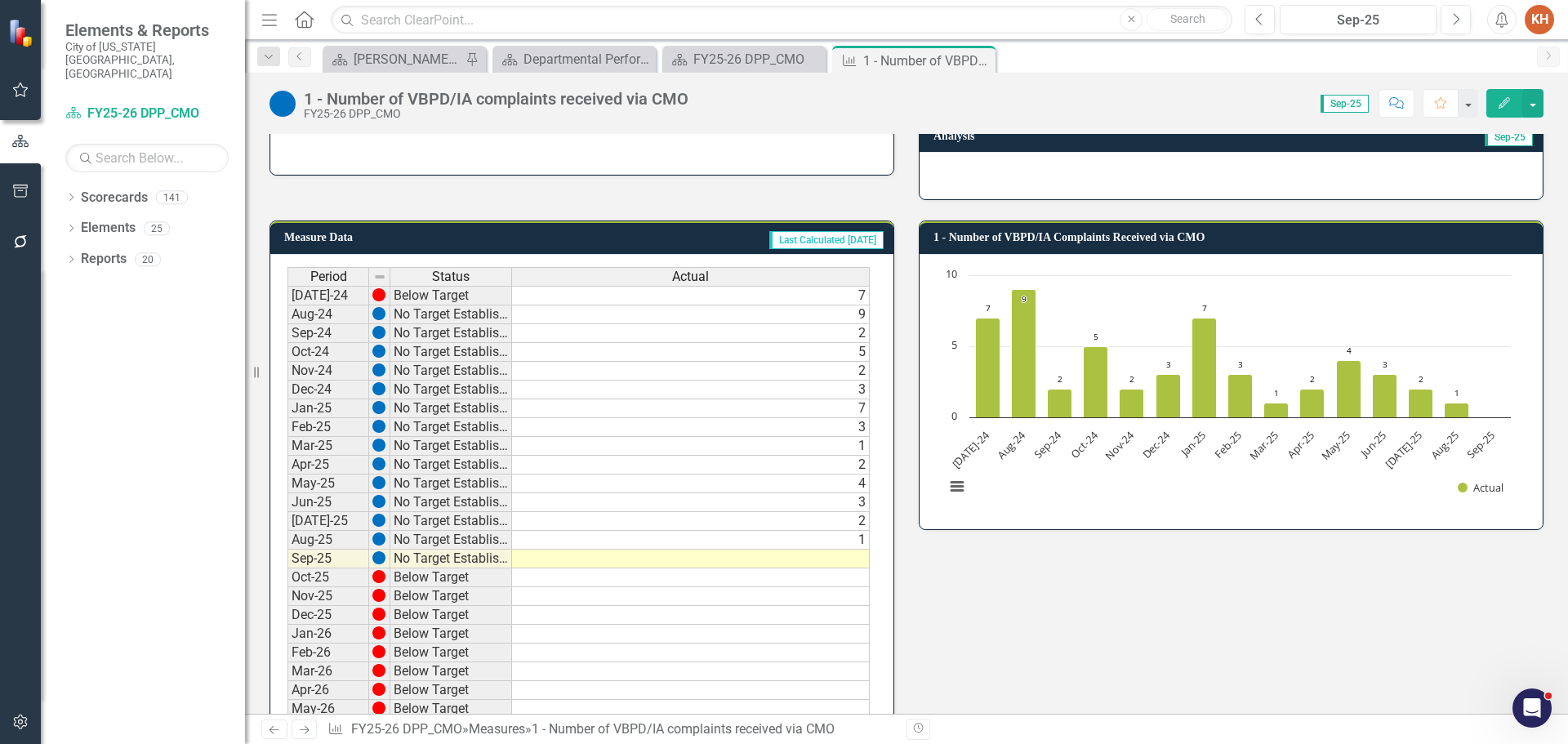
scroll to position [82, 0]
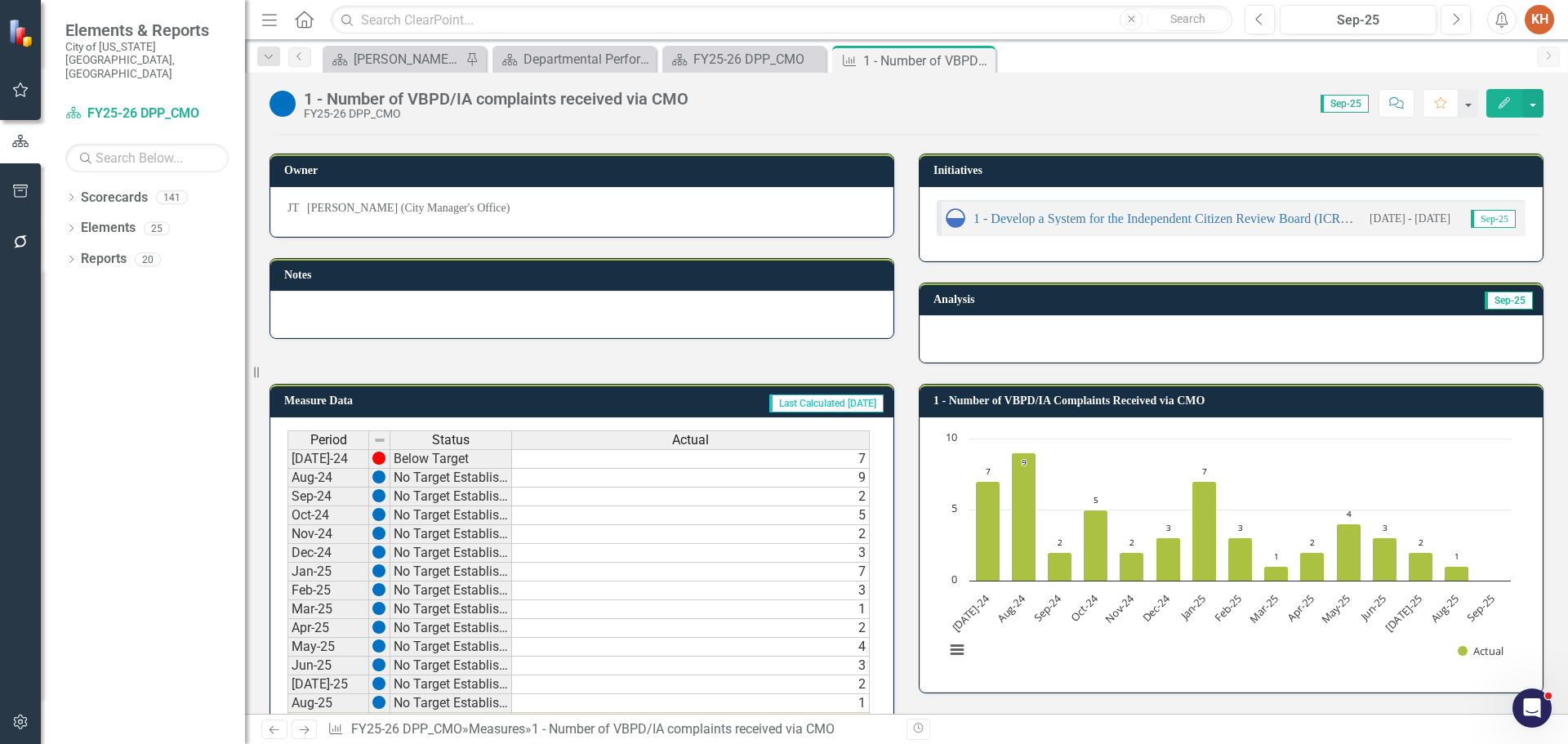
click at [0, 0] on icon "Close" at bounding box center [0, 0] width 0 height 0
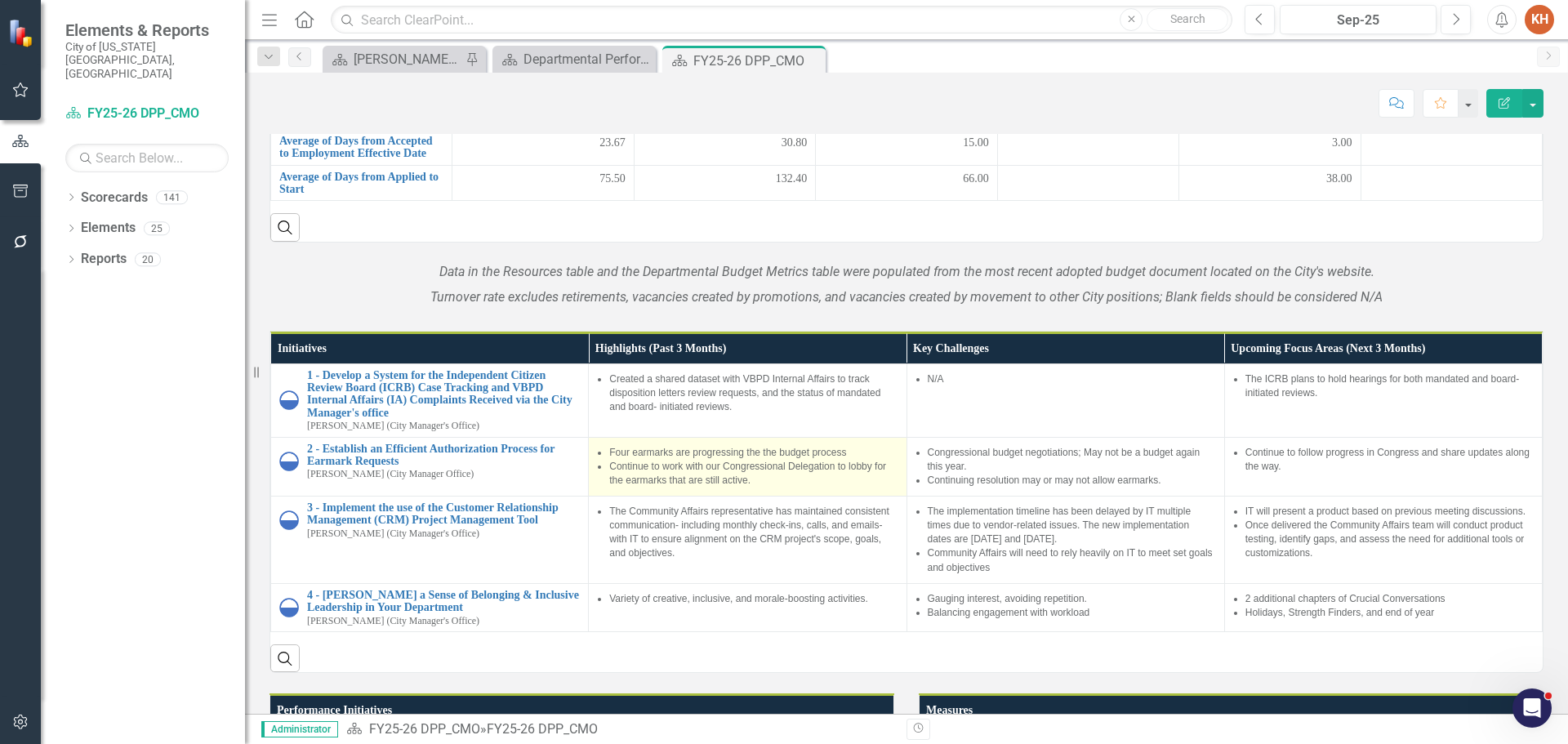
scroll to position [1389, 0]
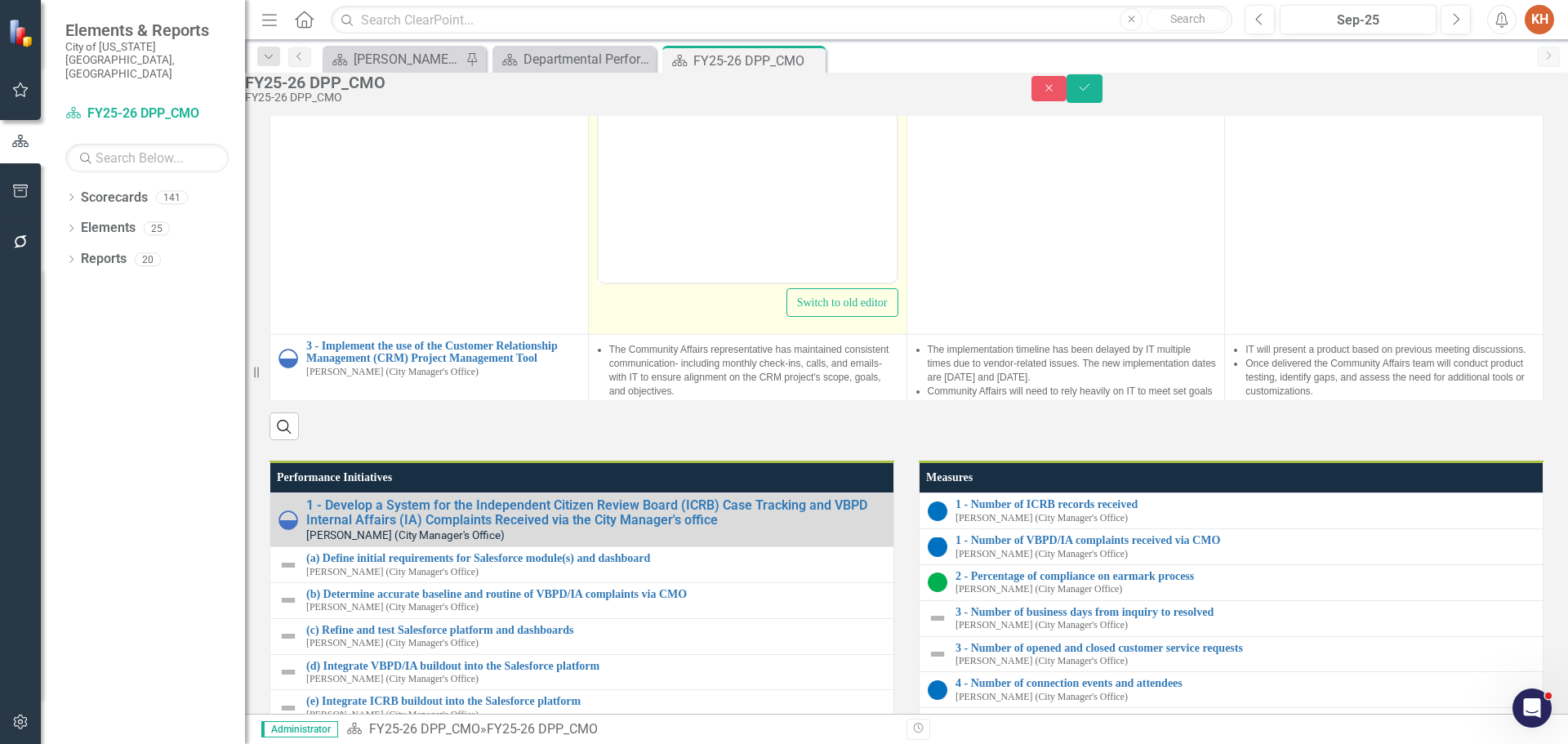
scroll to position [0, 0]
click at [776, 8] on span "Four earmarks are progressing the the budget process" at bounding box center [753, 9] width 237 height 12
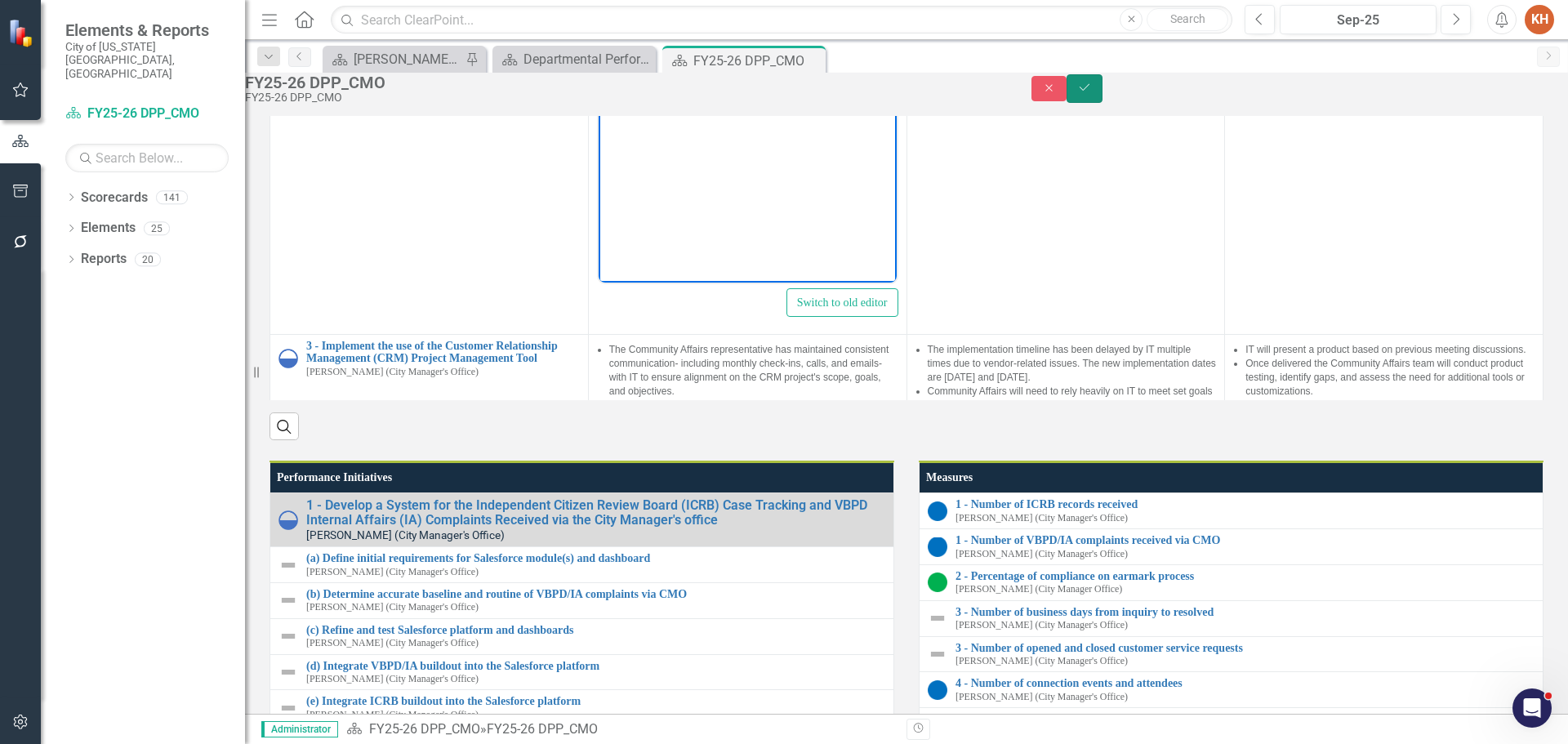
click at [1090, 91] on icon "submit" at bounding box center [1085, 88] width 10 height 7
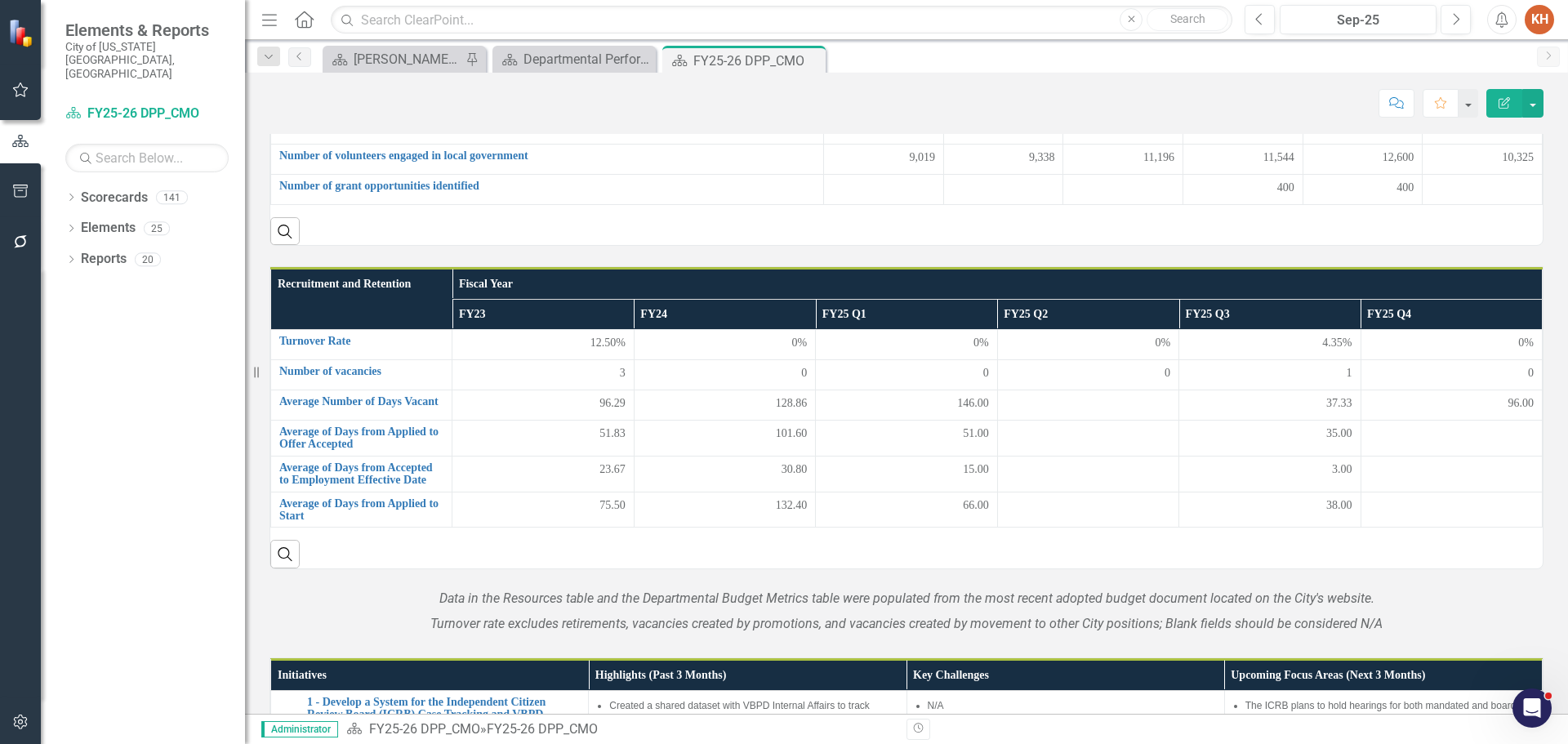
scroll to position [1307, 0]
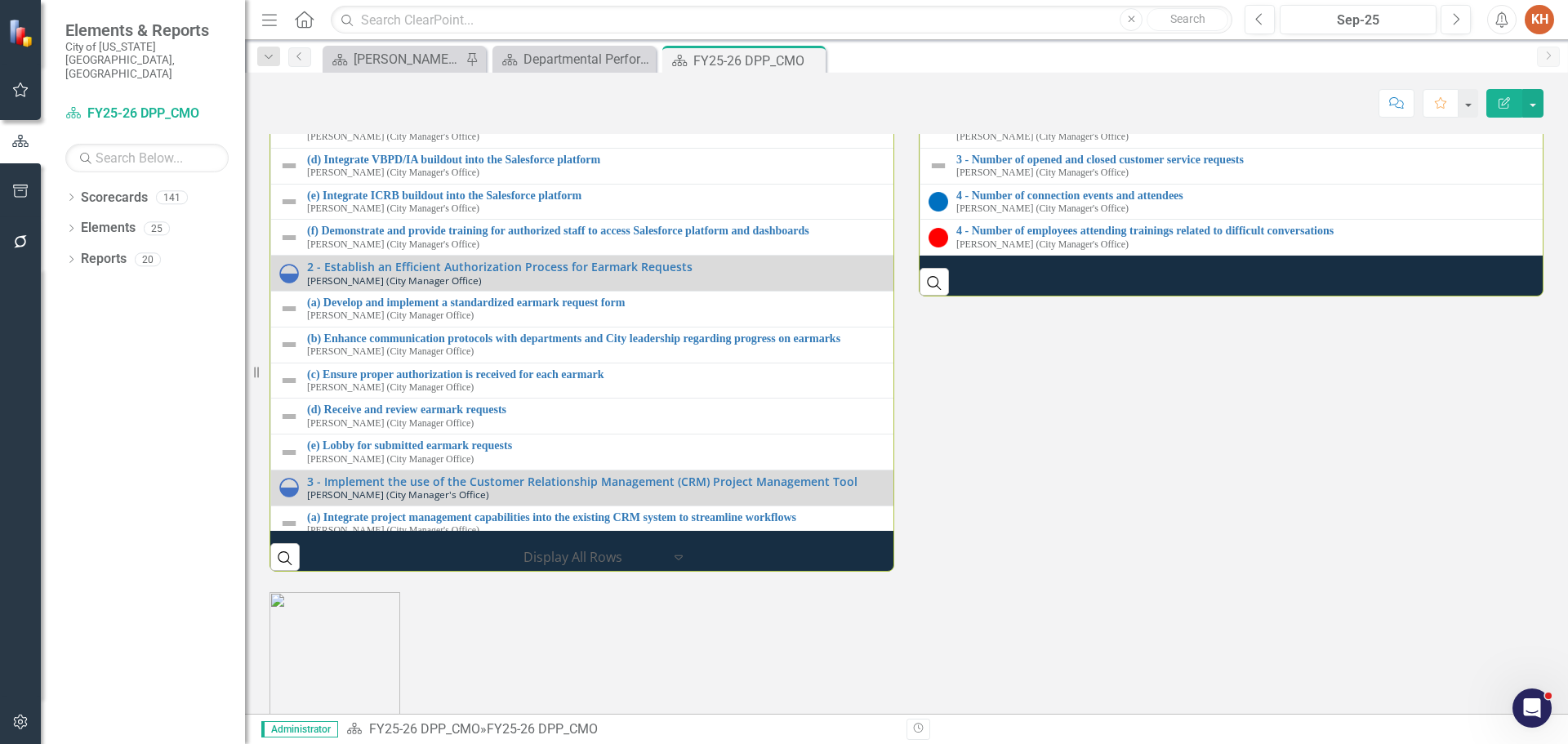
scroll to position [1879, 0]
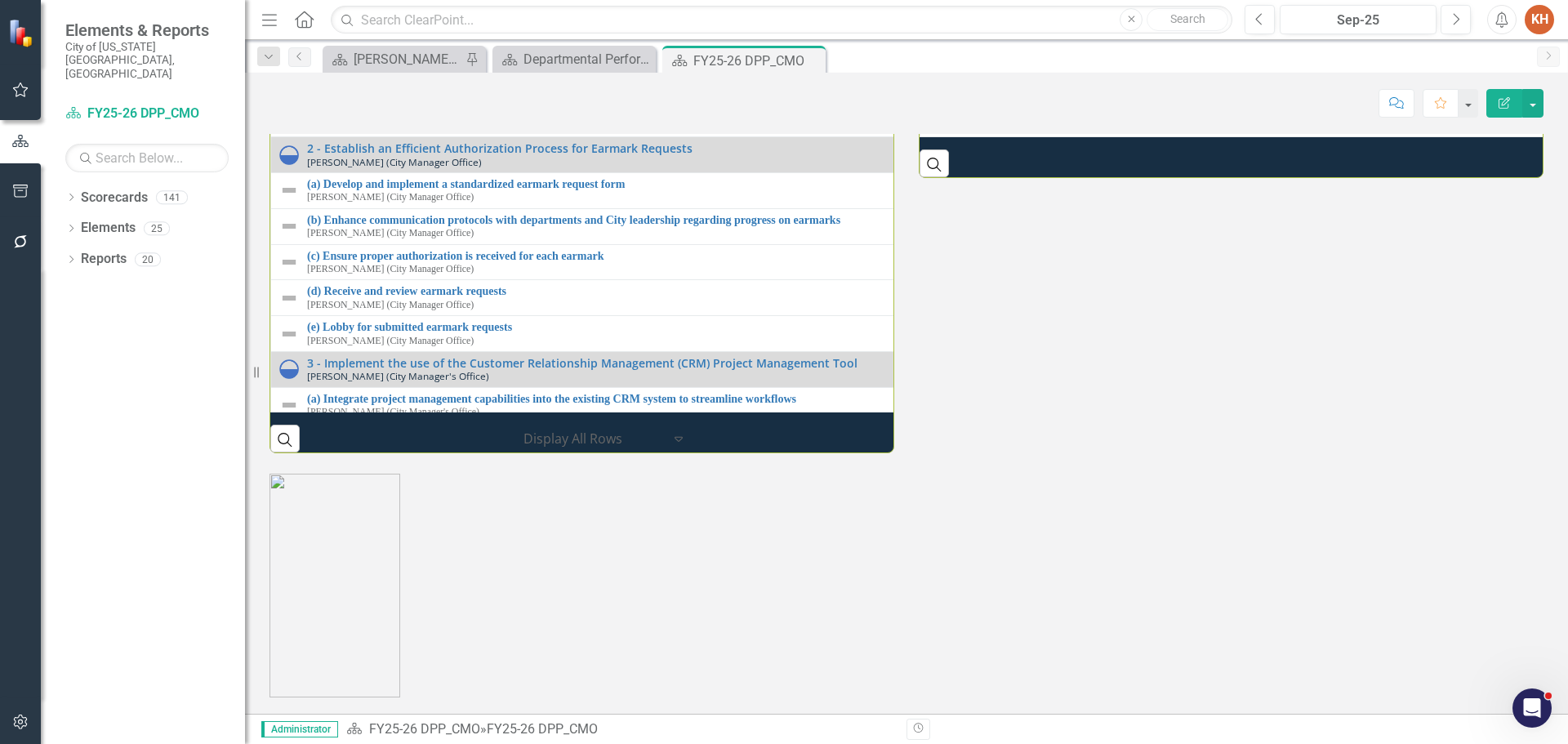
click at [1077, 12] on link "3 - Number of business days from inquiry to resolved" at bounding box center [1573, 5] width 1232 height 13
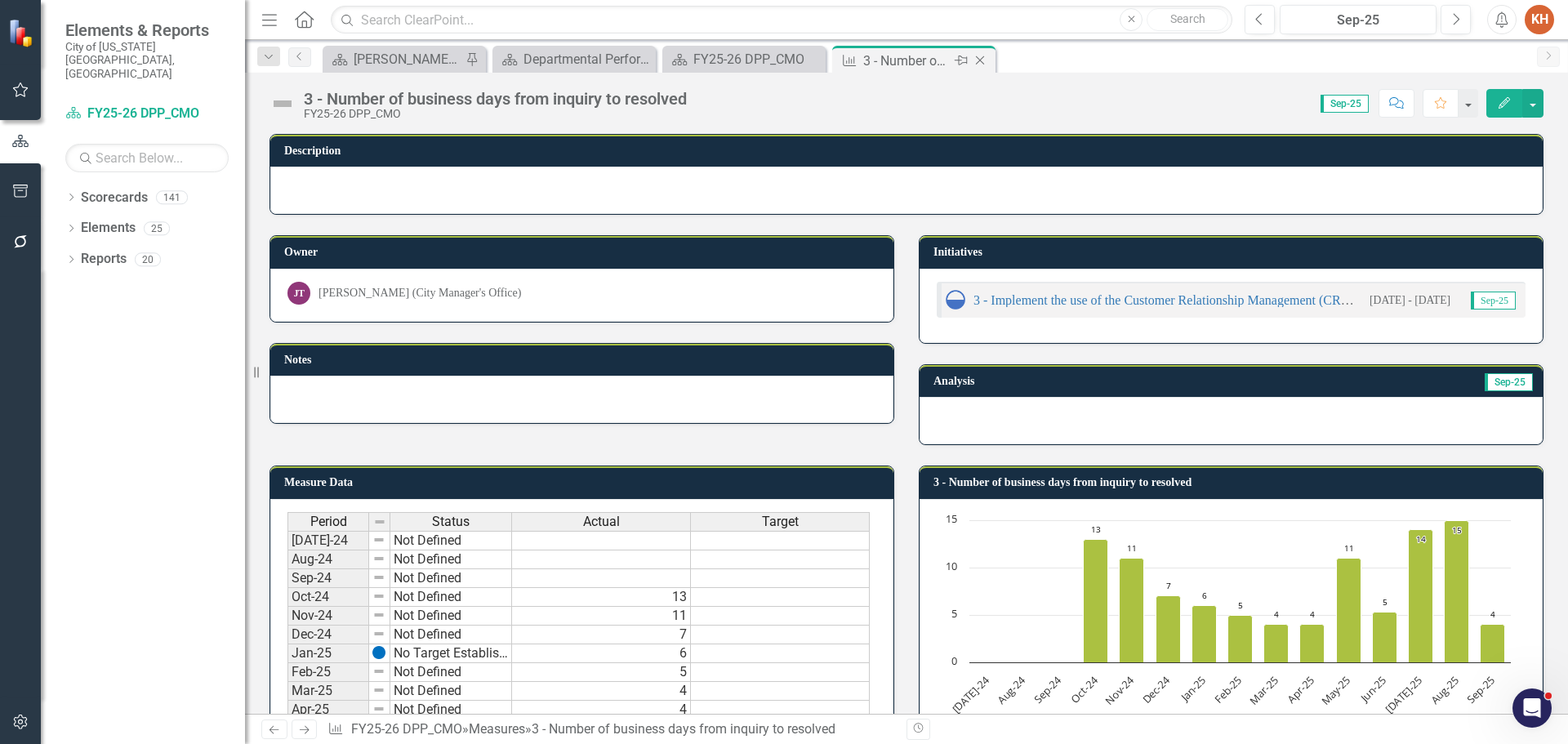
click at [979, 63] on icon "Close" at bounding box center [980, 61] width 17 height 13
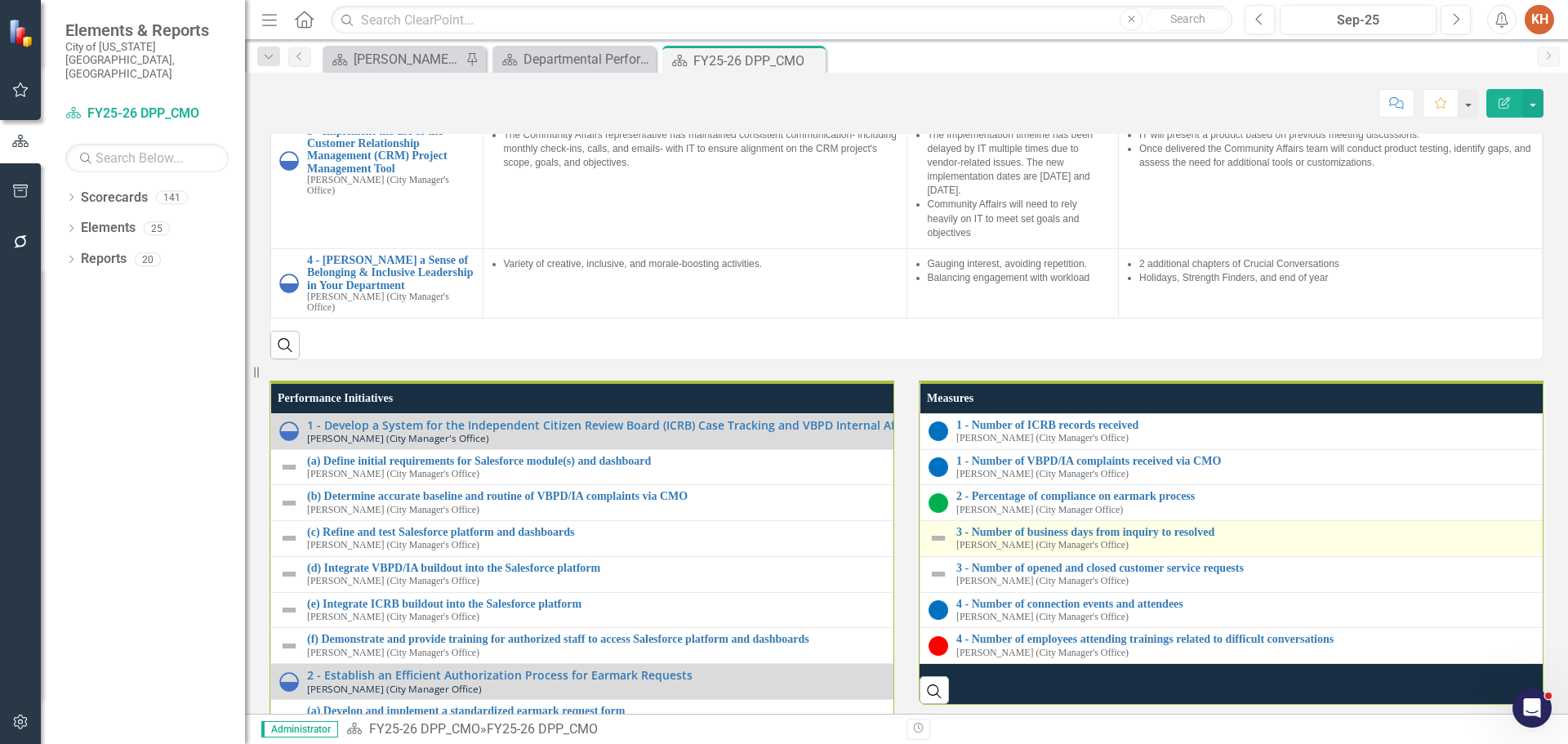
scroll to position [1716, 0]
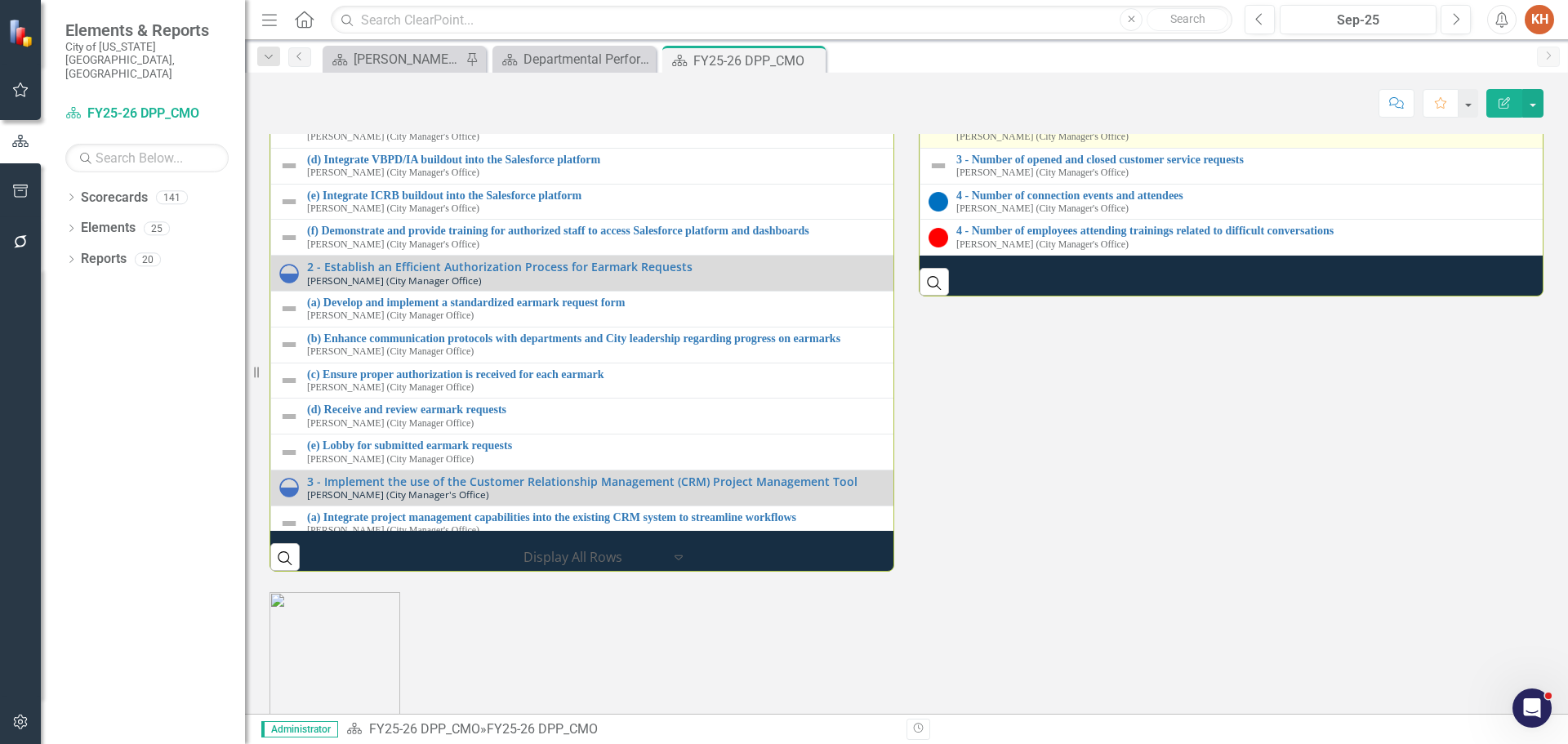
click at [933, 139] on img at bounding box center [938, 129] width 19 height 19
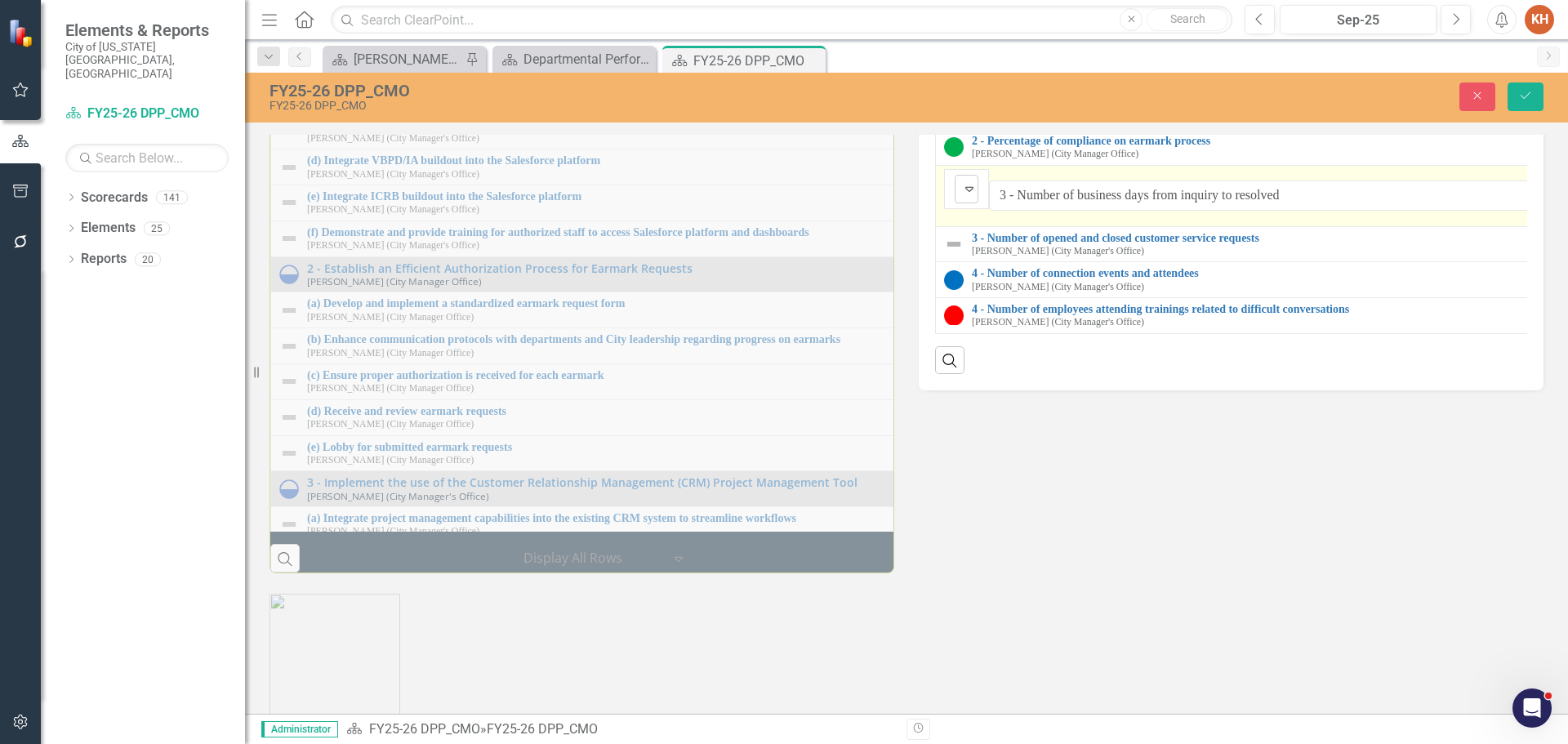
click at [969, 195] on icon "Expand" at bounding box center [970, 189] width 17 height 13
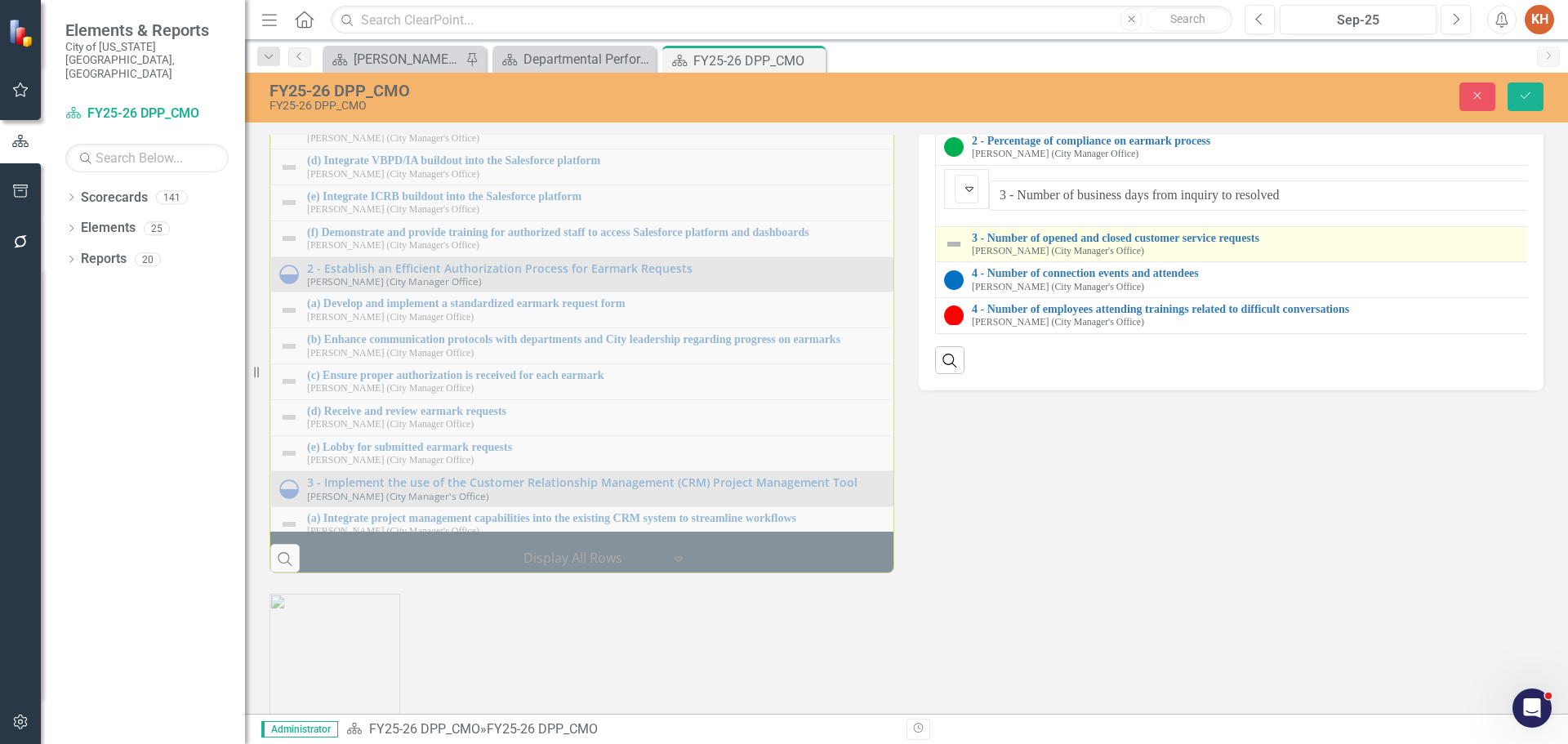
click at [958, 254] on img at bounding box center [953, 244] width 19 height 19
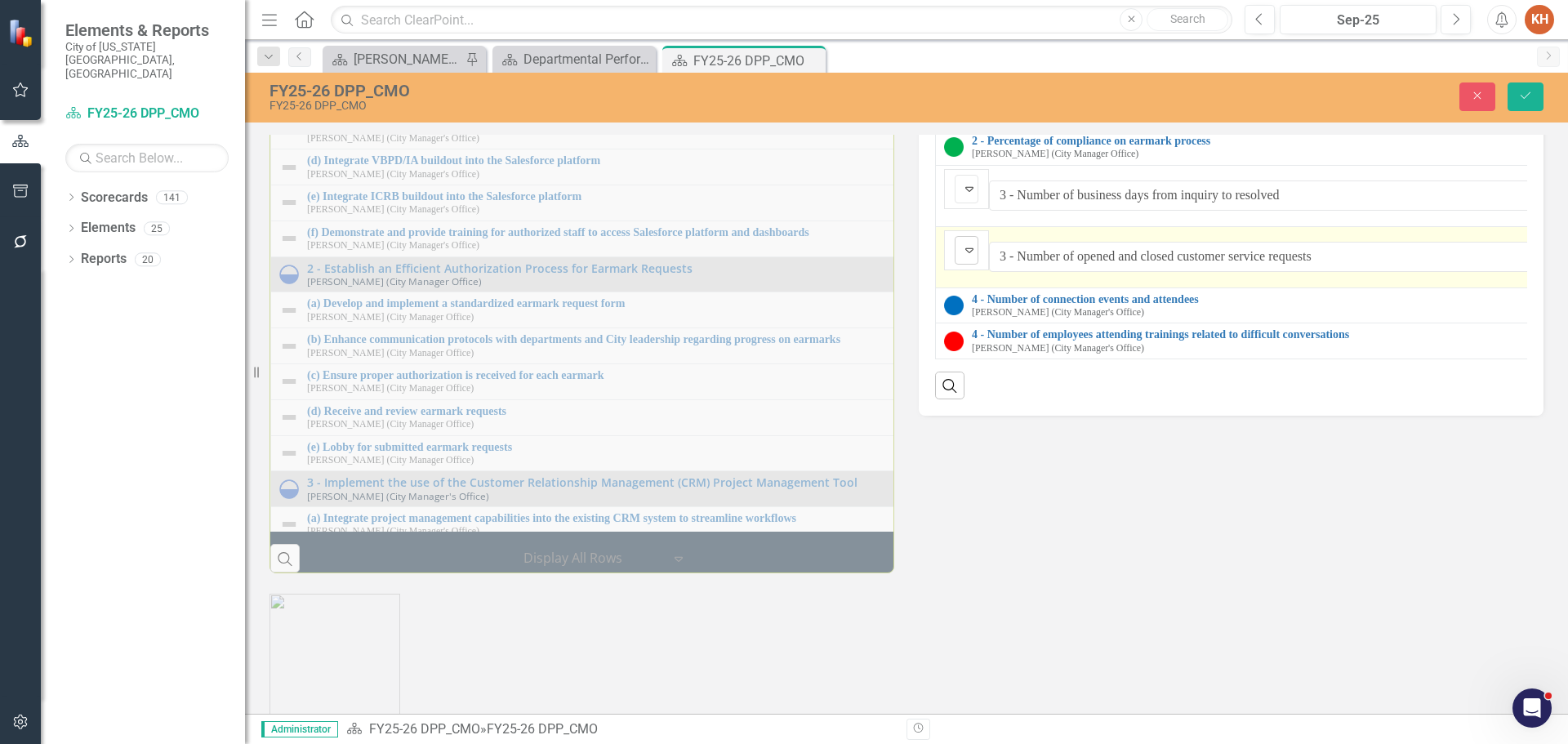
click at [962, 261] on div "Not Defined" at bounding box center [960, 250] width 3 height 23
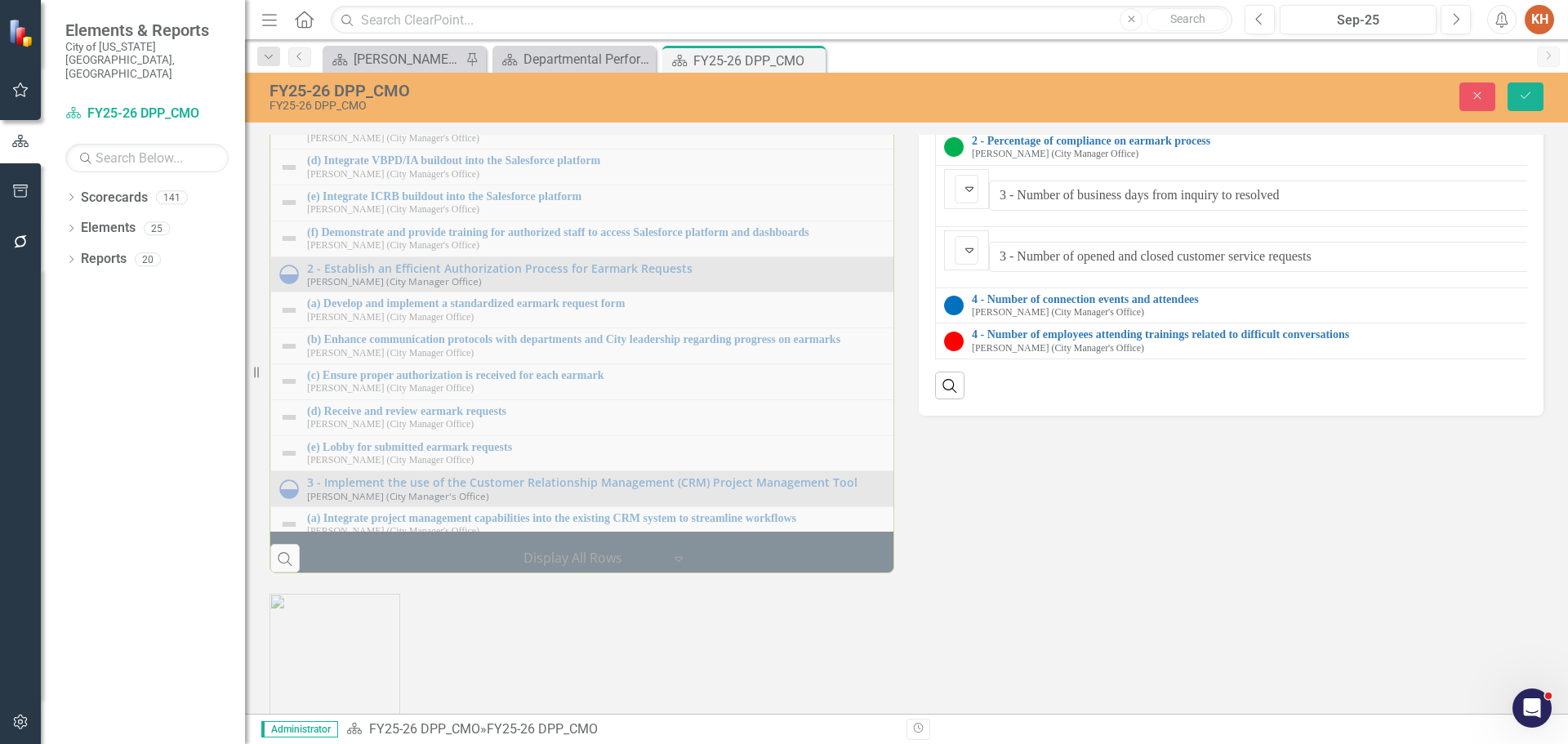
click at [1525, 83] on button "Save" at bounding box center [1525, 97] width 36 height 28
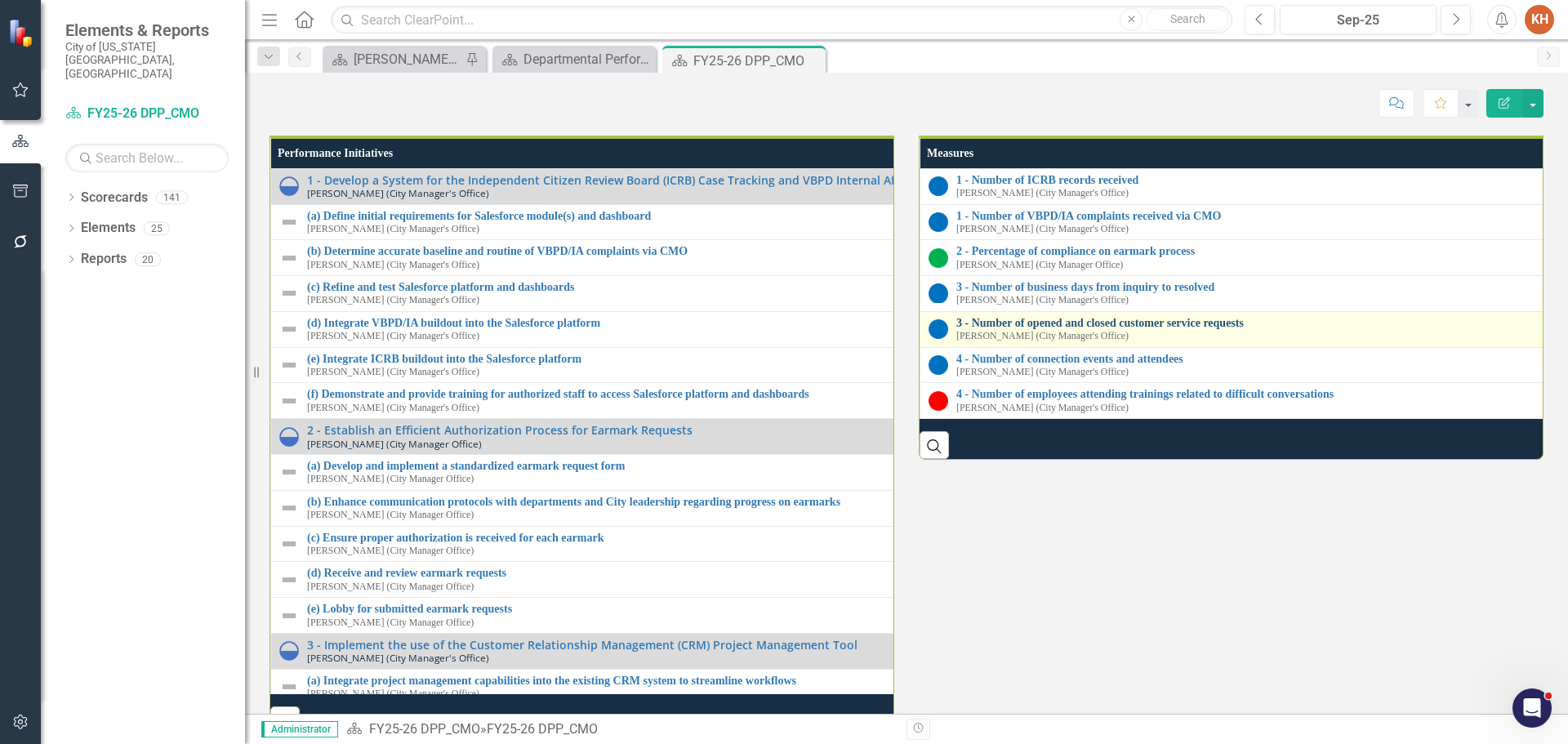
scroll to position [1797, 0]
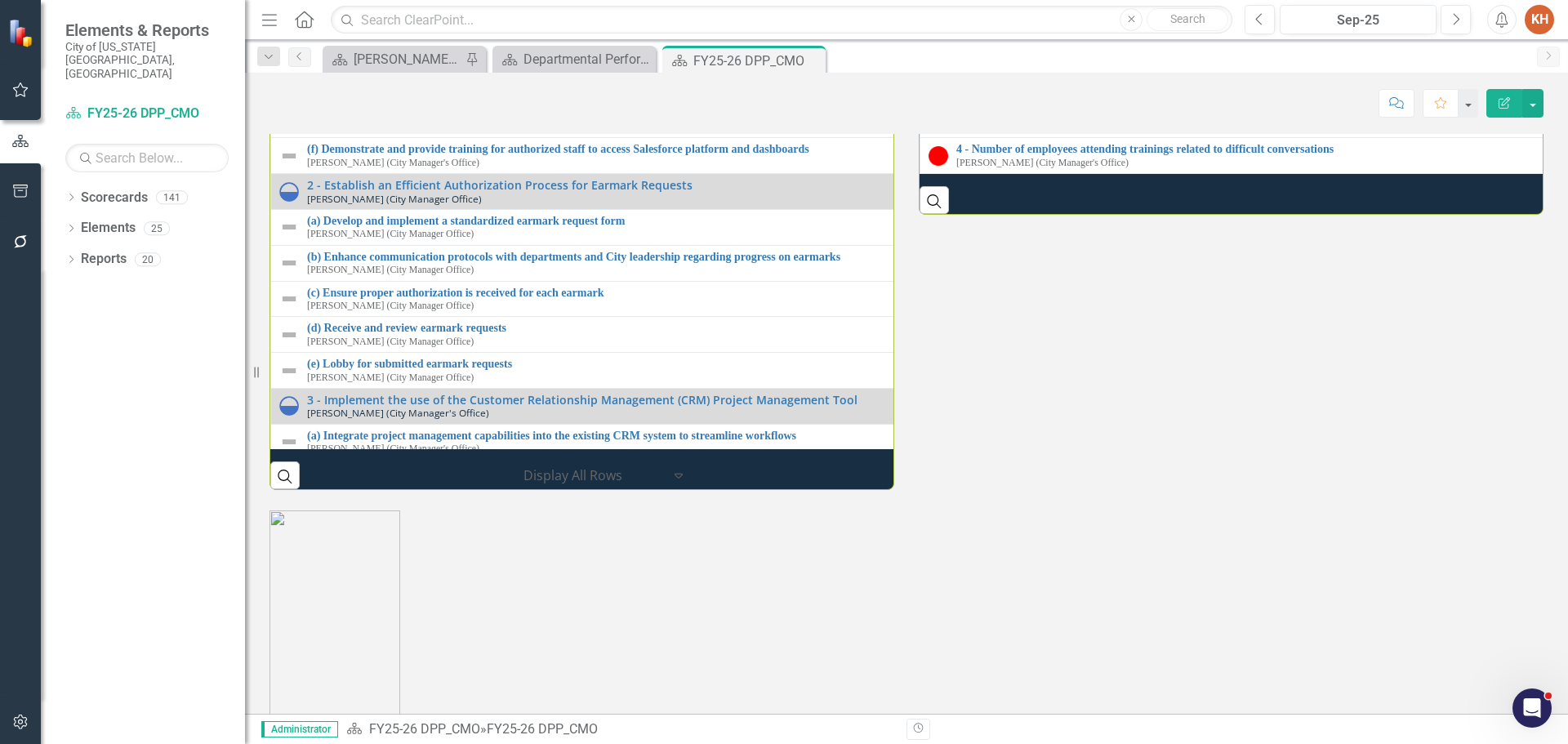
click at [1033, 84] on link "3 - Number of opened and closed customer service requests" at bounding box center [1576, 78] width 1239 height 13
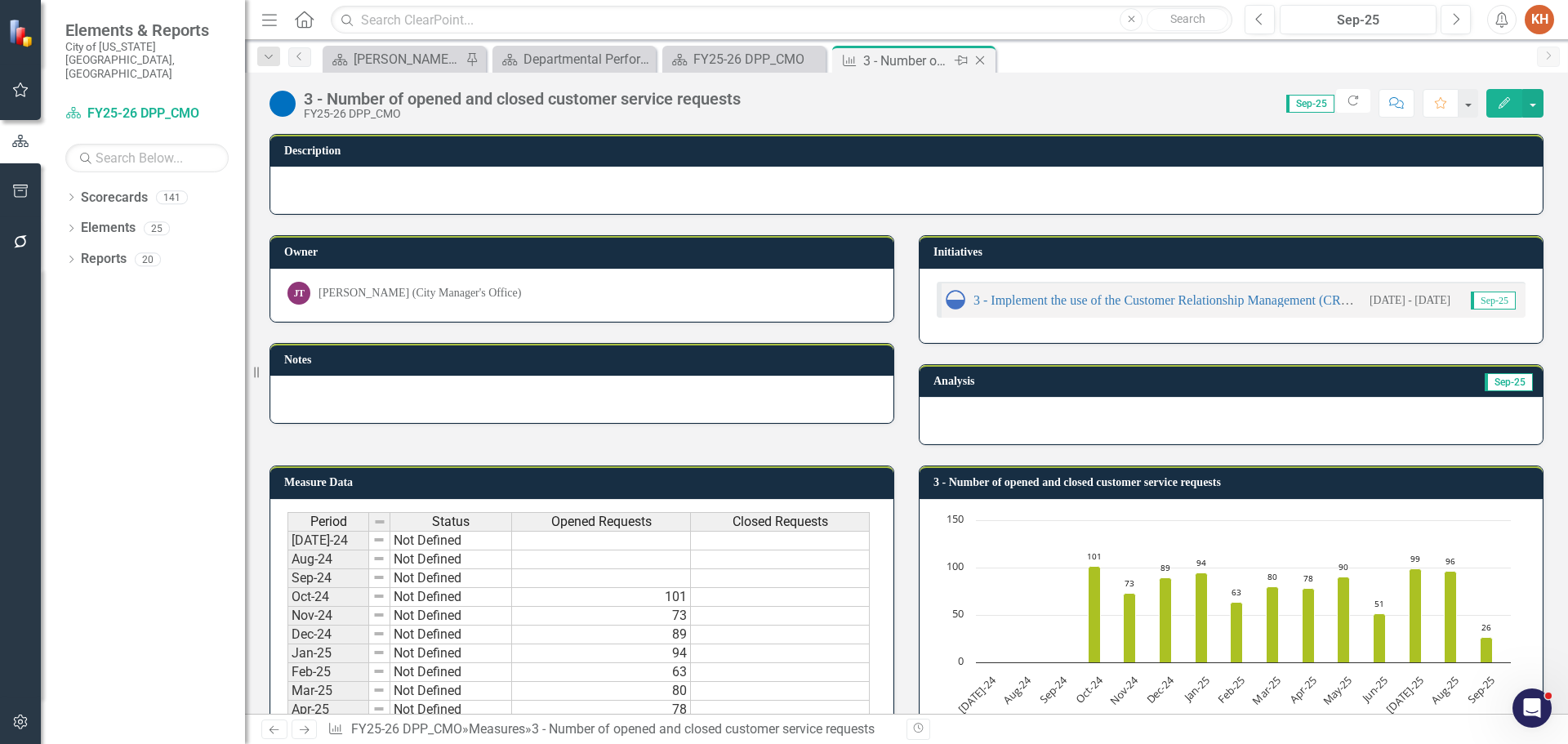
click at [983, 61] on icon "Close" at bounding box center [980, 61] width 17 height 13
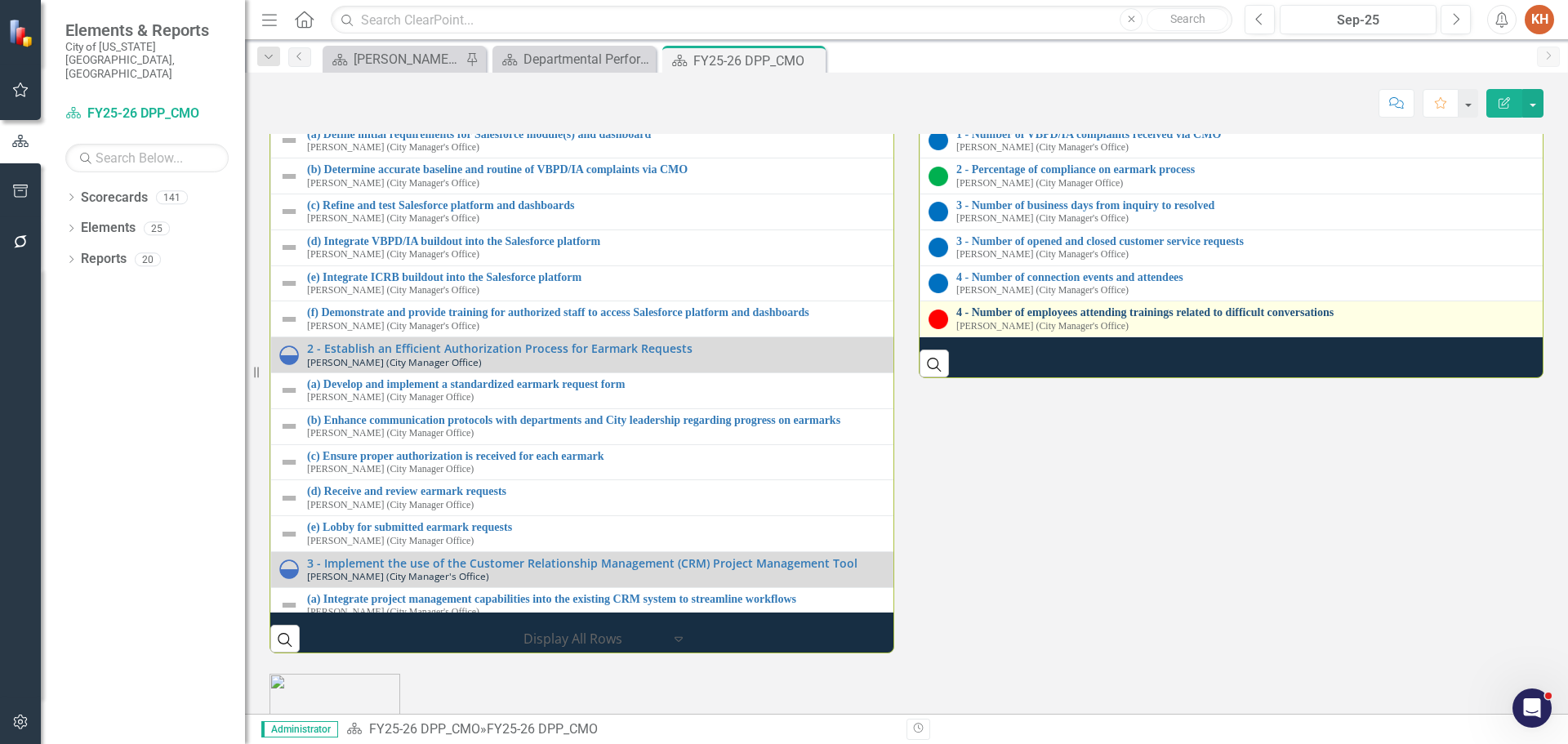
scroll to position [1716, 0]
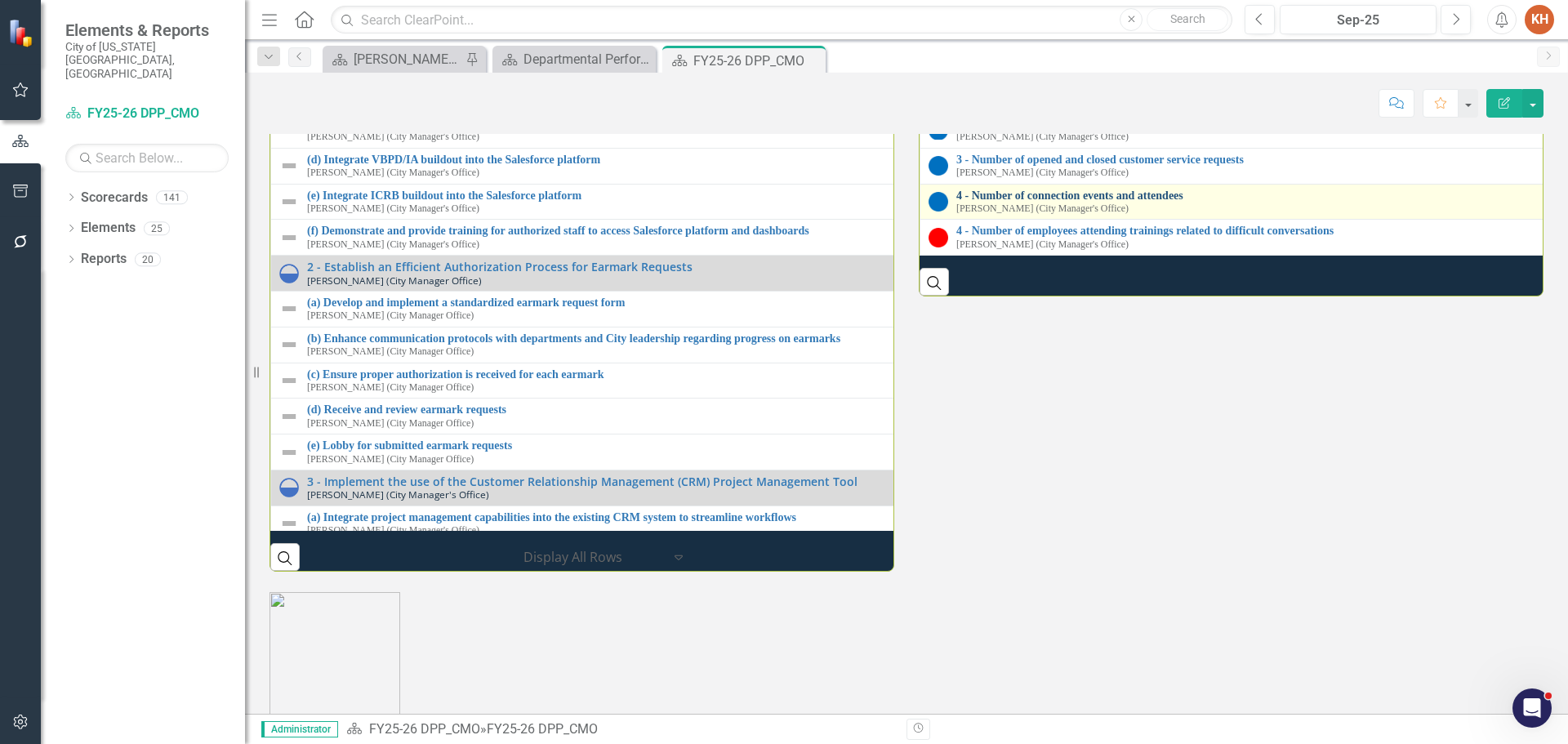
click at [1099, 202] on link "4 - Number of connection events and attendees" at bounding box center [1566, 195] width 1220 height 13
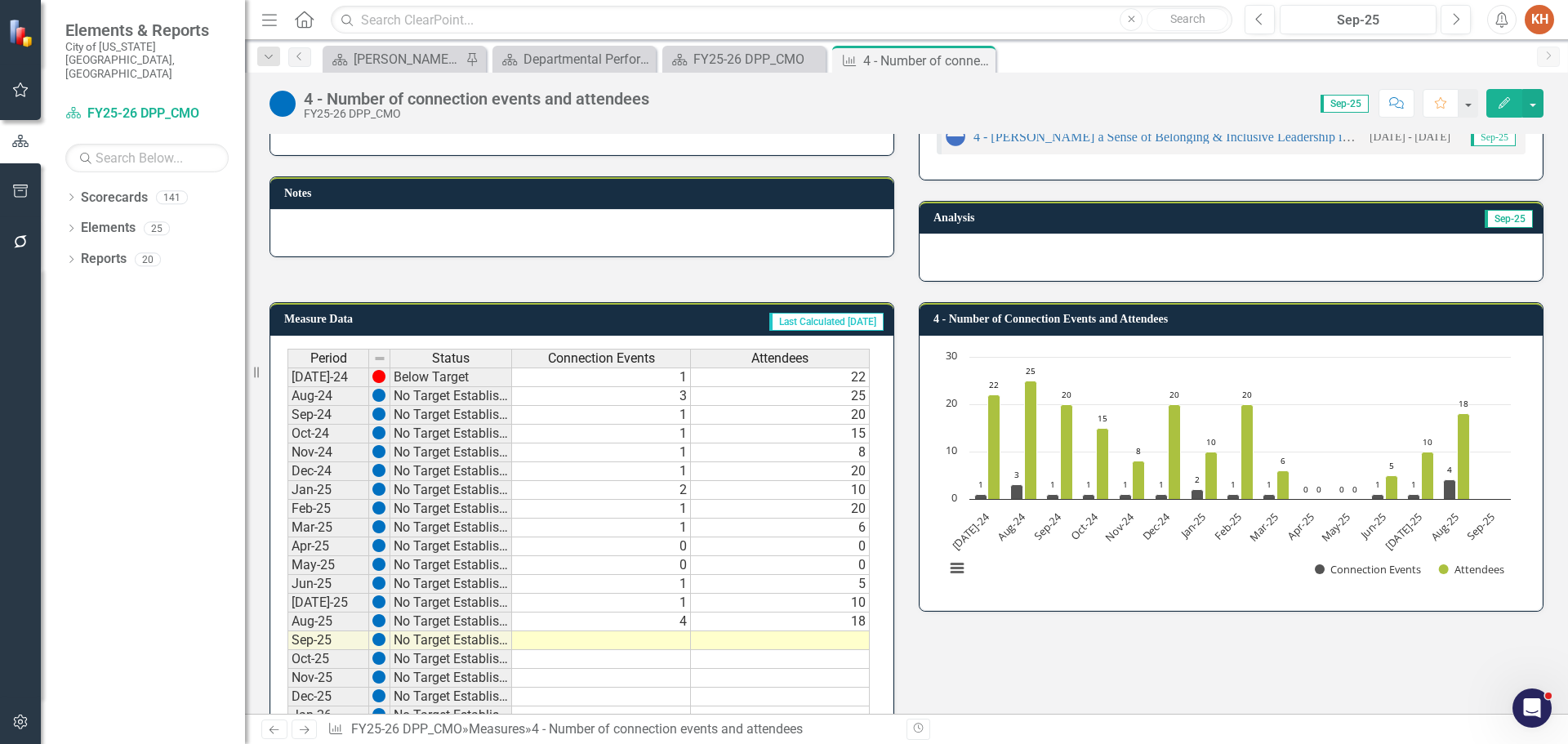
scroll to position [245, 0]
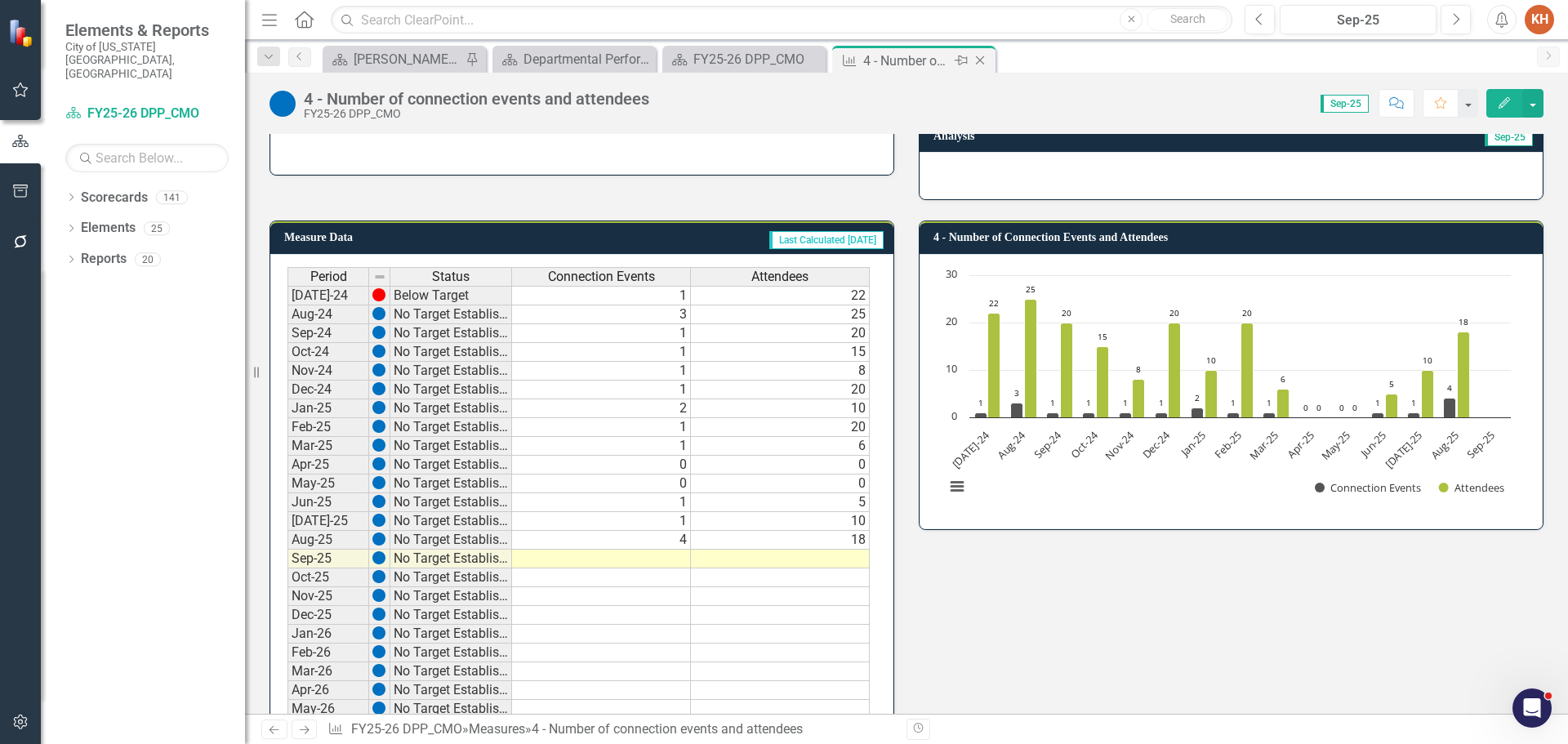
click at [977, 60] on icon "Close" at bounding box center [980, 61] width 17 height 13
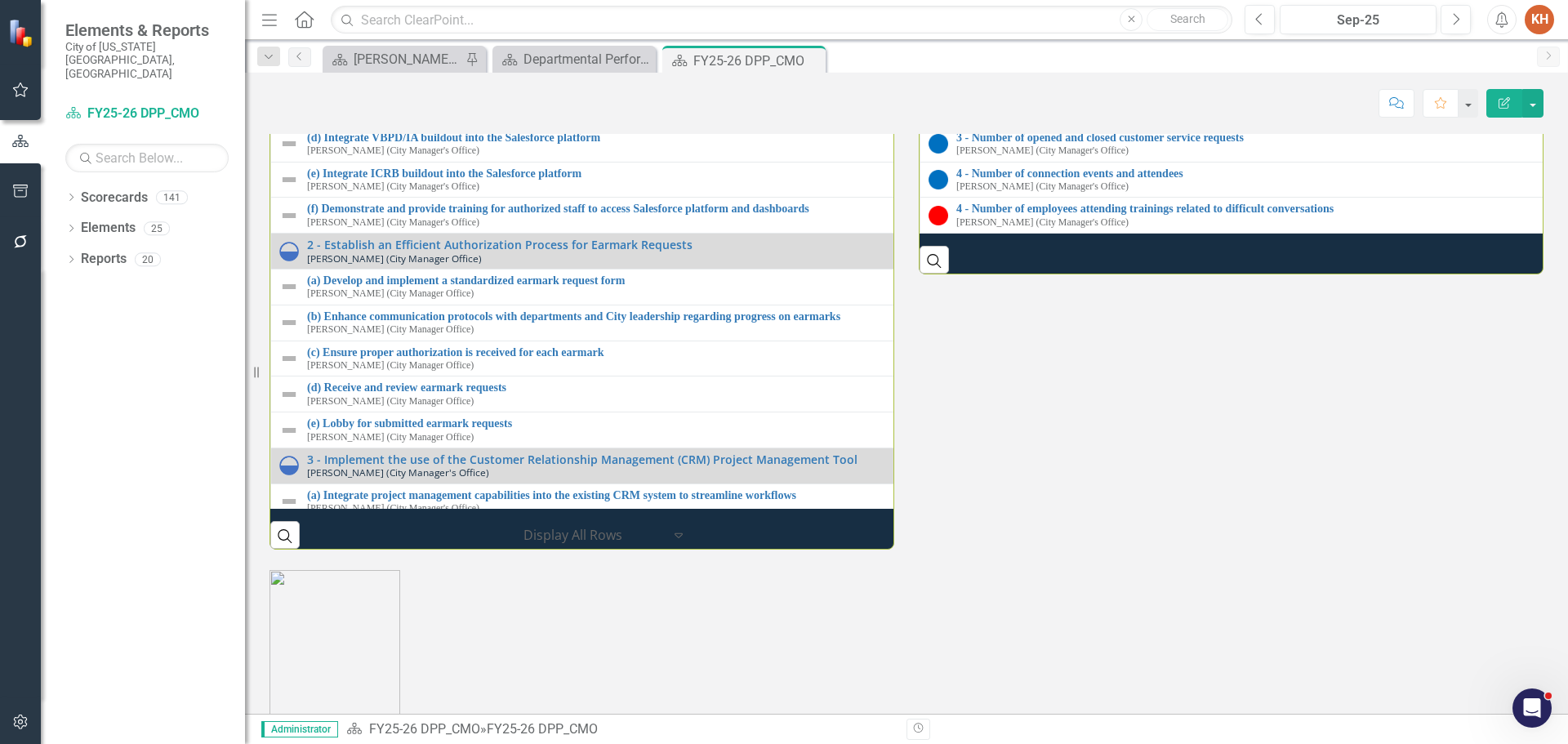
scroll to position [1574, 0]
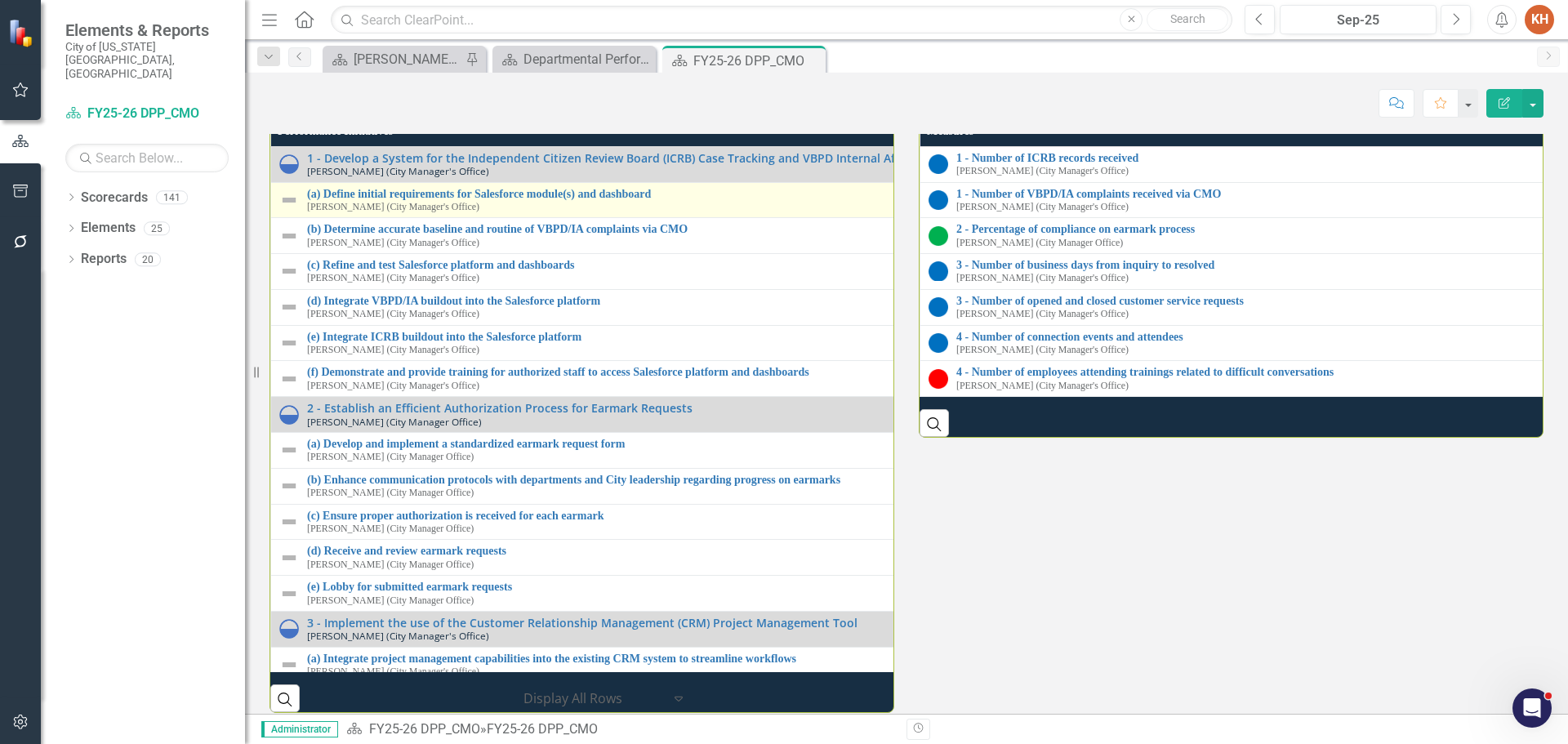
click at [291, 210] on img at bounding box center [289, 200] width 19 height 19
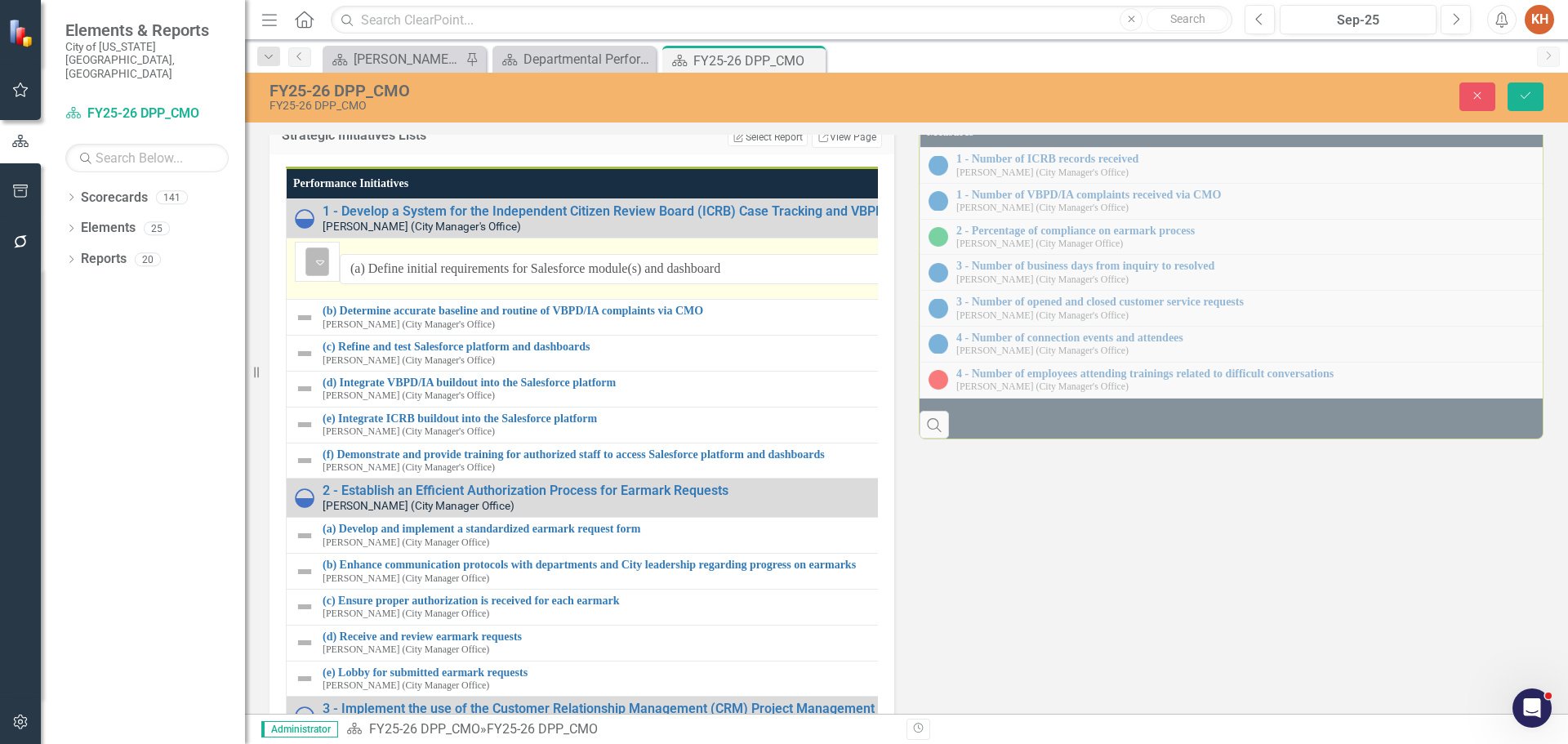
click at [316, 272] on img at bounding box center [320, 261] width 19 height 19
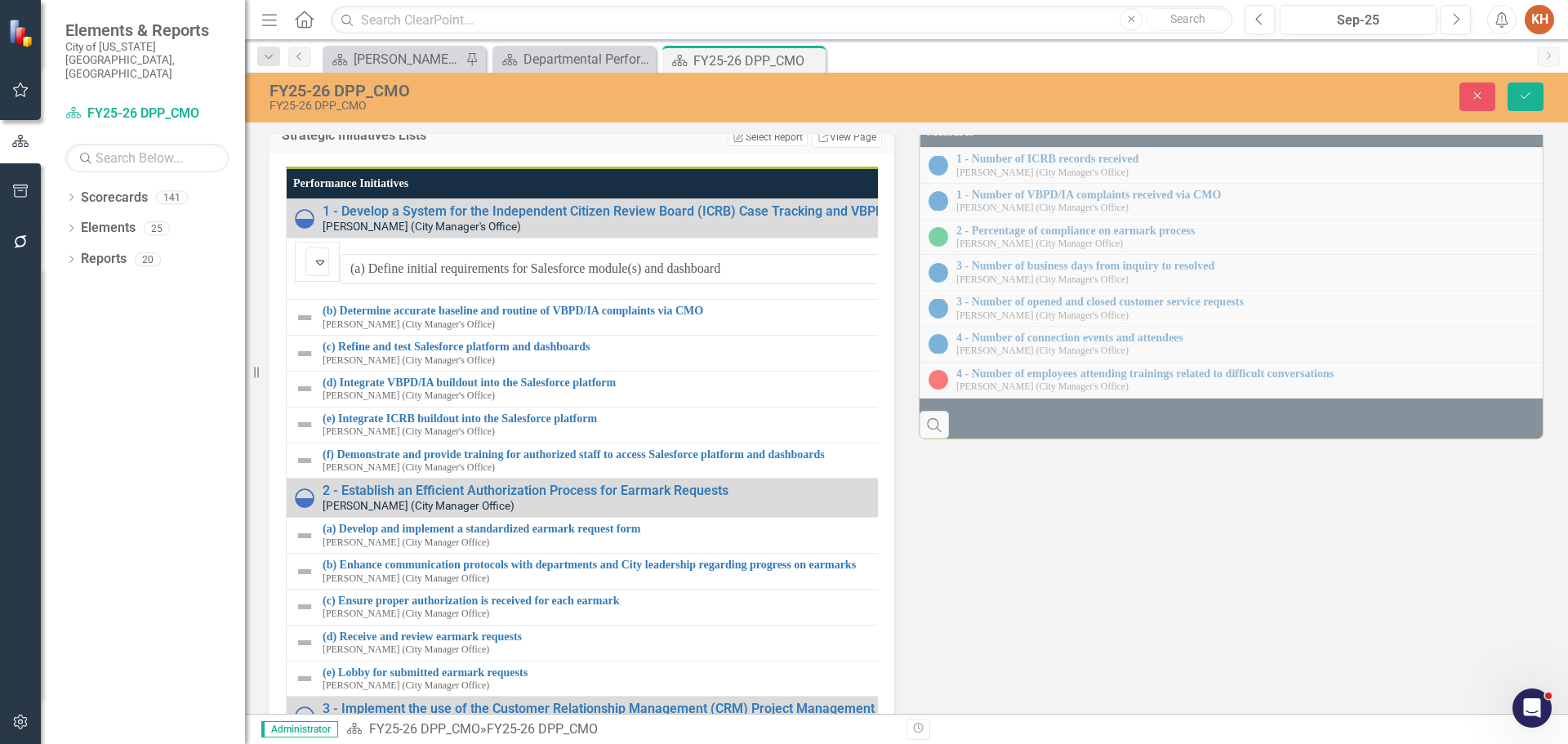
drag, startPoint x: 329, startPoint y: 543, endPoint x: 320, endPoint y: 567, distance: 25.6
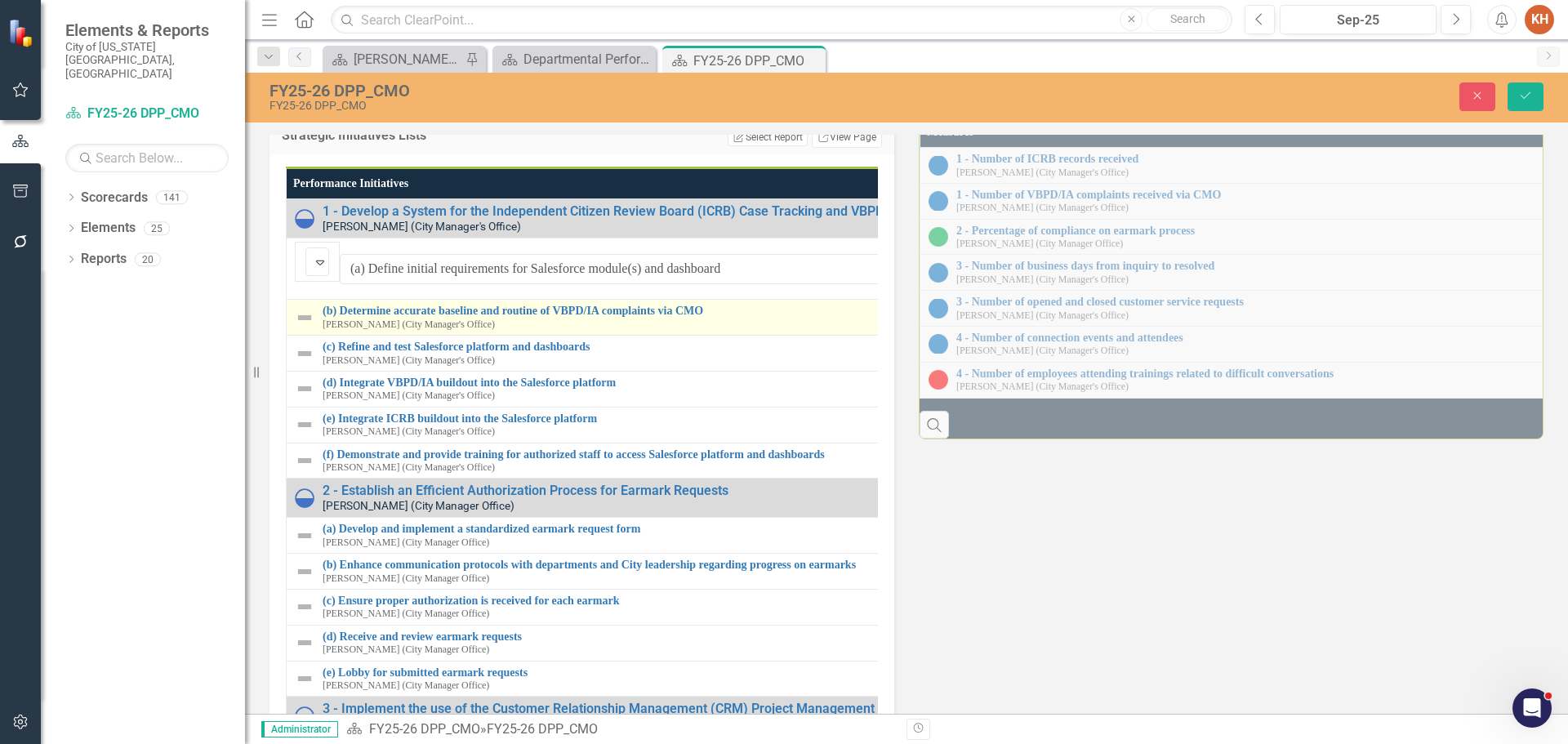
click at [313, 327] on img at bounding box center [304, 317] width 19 height 19
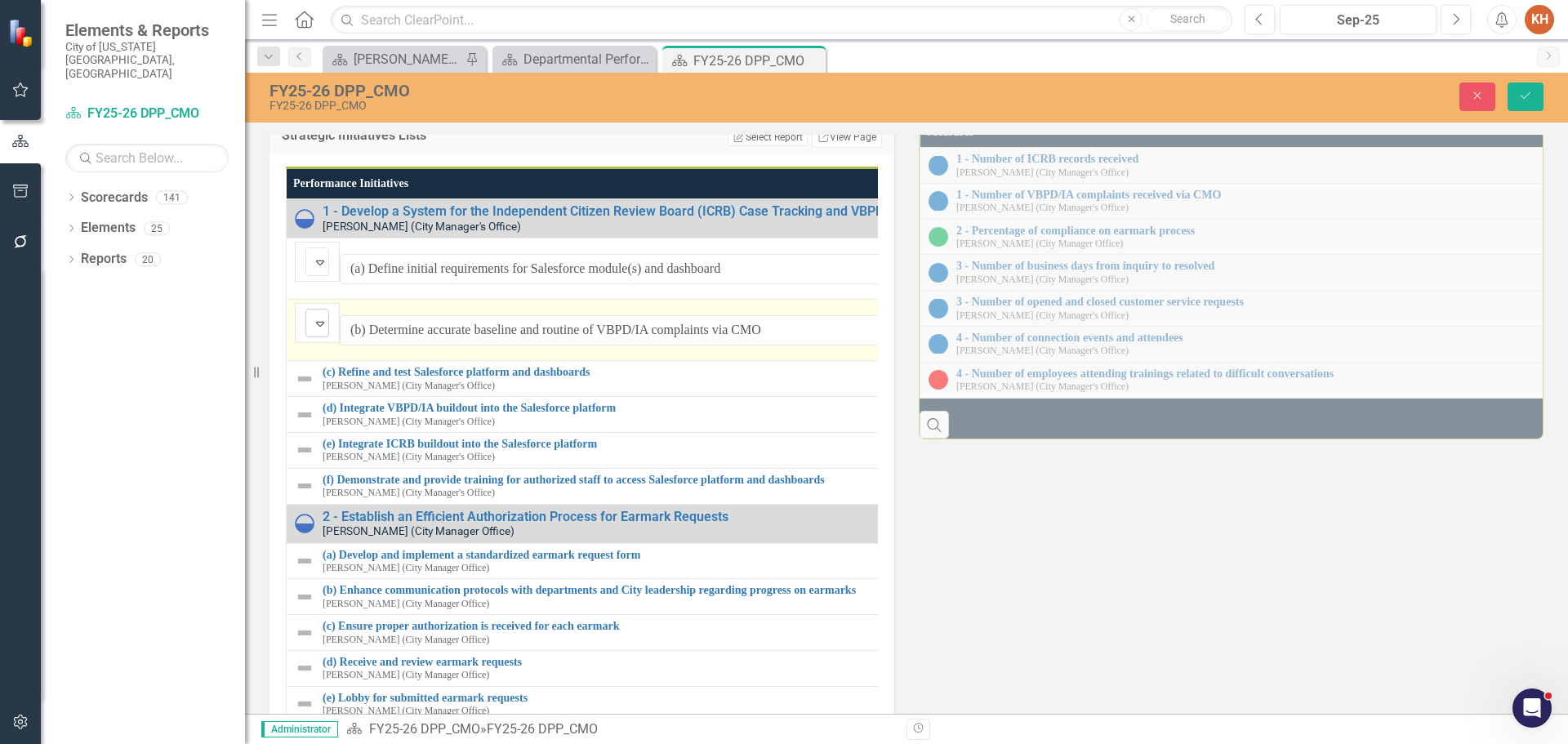
drag, startPoint x: 316, startPoint y: 609, endPoint x: 326, endPoint y: 600, distance: 13.5
click at [316, 333] on img at bounding box center [320, 323] width 19 height 19
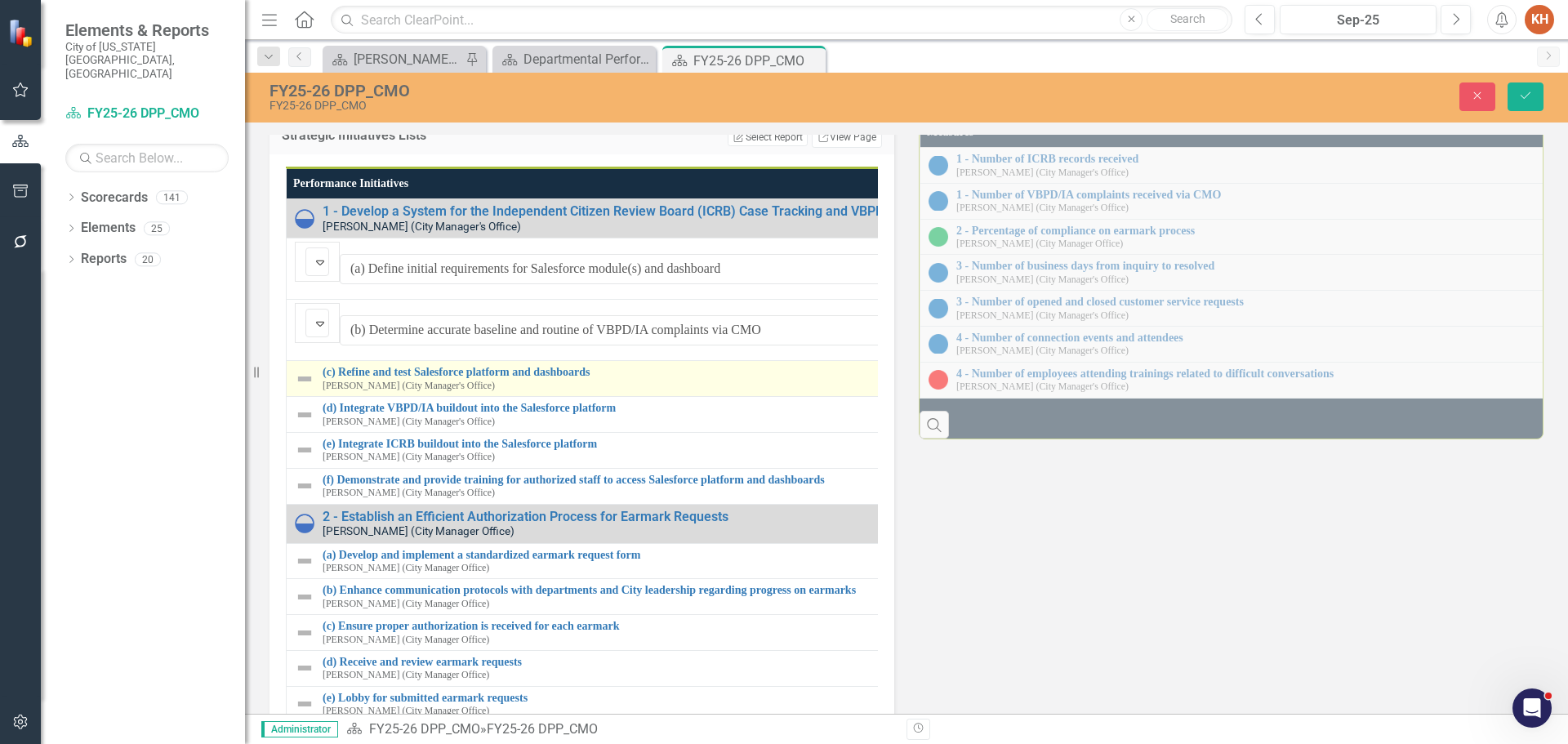
click at [315, 392] on div "(c) Refine and test Salesforce platform and dashboards Jonathan Torres (City Ma…" at bounding box center [916, 378] width 1242 height 25
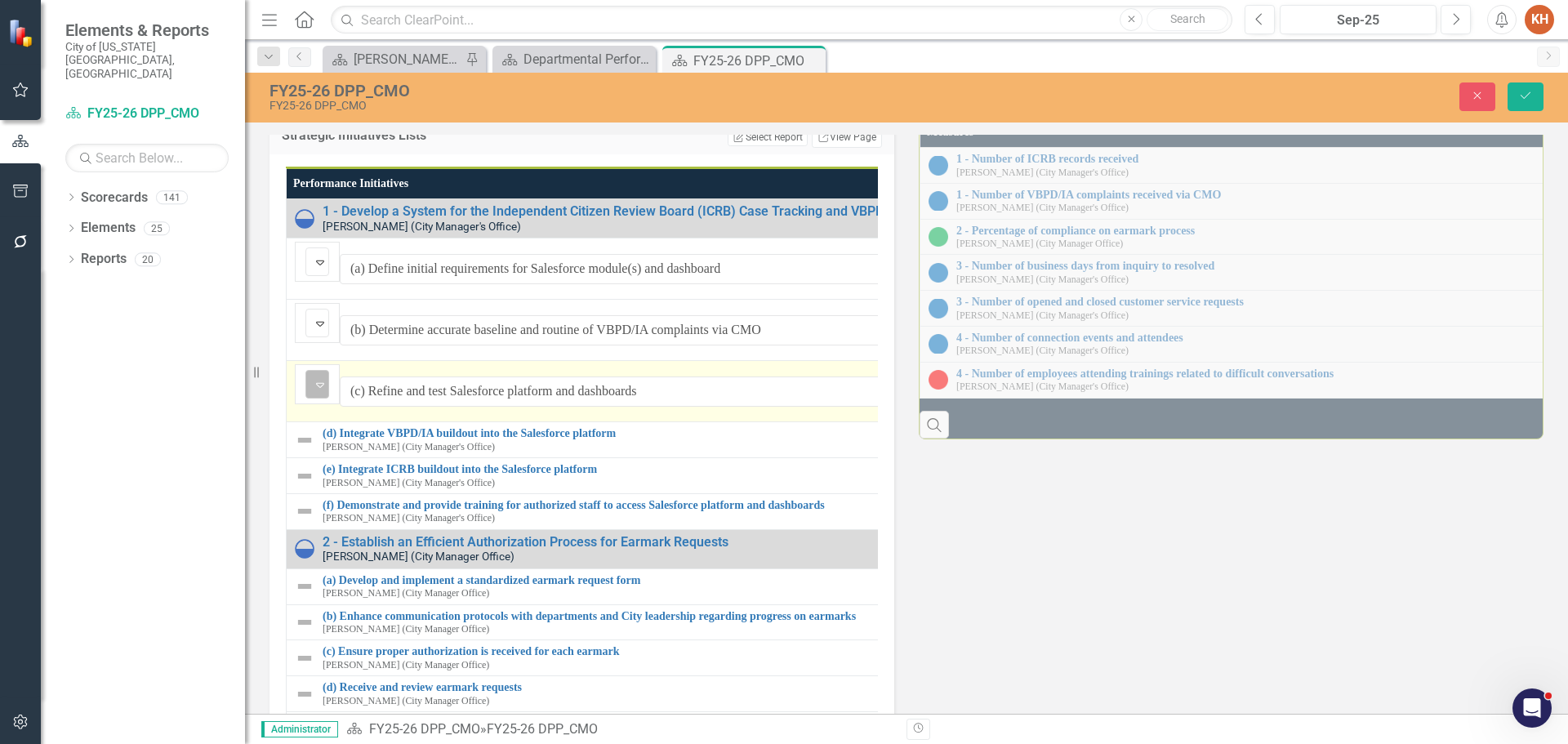
click at [311, 395] on img at bounding box center [320, 384] width 19 height 19
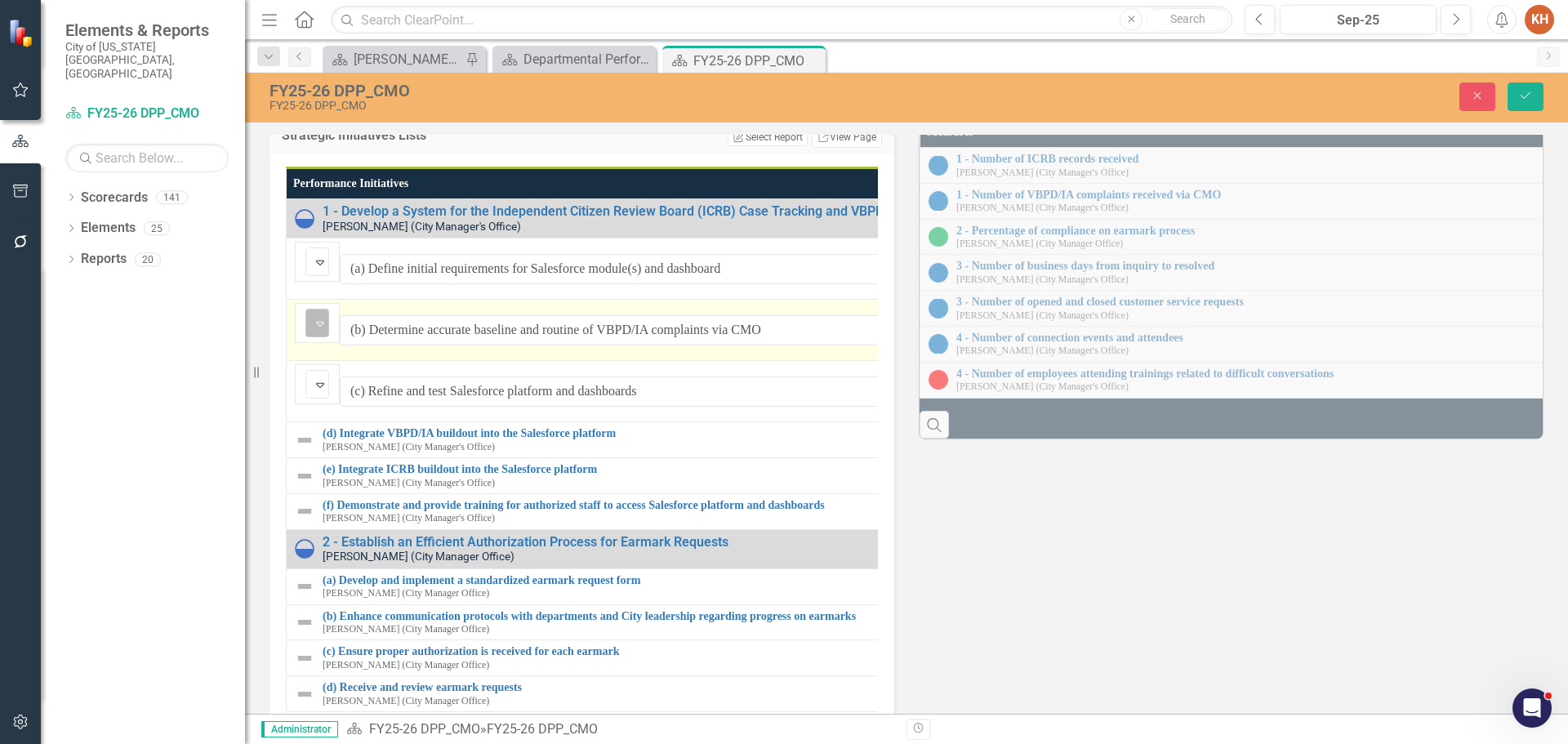
scroll to position [82, 0]
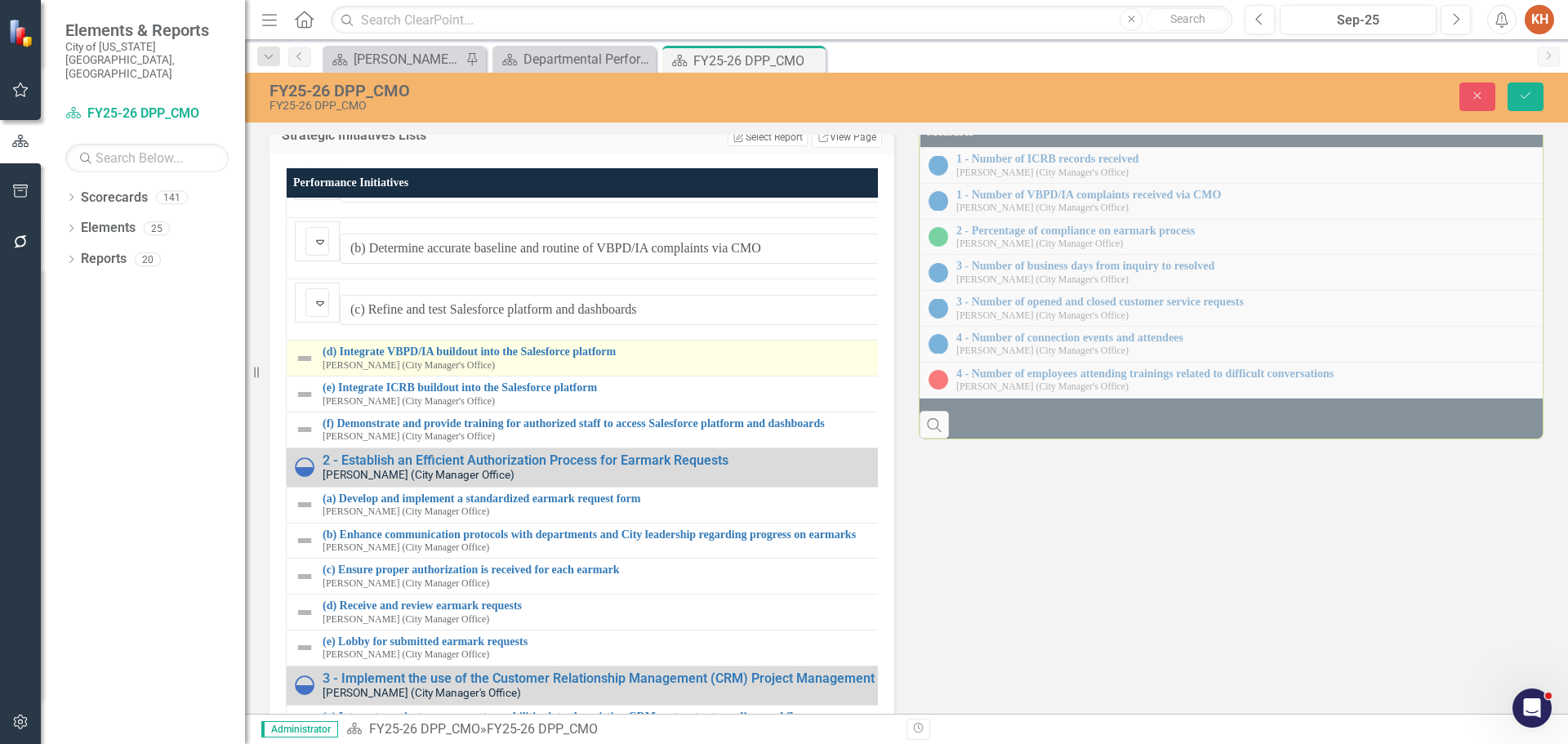
click at [303, 368] on img at bounding box center [304, 358] width 19 height 19
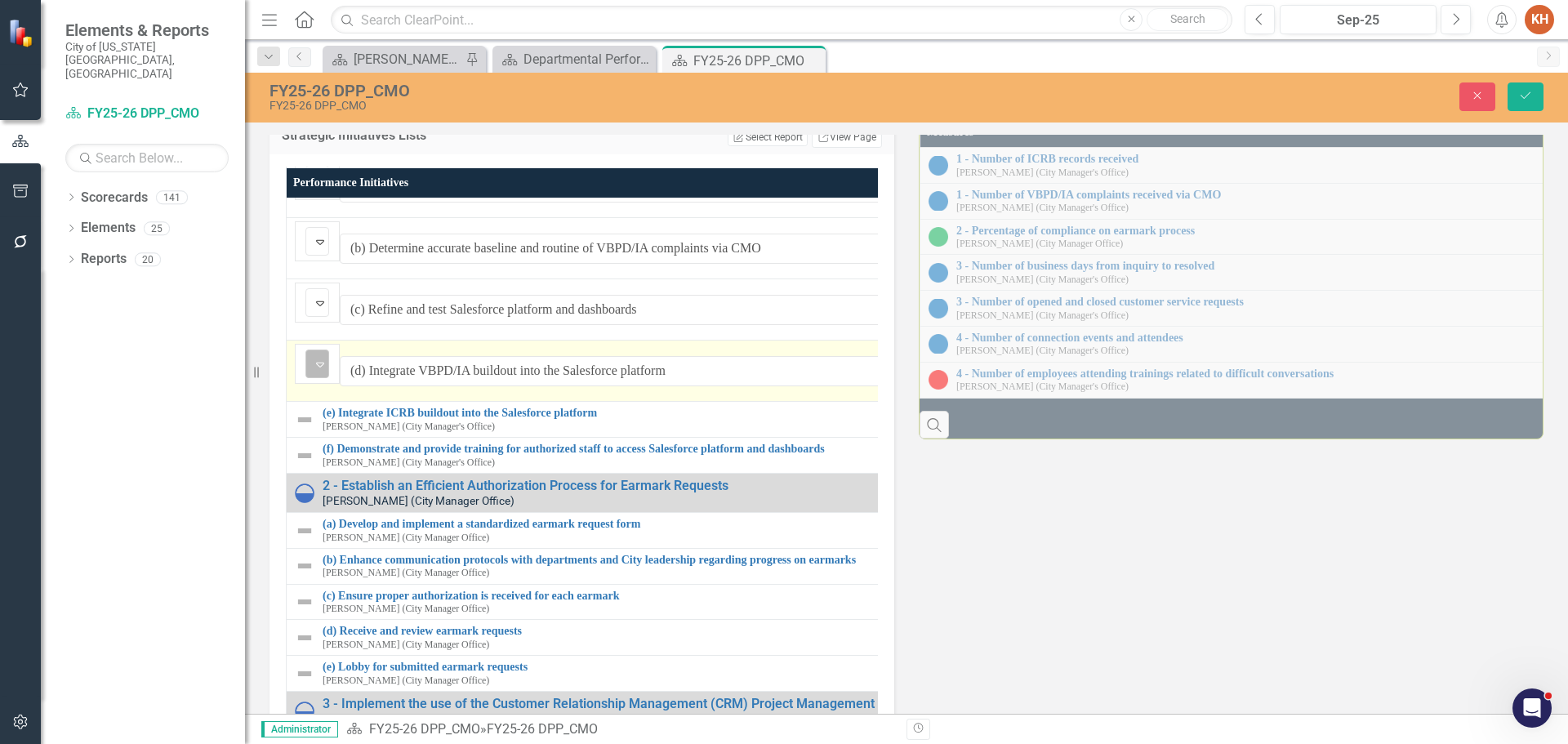
click at [311, 374] on div "Not Defined" at bounding box center [311, 364] width 0 height 19
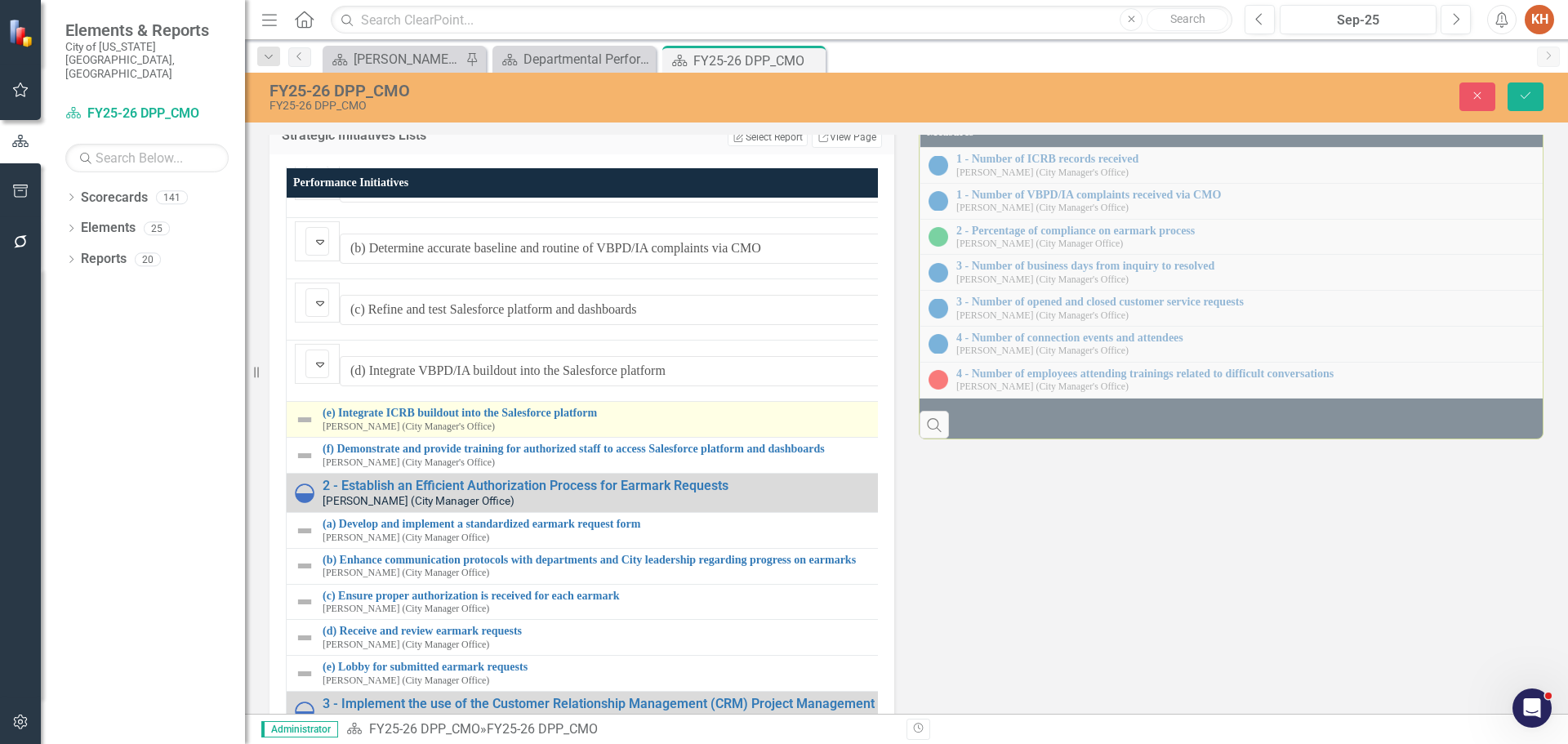
click at [309, 430] on img at bounding box center [304, 419] width 19 height 19
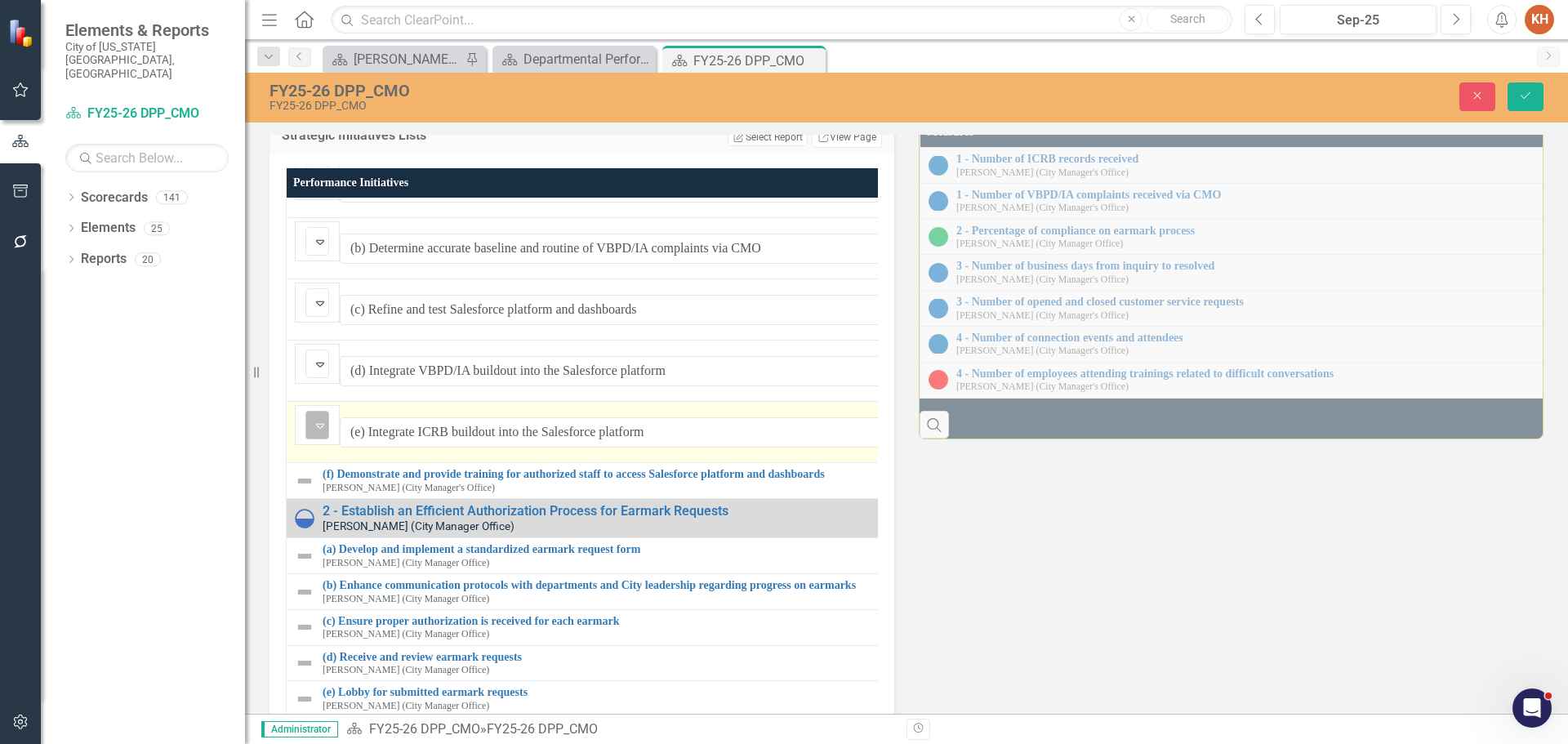
click at [317, 435] on img at bounding box center [320, 425] width 19 height 19
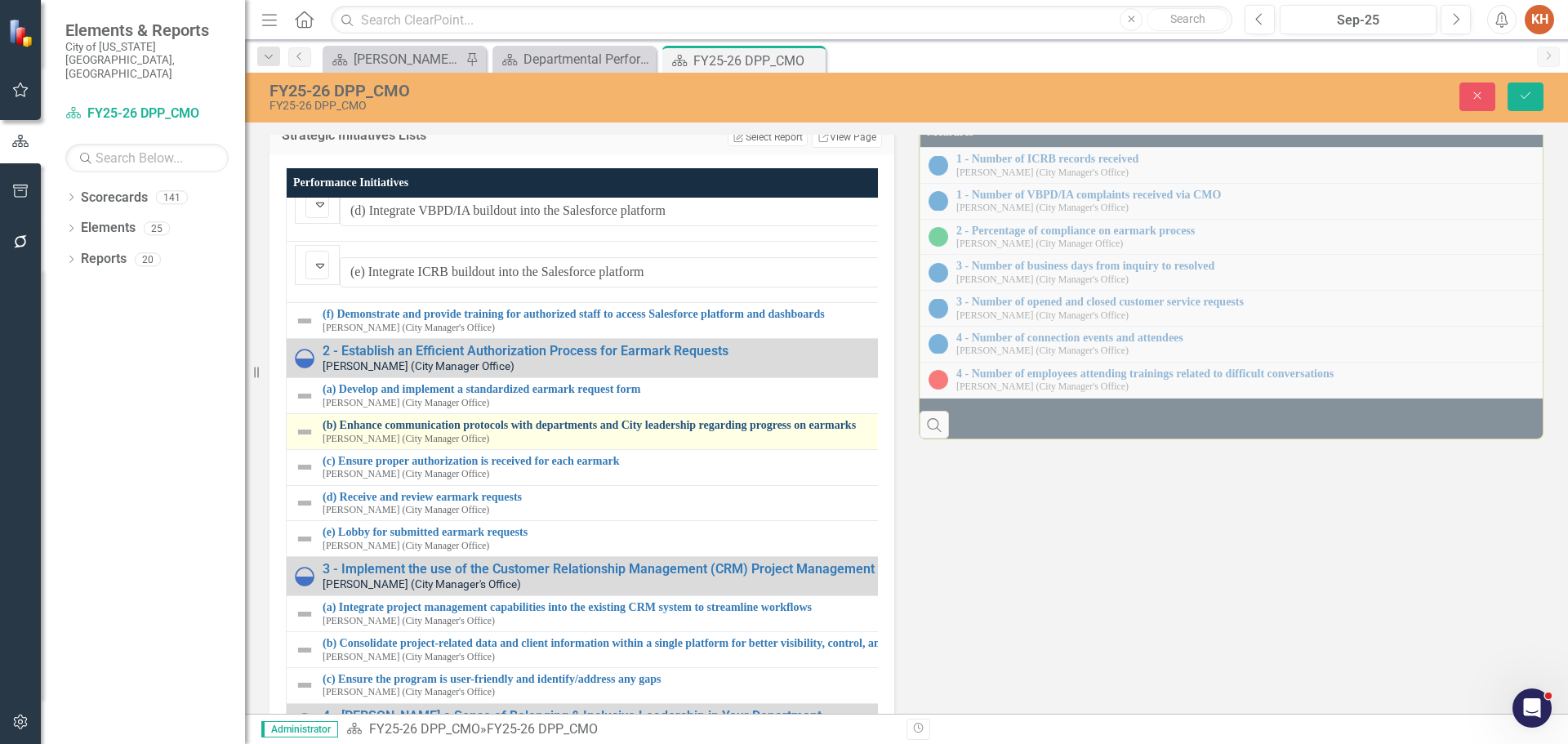
scroll to position [160, 0]
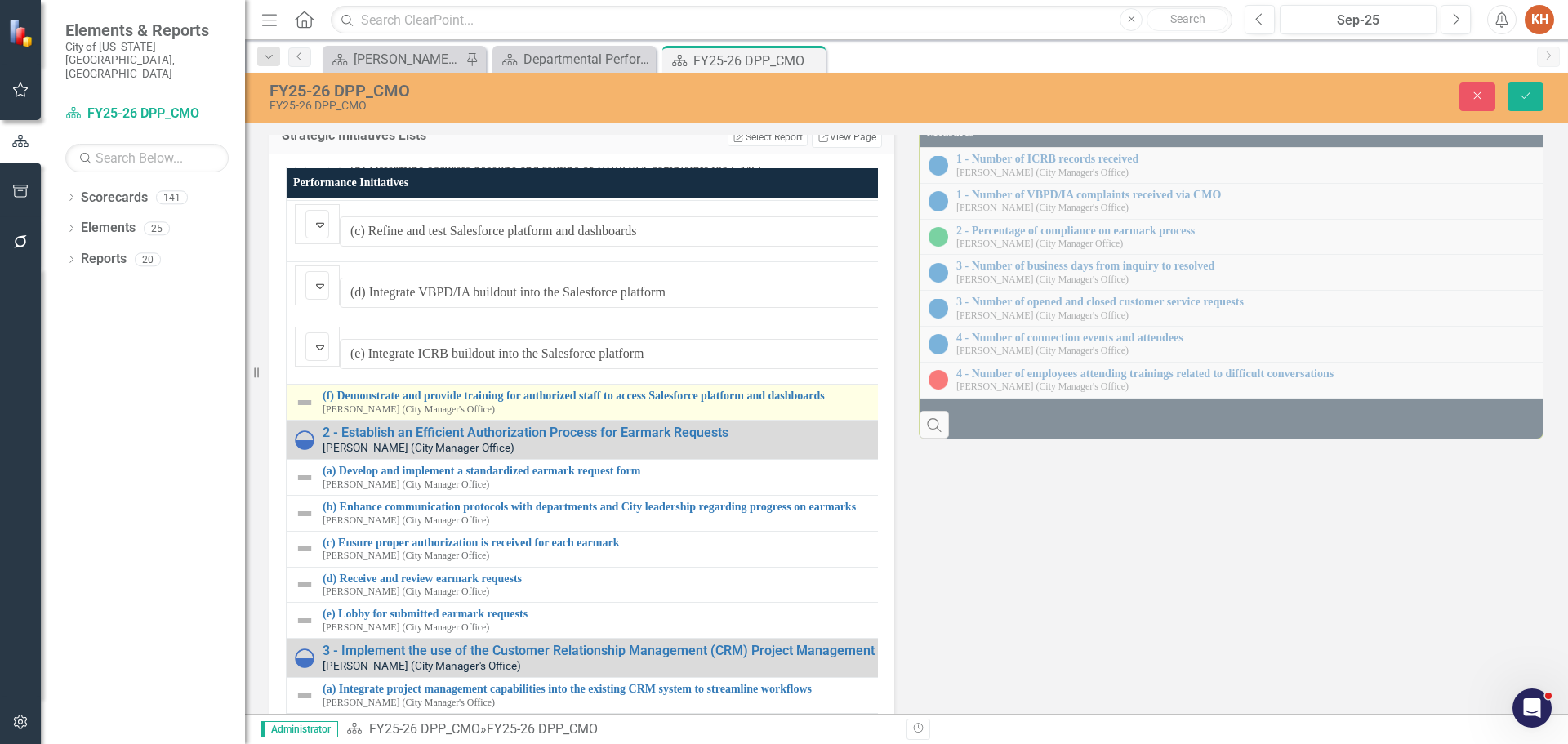
click at [311, 412] on img at bounding box center [304, 402] width 19 height 19
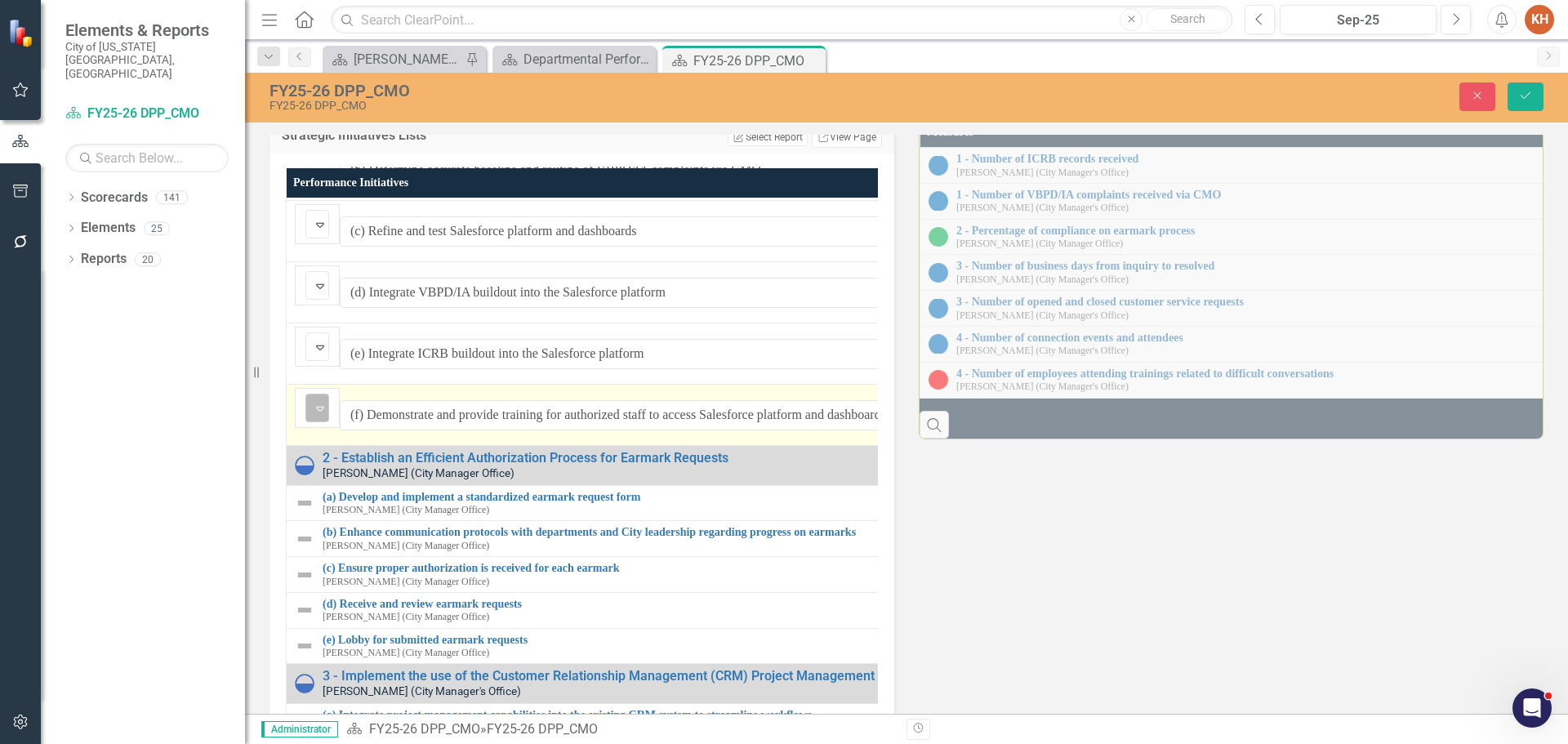
click at [326, 415] on icon "Expand" at bounding box center [321, 408] width 17 height 13
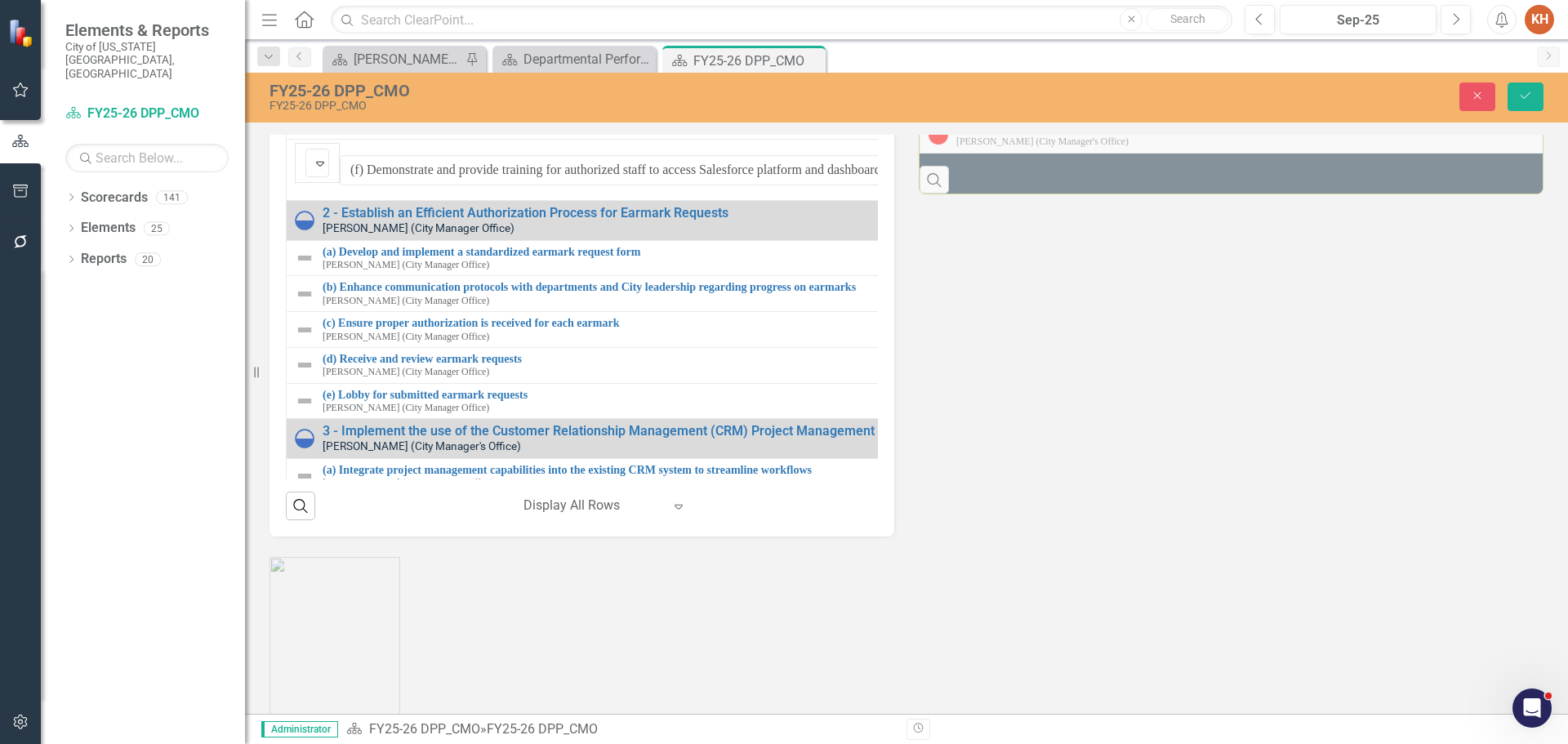
scroll to position [1901, 0]
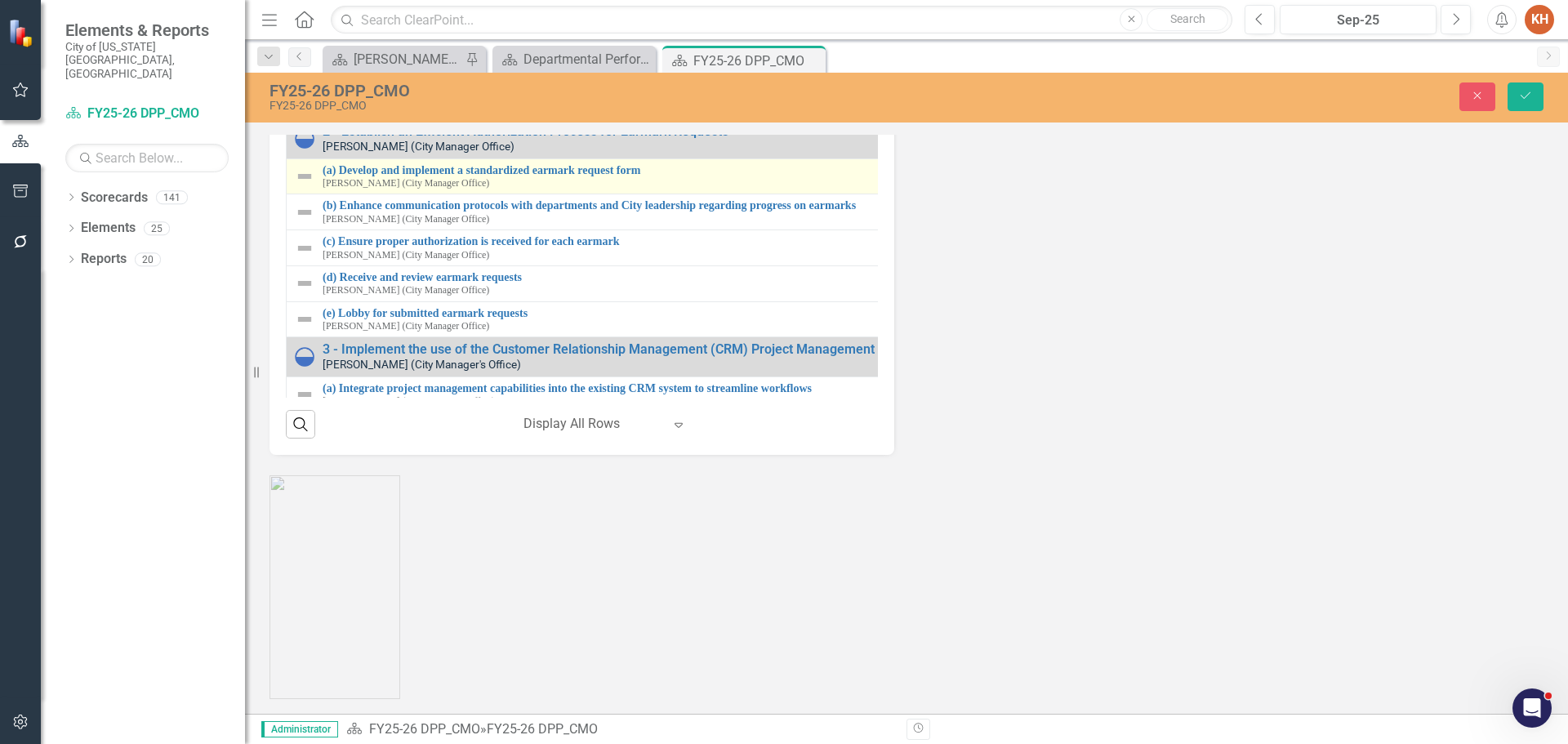
click at [306, 186] on img at bounding box center [304, 176] width 19 height 19
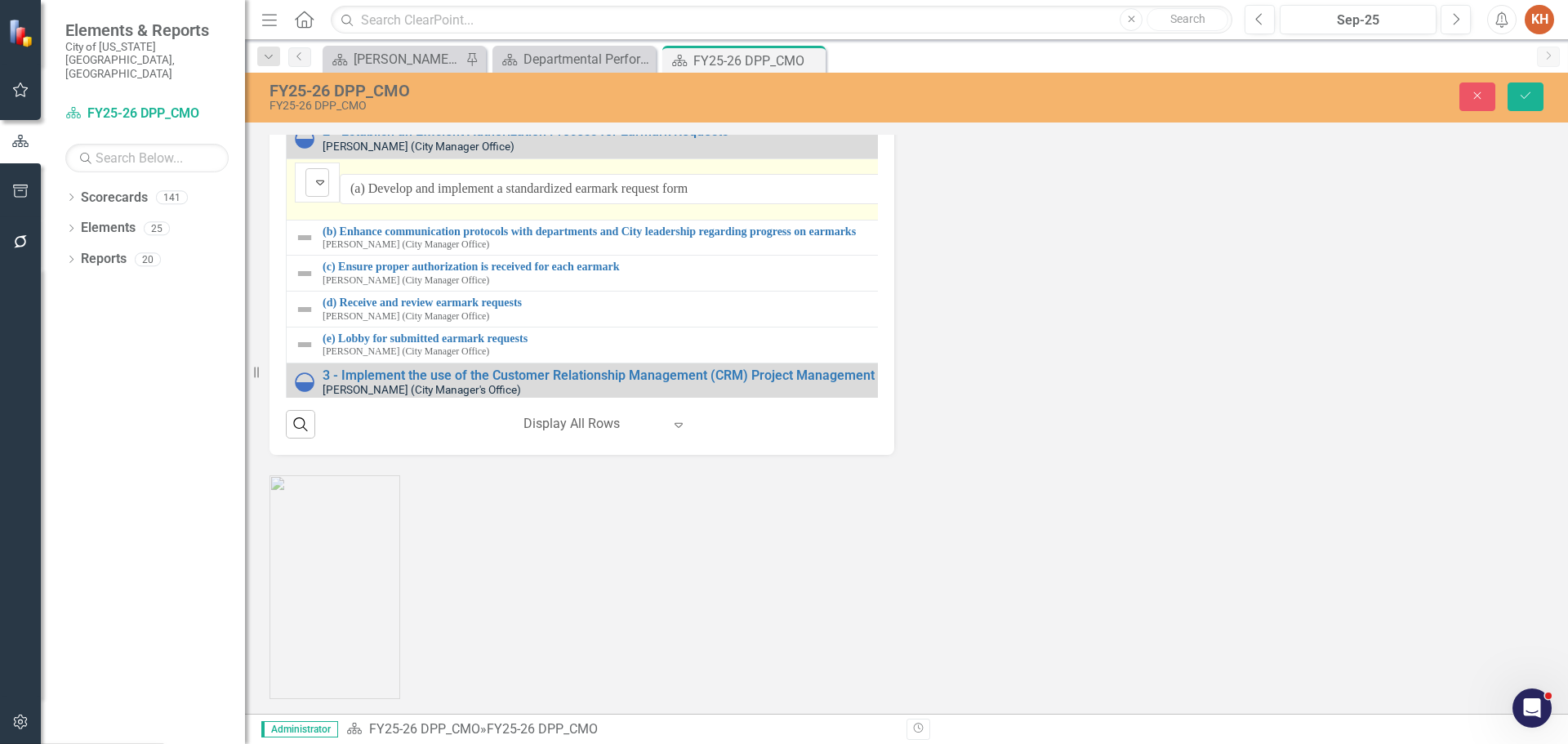
click at [326, 189] on icon "Expand" at bounding box center [321, 182] width 17 height 13
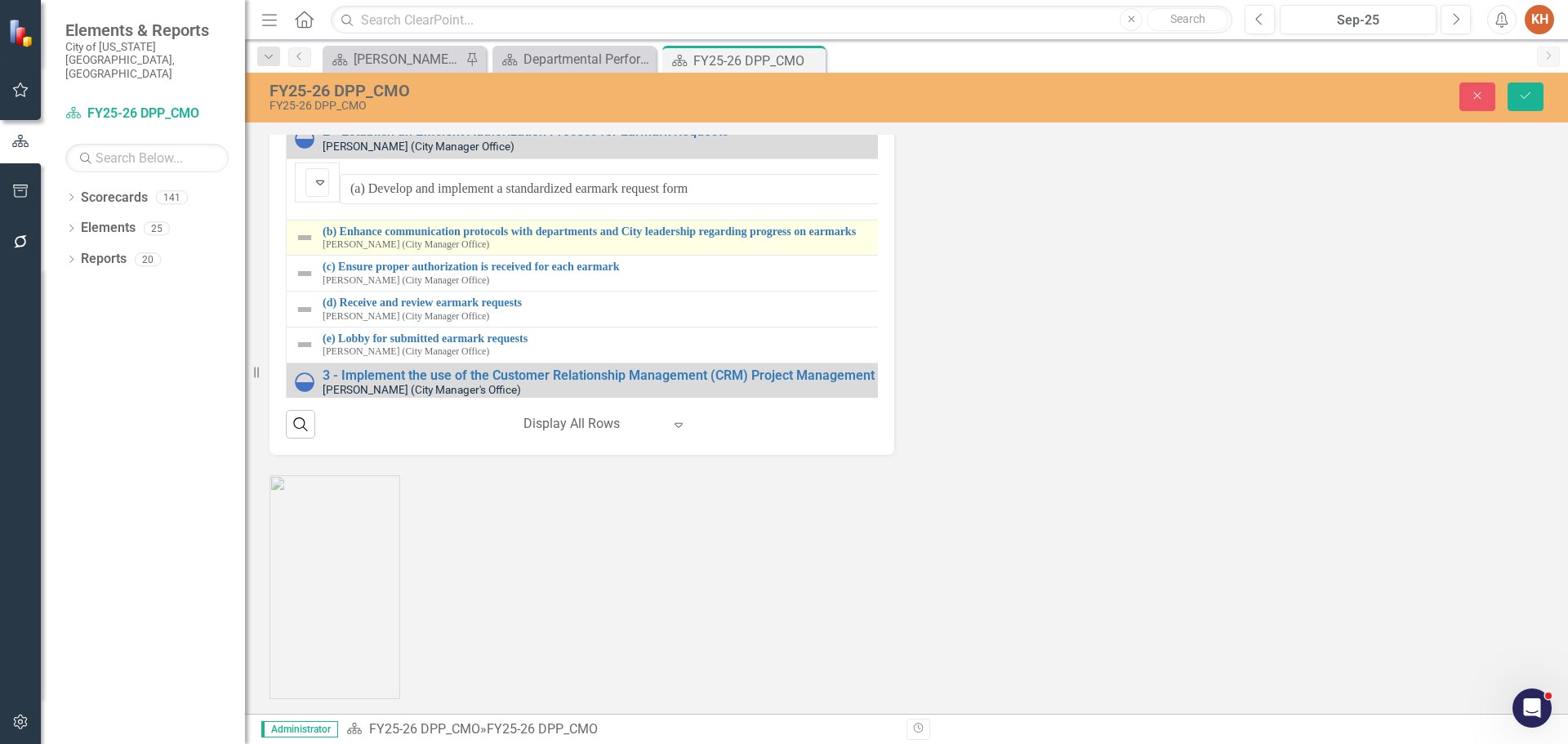
click at [291, 256] on td "(b) Enhance communication protocols with departments and City leadership regard…" at bounding box center [924, 237] width 1276 height 36
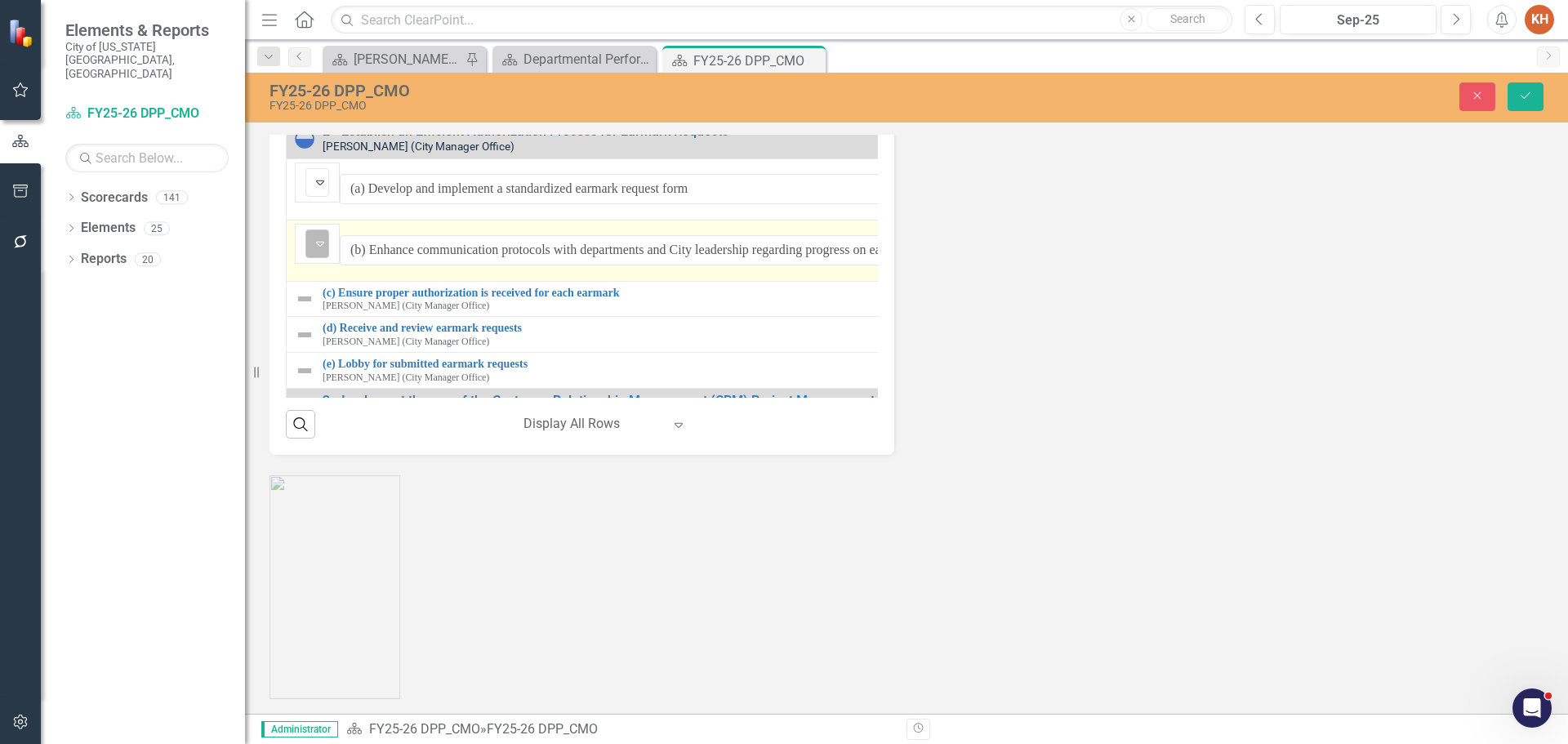
click at [311, 253] on img at bounding box center [320, 243] width 19 height 19
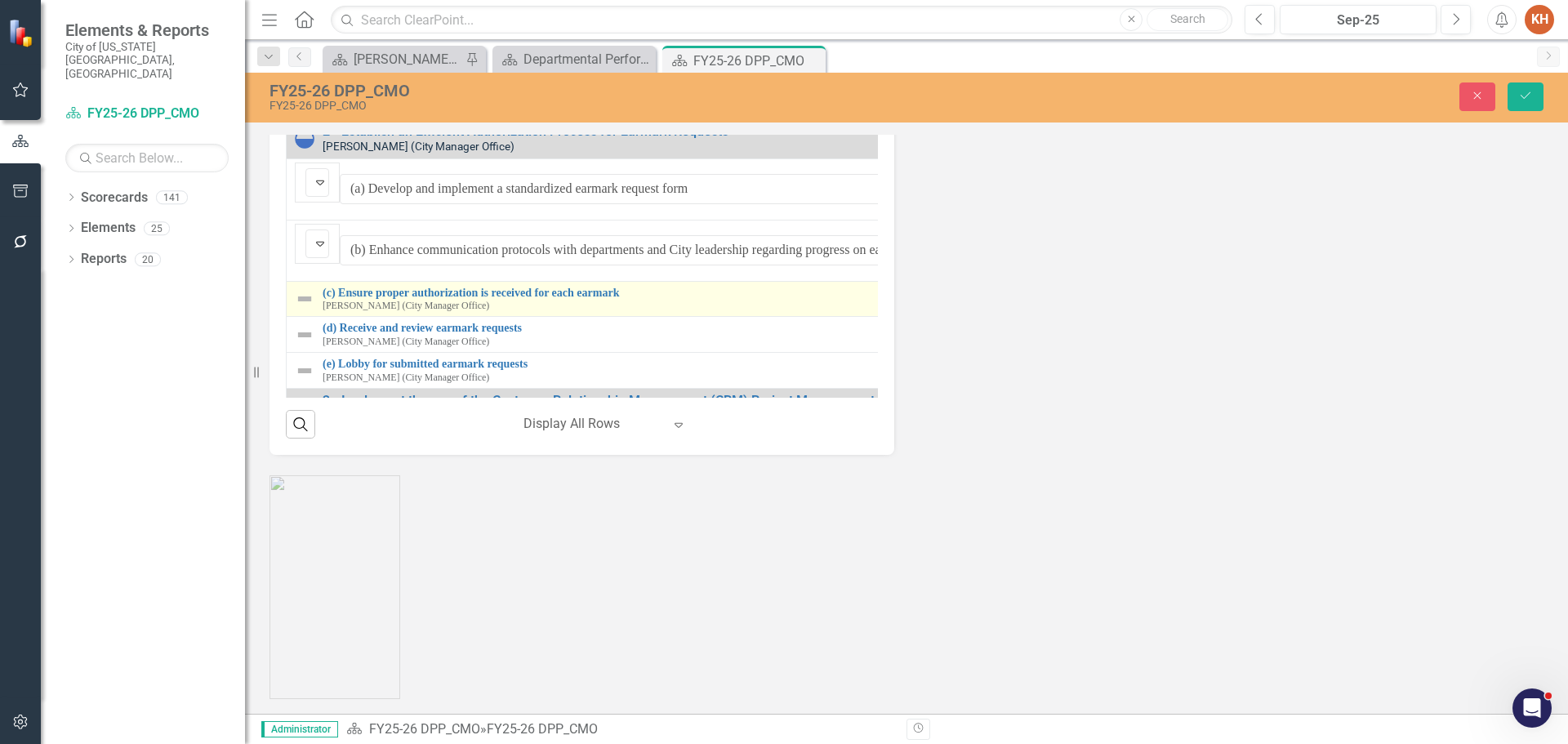
click at [302, 309] on img at bounding box center [304, 298] width 19 height 19
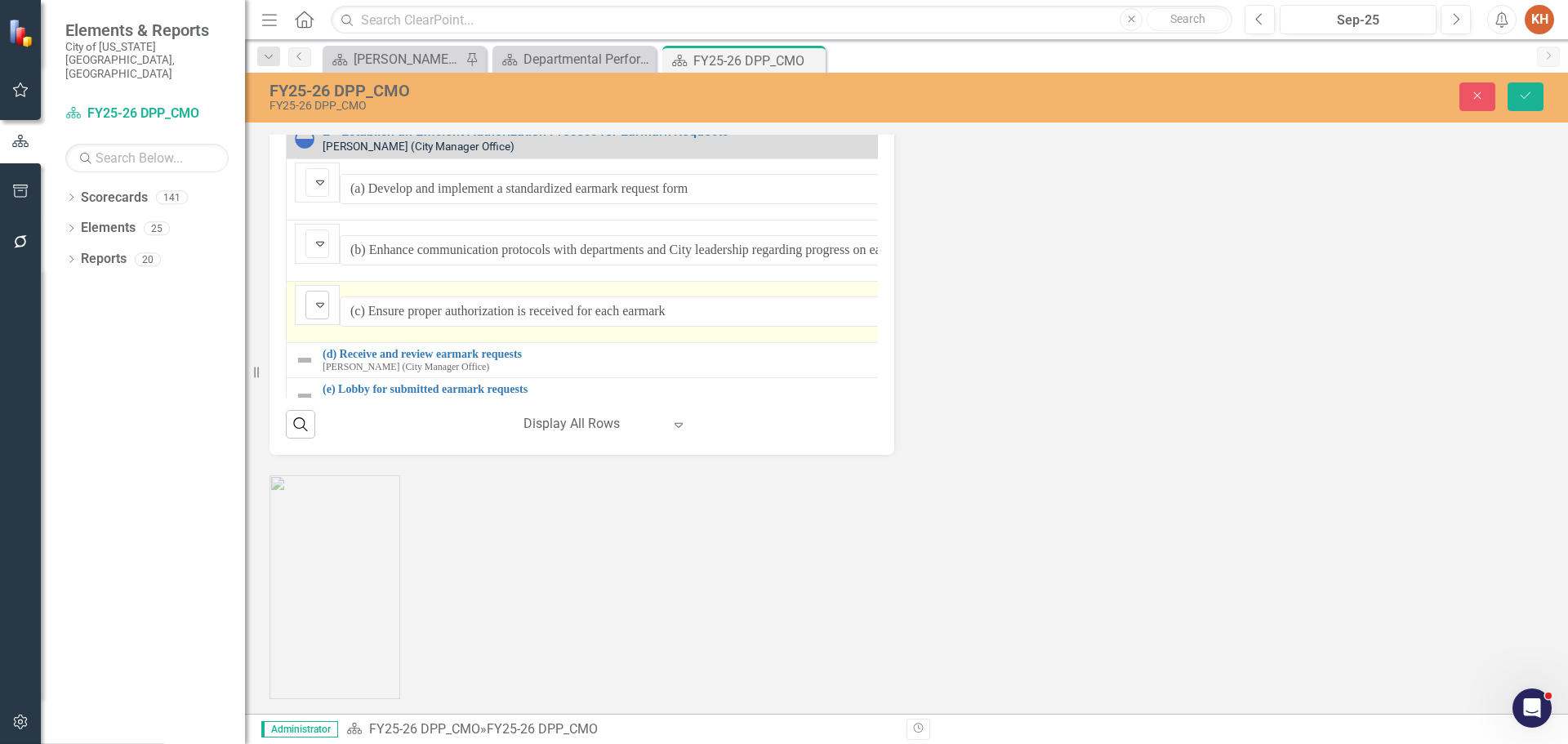
click at [317, 315] on img at bounding box center [320, 304] width 19 height 19
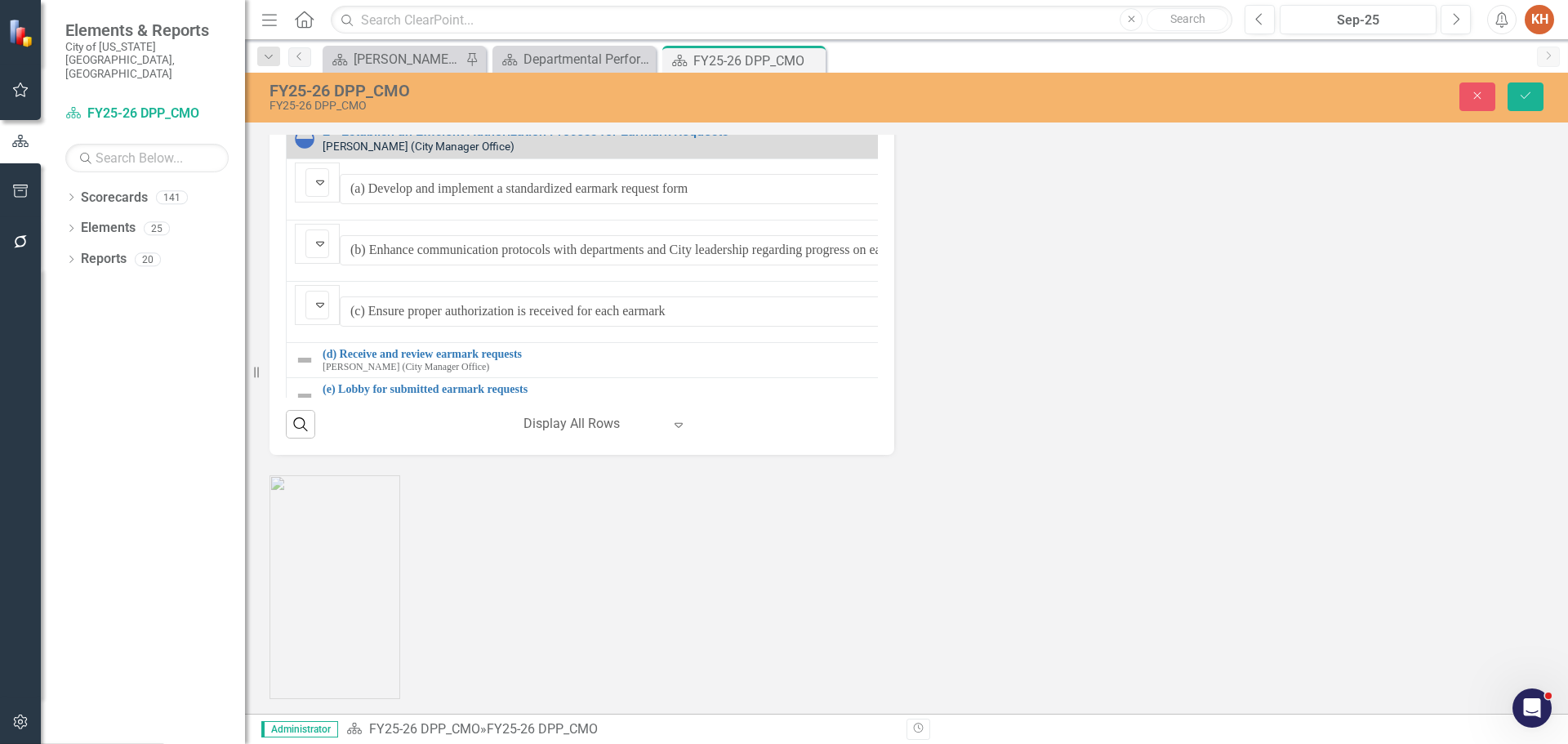
drag, startPoint x: 347, startPoint y: 620, endPoint x: 343, endPoint y: 608, distance: 12.6
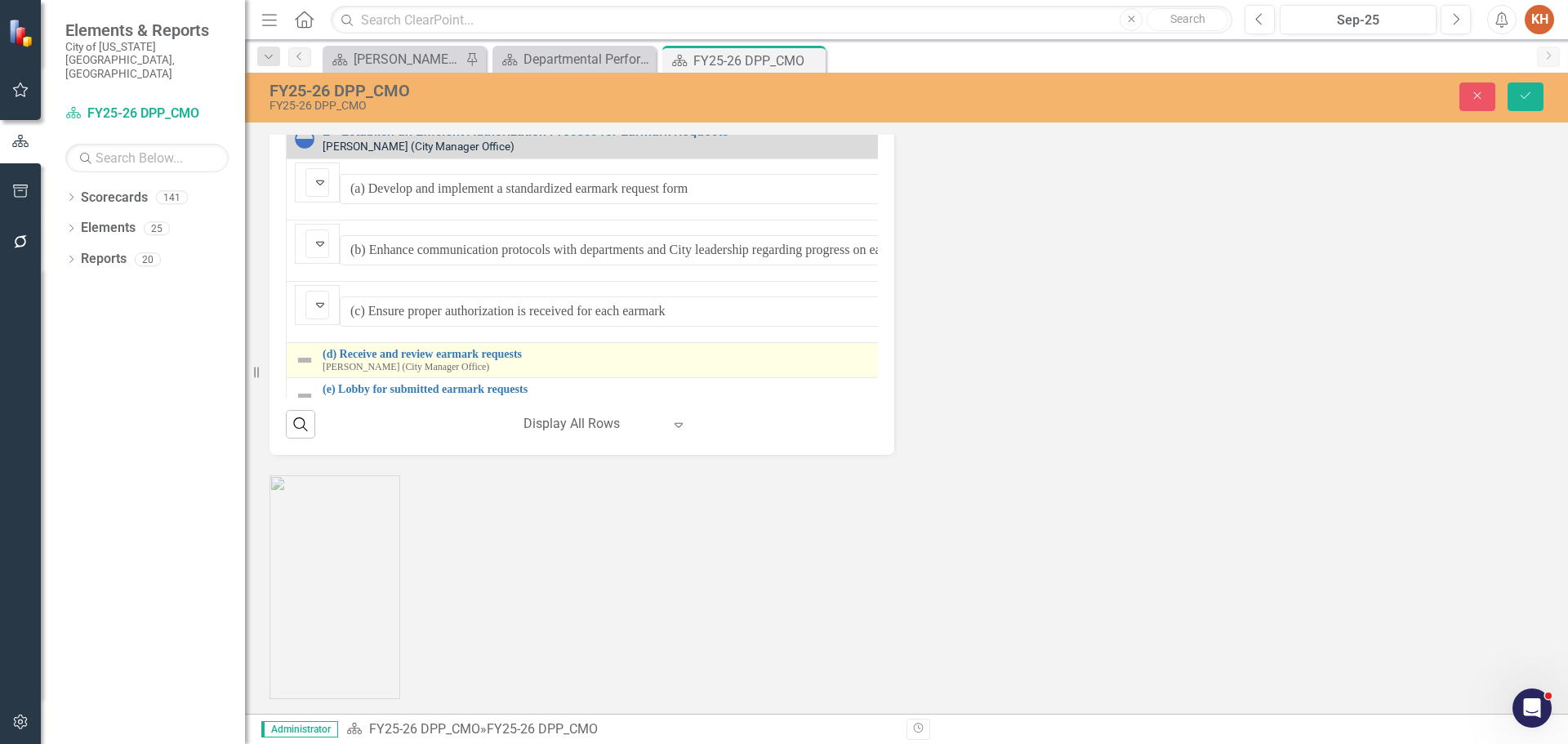
click at [306, 370] on img at bounding box center [304, 360] width 19 height 19
click at [306, 370] on img at bounding box center [304, 360] width 19 height 19
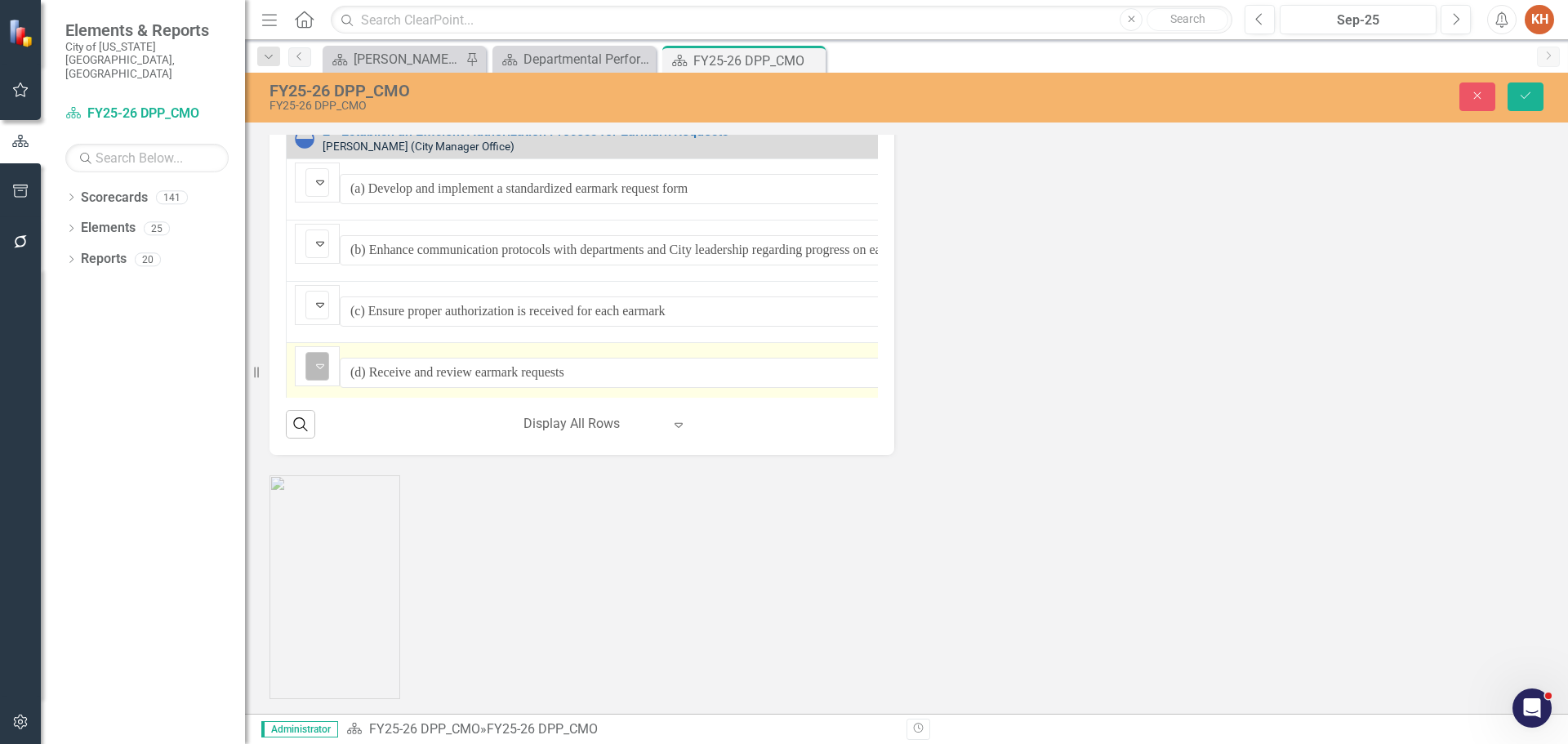
click at [319, 376] on img at bounding box center [320, 366] width 19 height 19
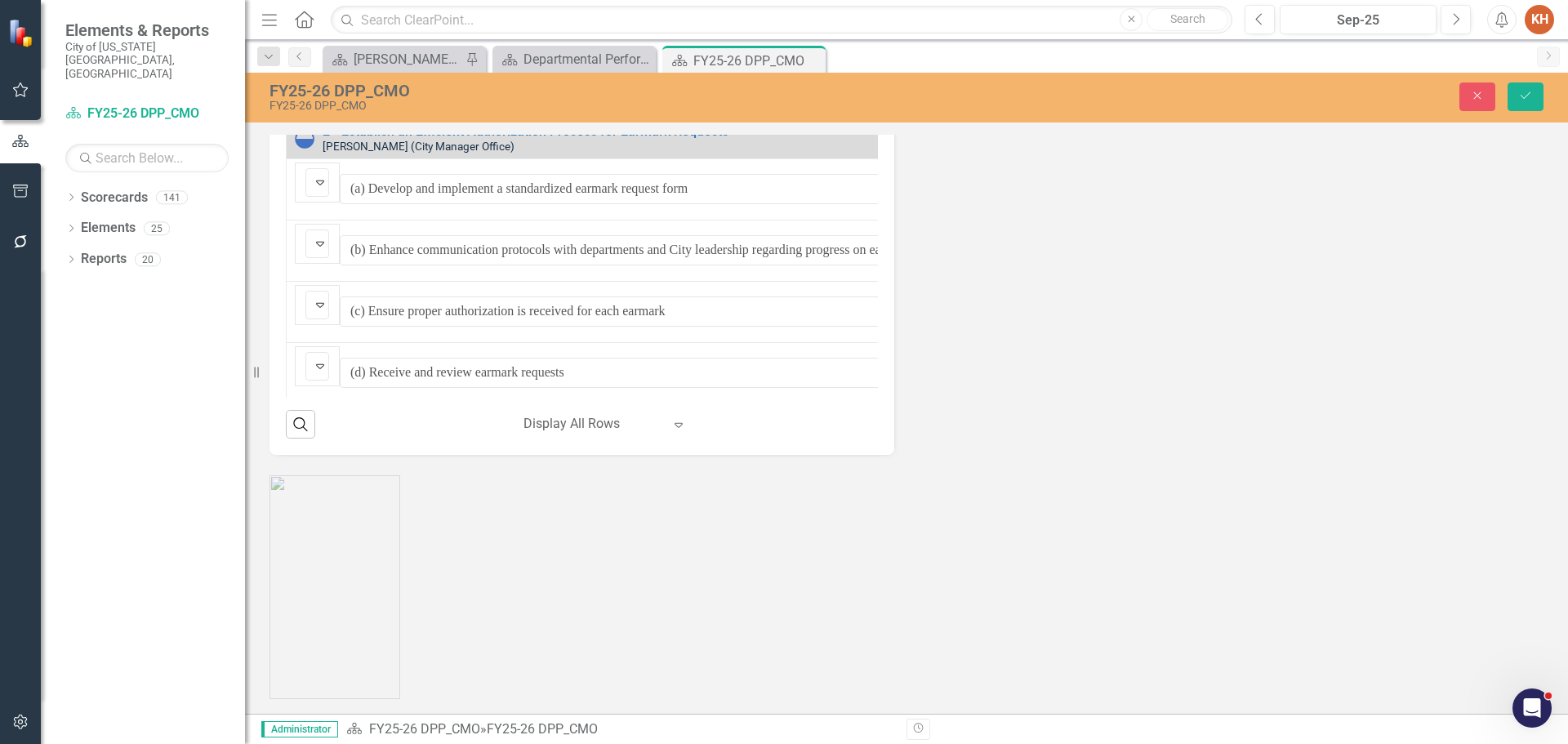
click at [307, 432] on img at bounding box center [304, 421] width 19 height 19
click at [328, 434] on icon "Expand" at bounding box center [321, 428] width 17 height 13
click at [261, 455] on div "Strategic Initiatives Lists Edit Report Select Report Link View Page Performanc…" at bounding box center [582, 111] width 650 height 688
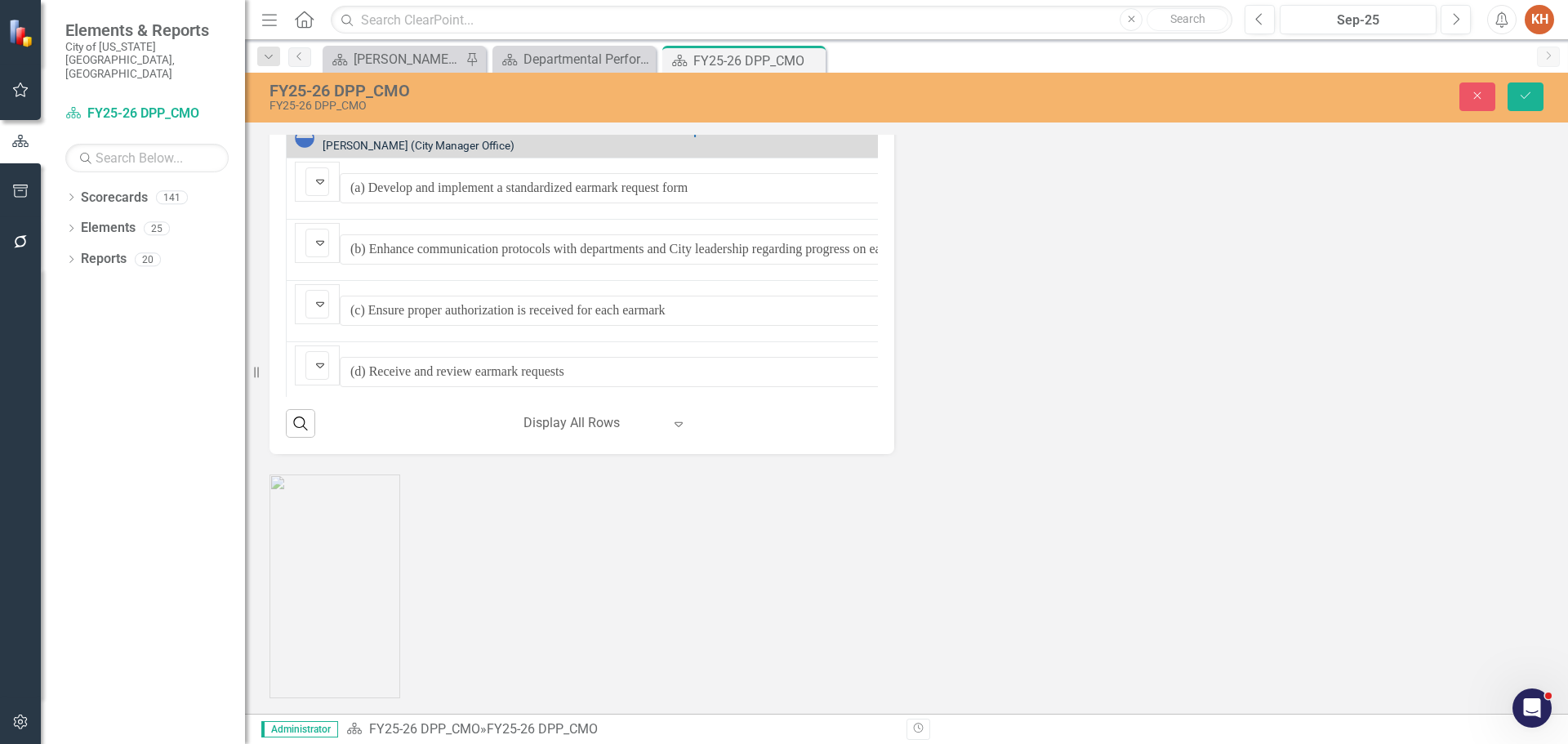
scroll to position [242, 0]
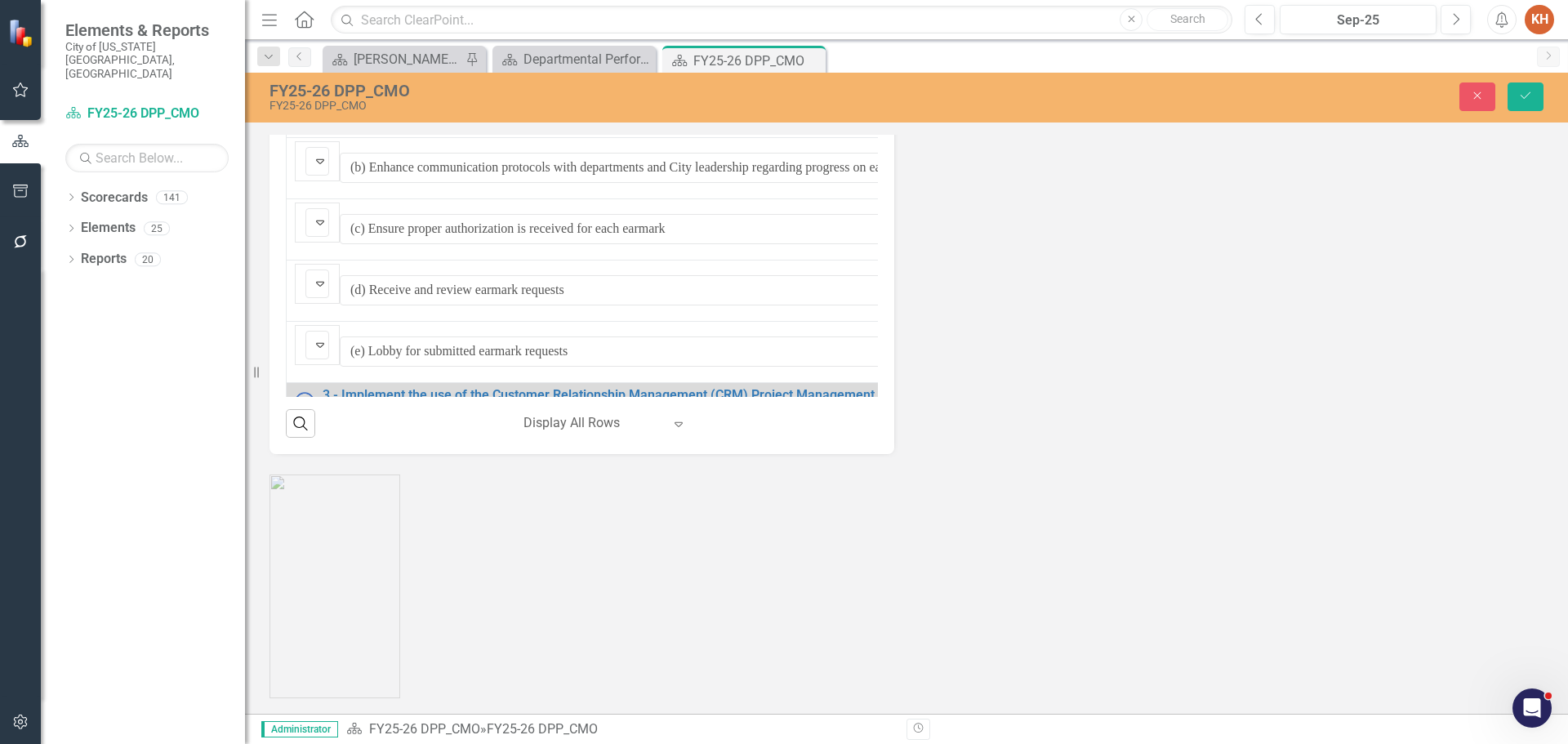
click at [311, 430] on img at bounding box center [304, 439] width 19 height 19
click at [323, 438] on icon "Expand" at bounding box center [321, 445] width 17 height 13
click at [302, 491] on img at bounding box center [304, 500] width 19 height 19
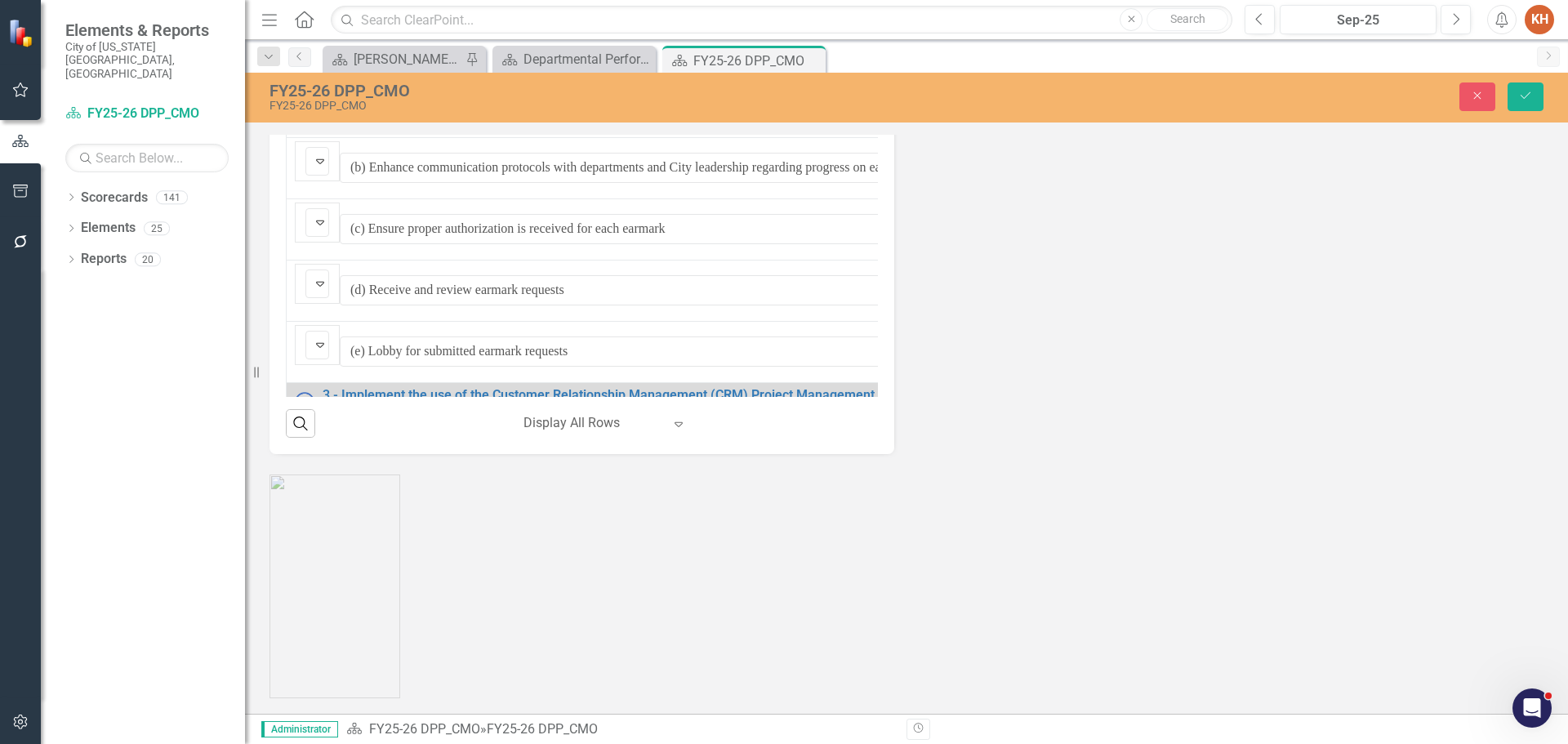
click at [302, 491] on img at bounding box center [304, 500] width 19 height 19
click at [311, 497] on img at bounding box center [320, 506] width 19 height 19
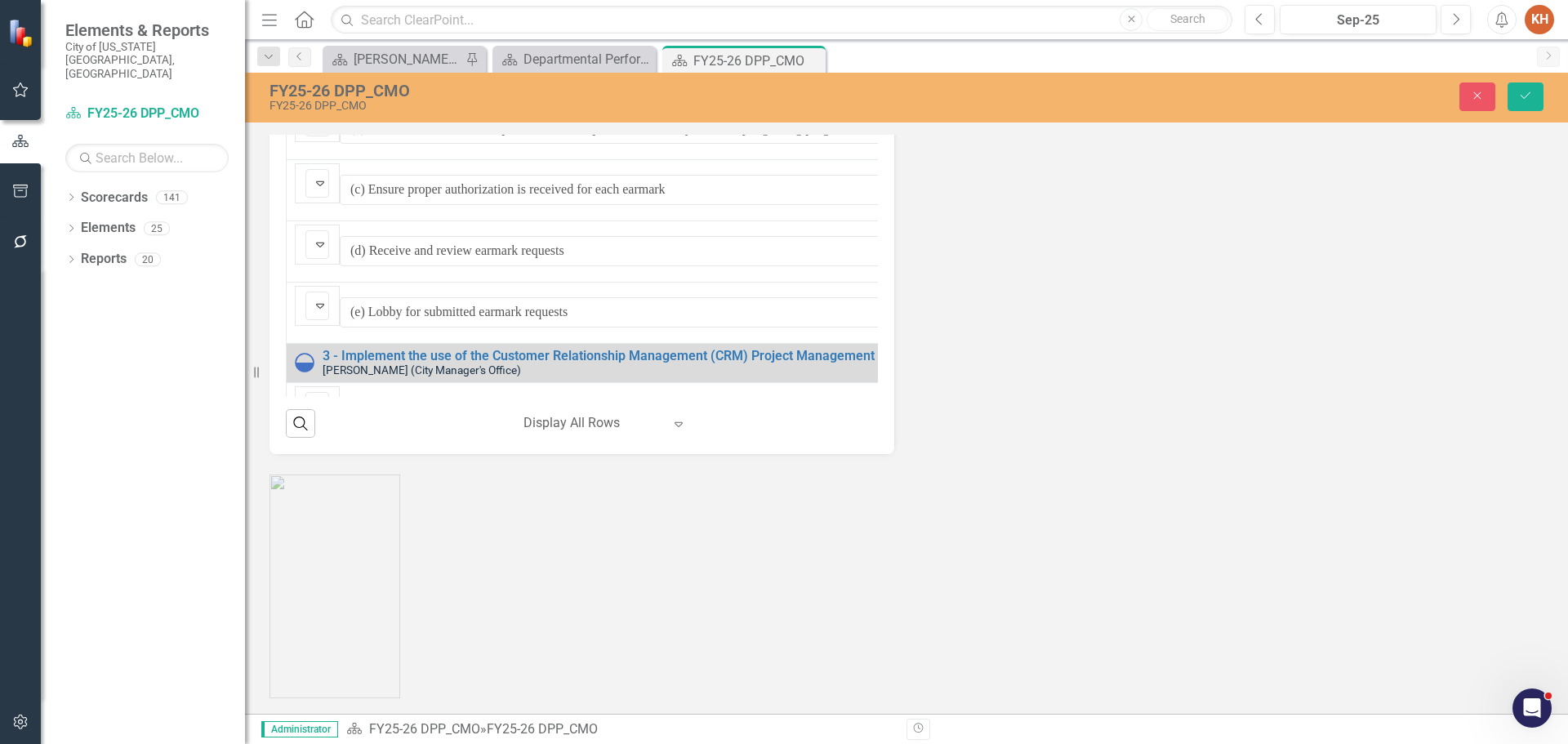
click at [299, 588] on img at bounding box center [304, 597] width 19 height 19
click at [328, 597] on icon "Expand" at bounding box center [321, 604] width 17 height 13
click at [319, 594] on img at bounding box center [320, 603] width 19 height 19
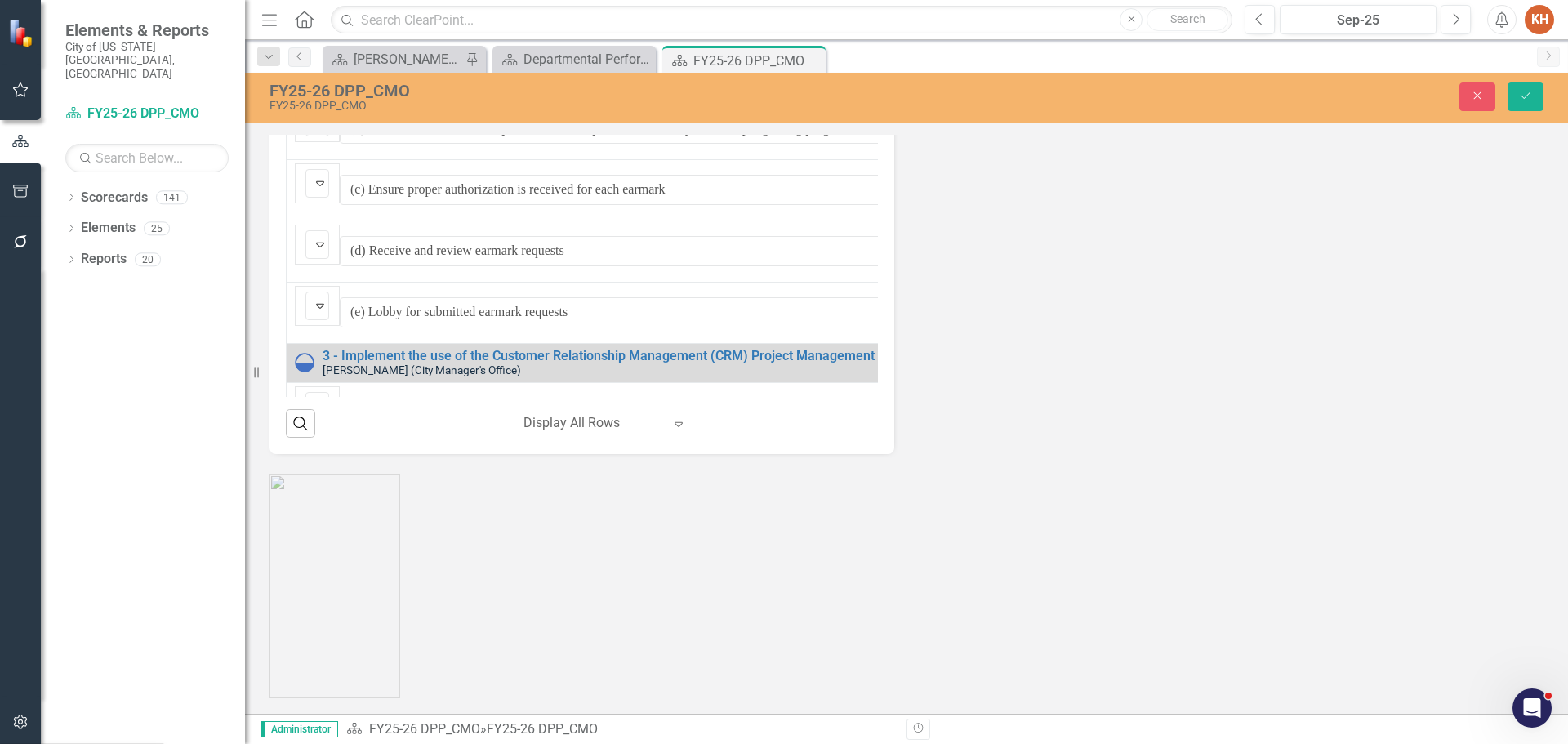
click at [302, 650] on img at bounding box center [304, 659] width 19 height 19
click at [314, 655] on img at bounding box center [320, 665] width 19 height 19
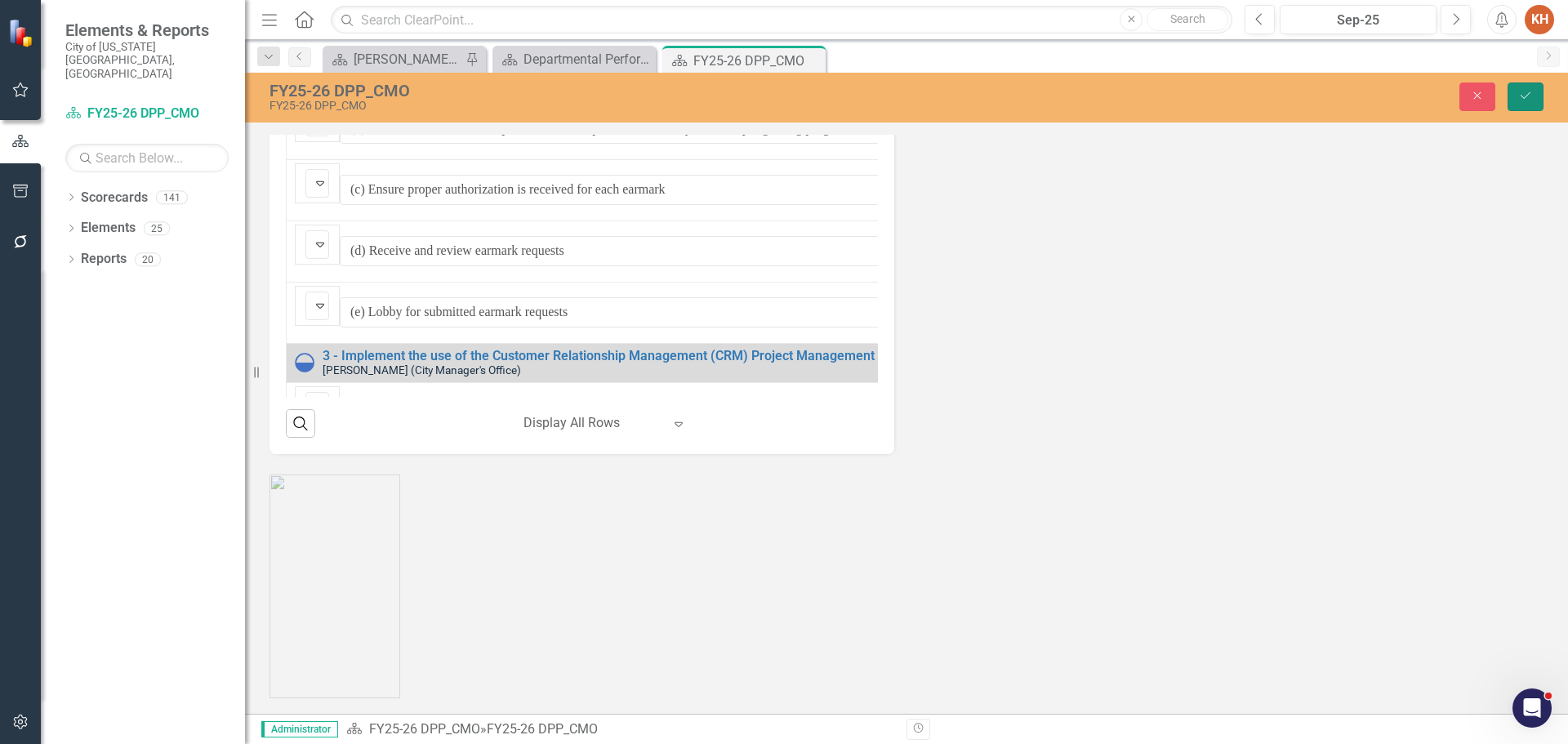
click at [1520, 95] on icon "Save" at bounding box center [1526, 96] width 15 height 12
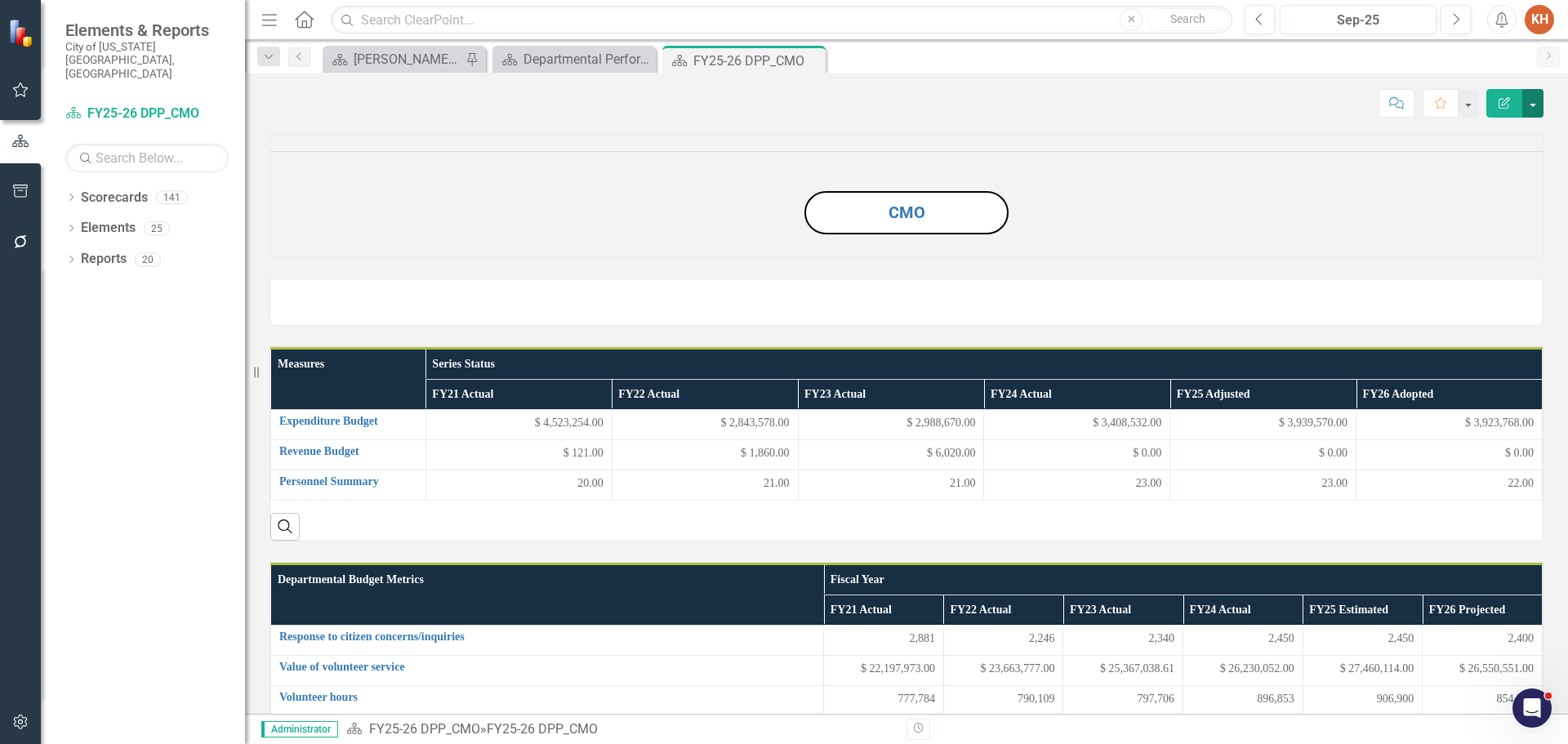
click at [1535, 106] on button "button" at bounding box center [1533, 104] width 21 height 28
click at [1502, 227] on link "PDF Export to PDF" at bounding box center [1477, 229] width 132 height 30
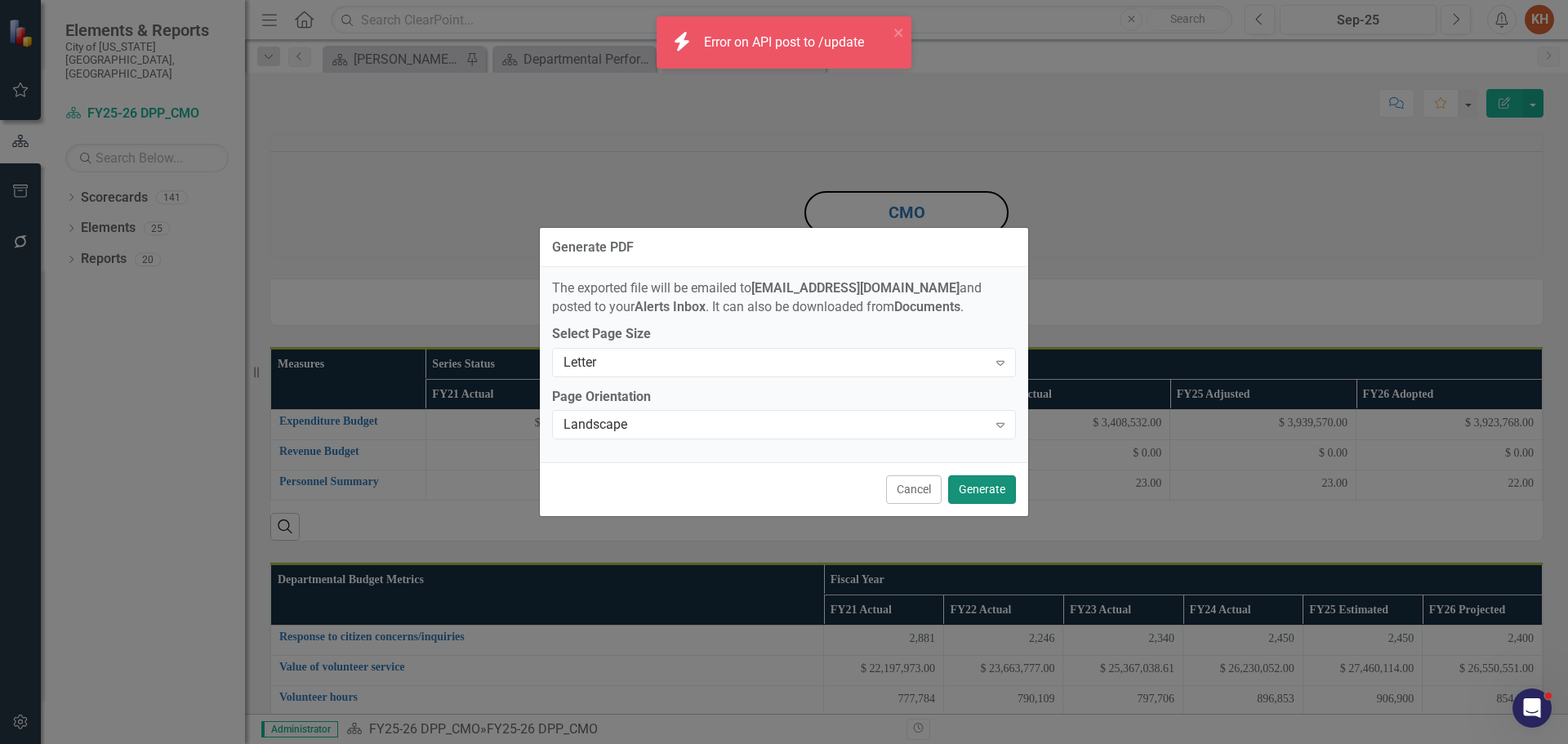
click at [989, 493] on button "Generate" at bounding box center [982, 489] width 68 height 28
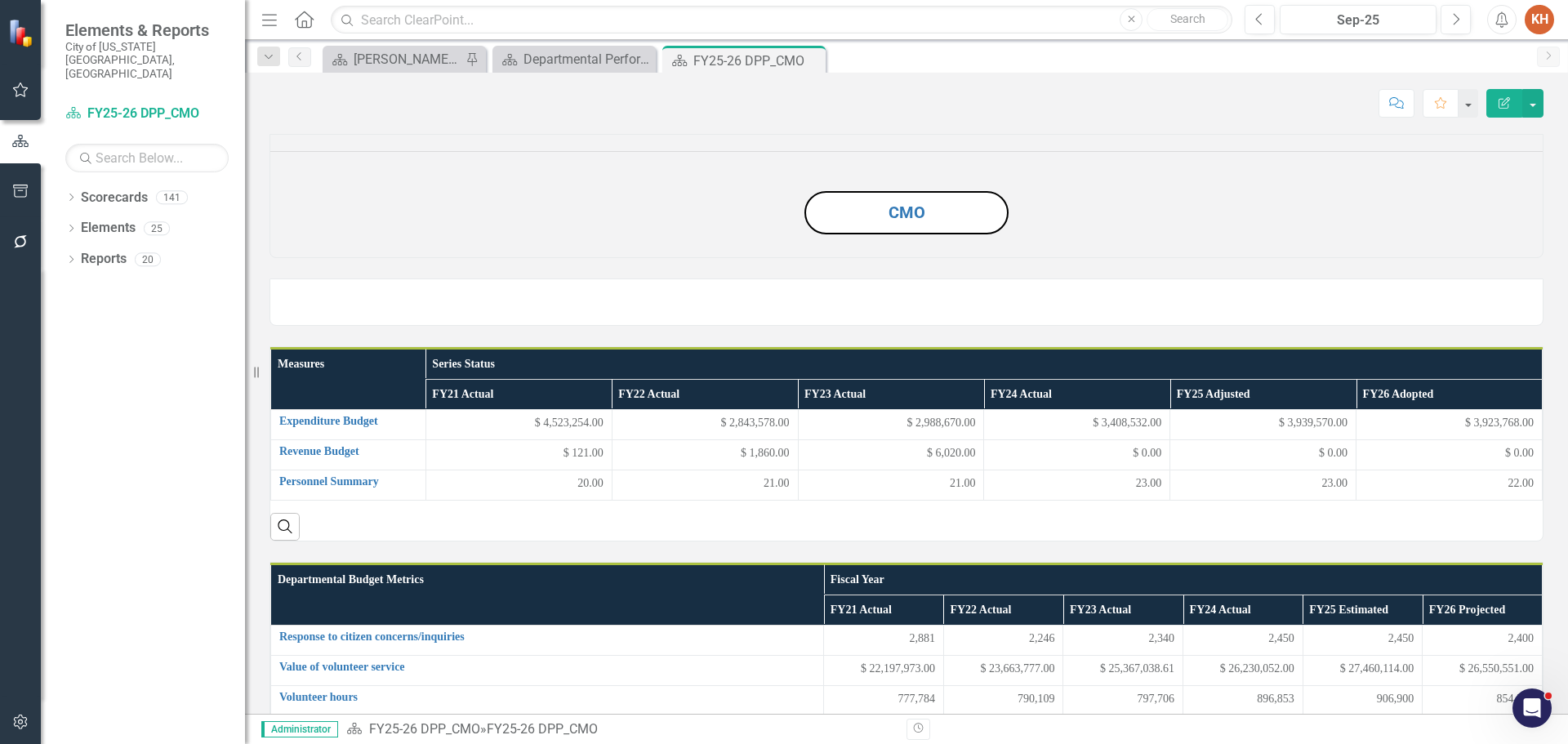
click at [1505, 22] on icon "Alerts" at bounding box center [1501, 20] width 18 height 17
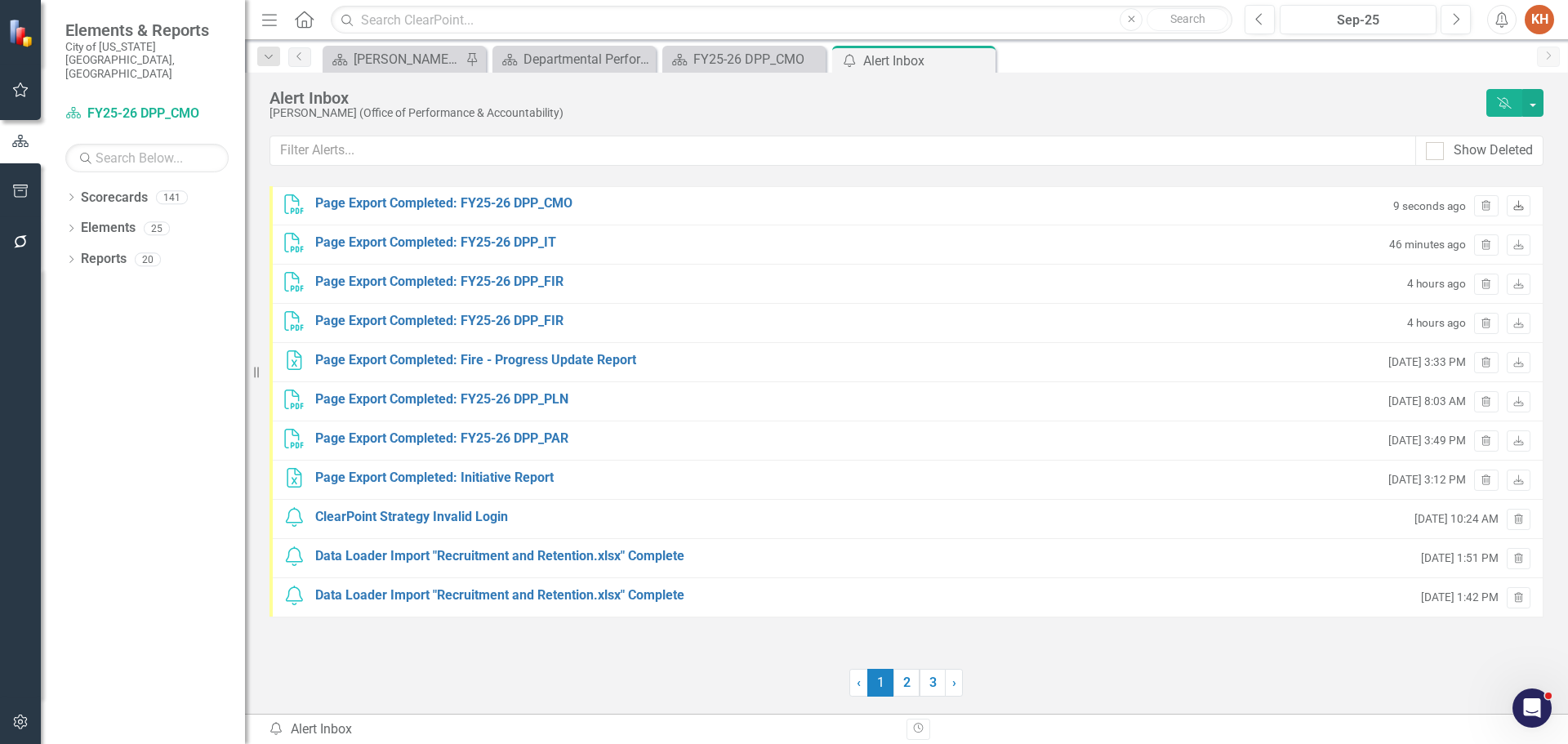
click at [1523, 207] on icon "Download" at bounding box center [1519, 207] width 13 height 10
